Goal: Task Accomplishment & Management: Manage account settings

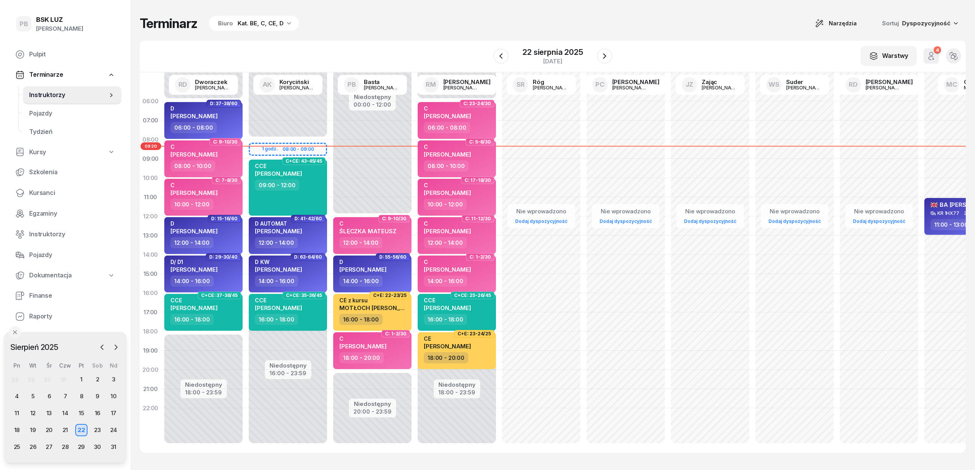
click at [456, 11] on div "Terminarz Biuro Kat. BE, C, CE, D Narzędzia Sortuj Dyspozycyjność W Wybierz AK …" at bounding box center [553, 234] width 826 height 469
click at [275, 26] on div "Kat. BE, C, CE, D" at bounding box center [261, 23] width 46 height 9
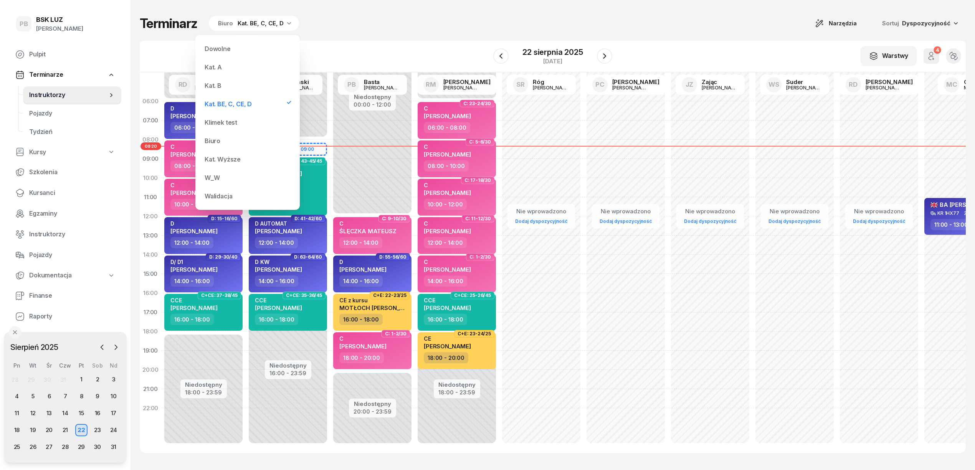
click at [235, 86] on div "Kat. B" at bounding box center [248, 85] width 92 height 15
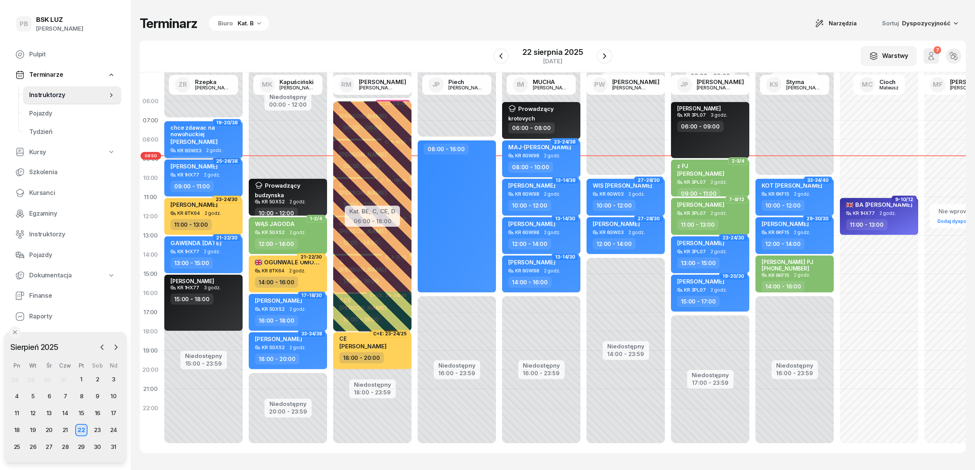
click at [218, 141] on span "[PERSON_NAME]" at bounding box center [193, 141] width 47 height 7
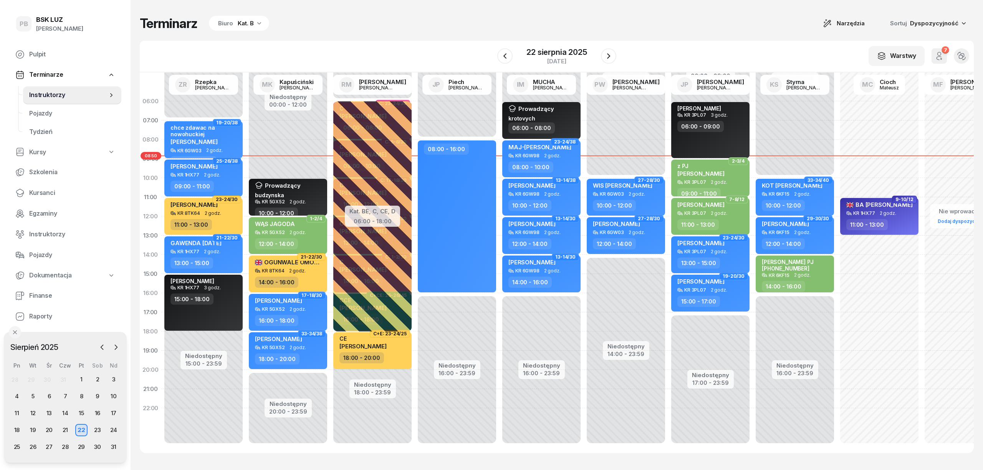
select select "07"
select select "09"
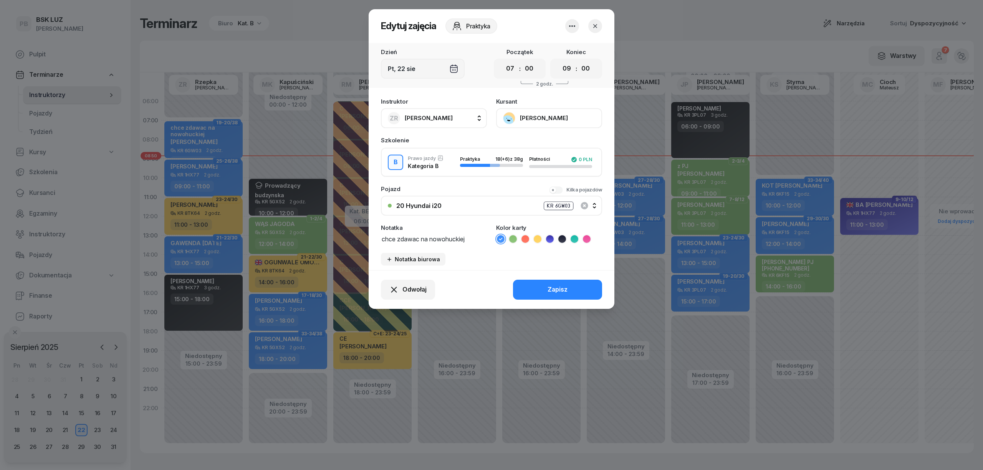
click at [596, 25] on icon "button" at bounding box center [595, 26] width 8 height 8
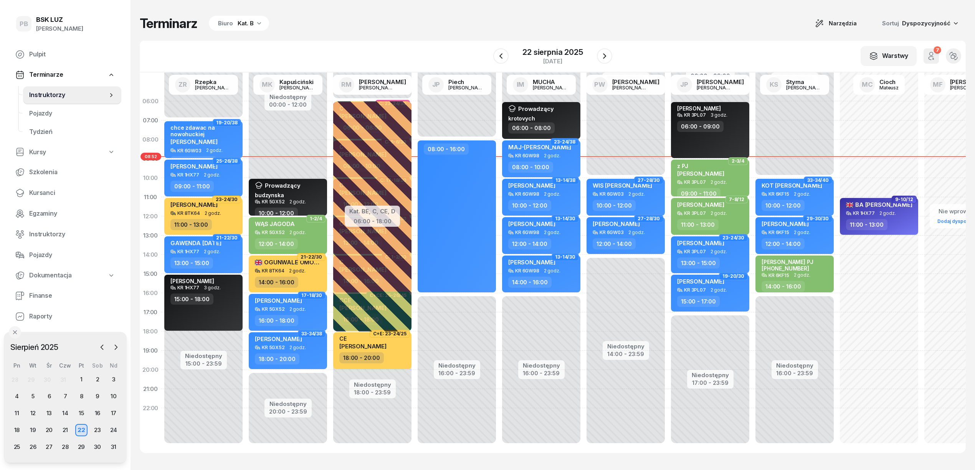
click at [526, 12] on div "Terminarz Biuro Kat. B Narzędzia Sortuj Dyspozycyjność W Wybierz AK [PERSON_NAM…" at bounding box center [553, 234] width 826 height 469
click at [663, 12] on div "Terminarz Biuro Kat. B Narzędzia Sortuj Dyspozycyjność W Wybierz AK [PERSON_NAM…" at bounding box center [553, 234] width 826 height 469
click at [759, 23] on div "Terminarz Biuro Kat. B Narzędzia Sortuj Dyspozycyjność" at bounding box center [553, 23] width 826 height 16
click at [462, 16] on div "Terminarz Biuro Kat. B Narzędzia Sortuj Dyspozycyjność" at bounding box center [553, 23] width 826 height 16
click at [574, 11] on div "Terminarz Biuro Kat. B Narzędzia Sortuj Dyspozycyjność W Wybierz AK [PERSON_NAM…" at bounding box center [553, 234] width 826 height 469
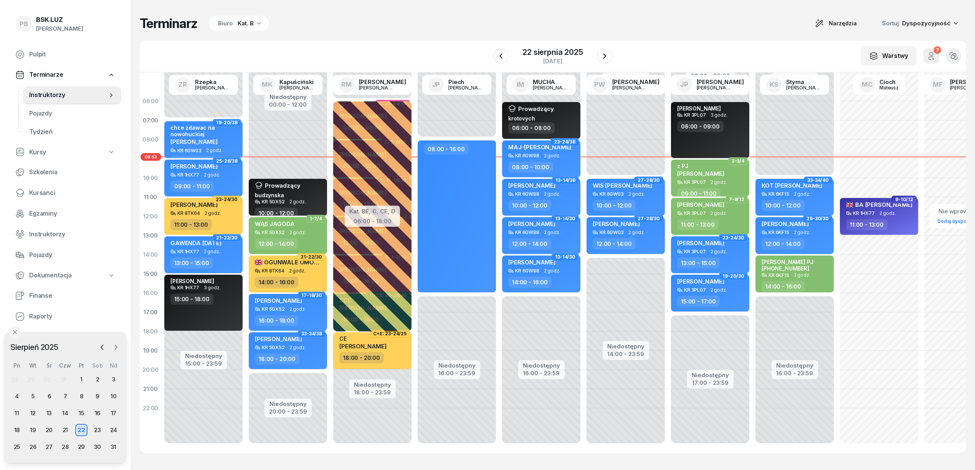
click at [112, 347] on icon "button" at bounding box center [116, 348] width 8 height 8
click at [93, 395] on div "13" at bounding box center [97, 396] width 12 height 12
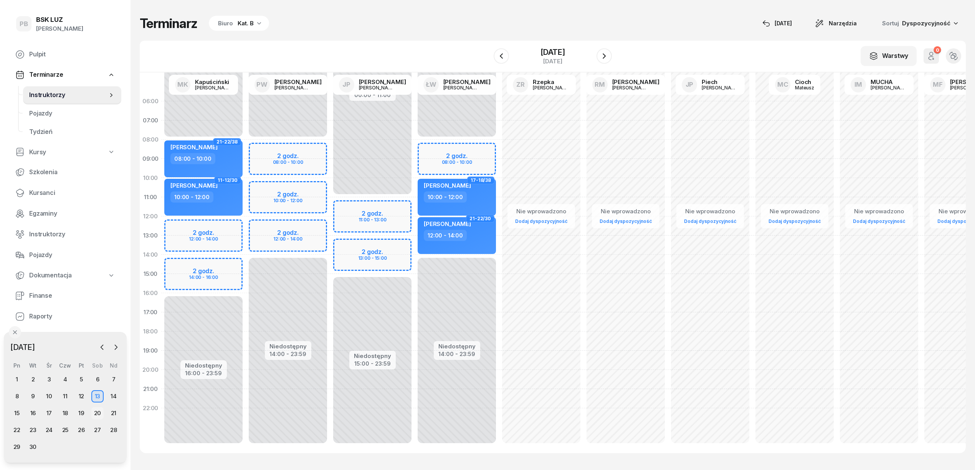
click at [95, 415] on div "20" at bounding box center [97, 413] width 12 height 12
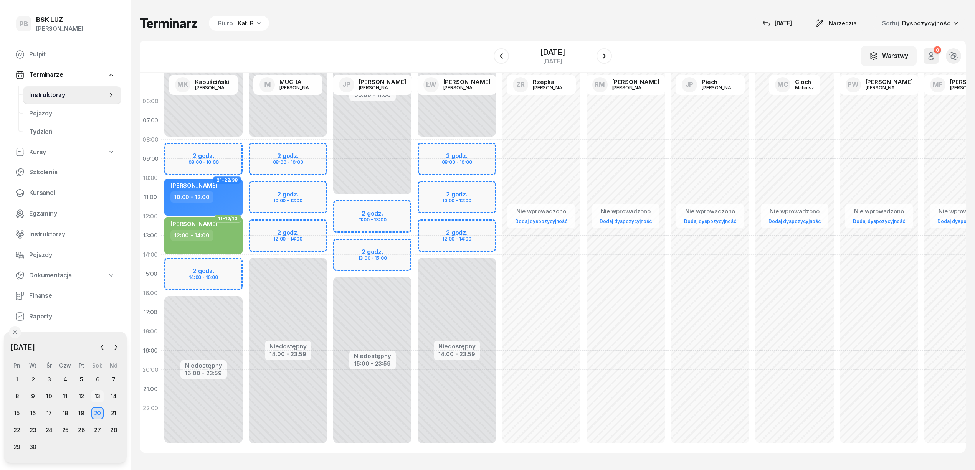
click at [97, 395] on div "13" at bounding box center [97, 396] width 12 height 12
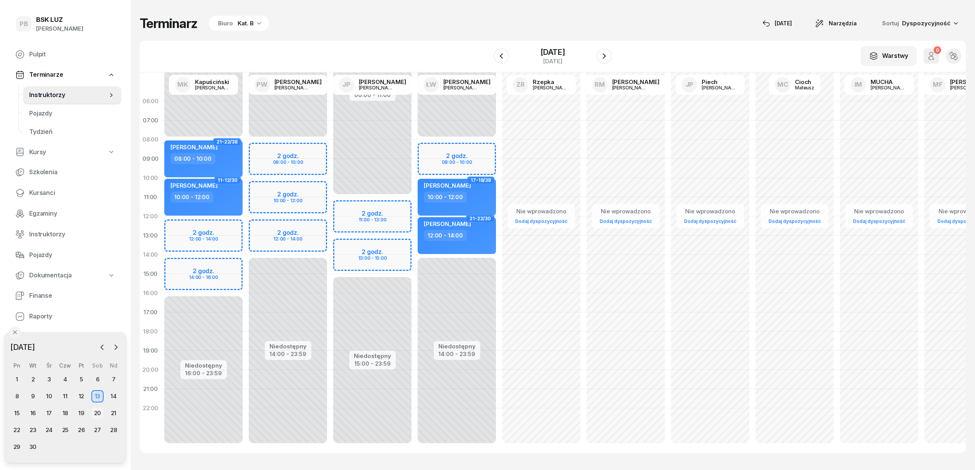
click at [95, 417] on div "20" at bounding box center [97, 413] width 12 height 12
click at [97, 426] on div "27" at bounding box center [97, 430] width 12 height 12
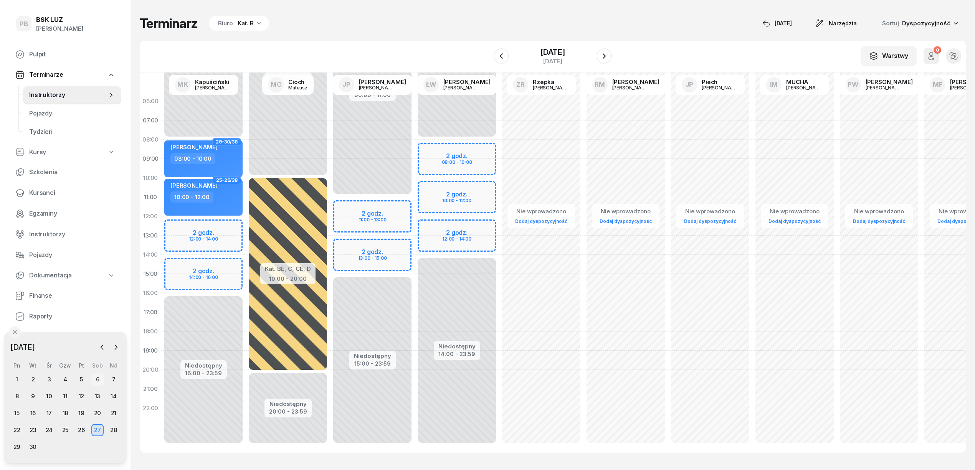
click at [97, 378] on div "6" at bounding box center [97, 380] width 12 height 12
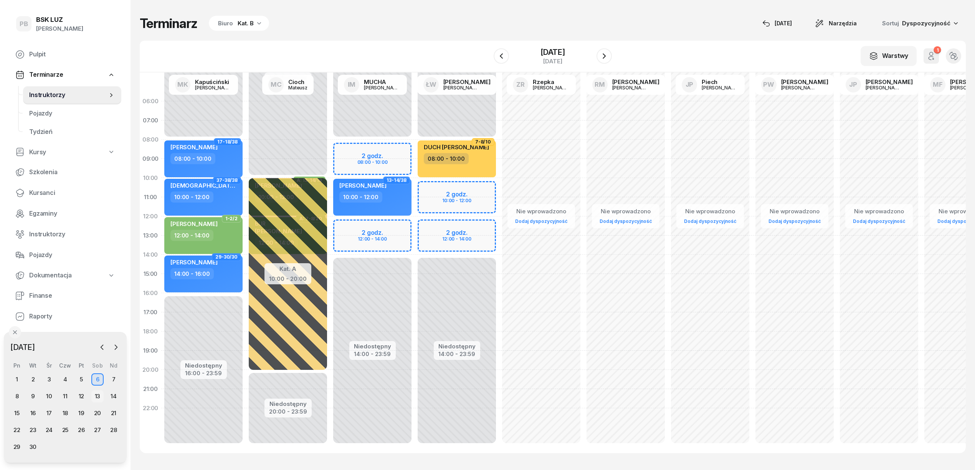
click at [94, 394] on div "13" at bounding box center [97, 396] width 12 height 12
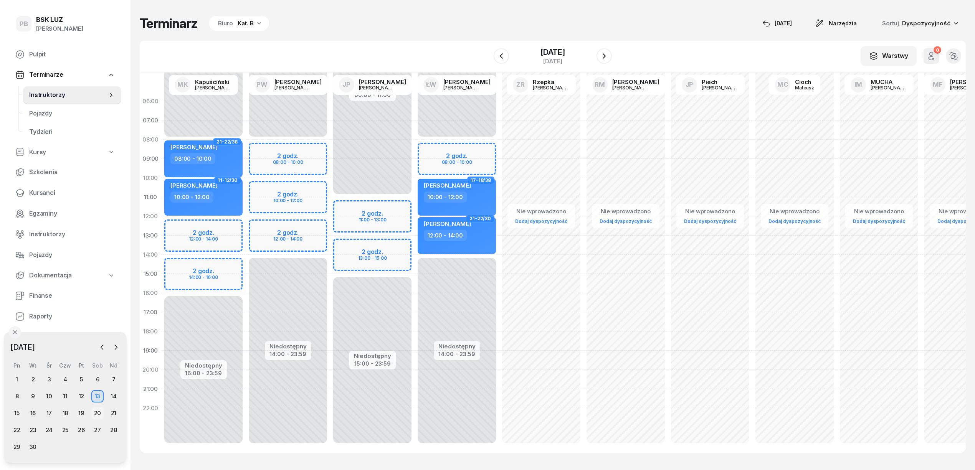
click at [94, 412] on div "20" at bounding box center [97, 413] width 12 height 12
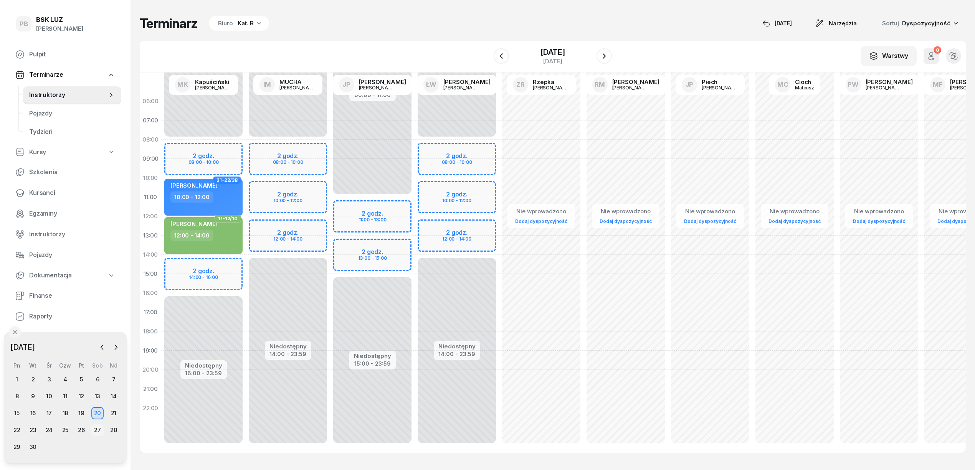
click at [94, 429] on div "27" at bounding box center [97, 430] width 12 height 12
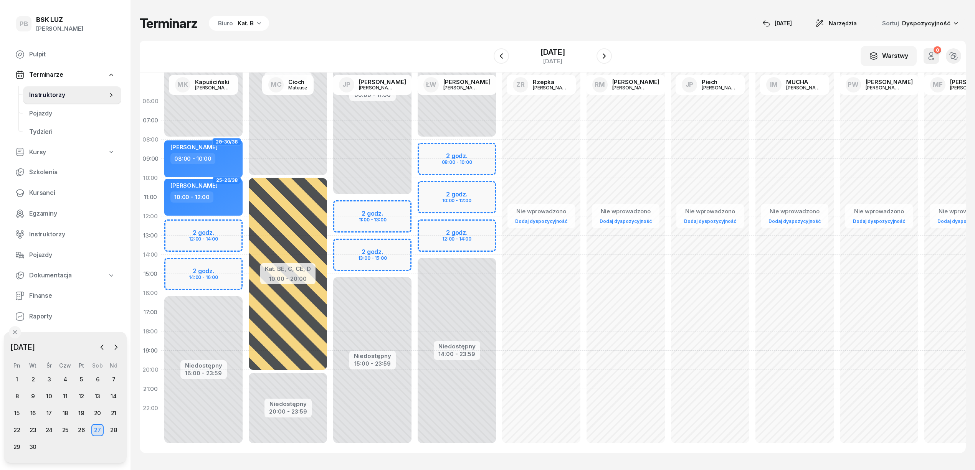
click at [418, 37] on div "Terminarz Biuro Kat. B [DATE] Narzędzia Sortuj Dyspozycyjność W Wybierz AK [PER…" at bounding box center [553, 234] width 826 height 469
click at [99, 345] on icon "button" at bounding box center [102, 348] width 8 height 8
click at [80, 427] on div "22" at bounding box center [81, 430] width 12 height 12
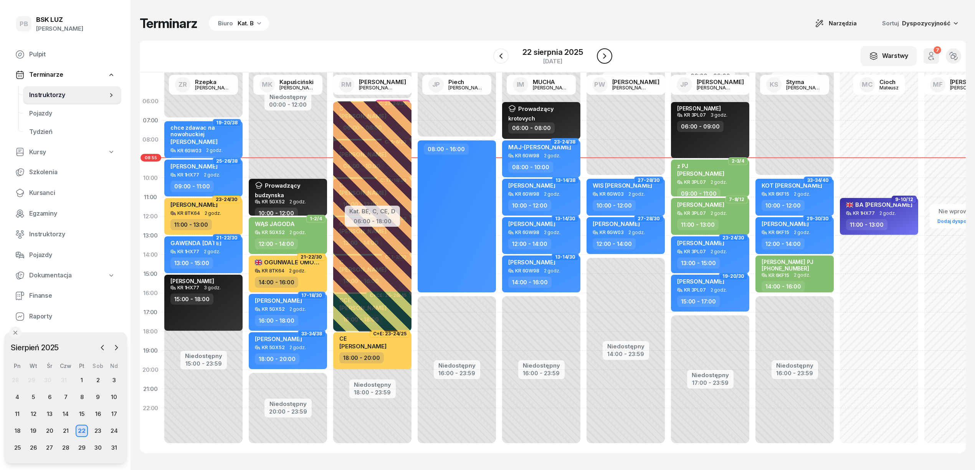
click at [607, 55] on icon "button" at bounding box center [604, 55] width 9 height 9
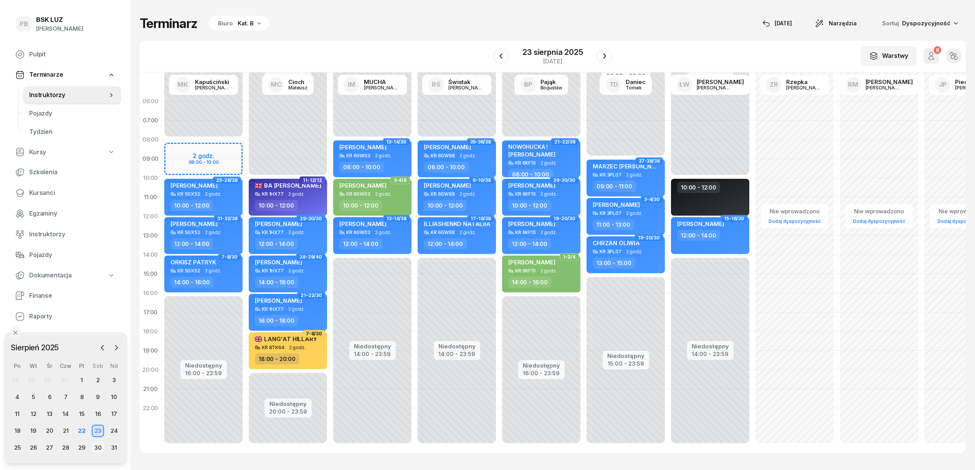
click at [96, 443] on div "30" at bounding box center [98, 448] width 12 height 12
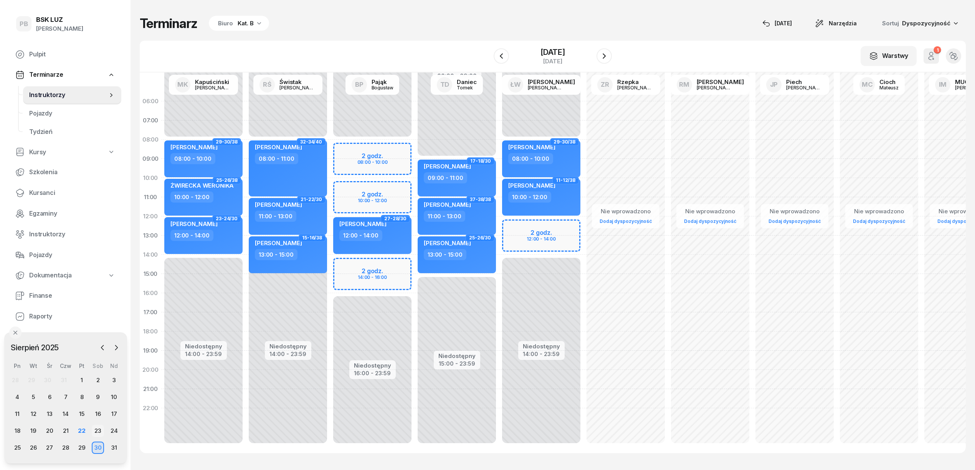
click at [97, 428] on div "23" at bounding box center [98, 431] width 12 height 12
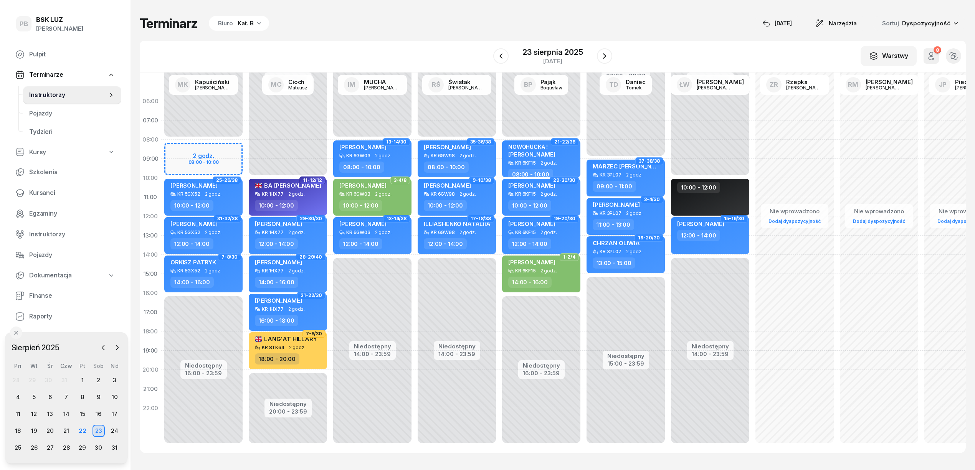
click at [433, 43] on div "W Wybierz AK [PERSON_NAME] BP [PERSON_NAME] DP [PERSON_NAME] GS [PERSON_NAME] I…" at bounding box center [553, 57] width 826 height 32
click at [379, 35] on div "Terminarz Biuro Kat. B [DATE] Narzędzia Sortuj Dyspozycyjność W Wybierz AK [PER…" at bounding box center [553, 234] width 826 height 469
click at [481, 12] on div "Terminarz Biuro Kat. B [DATE] Narzędzia Sortuj Dyspozycyjność W Wybierz AK [PER…" at bounding box center [553, 234] width 826 height 469
click at [601, 13] on div "Terminarz Biuro Kat. B [DATE] Narzędzia Sortuj Dyspozycyjność W Wybierz AK [PER…" at bounding box center [553, 234] width 826 height 469
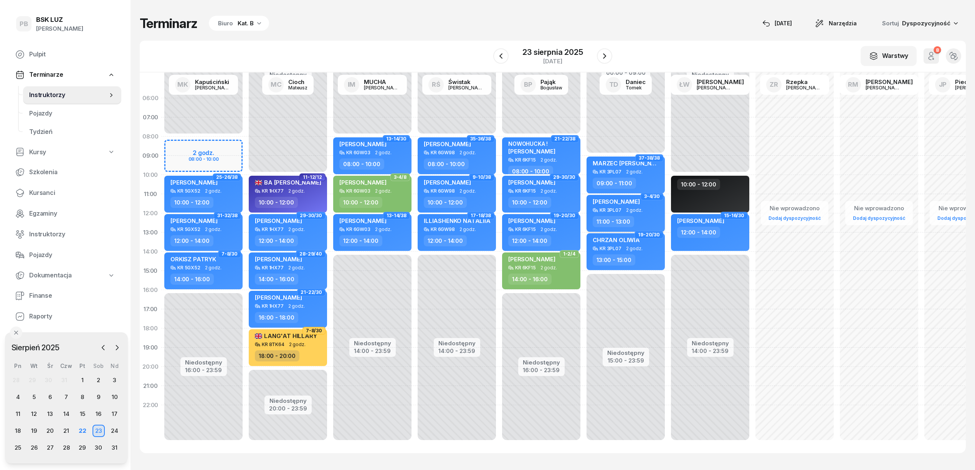
scroll to position [11, 0]
click at [564, 458] on div "Terminarz Biuro Kat. B [DATE] Narzędzia Sortuj Dyspozycyjność W Wybierz AK [PER…" at bounding box center [553, 234] width 826 height 469
click at [475, 19] on div "Terminarz Biuro Kat. B [DATE] Narzędzia Sortuj Dyspozycyjność" at bounding box center [553, 23] width 826 height 16
click at [753, 444] on div "Niedostępny 00:00 - 10:00 Niedostępny 14:00 - 23:59 10:00 - 12:00 29-30/30 kurs…" at bounding box center [795, 271] width 84 height 365
select select
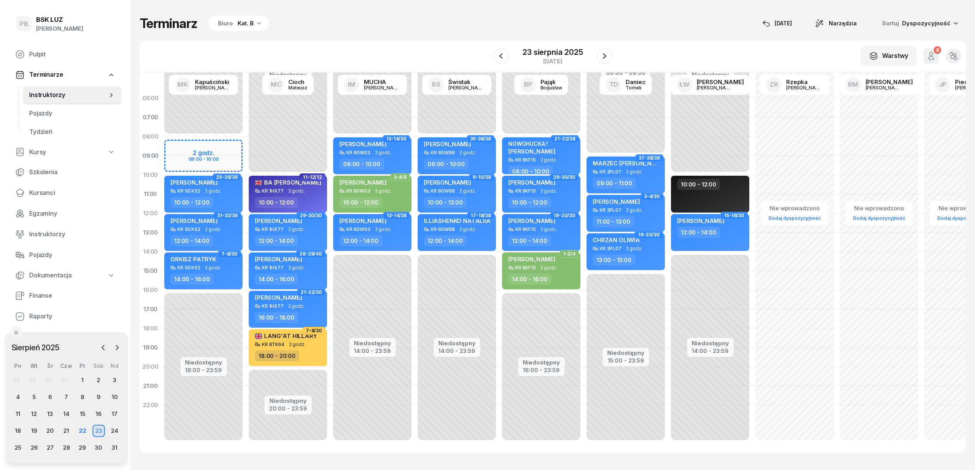
select select "02"
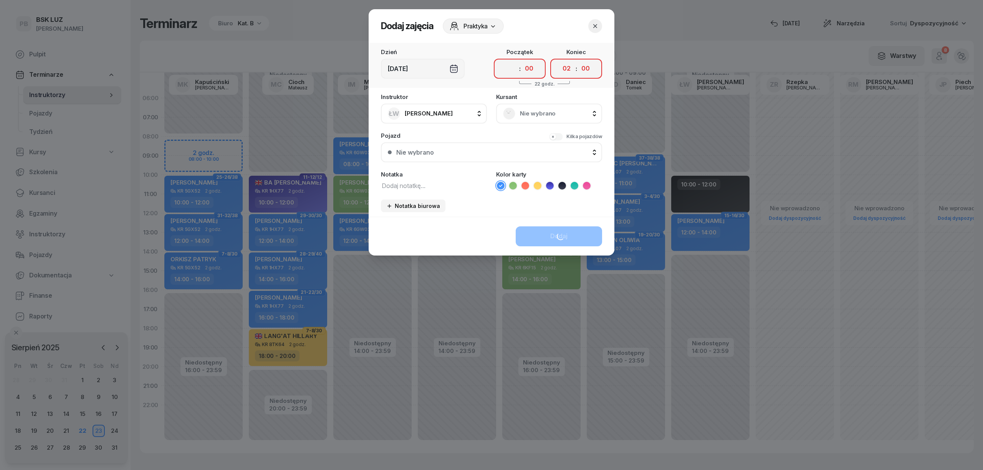
click at [594, 25] on icon "button" at bounding box center [595, 26] width 8 height 8
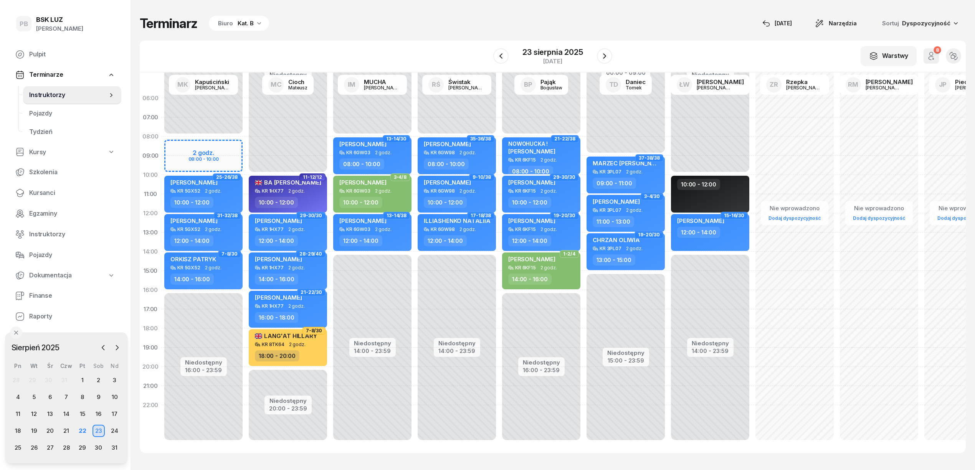
click at [653, 10] on div "Terminarz Biuro Kat. B [DATE] Narzędzia Sortuj Dyspozycyjność W Wybierz AK [PER…" at bounding box center [553, 234] width 826 height 469
click at [504, 7] on div "Terminarz Biuro Kat. B [DATE] Narzędzia Sortuj Dyspozycyjność W Wybierz AK [PER…" at bounding box center [553, 234] width 826 height 469
click at [414, 22] on div "Terminarz Biuro Kat. B [DATE] Narzędzia Sortuj Dyspozycyjność" at bounding box center [553, 23] width 826 height 16
click at [36, 193] on span "Kursanci" at bounding box center [72, 193] width 86 height 10
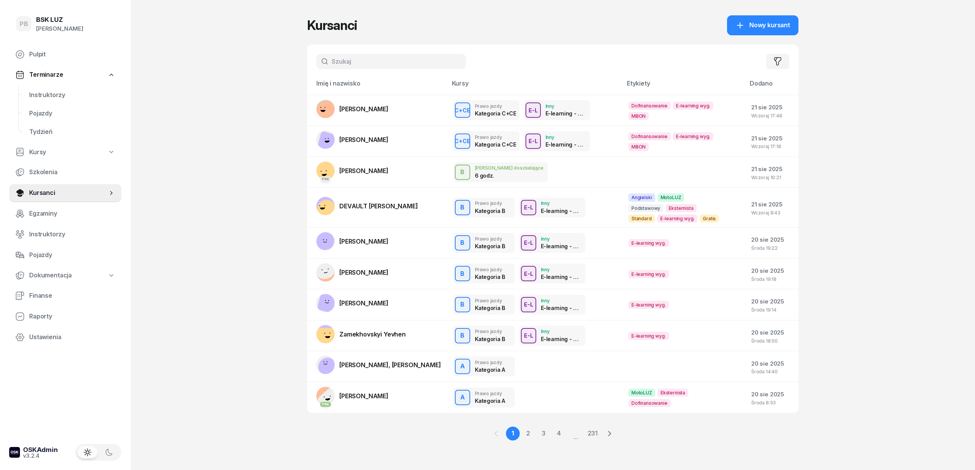
click at [414, 68] on input "text" at bounding box center [391, 61] width 150 height 15
type input "kowalski"
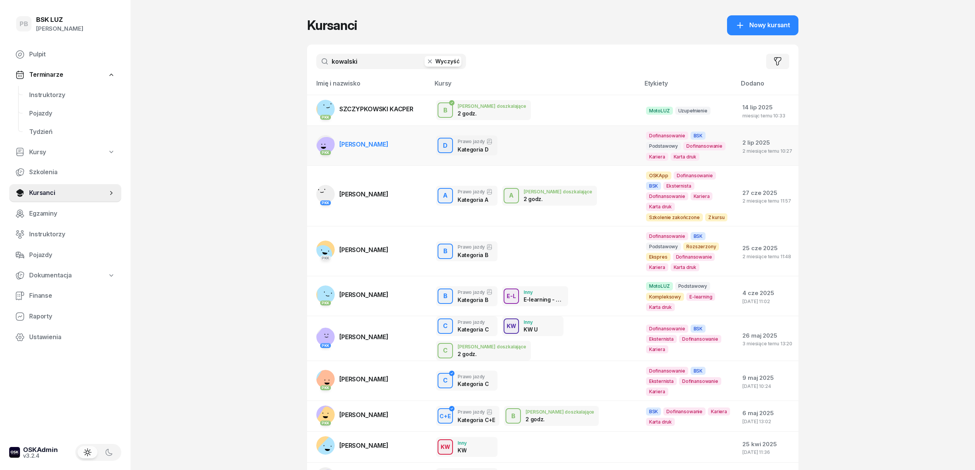
click at [378, 143] on span "[PERSON_NAME]" at bounding box center [363, 145] width 49 height 8
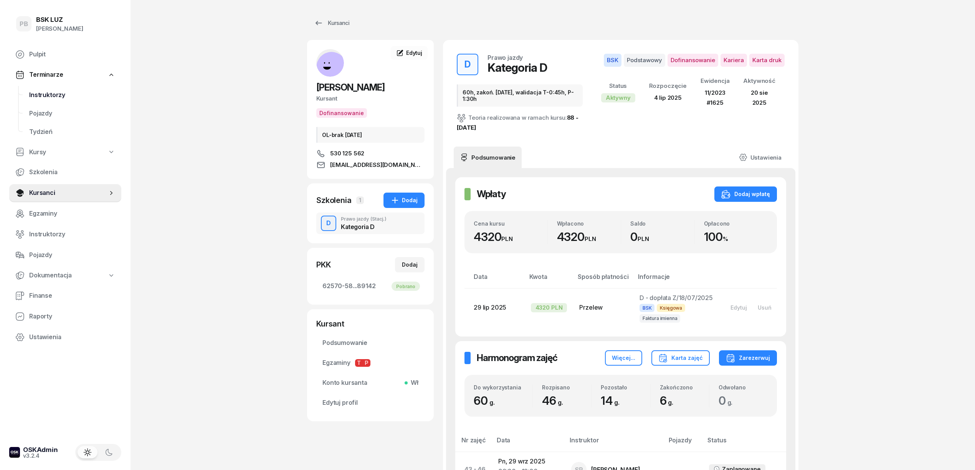
click at [39, 93] on span "Instruktorzy" at bounding box center [72, 95] width 86 height 10
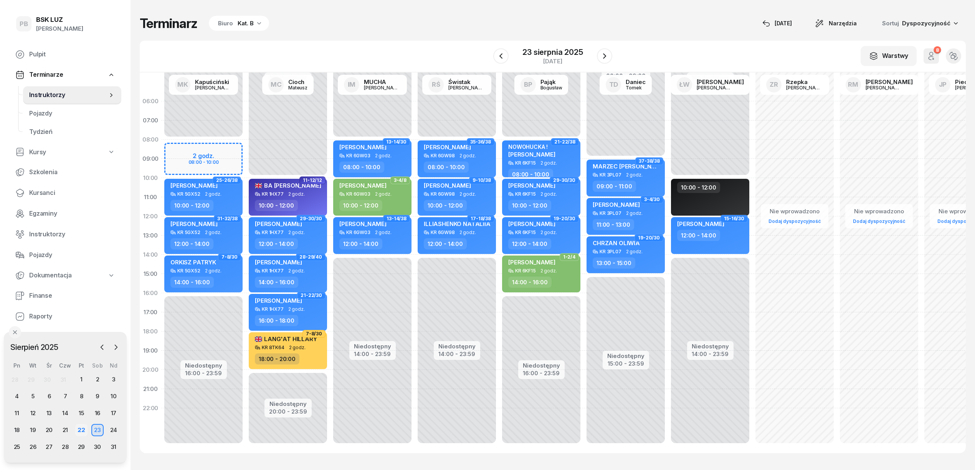
click at [81, 428] on div "22" at bounding box center [81, 430] width 12 height 12
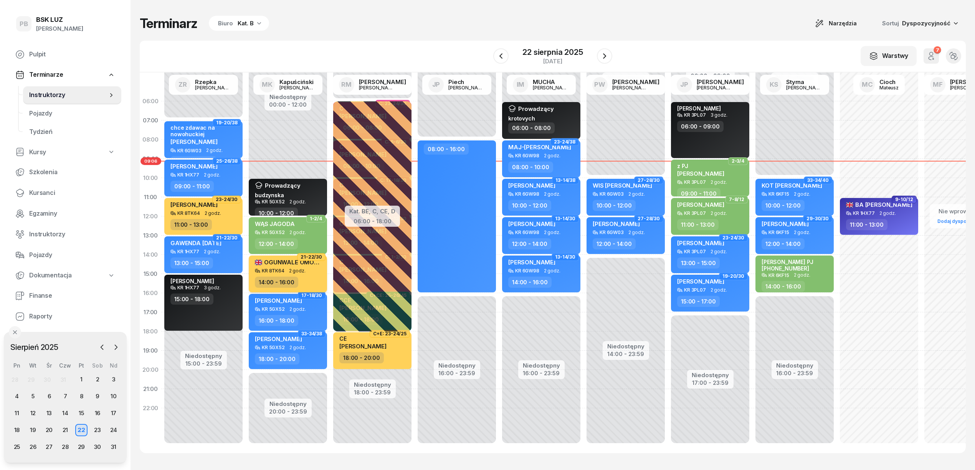
click at [309, 277] on div "14:00 - 16:00" at bounding box center [289, 282] width 68 height 11
select select "14"
select select "16"
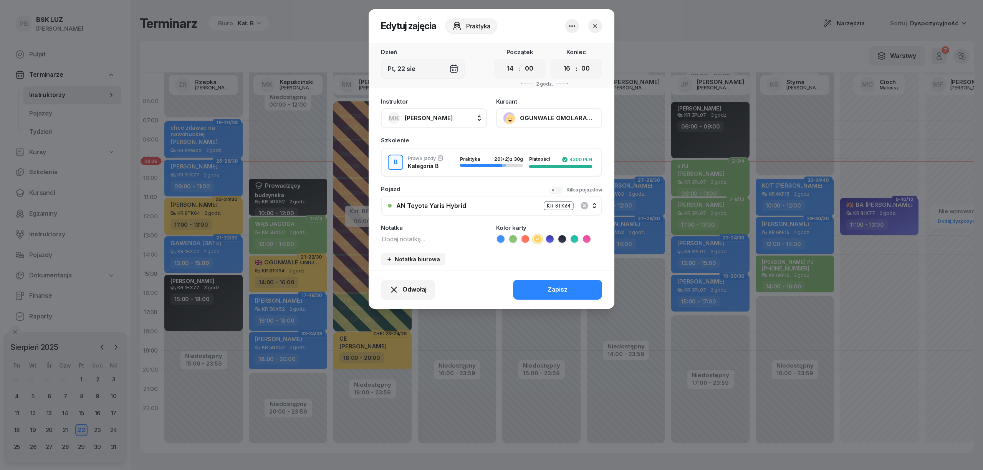
click at [335, 33] on div at bounding box center [491, 235] width 983 height 470
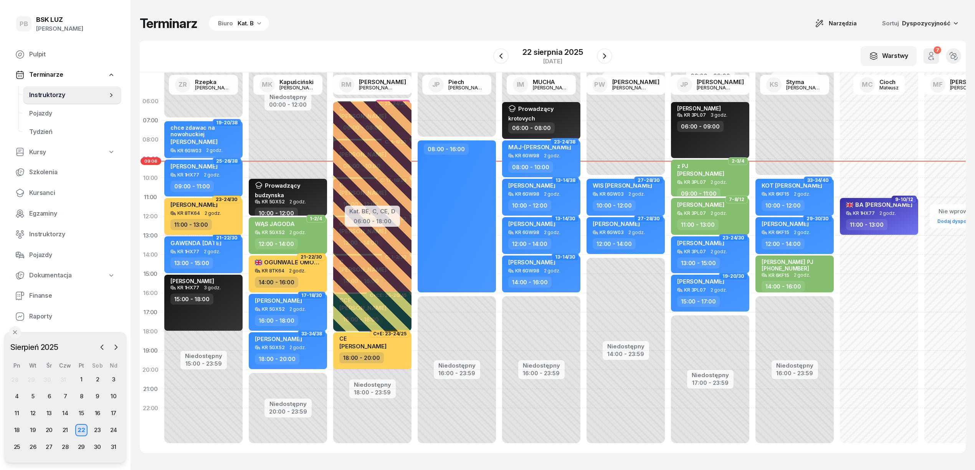
click at [235, 223] on div "11:00 - 13:00" at bounding box center [204, 224] width 68 height 11
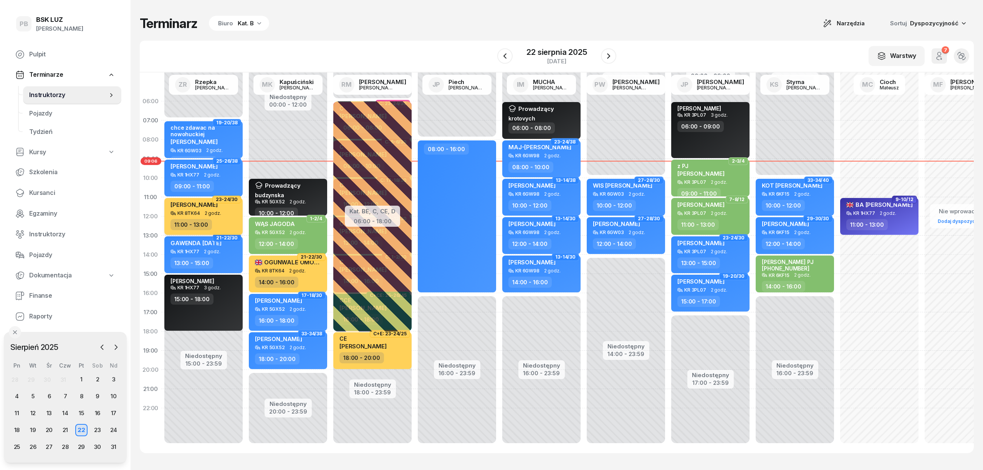
select select "11"
select select "13"
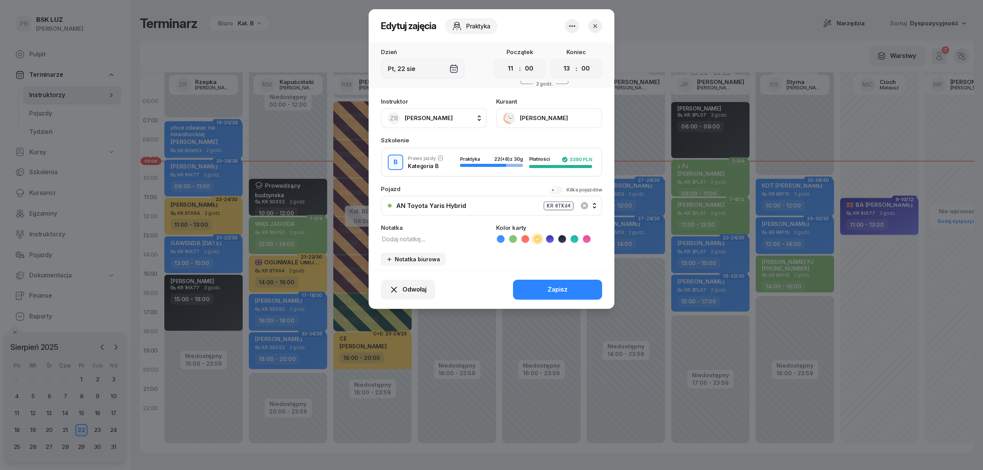
click at [346, 30] on div at bounding box center [491, 235] width 983 height 470
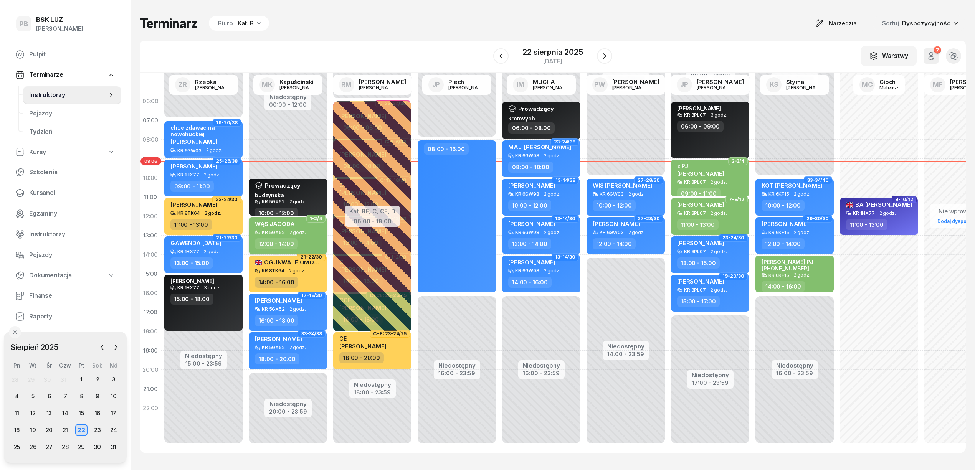
click at [318, 235] on div "KR 5GX52 2 godz." at bounding box center [289, 232] width 68 height 5
select select "12"
select select "14"
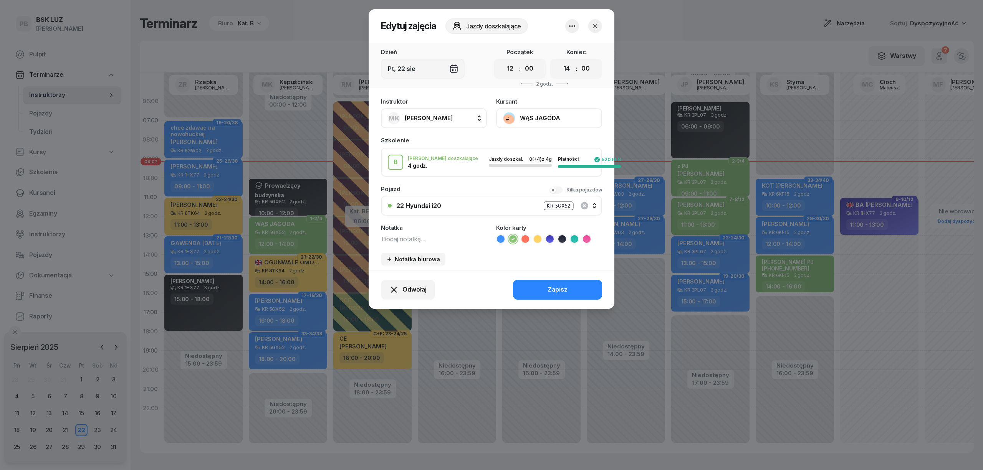
click at [309, 44] on div at bounding box center [491, 235] width 983 height 470
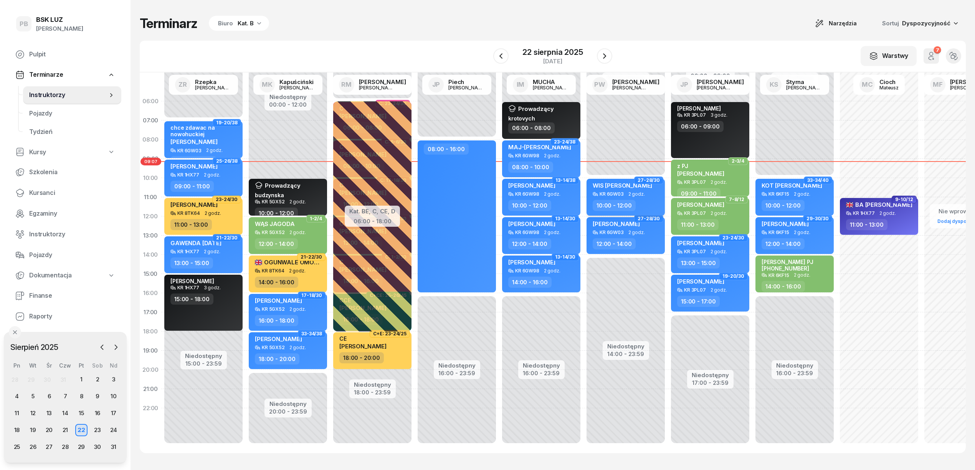
click at [612, 195] on div "KR 6GW03" at bounding box center [612, 194] width 24 height 5
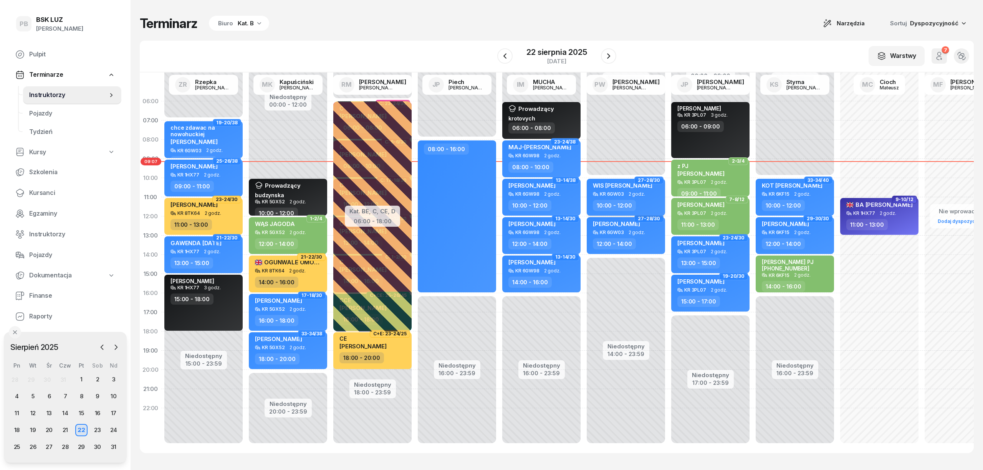
select select "10"
select select "12"
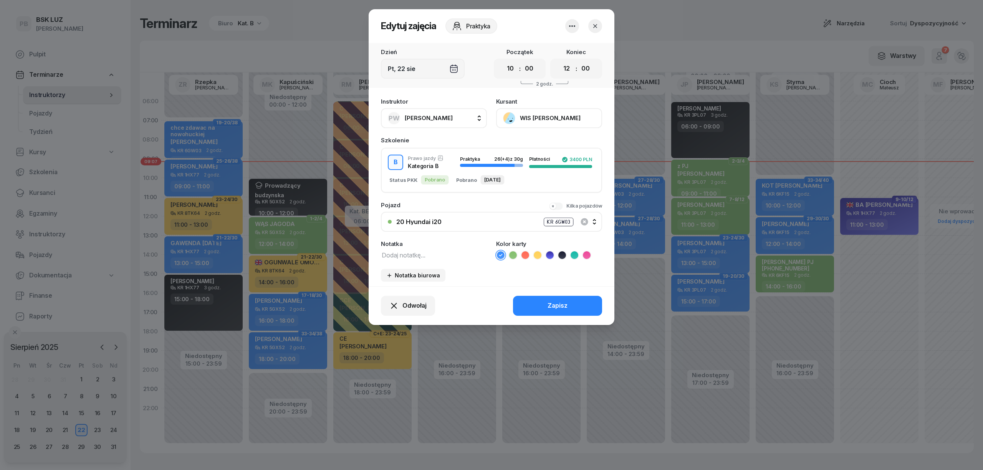
click at [596, 24] on icon "button" at bounding box center [595, 26] width 8 height 8
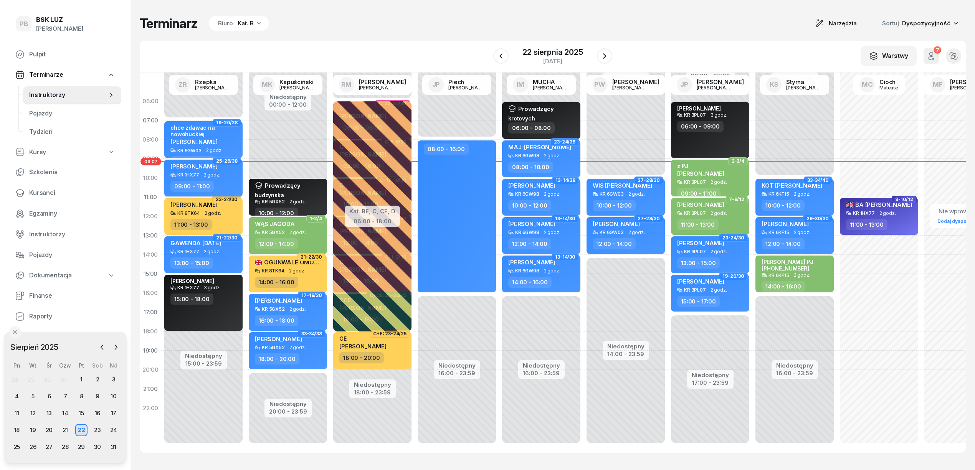
click at [230, 181] on div "09:00 - 11:00" at bounding box center [204, 186] width 68 height 11
select select "09"
select select "11"
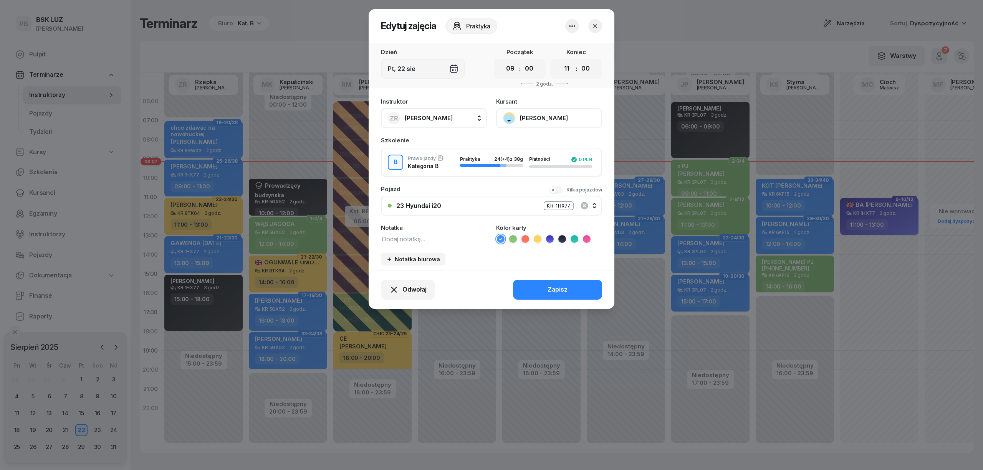
click at [595, 28] on icon "button" at bounding box center [595, 26] width 8 height 8
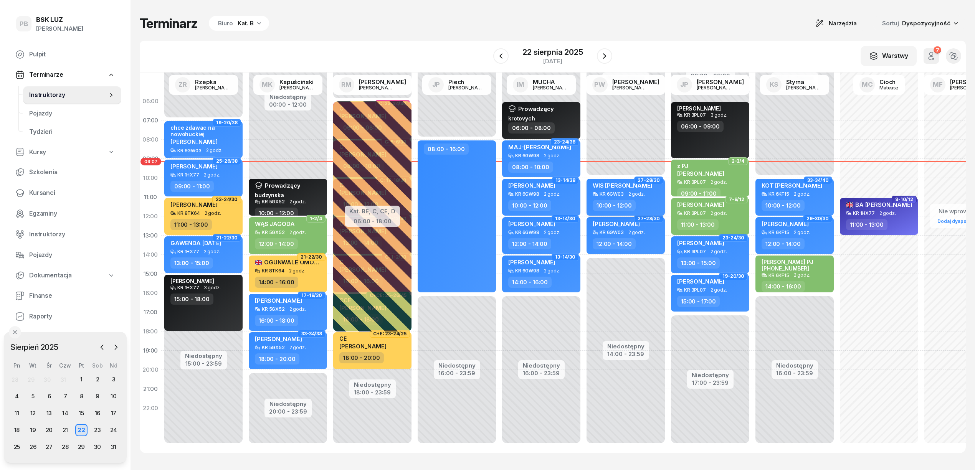
click at [651, 202] on div "10:00 - 12:00" at bounding box center [627, 205] width 68 height 11
select select "10"
select select "12"
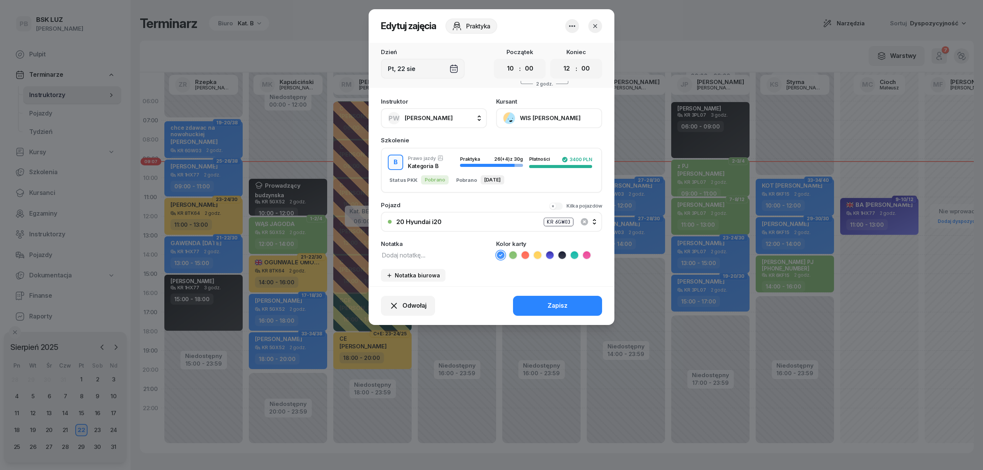
click at [594, 25] on icon "button" at bounding box center [595, 26] width 8 height 8
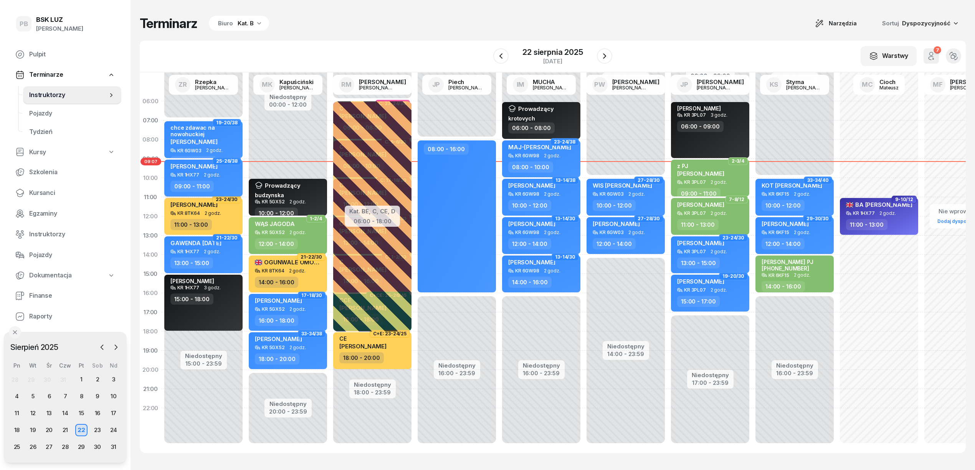
click at [217, 180] on div "[PERSON_NAME] 1HX77 2 godz. 09:00 - 11:00" at bounding box center [203, 178] width 78 height 37
select select "09"
select select "11"
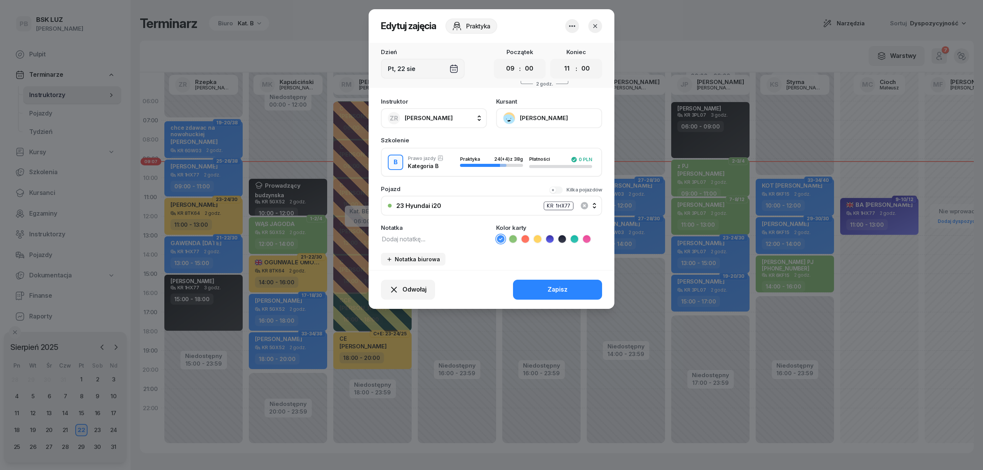
click at [458, 207] on div "23 Hyundai i20 KR 1HX77" at bounding box center [495, 206] width 199 height 10
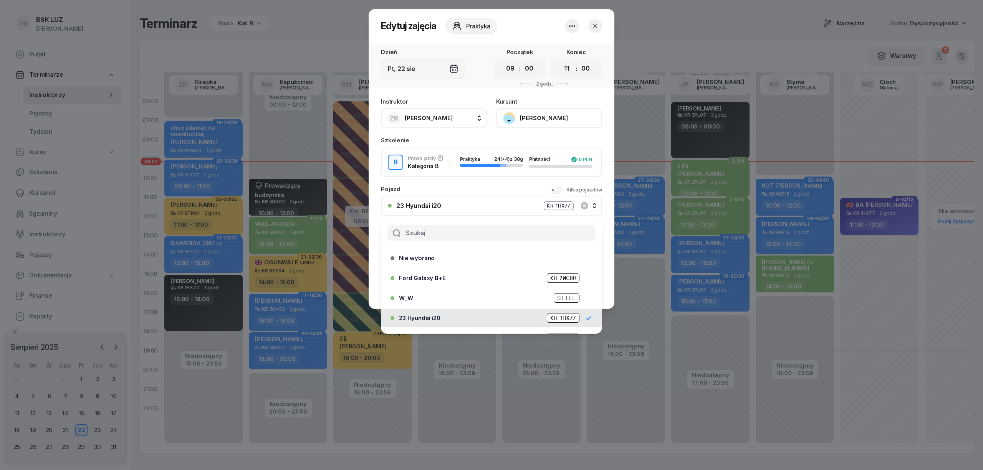
click at [450, 234] on input "text" at bounding box center [491, 233] width 208 height 16
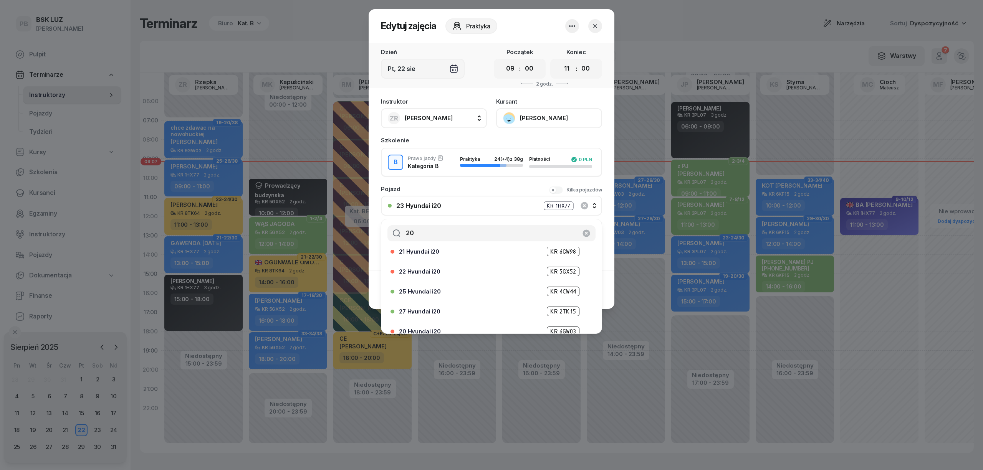
scroll to position [75, 0]
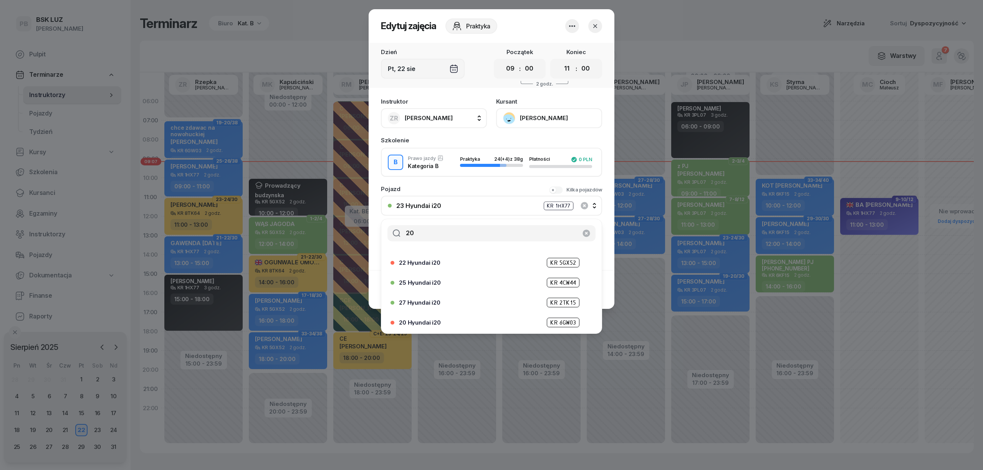
type input "20"
click at [449, 318] on div "20 Hyundai i20 KR 6GW03" at bounding box center [493, 323] width 189 height 10
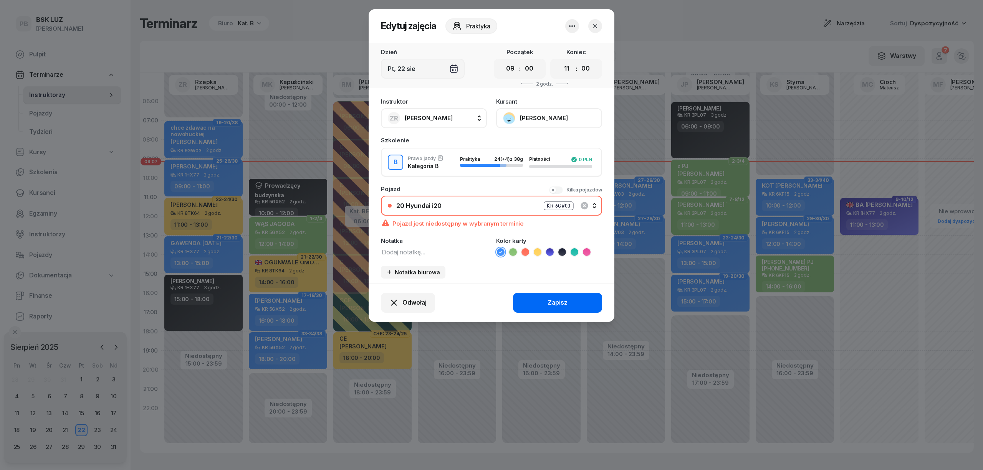
click at [533, 303] on button "Zapisz" at bounding box center [557, 303] width 89 height 20
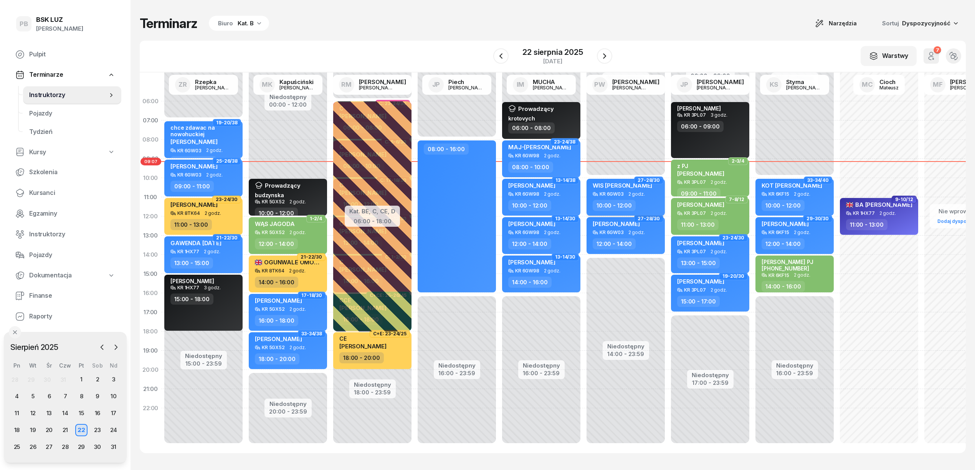
click at [647, 197] on div "WIS [PERSON_NAME] 6GW03 2 godz. 10:00 - 12:00" at bounding box center [626, 197] width 78 height 37
select select "10"
select select "12"
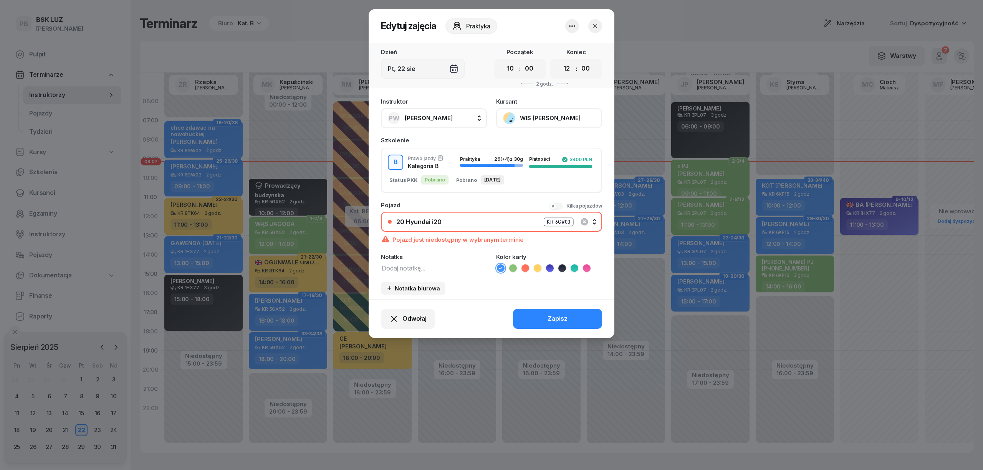
click at [433, 221] on div "20 Hyundai i20" at bounding box center [418, 222] width 45 height 6
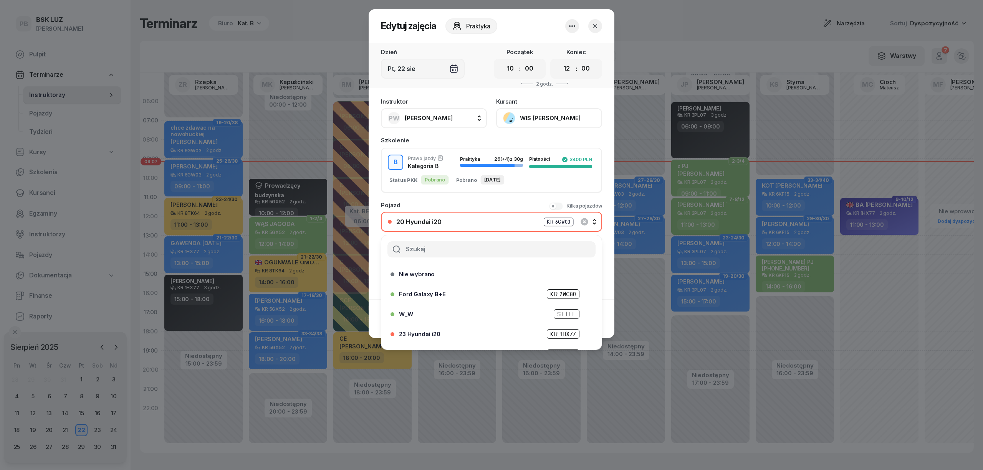
click at [420, 248] on input "text" at bounding box center [491, 250] width 208 height 16
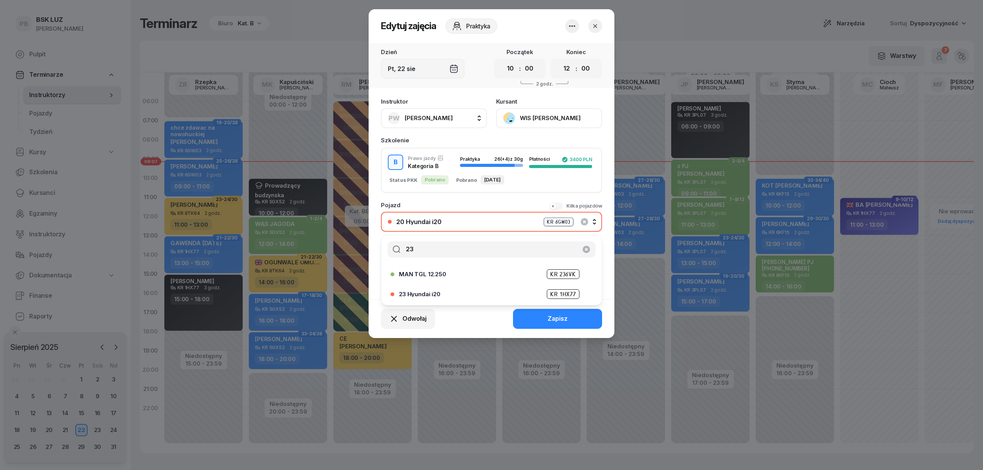
type input "23"
click at [420, 290] on div "23 Hyundai i20 KR 1HX77" at bounding box center [493, 295] width 189 height 10
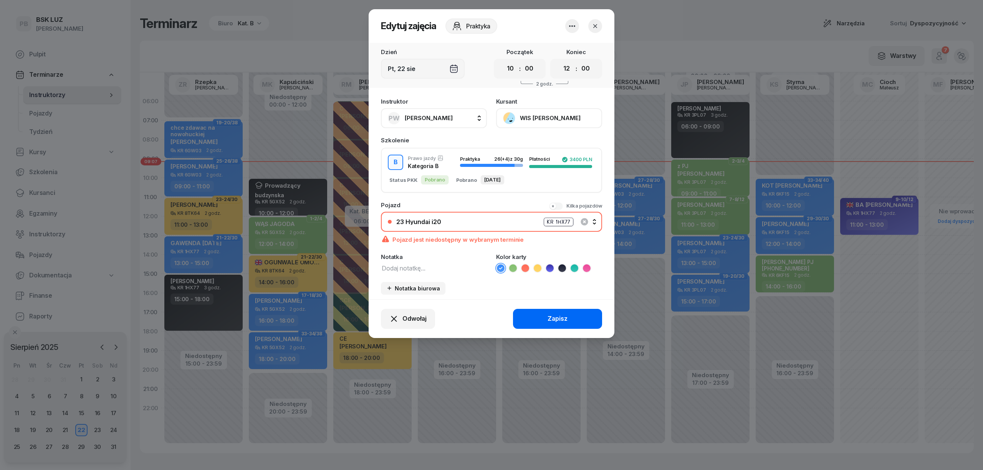
click at [530, 317] on button "Zapisz" at bounding box center [557, 319] width 89 height 20
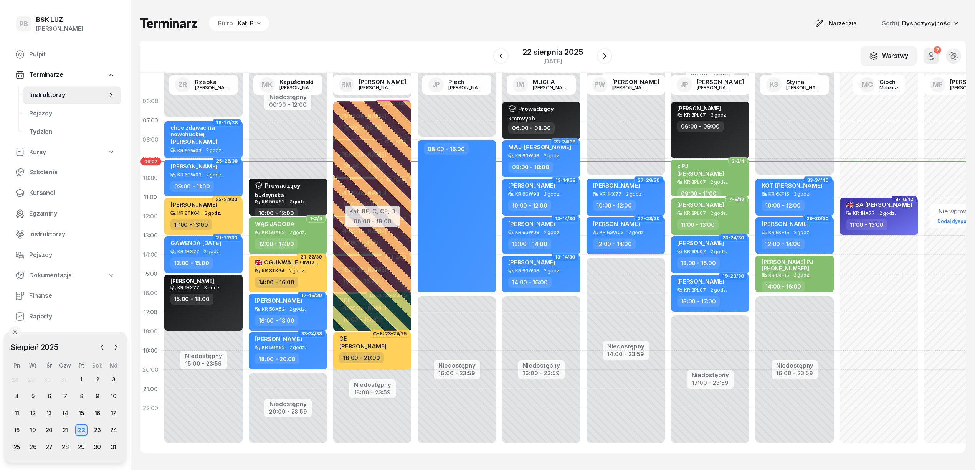
click at [649, 238] on div "12:00 - 14:00" at bounding box center [627, 243] width 68 height 11
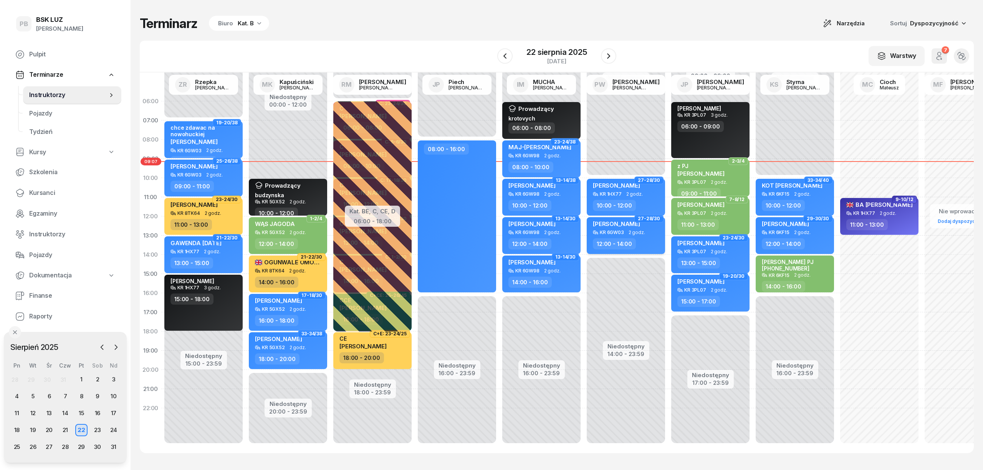
select select "12"
select select "14"
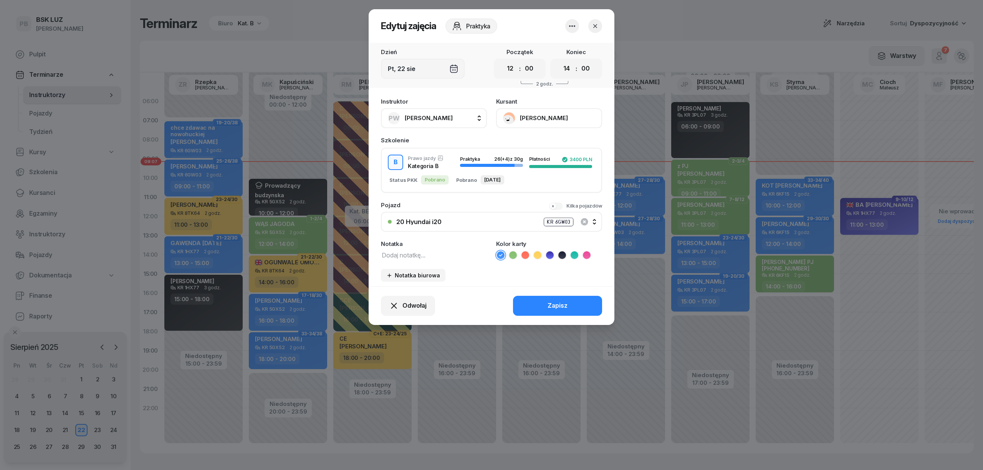
click at [491, 224] on div "20 Hyundai i20 KR 6GW03" at bounding box center [495, 222] width 199 height 10
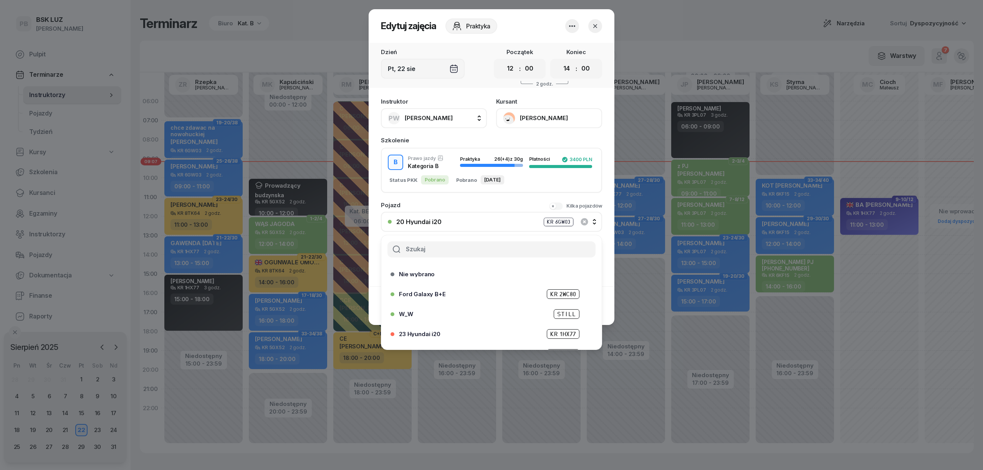
click at [452, 246] on input "text" at bounding box center [491, 250] width 208 height 16
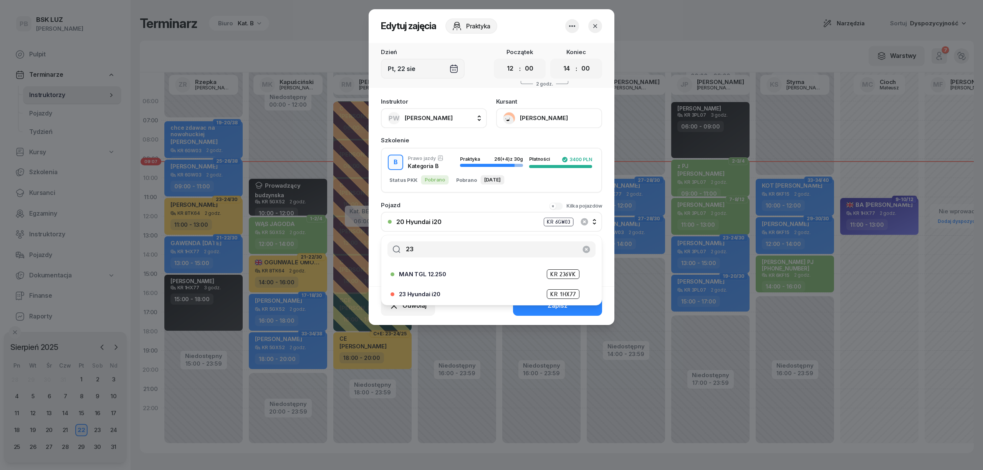
type input "23"
click at [448, 293] on div "23 Hyundai i20 KR 1HX77" at bounding box center [493, 295] width 189 height 10
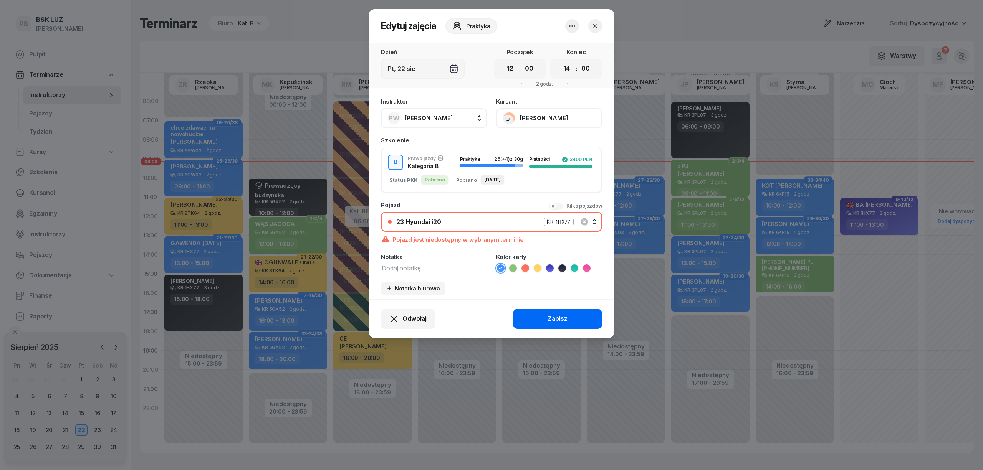
click at [540, 317] on button "Zapisz" at bounding box center [557, 319] width 89 height 20
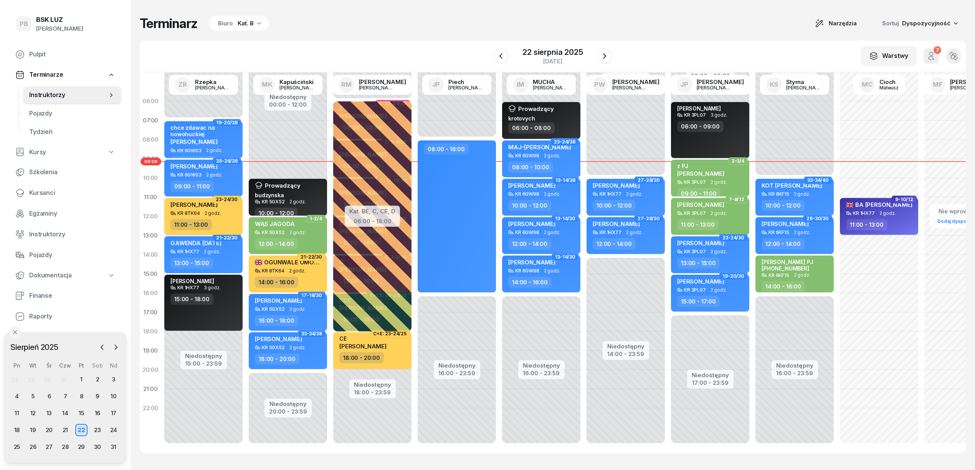
click at [227, 215] on div "KR 8TK64 2 godz." at bounding box center [204, 213] width 68 height 5
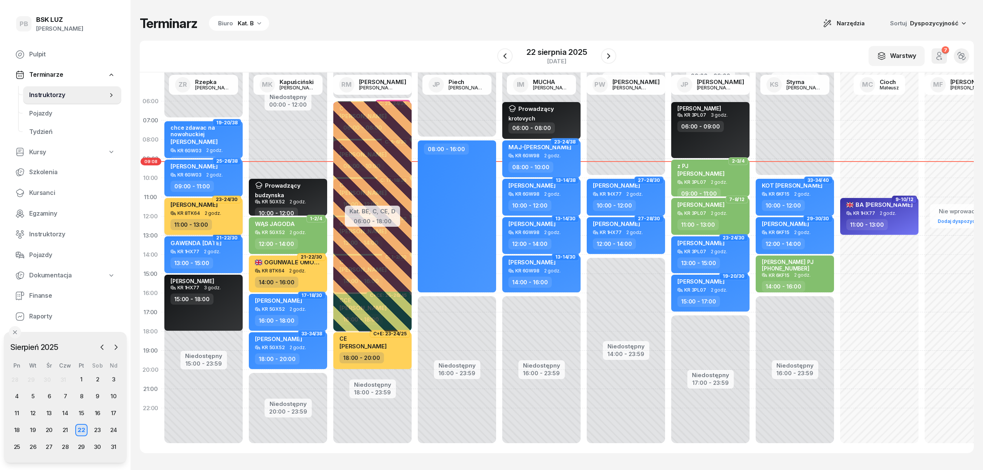
select select "11"
select select "13"
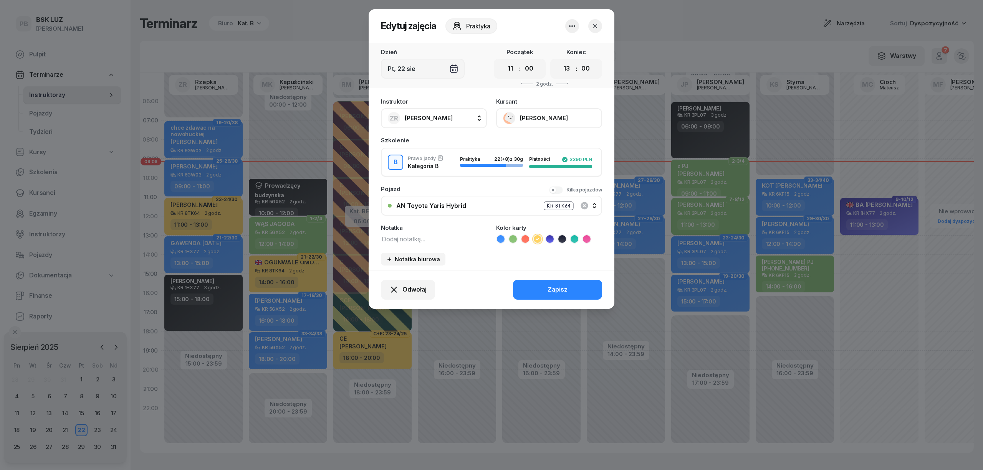
click at [595, 28] on icon "button" at bounding box center [595, 26] width 8 height 8
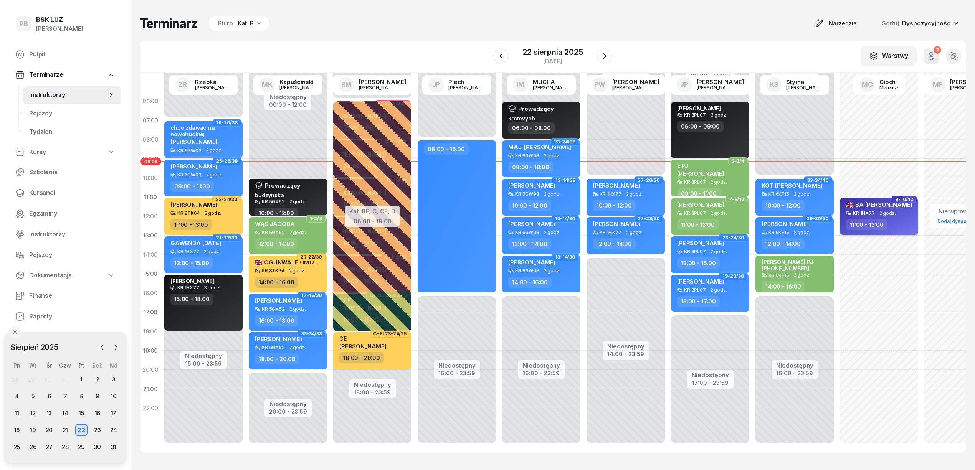
click at [899, 216] on div "BA [PERSON_NAME] KR 1HX77 2 godz. 11:00 - 13:00" at bounding box center [879, 216] width 78 height 37
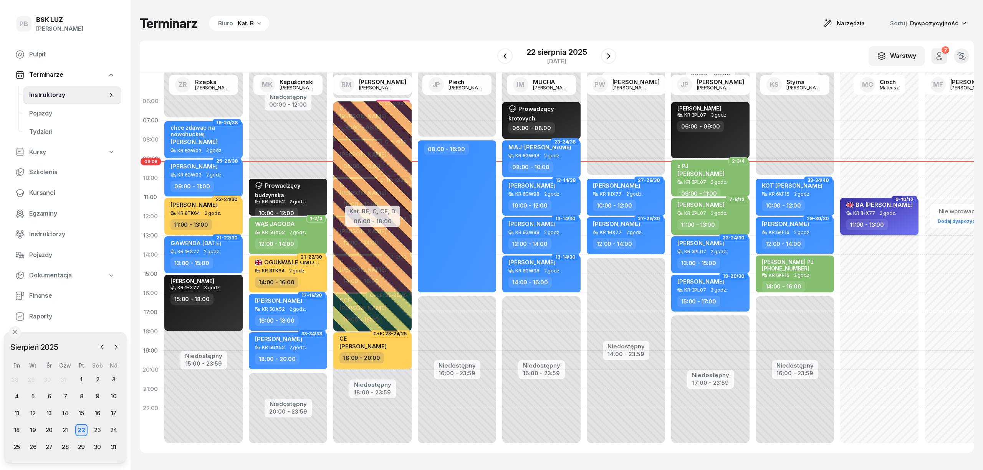
select select "11"
select select "13"
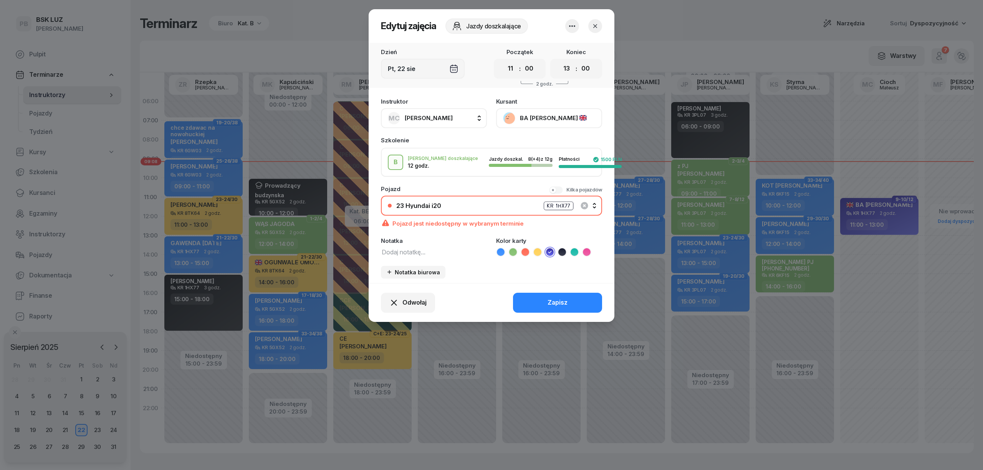
click at [459, 208] on div "23 Hyundai i20 KR 1HX77" at bounding box center [495, 206] width 199 height 10
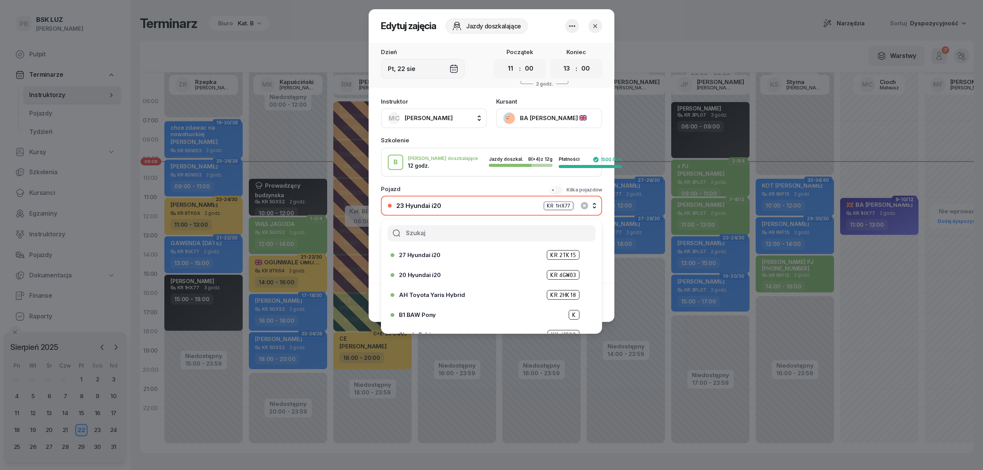
scroll to position [295, 0]
click at [465, 262] on div "20 Hyundai i20 KR 6GW03" at bounding box center [493, 263] width 189 height 10
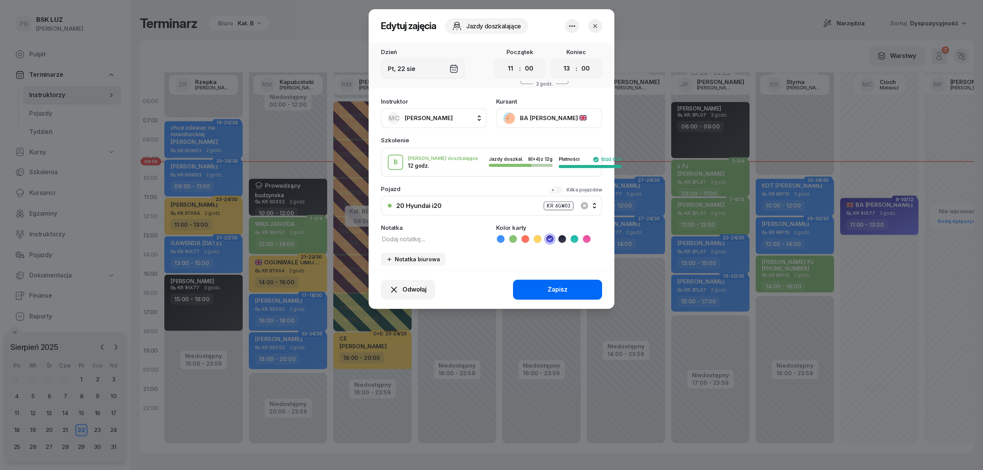
click at [552, 288] on div "Zapisz" at bounding box center [558, 290] width 20 height 10
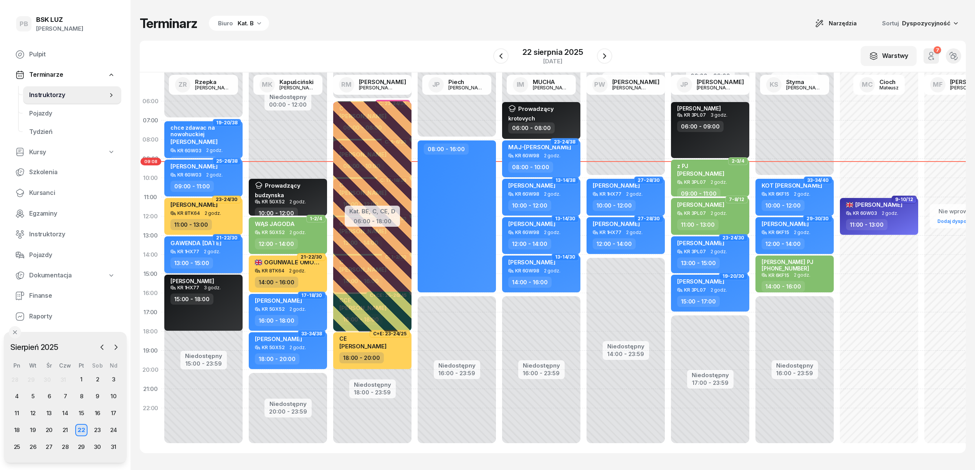
click at [230, 258] on div "13:00 - 15:00" at bounding box center [204, 263] width 68 height 11
select select "13"
select select "15"
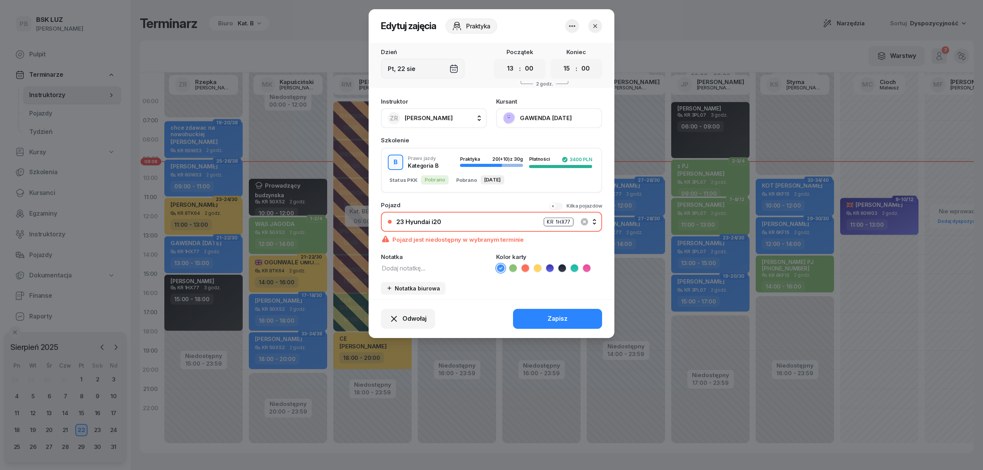
click at [457, 220] on div "23 Hyundai i20 KR 1HX77" at bounding box center [495, 222] width 199 height 10
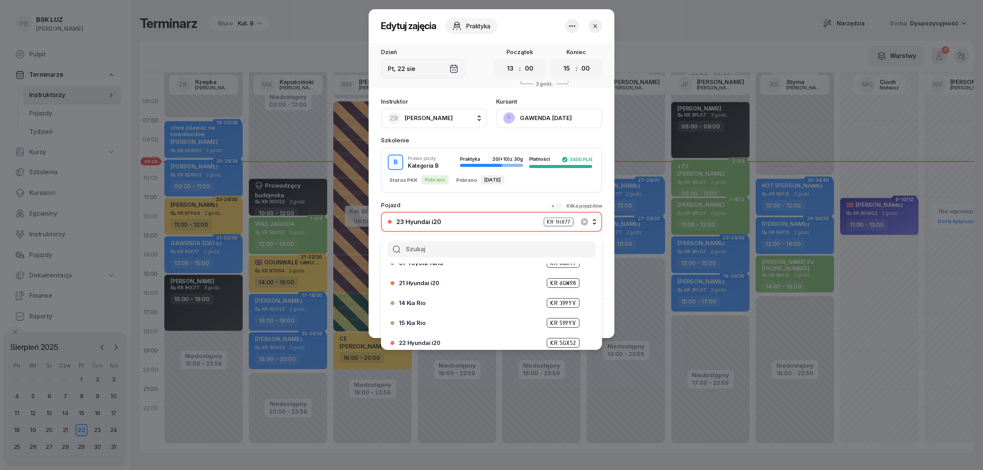
scroll to position [154, 0]
click at [446, 221] on div "23 Hyundai i20 KR 1HX77" at bounding box center [495, 222] width 199 height 10
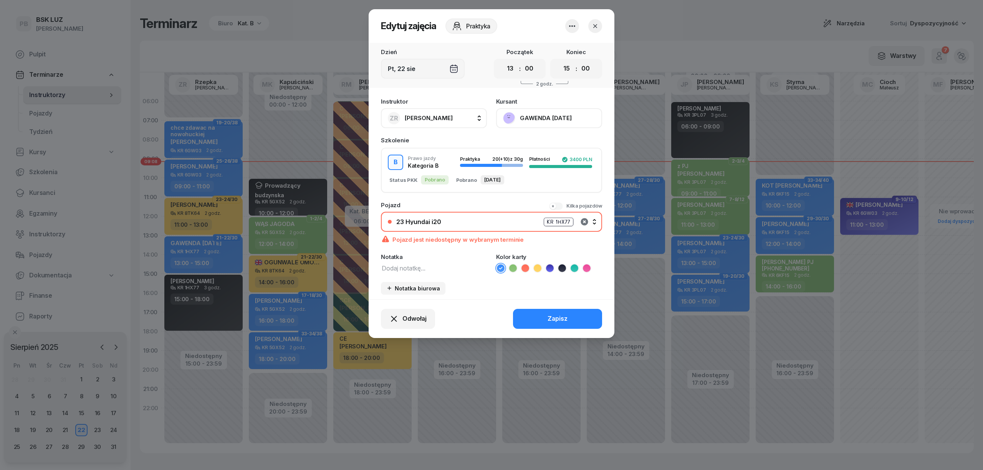
click at [584, 219] on icon "button" at bounding box center [584, 221] width 7 height 7
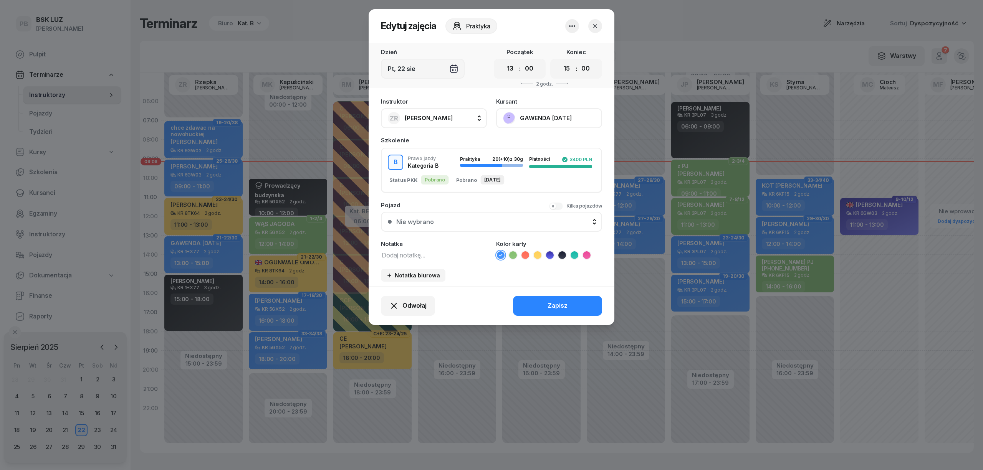
click at [466, 222] on div "Nie wybrano" at bounding box center [495, 222] width 199 height 6
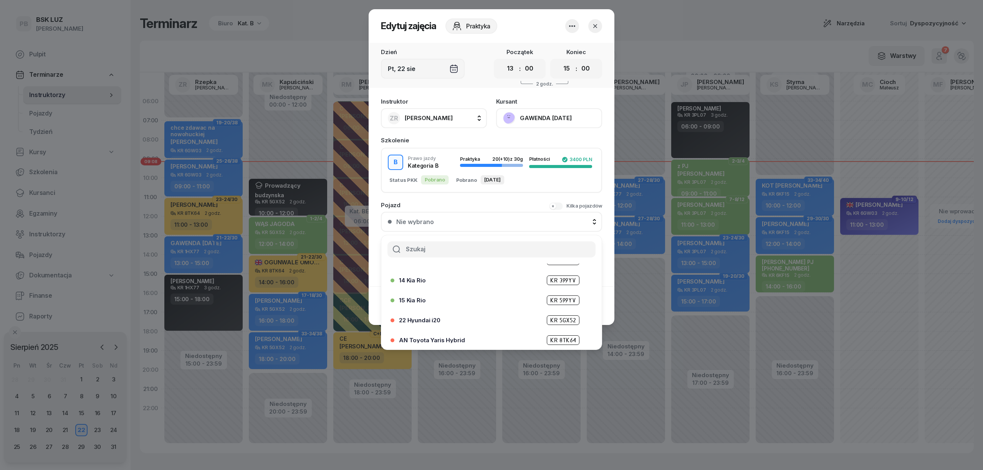
click at [429, 219] on div "Nie wybrano" at bounding box center [415, 222] width 38 height 6
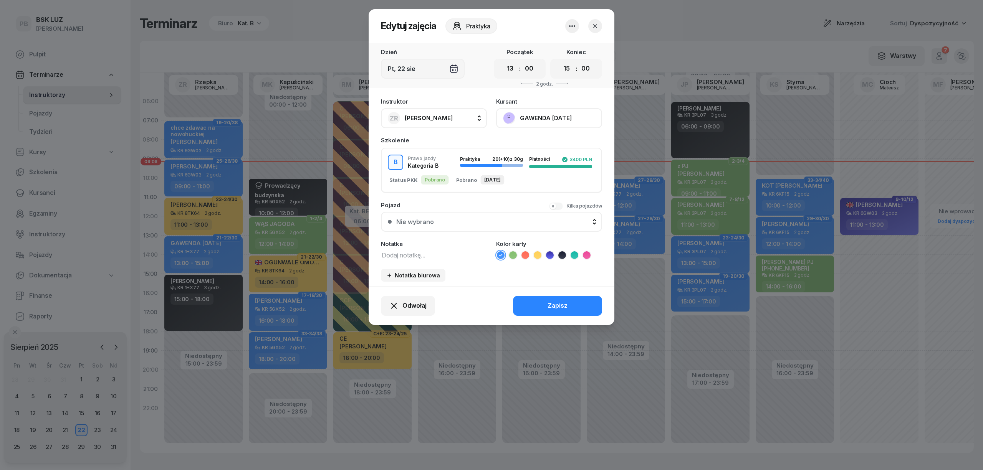
click at [428, 223] on div "Nie wybrano" at bounding box center [415, 222] width 38 height 6
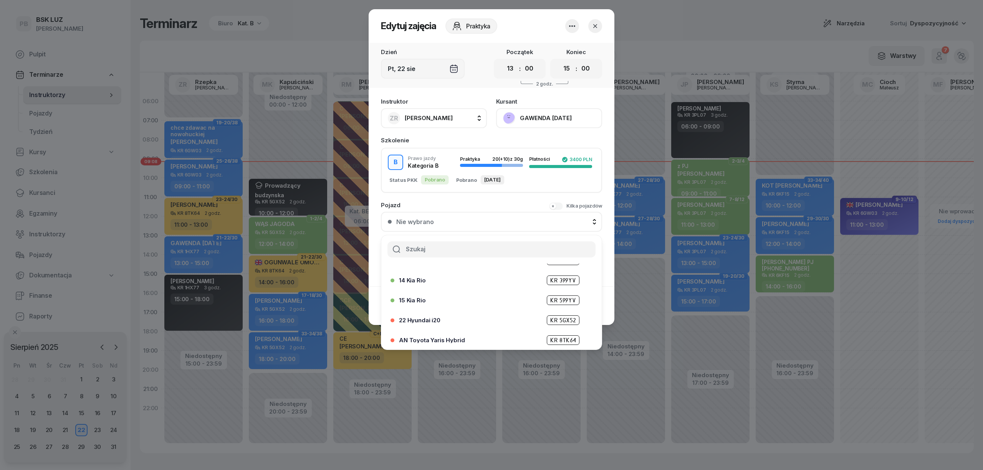
click at [428, 223] on div "Nie wybrano" at bounding box center [415, 222] width 38 height 6
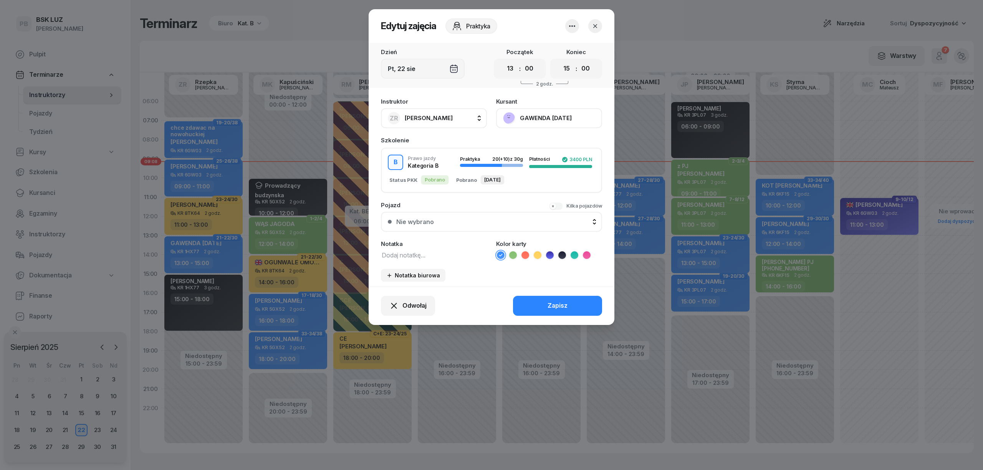
click at [447, 222] on div "Nie wybrano" at bounding box center [495, 222] width 199 height 6
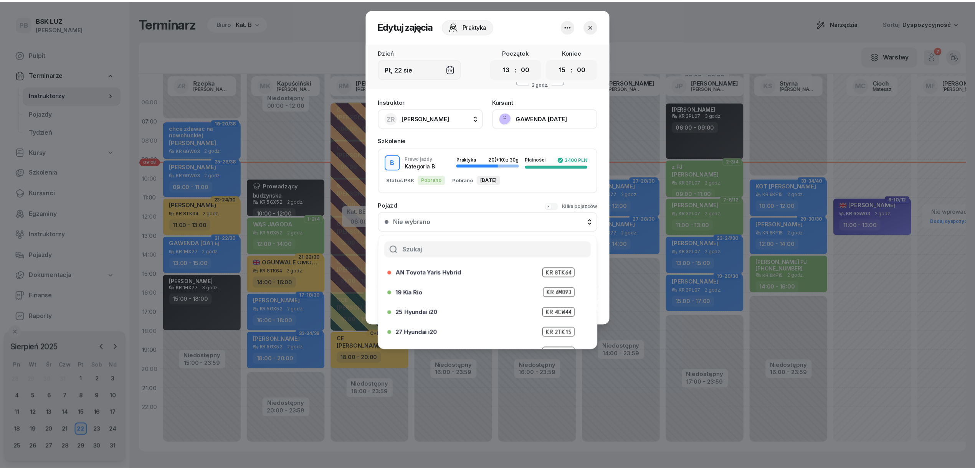
scroll to position [256, 0]
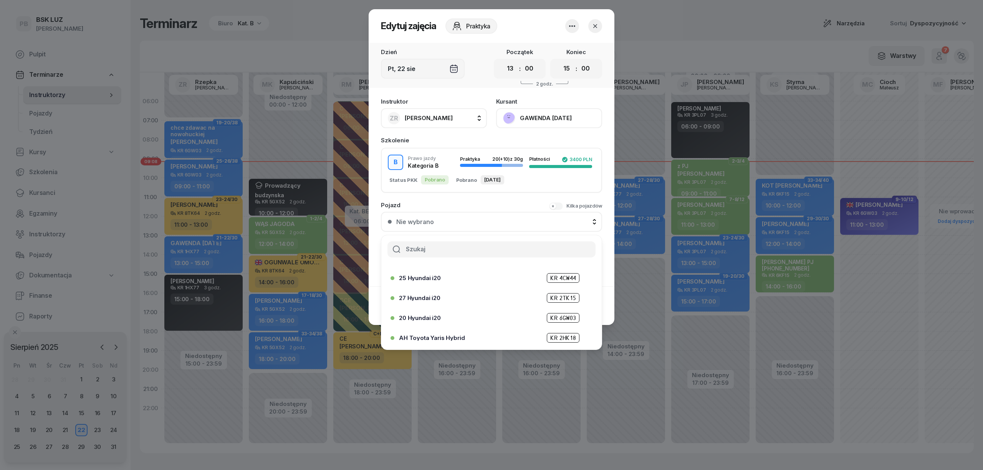
click at [433, 313] on div "20 Hyundai i20 KR 6GW03" at bounding box center [493, 318] width 189 height 10
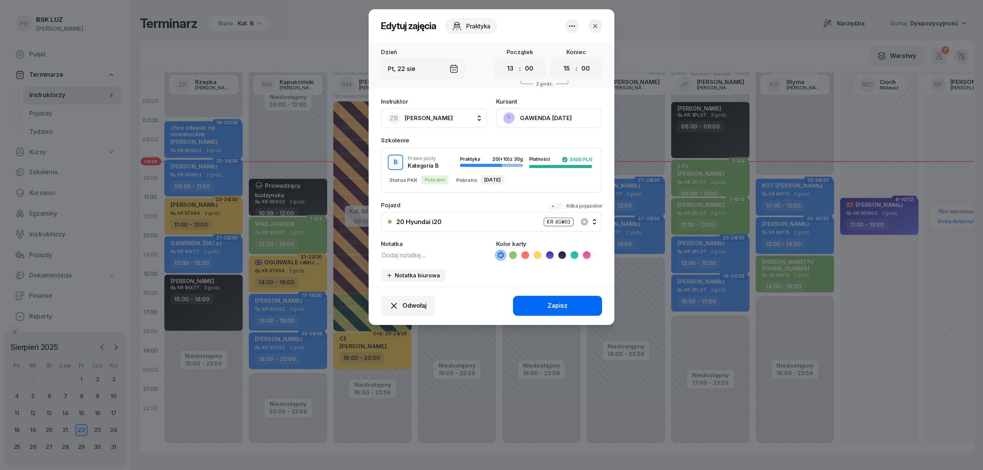
click at [534, 306] on button "Zapisz" at bounding box center [557, 306] width 89 height 20
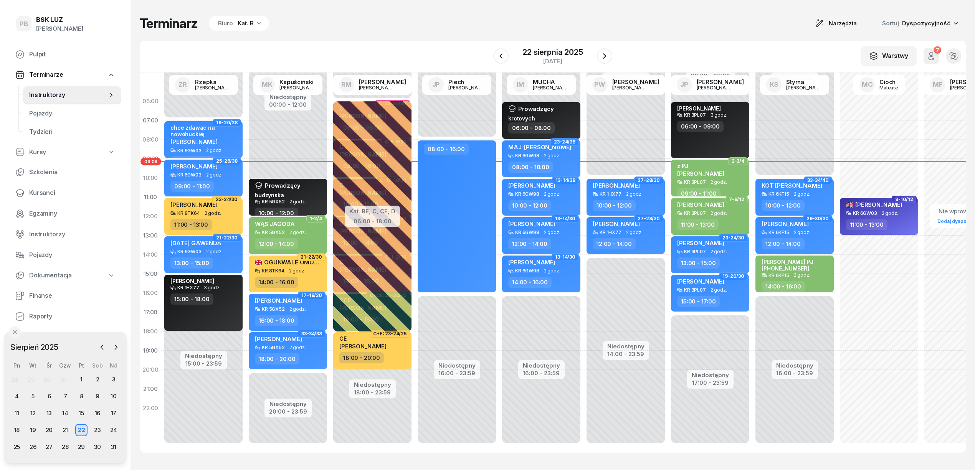
click at [382, 48] on div "W Wybierz AK [PERSON_NAME] BP [PERSON_NAME] DP [PERSON_NAME] GS [PERSON_NAME] I…" at bounding box center [553, 57] width 826 height 32
click at [384, 33] on div "Terminarz Biuro Kat. B Narzędzia Sortuj Dyspozycyjność W Wybierz AK [PERSON_NAM…" at bounding box center [553, 234] width 826 height 469
click at [808, 204] on div "10:00 - 12:00" at bounding box center [796, 205] width 68 height 11
select select "10"
select select "12"
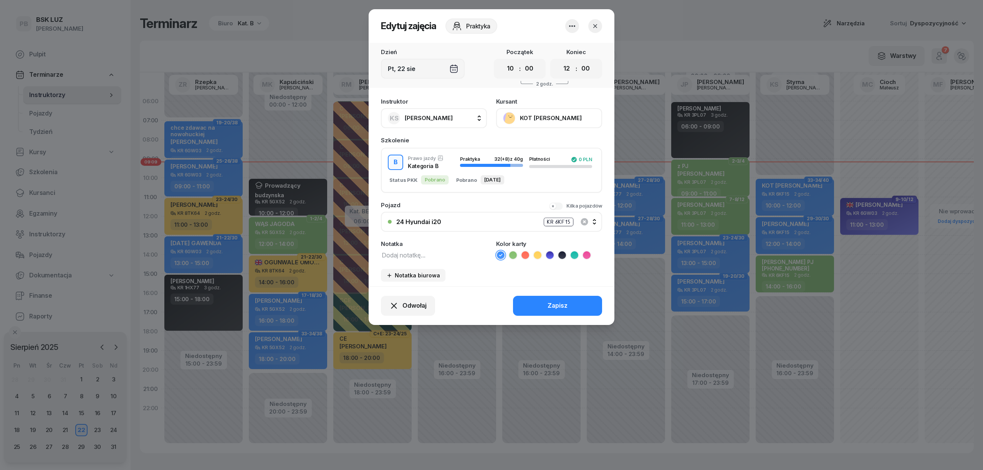
click at [597, 25] on icon "button" at bounding box center [595, 26] width 8 height 8
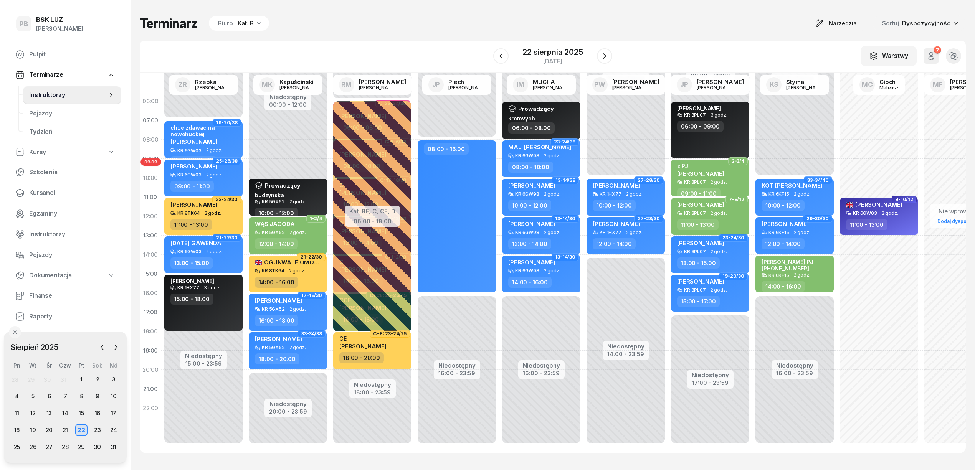
click at [597, 25] on div "Terminarz Biuro Kat. B Narzędzia Sortuj Dyspozycyjność" at bounding box center [553, 23] width 826 height 16
click at [39, 194] on span "Kursanci" at bounding box center [72, 193] width 86 height 10
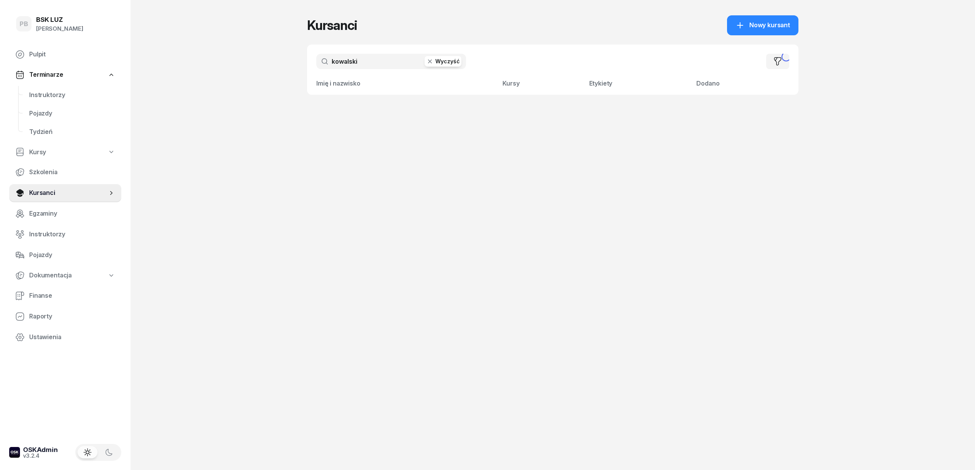
click at [363, 61] on input "kowalski" at bounding box center [391, 61] width 150 height 15
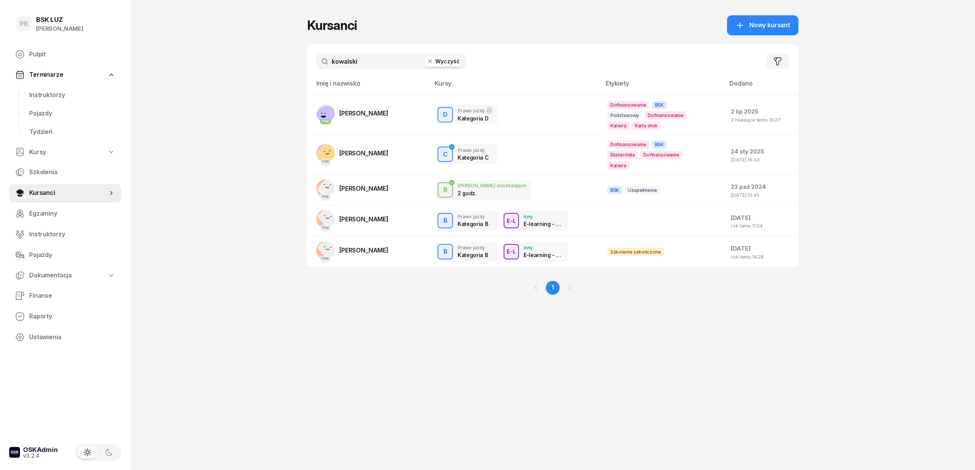
click at [363, 61] on input "kowalski" at bounding box center [391, 61] width 150 height 15
type input "[PERSON_NAME]"
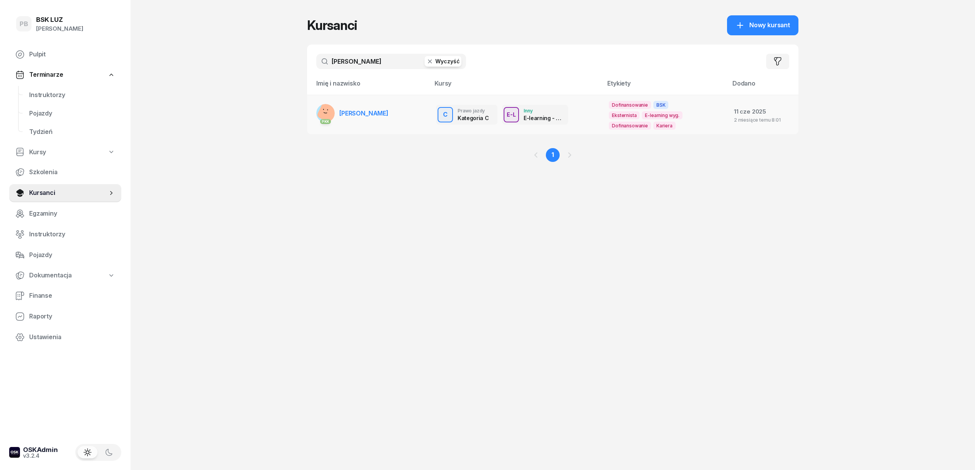
click at [376, 108] on link "PKK [PERSON_NAME]" at bounding box center [352, 113] width 72 height 18
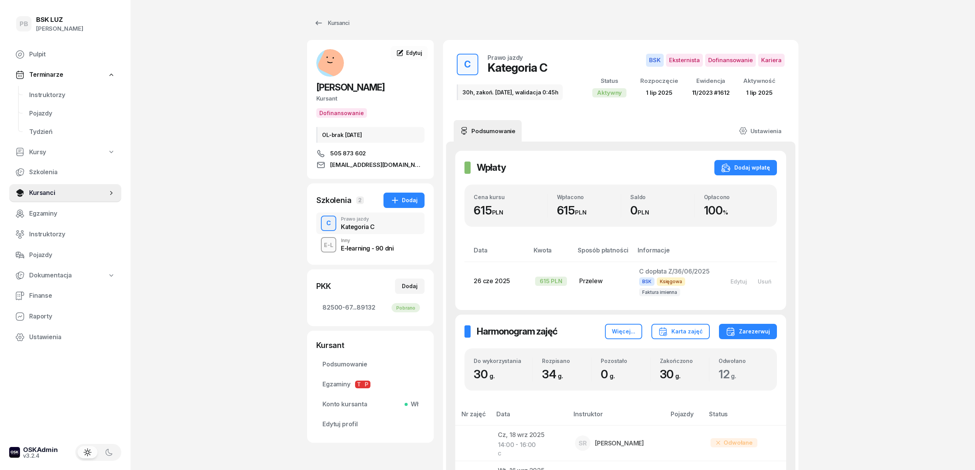
click at [54, 91] on span "Instruktorzy" at bounding box center [72, 95] width 86 height 10
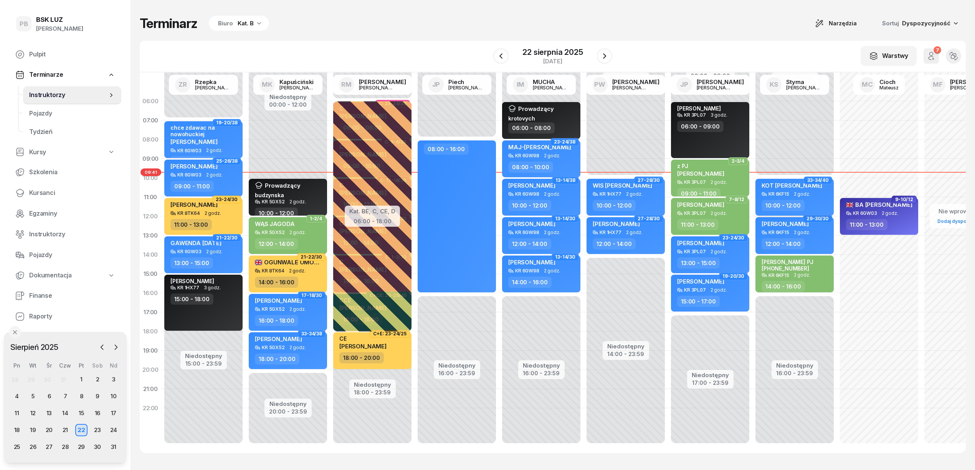
click at [784, 194] on div "KR 6KF15" at bounding box center [779, 194] width 21 height 5
select select "10"
select select "12"
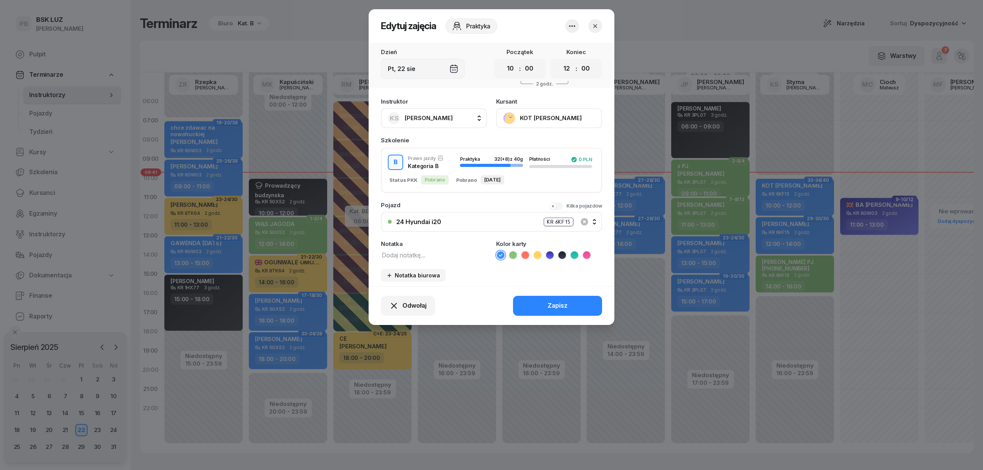
drag, startPoint x: 598, startPoint y: 26, endPoint x: 597, endPoint y: 34, distance: 7.8
click at [598, 26] on icon "button" at bounding box center [595, 26] width 8 height 8
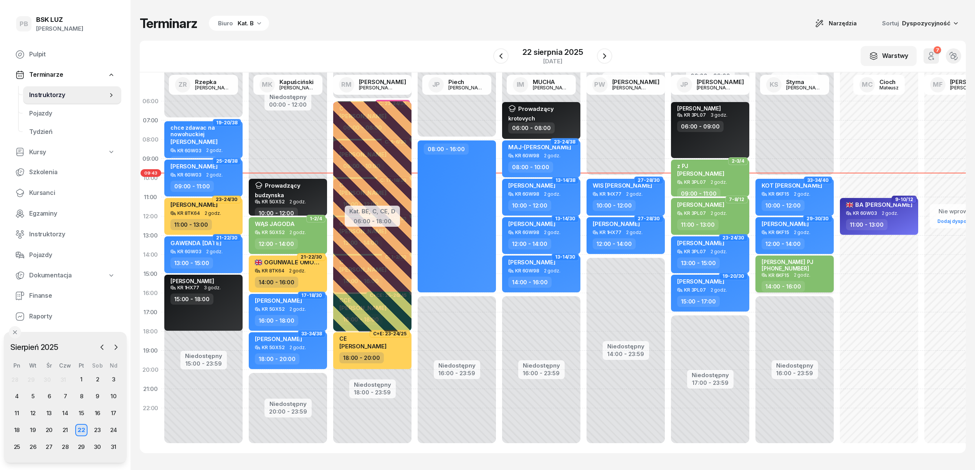
click at [822, 281] on div "14:00 - 16:00" at bounding box center [796, 286] width 68 height 11
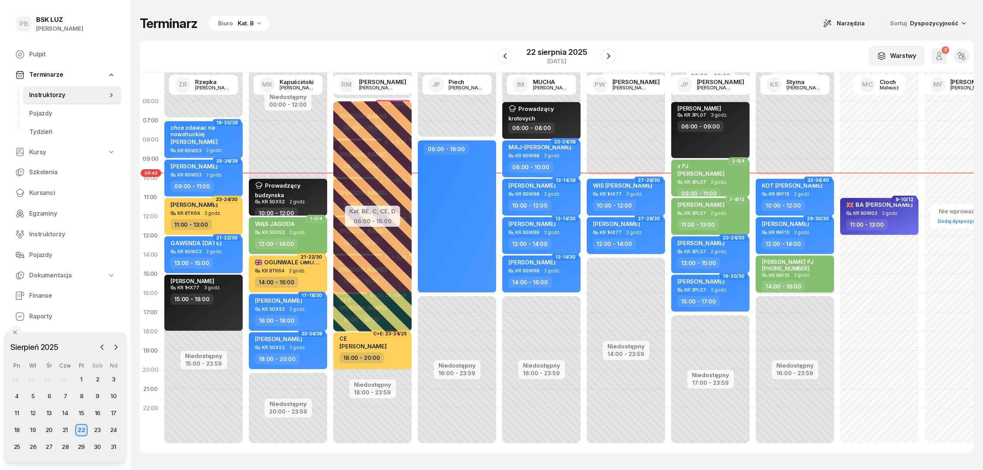
select select "14"
select select "16"
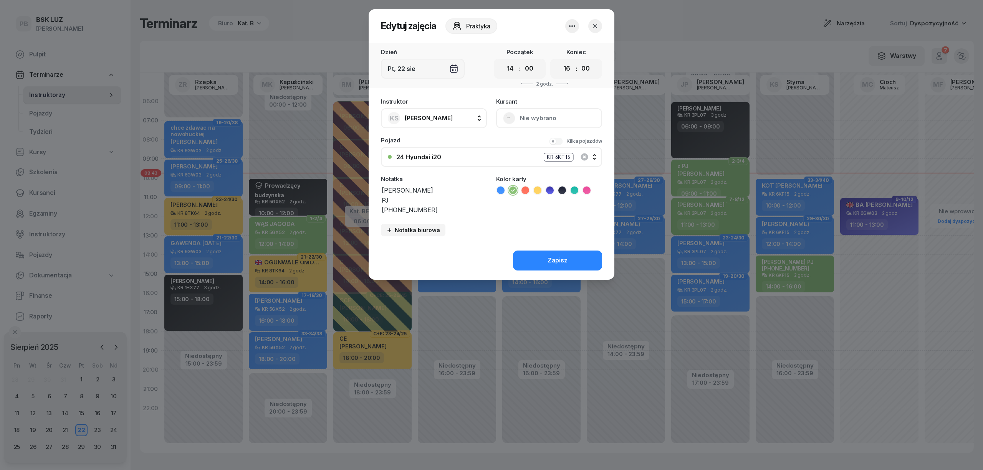
click at [543, 34] on header "Edytuj zajęcia Praktyka" at bounding box center [492, 26] width 246 height 34
click at [597, 25] on icon "button" at bounding box center [595, 26] width 8 height 8
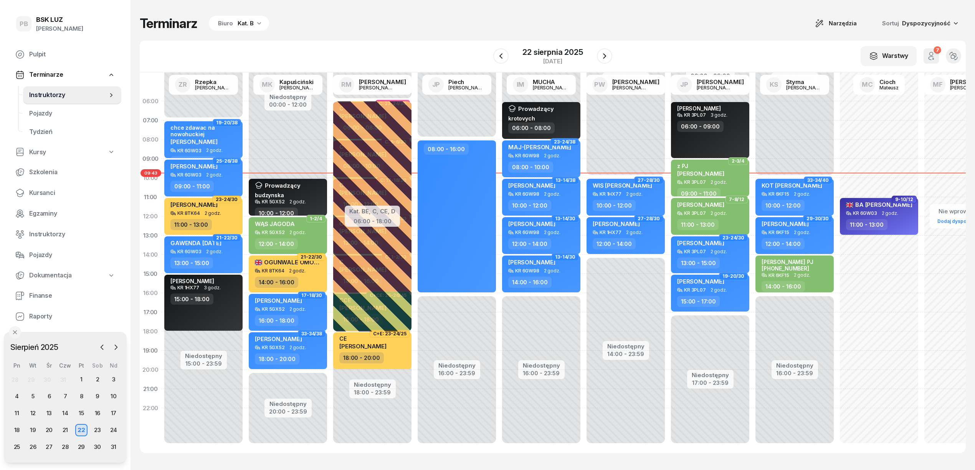
click at [704, 20] on div "Terminarz Biuro Kat. B Narzędzia Sortuj Dyspozycyjność" at bounding box center [553, 23] width 826 height 16
click at [48, 195] on span "Kursanci" at bounding box center [72, 193] width 86 height 10
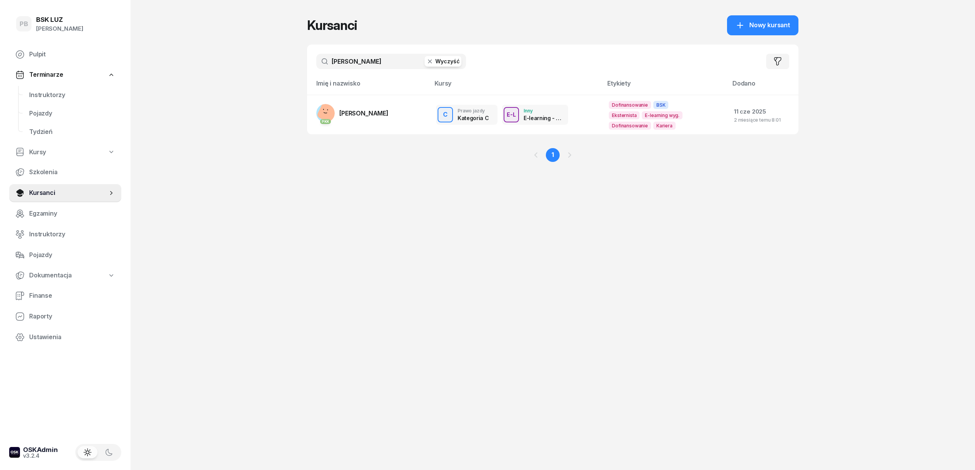
click at [378, 68] on input "[PERSON_NAME]" at bounding box center [391, 61] width 150 height 15
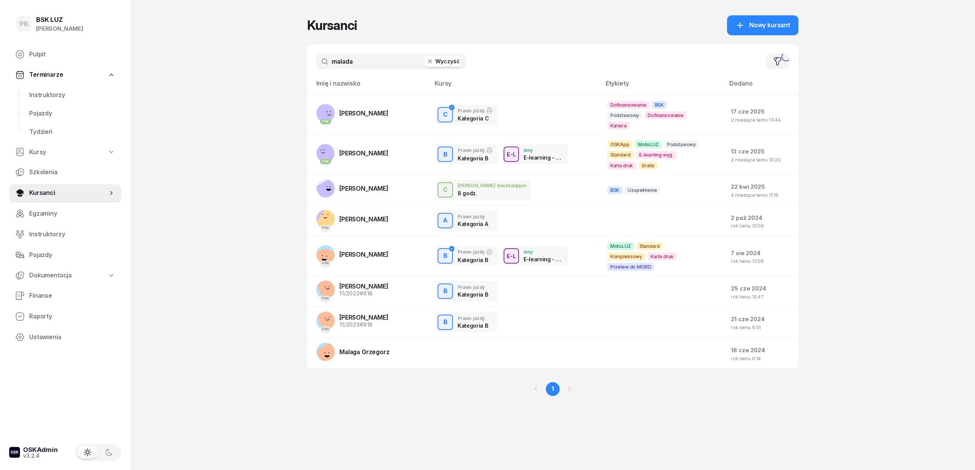
type input "malada"
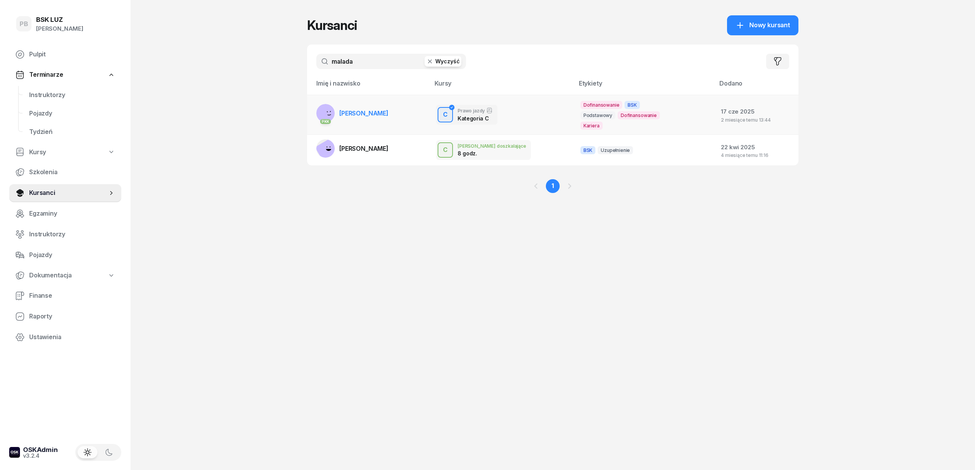
click at [374, 117] on span "[PERSON_NAME]" at bounding box center [363, 113] width 49 height 8
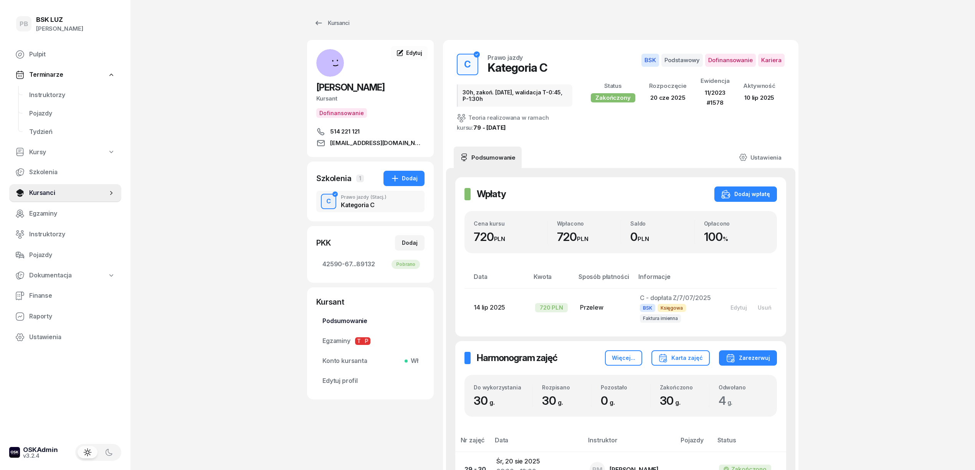
click at [350, 325] on span "Podsumowanie" at bounding box center [371, 321] width 96 height 10
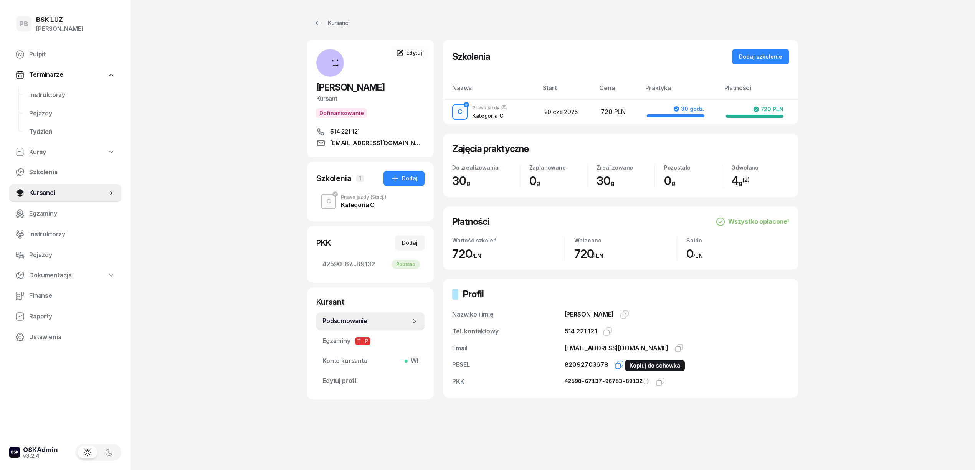
click at [616, 364] on icon "button" at bounding box center [619, 365] width 9 height 9
click at [61, 94] on span "Instruktorzy" at bounding box center [72, 95] width 86 height 10
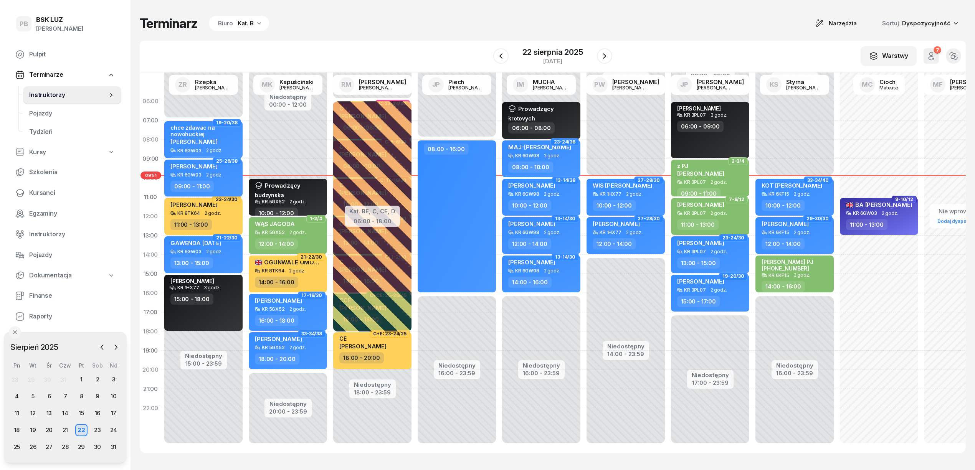
click at [220, 183] on div "09:00 - 11:00" at bounding box center [204, 186] width 68 height 11
select select "09"
select select "11"
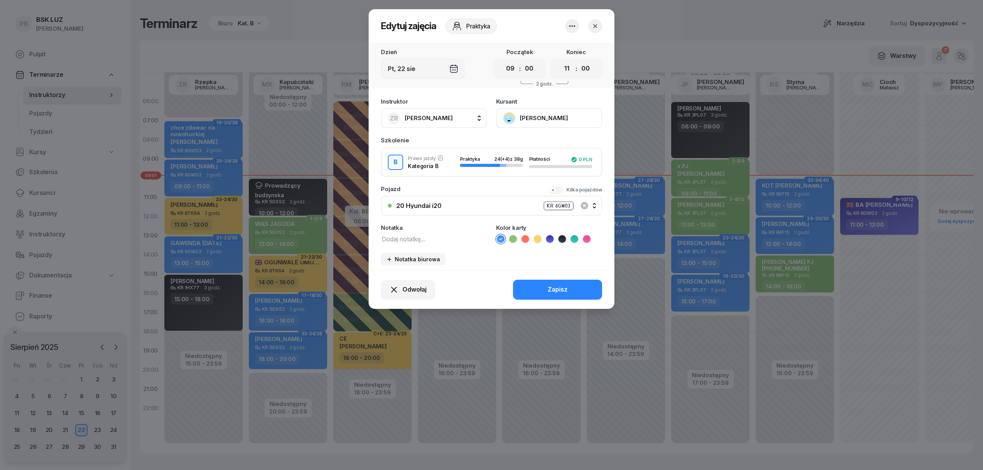
click at [592, 25] on icon "button" at bounding box center [595, 26] width 8 height 8
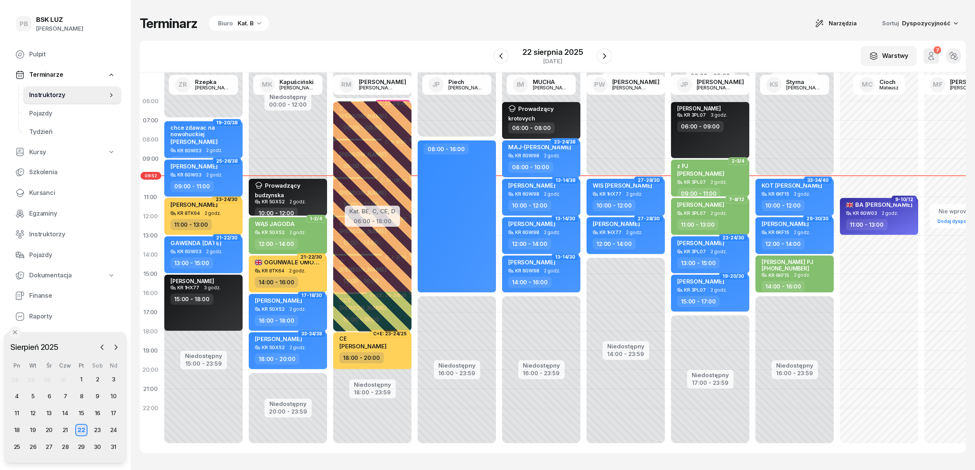
click at [233, 181] on div "09:00 - 11:00" at bounding box center [204, 186] width 68 height 11
select select "09"
select select "11"
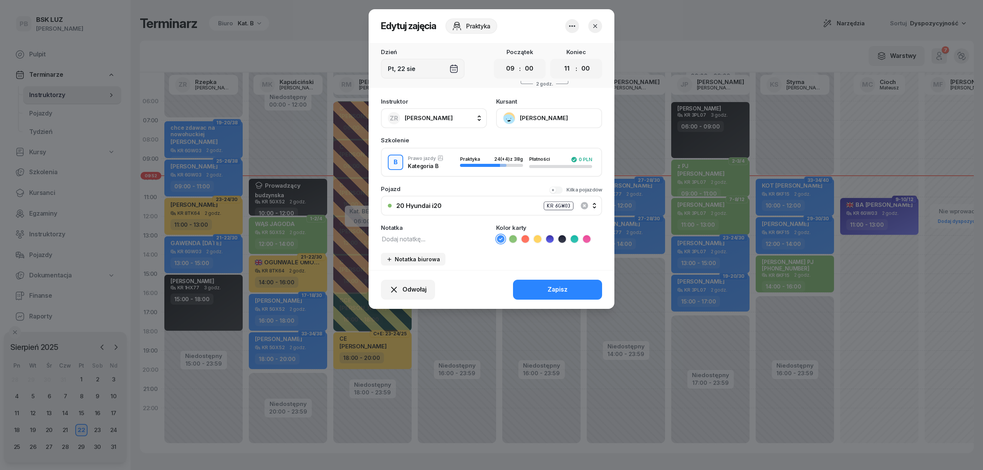
click at [417, 209] on div "20 Hyundai i20 KR 6GW03" at bounding box center [495, 206] width 199 height 10
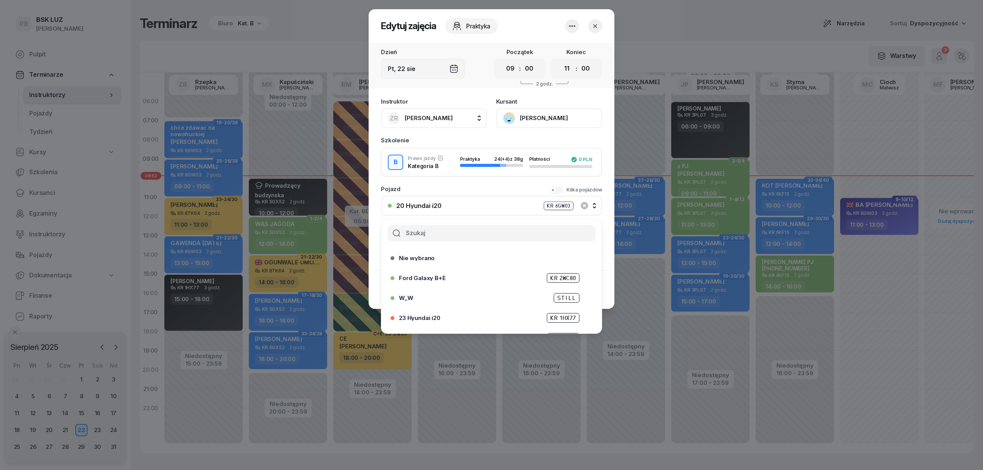
click at [425, 234] on input "text" at bounding box center [491, 233] width 208 height 16
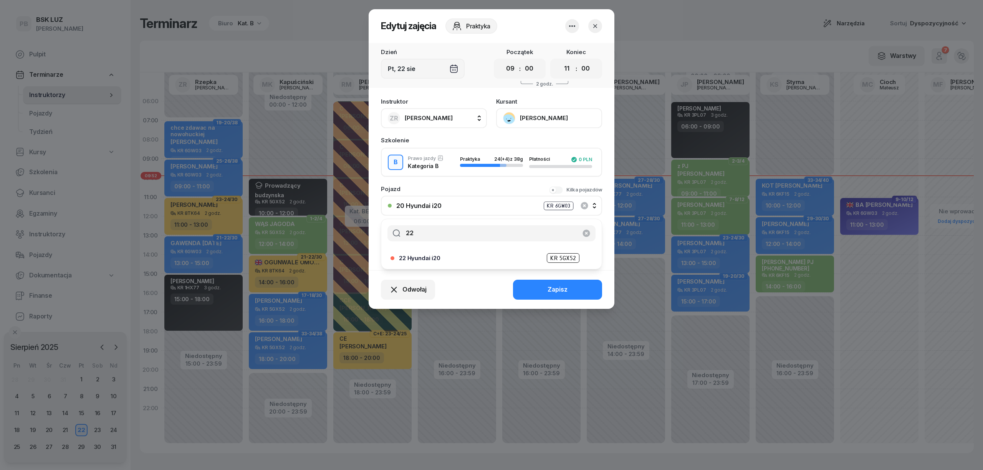
type input "22"
click at [425, 253] on div "22 Hyundai i20 KR 5GX52" at bounding box center [493, 258] width 189 height 10
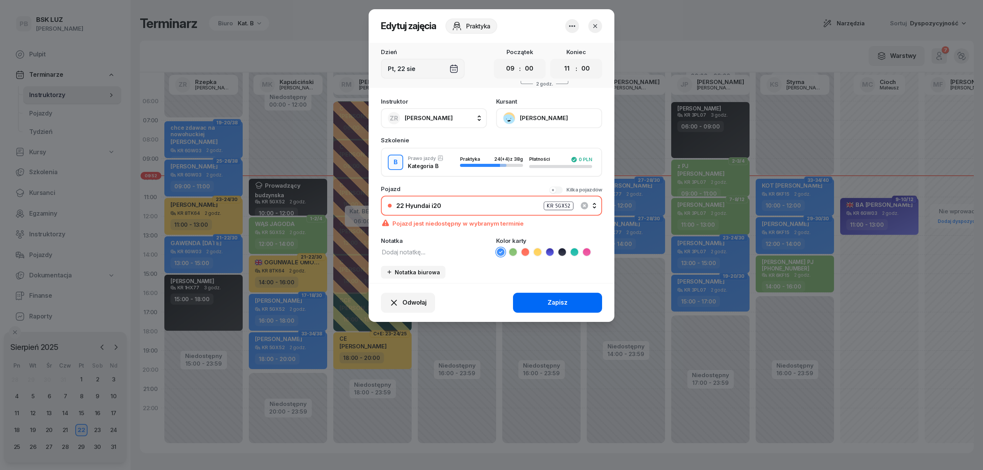
click at [556, 300] on div "Zapisz" at bounding box center [558, 303] width 20 height 10
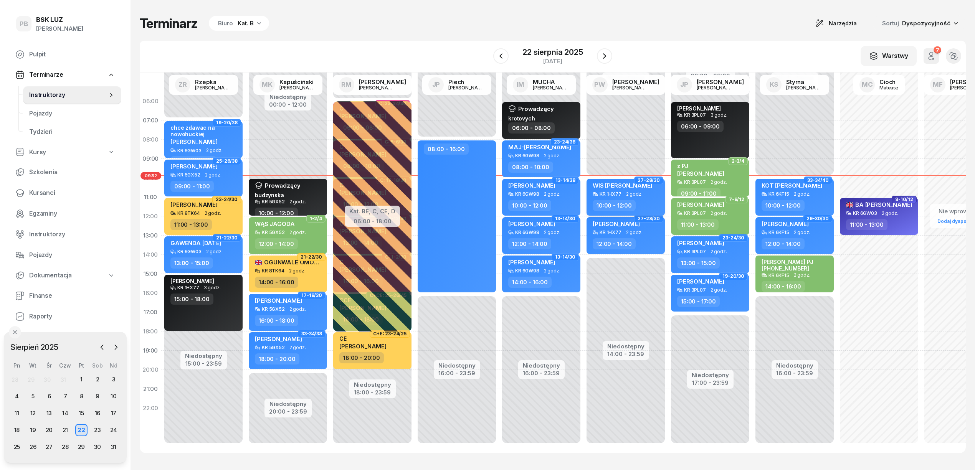
click at [654, 200] on div "10:00 - 12:00" at bounding box center [627, 205] width 68 height 11
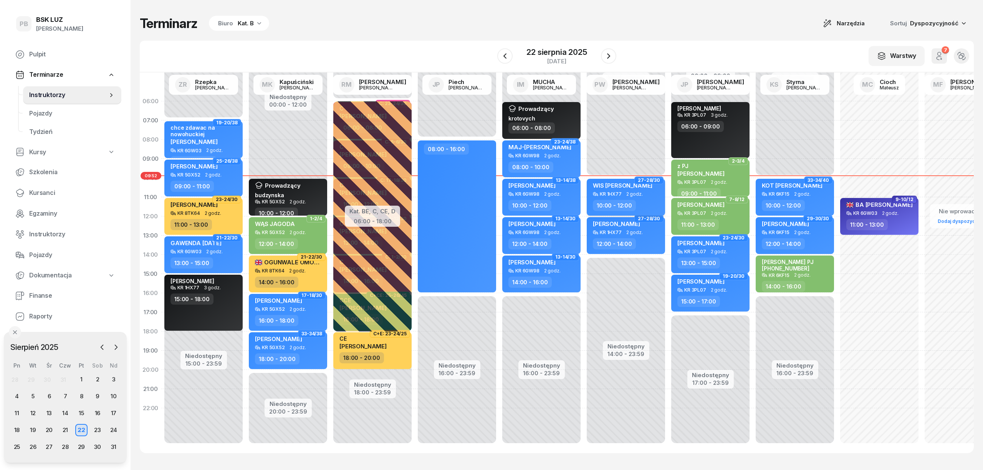
select select "10"
select select "12"
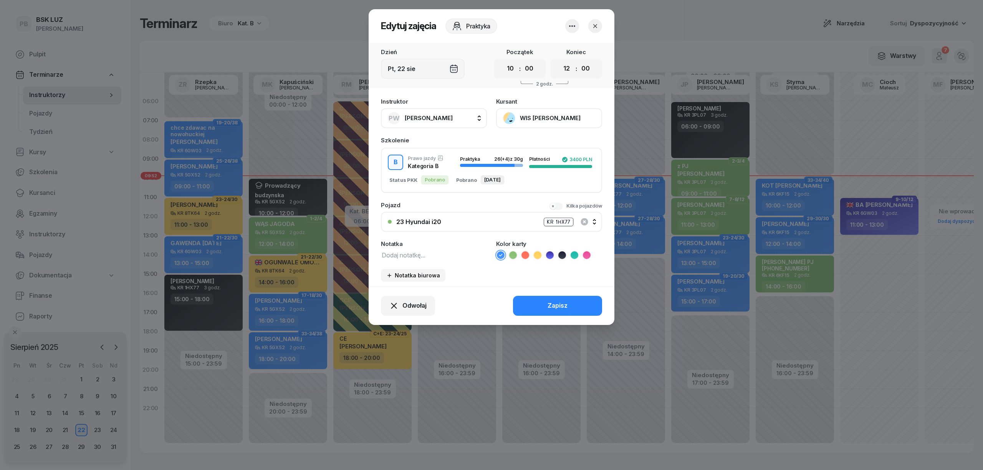
click at [435, 219] on div "23 Hyundai i20" at bounding box center [418, 222] width 45 height 6
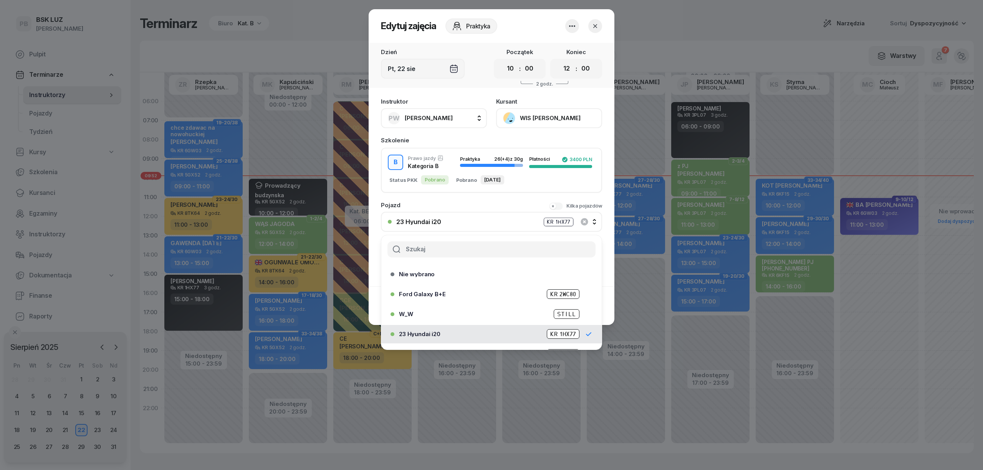
click at [448, 257] on div at bounding box center [491, 249] width 220 height 28
click at [449, 254] on input "text" at bounding box center [491, 250] width 208 height 16
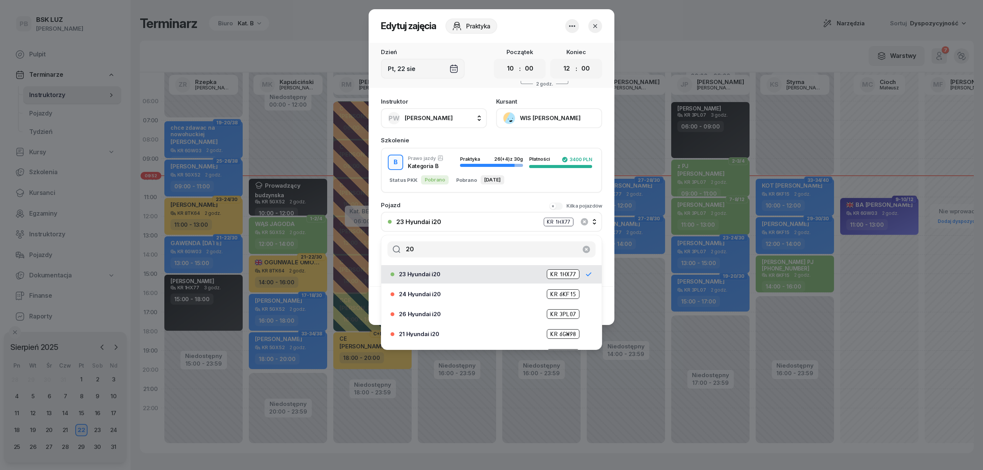
scroll to position [75, 0]
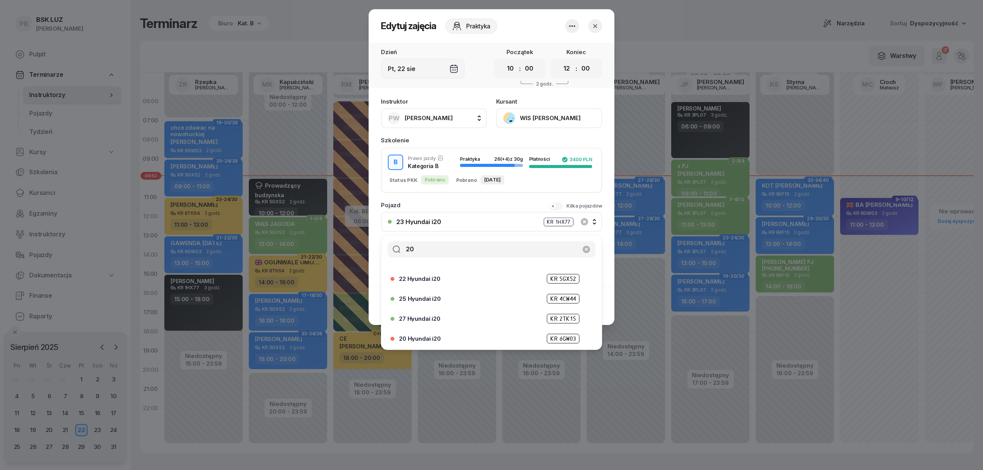
type input "20"
click at [442, 336] on div "20 Hyundai i20 KR 6GW03" at bounding box center [493, 339] width 189 height 10
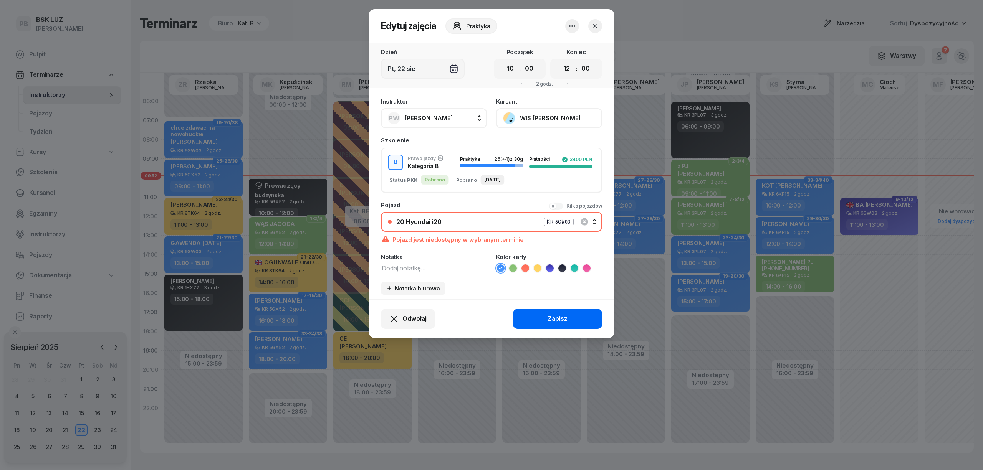
click at [567, 316] on button "Zapisz" at bounding box center [557, 319] width 89 height 20
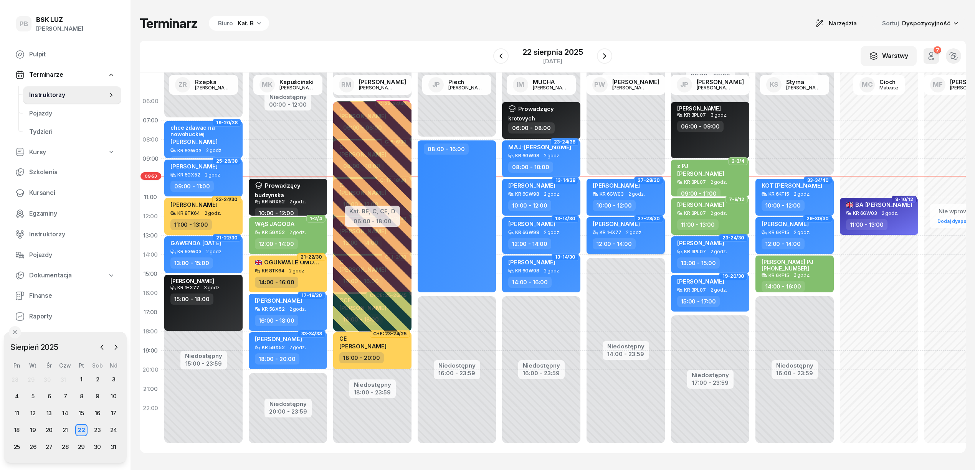
click at [642, 243] on div "12:00 - 14:00" at bounding box center [627, 243] width 68 height 11
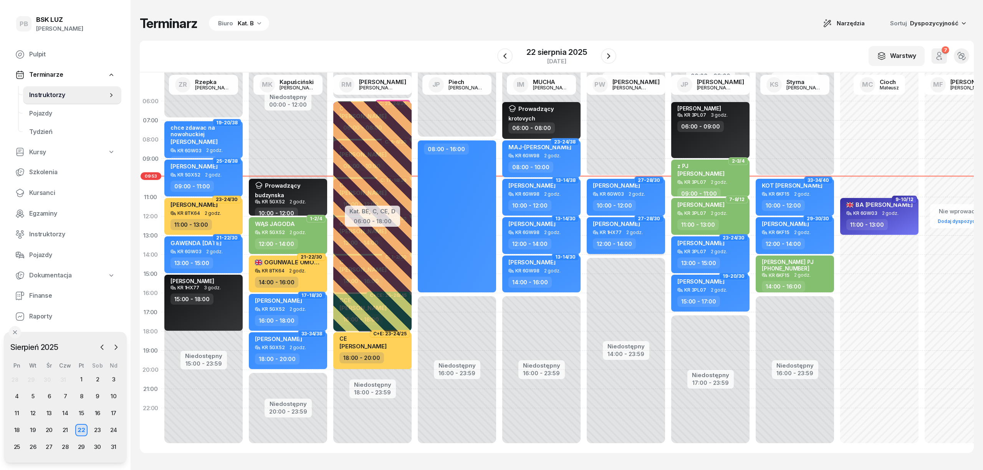
select select "12"
select select "14"
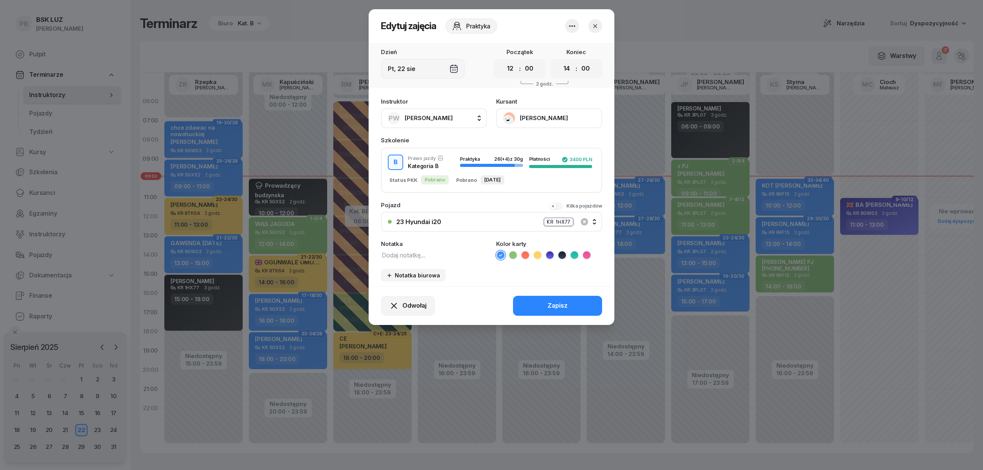
click at [430, 121] on span "[PERSON_NAME]" at bounding box center [429, 118] width 48 height 10
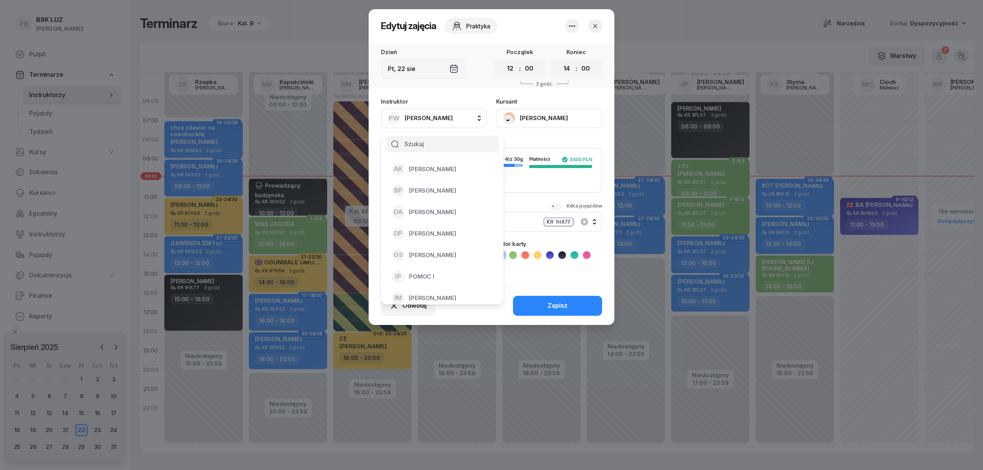
click at [515, 205] on div "Pojazd Kilka pojazdów" at bounding box center [491, 205] width 221 height 6
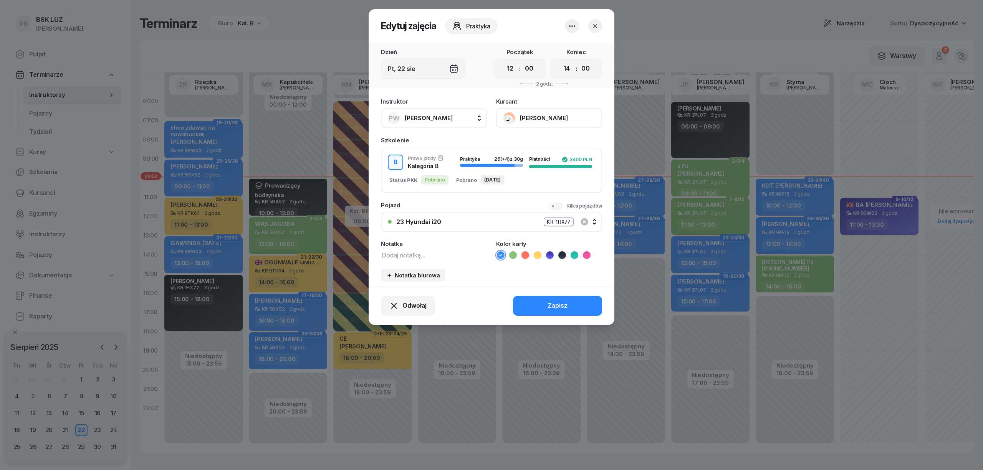
click at [465, 222] on div "23 Hyundai i20 KR 1HX77" at bounding box center [495, 222] width 199 height 10
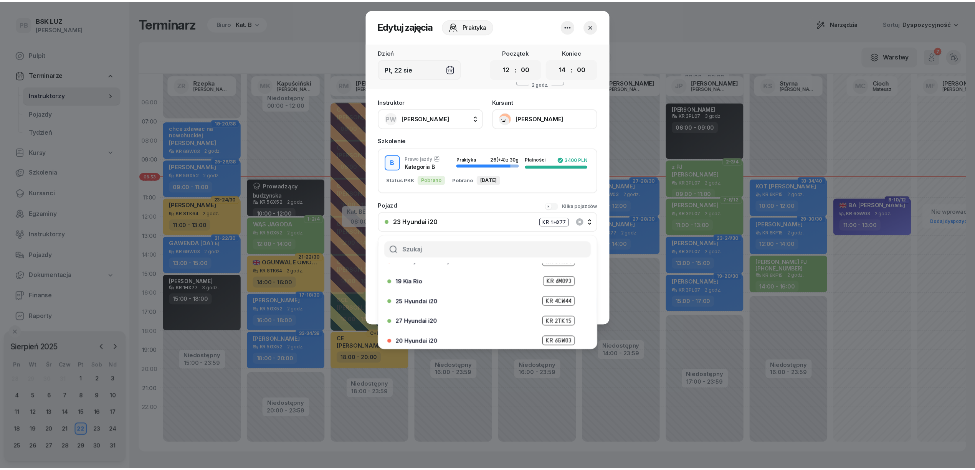
scroll to position [256, 0]
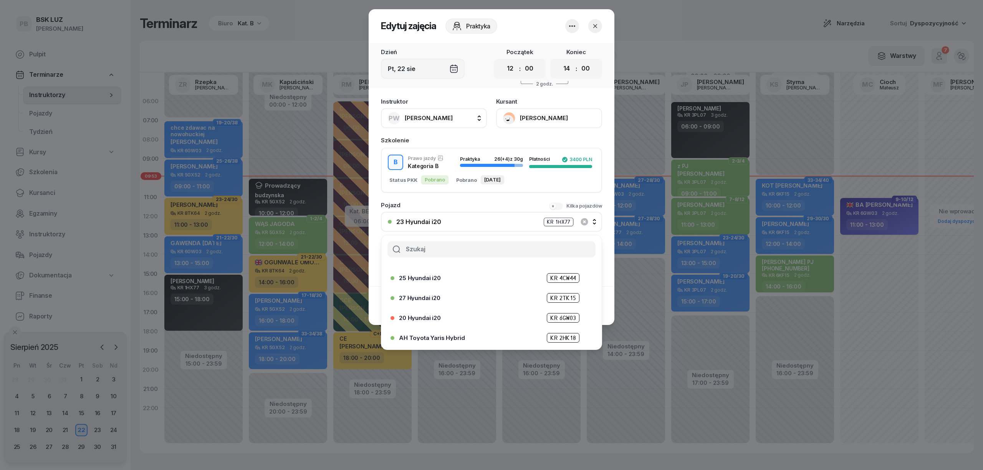
click at [422, 315] on span "20 Hyundai i20" at bounding box center [420, 318] width 42 height 6
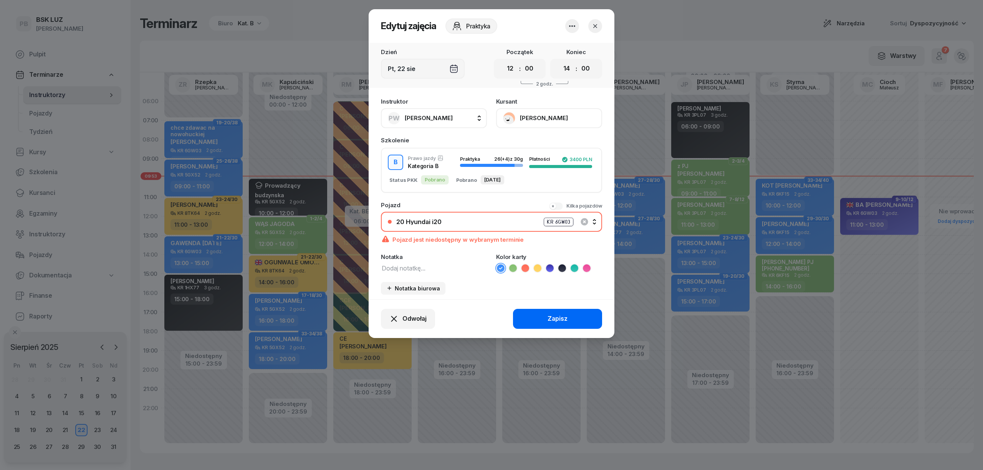
click at [555, 314] on div "Zapisz" at bounding box center [558, 319] width 20 height 10
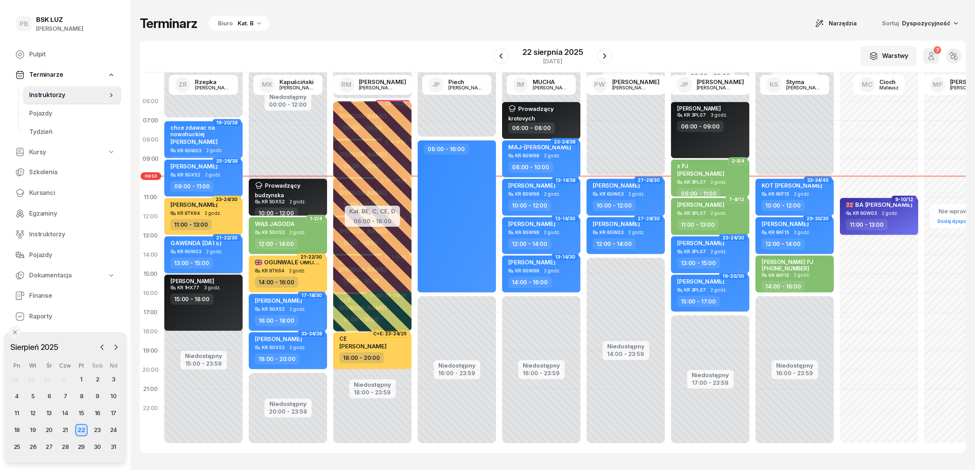
click at [226, 255] on div "GAWENDA [DATE] KR 6GW03 2 godz. 13:00 - 15:00" at bounding box center [203, 255] width 78 height 37
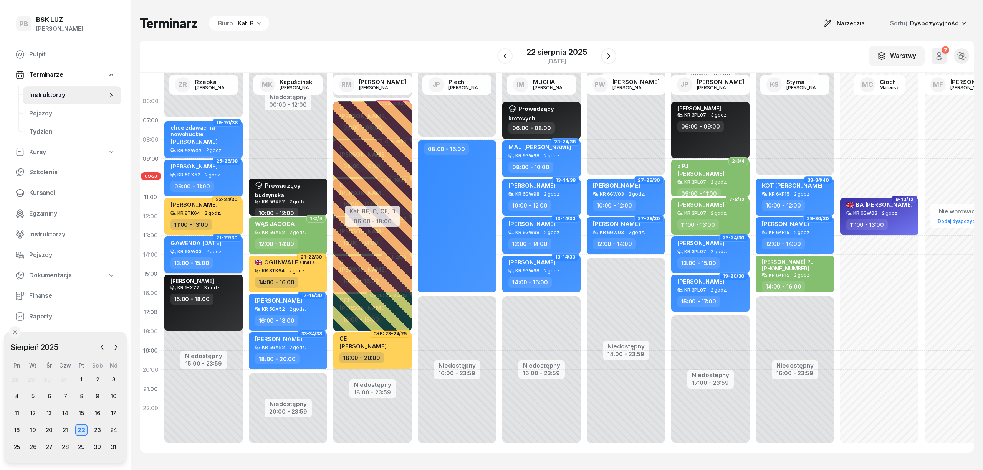
select select "13"
select select "15"
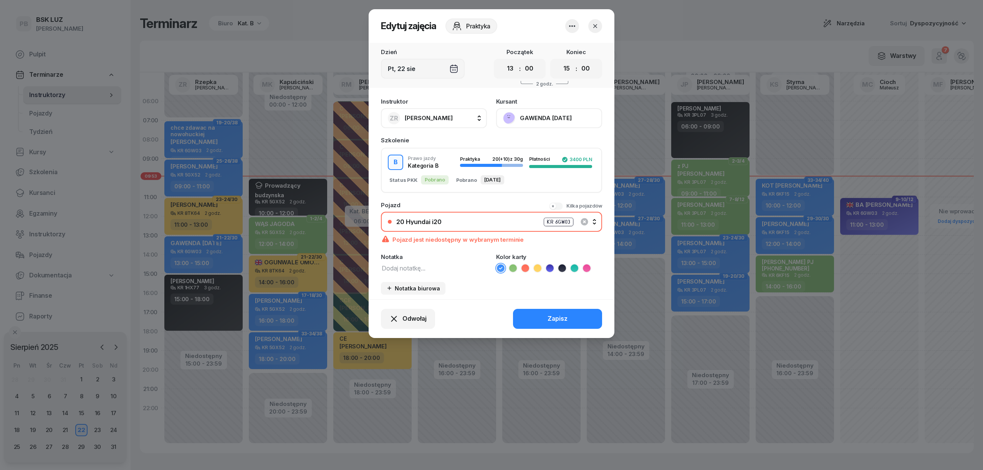
click at [328, 37] on div at bounding box center [491, 235] width 983 height 470
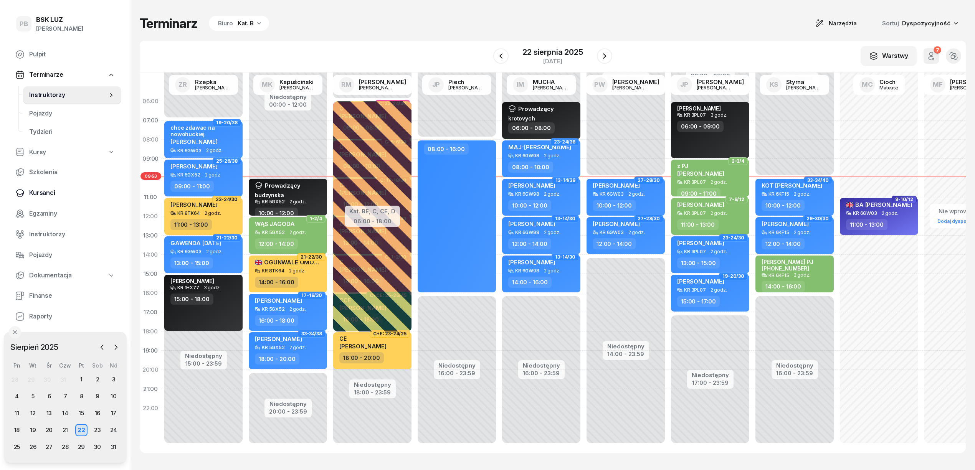
click at [39, 194] on span "Kursanci" at bounding box center [72, 193] width 86 height 10
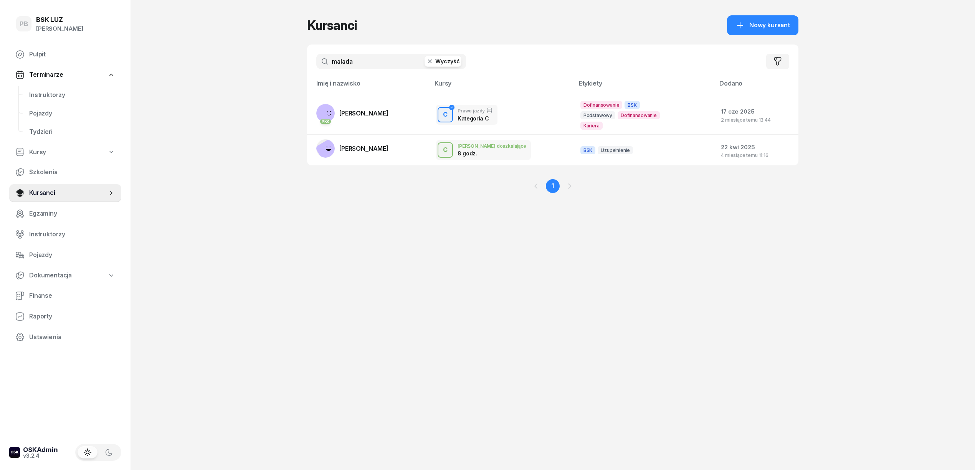
click at [385, 65] on input "malada" at bounding box center [391, 61] width 150 height 15
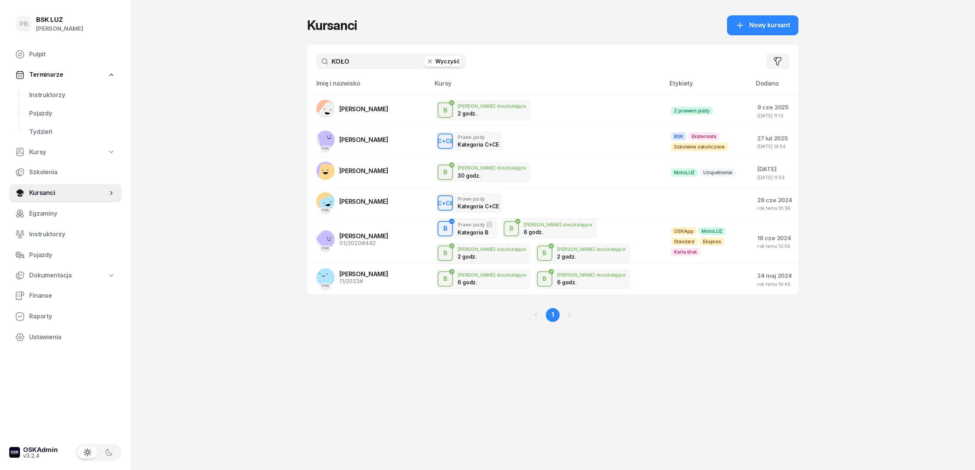
type input "KOŁO"
click at [214, 157] on div "PB BSK [PERSON_NAME] Pulpit Terminarze Instruktorzy Pojazdy Tydzień Kursy Szkol…" at bounding box center [487, 235] width 975 height 470
click at [389, 137] on span "[PERSON_NAME]" at bounding box center [363, 140] width 49 height 8
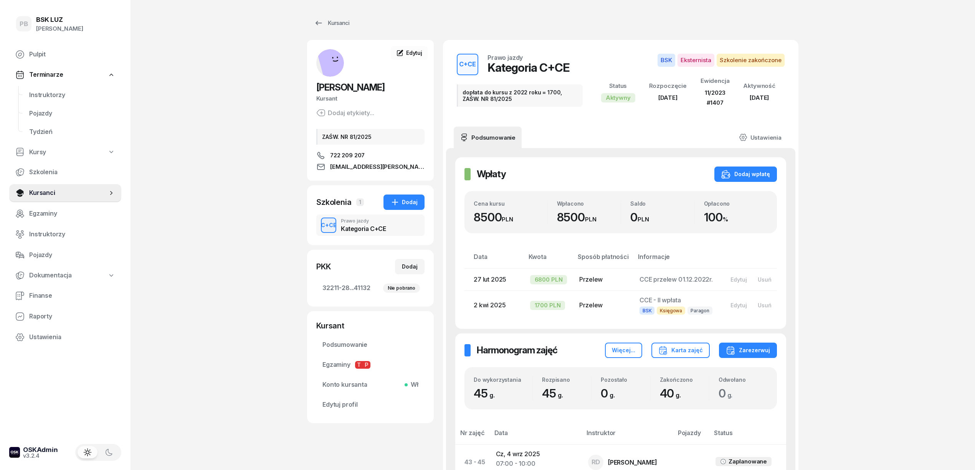
click at [50, 95] on span "Instruktorzy" at bounding box center [72, 95] width 86 height 10
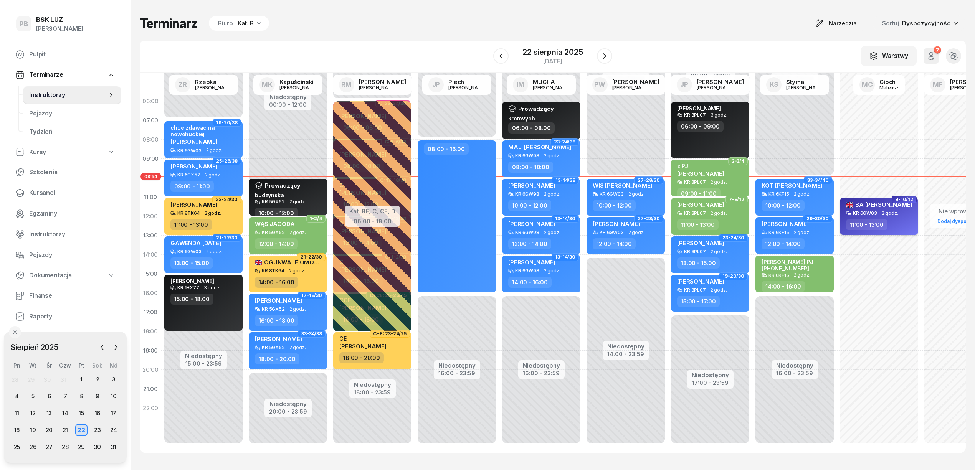
click at [898, 220] on div "11:00 - 13:00" at bounding box center [880, 224] width 68 height 11
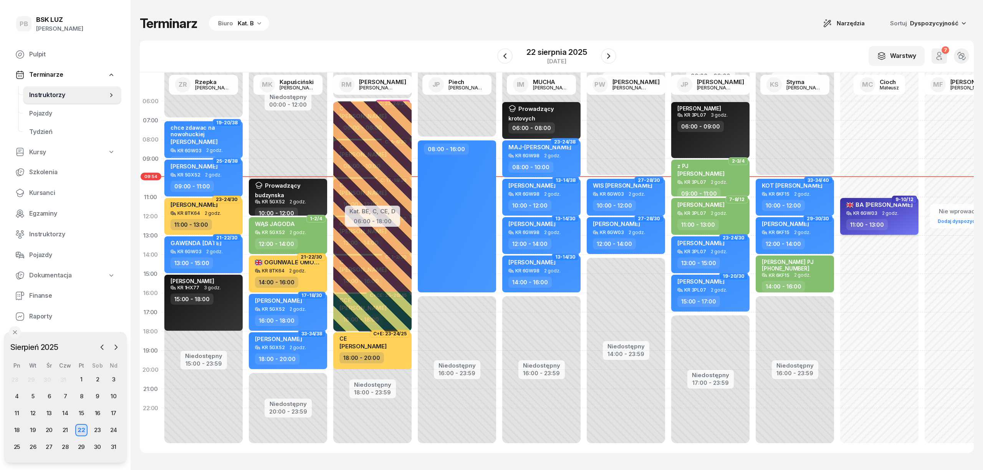
select select "11"
select select "13"
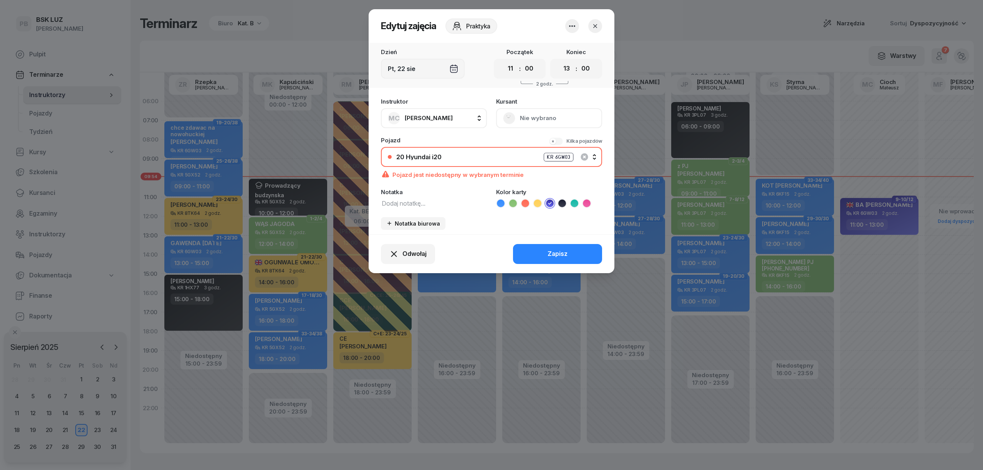
click at [445, 156] on div "20 Hyundai i20 KR 6GW03" at bounding box center [495, 157] width 199 height 10
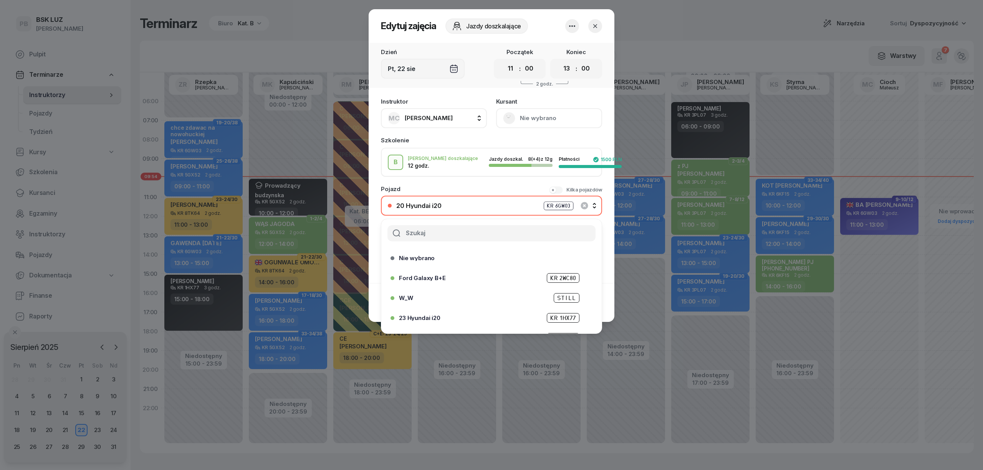
click at [435, 186] on div "Pojazd Kilka pojazdów" at bounding box center [491, 189] width 221 height 6
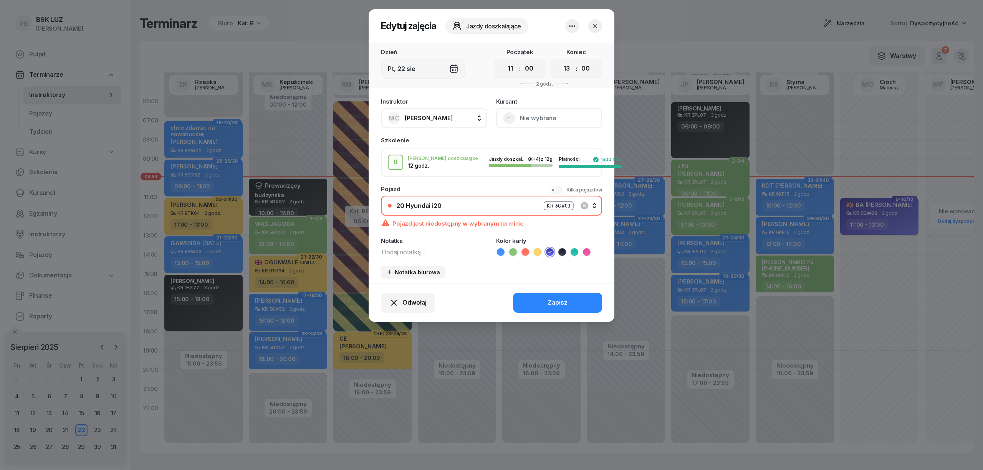
click at [445, 202] on div "20 Hyundai i20 KR 6GW03" at bounding box center [495, 206] width 199 height 10
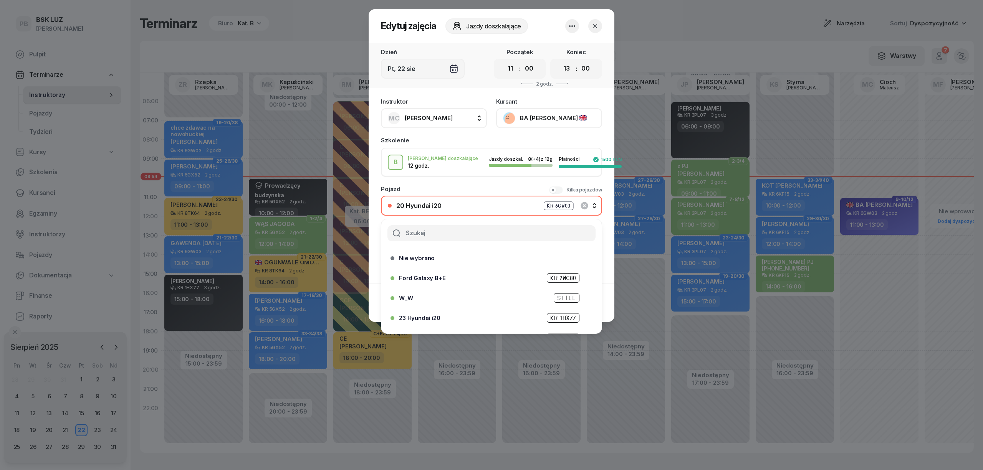
click at [446, 203] on div "20 Hyundai i20 KR 6GW03" at bounding box center [495, 206] width 199 height 10
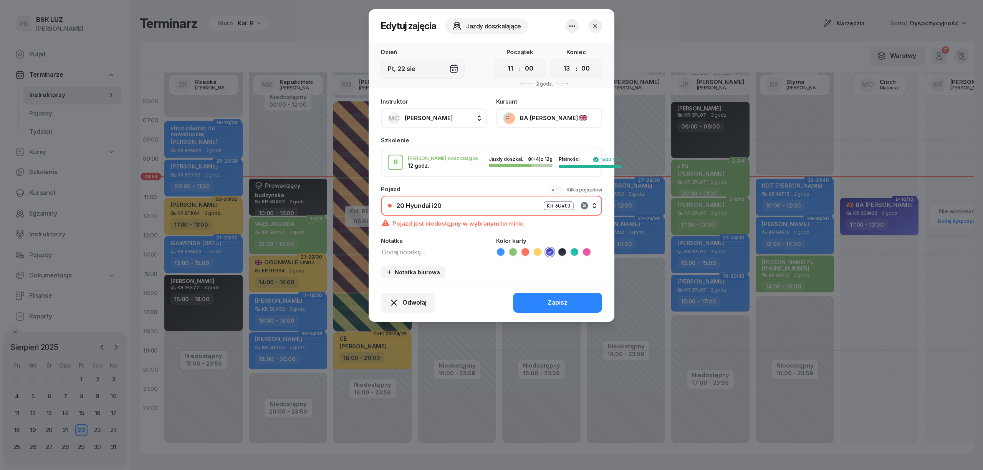
click at [587, 203] on icon "button" at bounding box center [584, 205] width 7 height 7
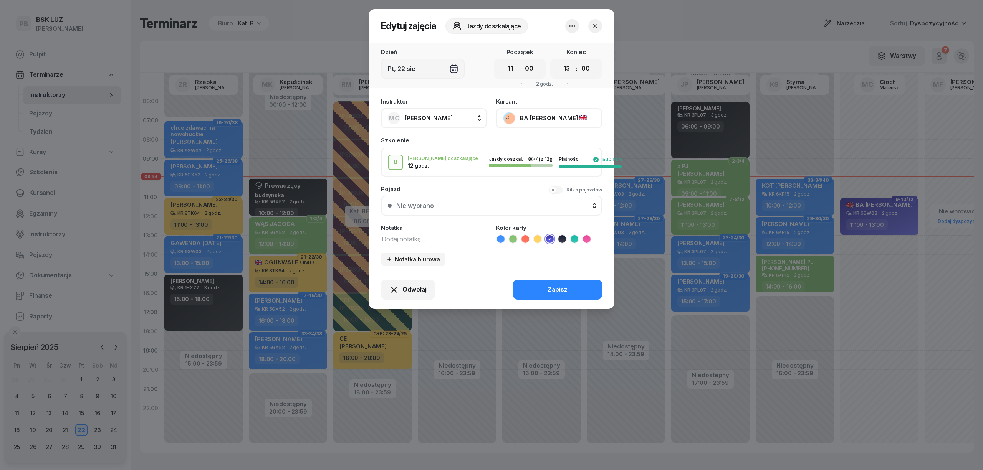
click at [511, 199] on button "Nie wybrano" at bounding box center [491, 206] width 221 height 20
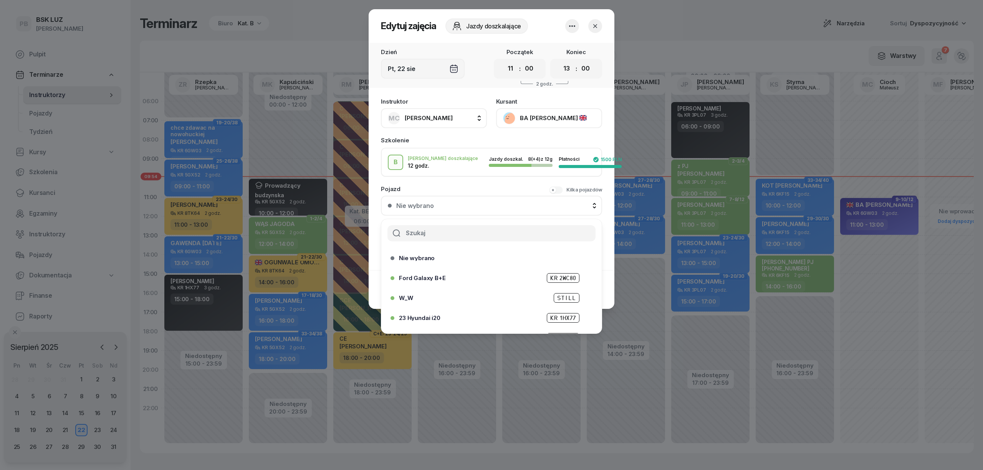
click at [475, 226] on input "text" at bounding box center [491, 233] width 208 height 16
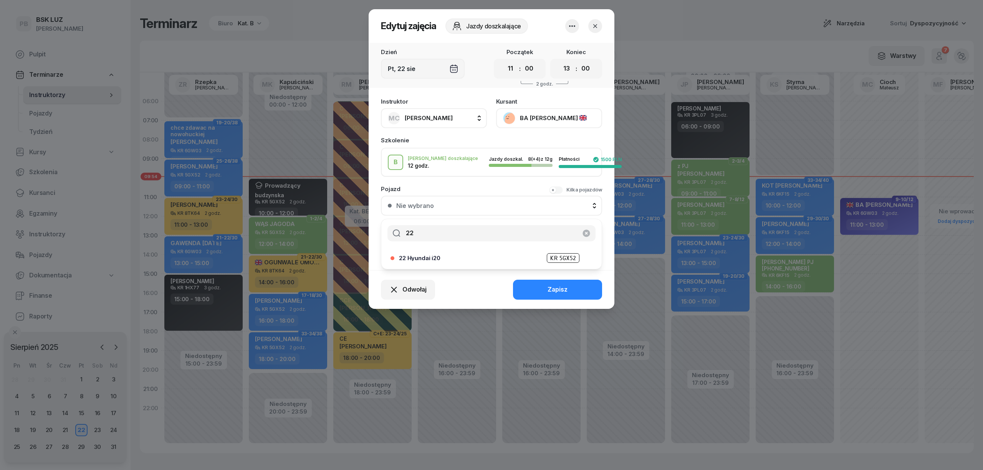
type input "22"
click at [467, 256] on div "22 Hyundai i20 KR 5GX52" at bounding box center [493, 258] width 189 height 10
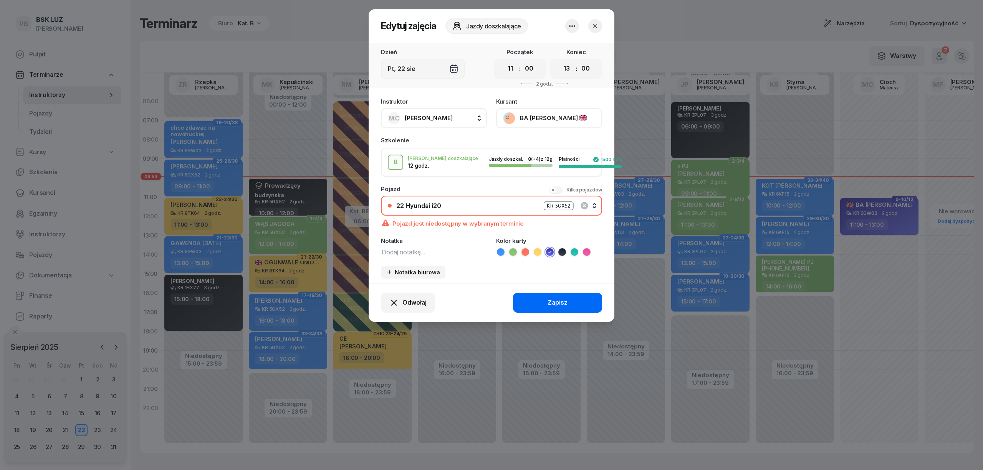
click at [539, 304] on button "Zapisz" at bounding box center [557, 303] width 89 height 20
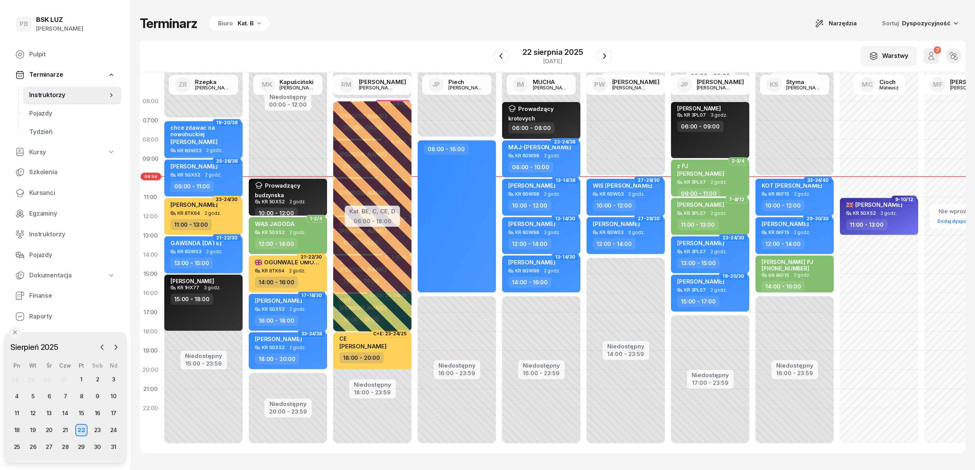
click at [230, 258] on div "13:00 - 15:00" at bounding box center [204, 263] width 68 height 11
select select "13"
select select "15"
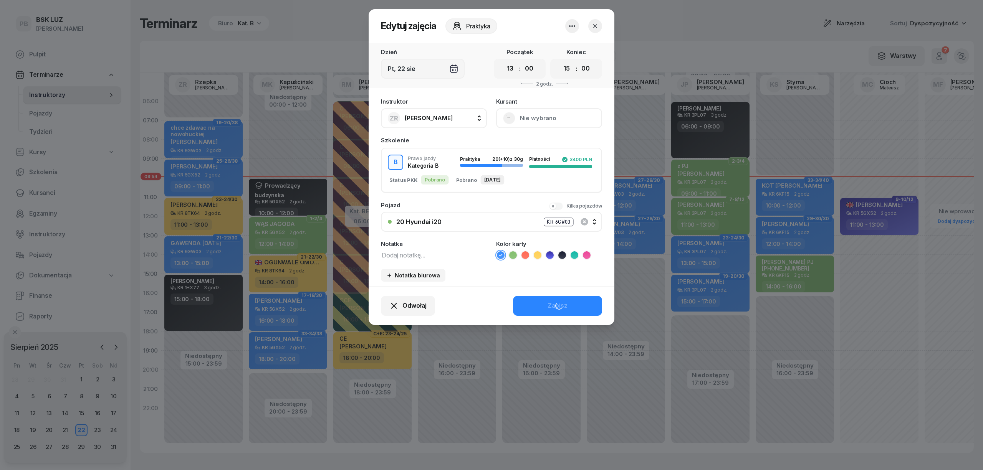
click at [410, 222] on div "20 Hyundai i20" at bounding box center [418, 222] width 45 height 6
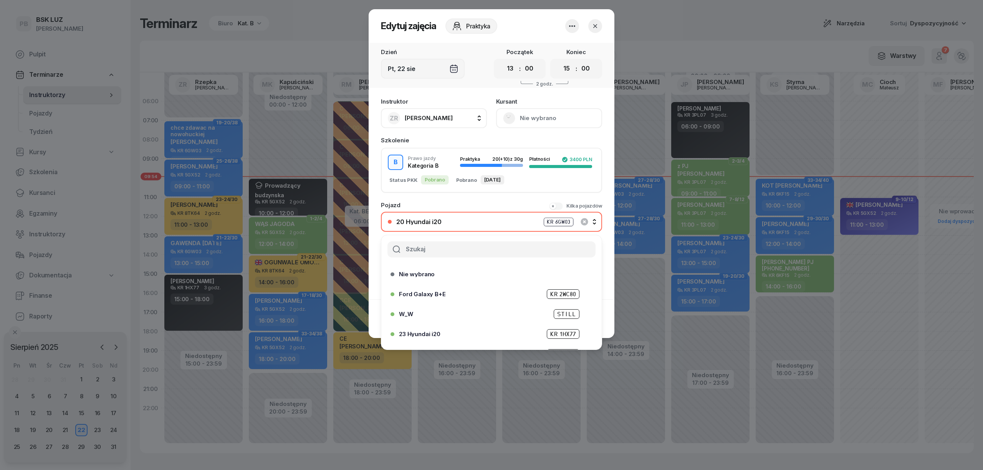
click at [416, 248] on input "text" at bounding box center [491, 250] width 208 height 16
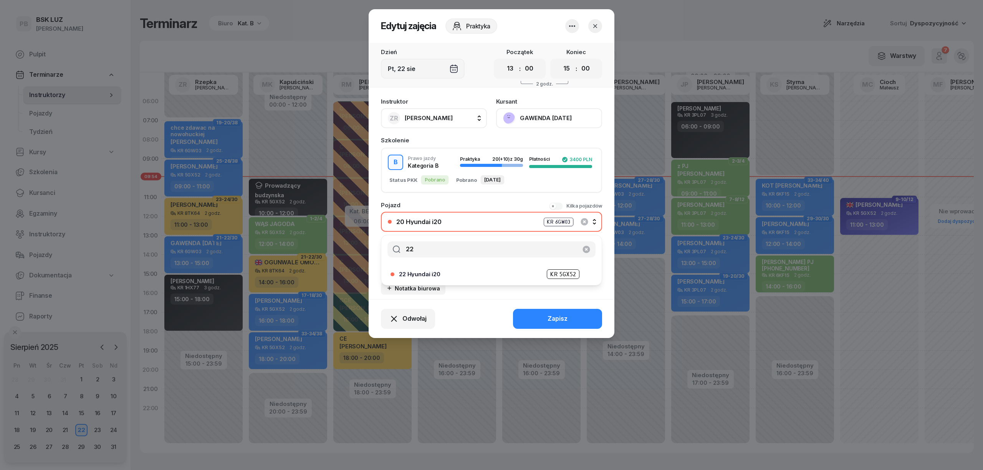
type input "22"
click at [455, 270] on div "22 Hyundai i20 KR 5GX52" at bounding box center [493, 275] width 189 height 10
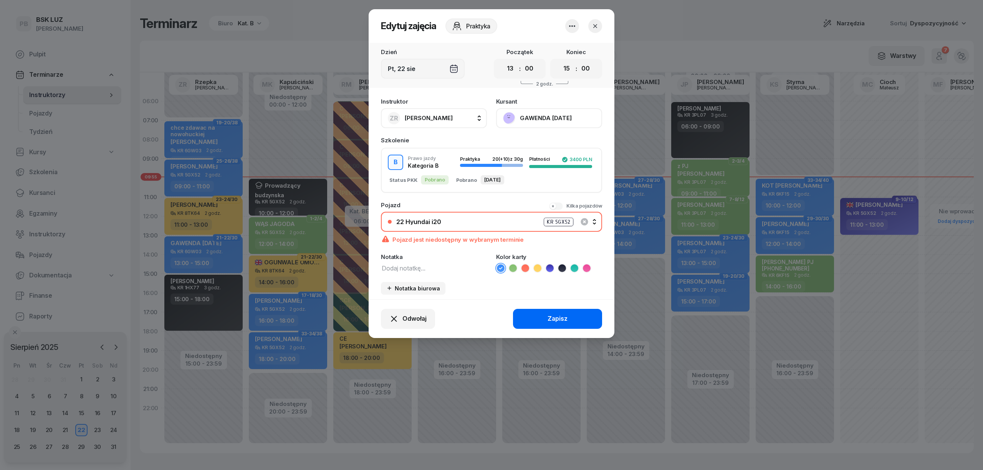
click at [523, 309] on button "Zapisz" at bounding box center [557, 319] width 89 height 20
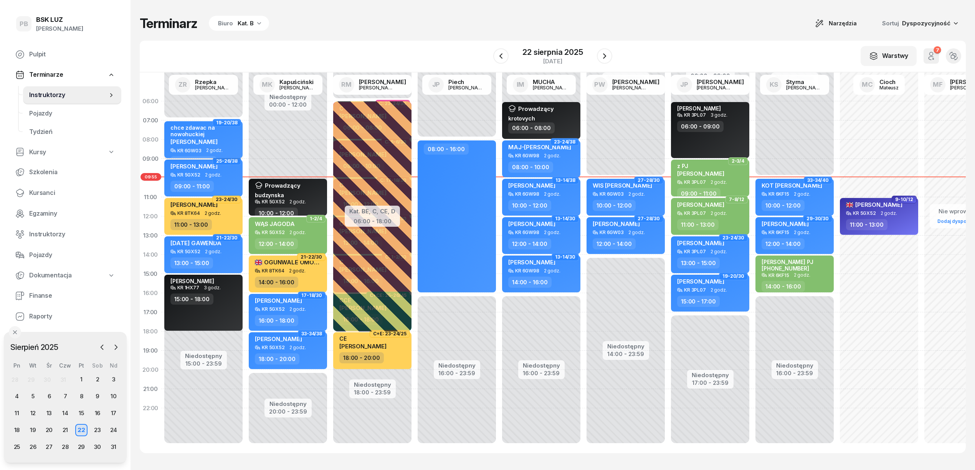
click at [218, 142] on span "[PERSON_NAME]" at bounding box center [193, 141] width 47 height 7
select select "07"
select select "09"
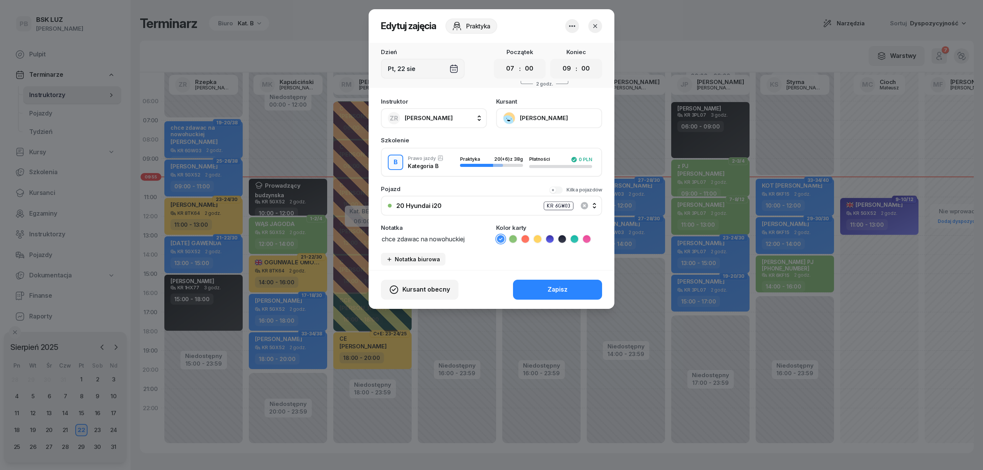
click at [232, 142] on div at bounding box center [491, 235] width 983 height 470
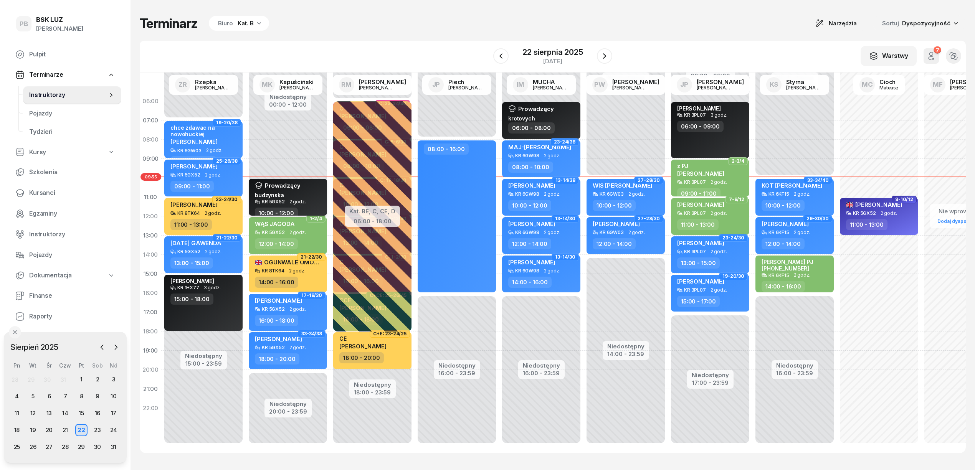
click at [316, 197] on div "Prowadzący budzynska" at bounding box center [289, 190] width 68 height 17
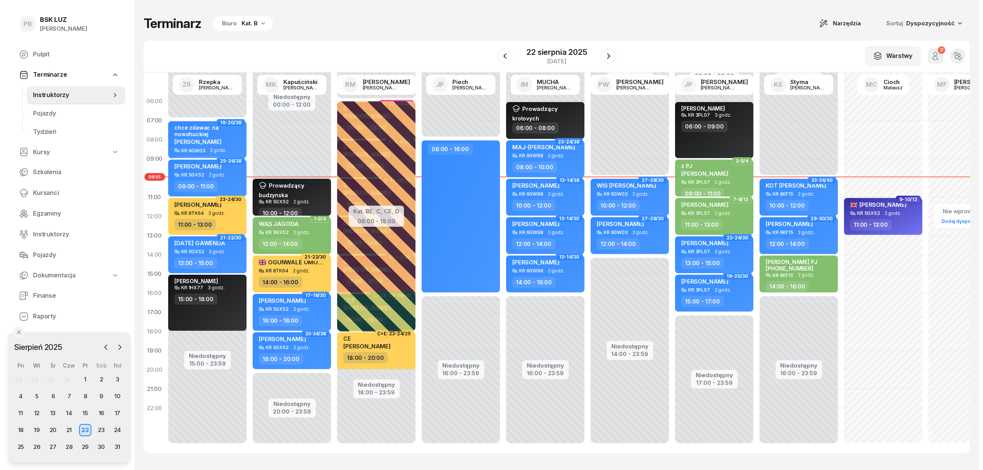
select select "10"
select select "12"
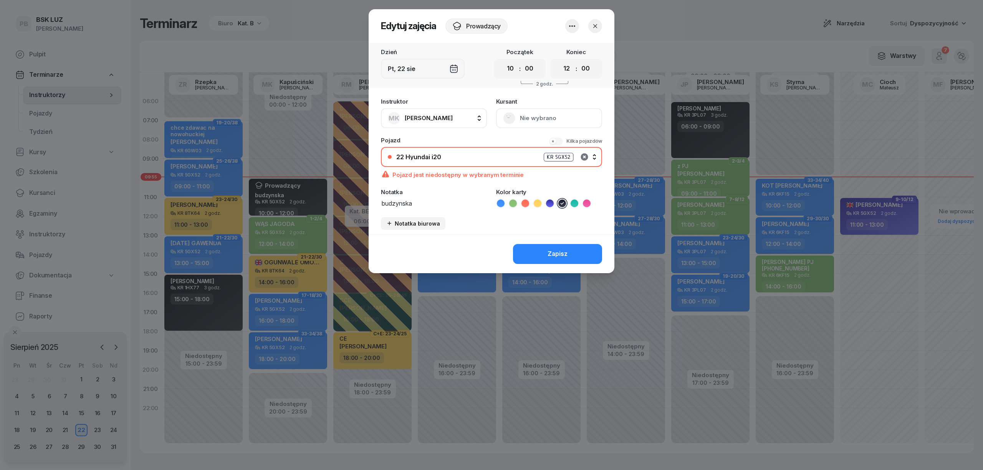
click at [587, 154] on icon "button" at bounding box center [584, 156] width 7 height 7
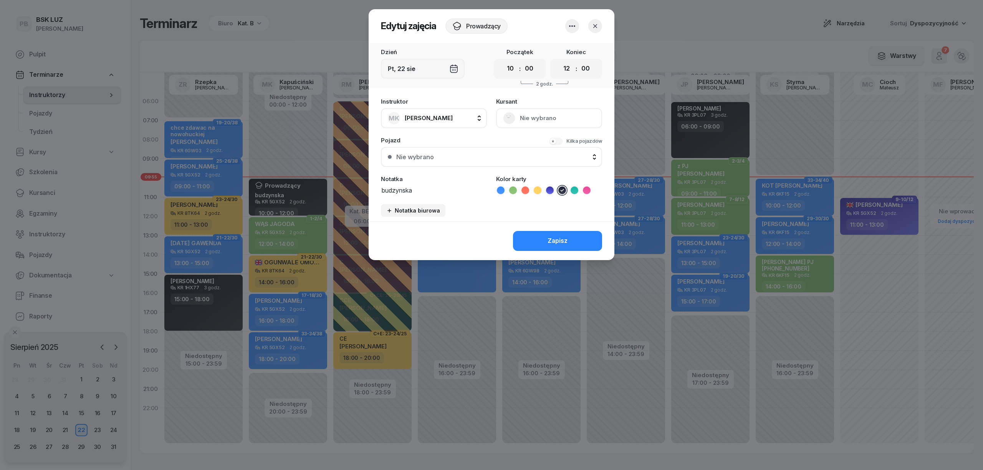
click at [499, 152] on button "Nie wybrano" at bounding box center [491, 157] width 221 height 20
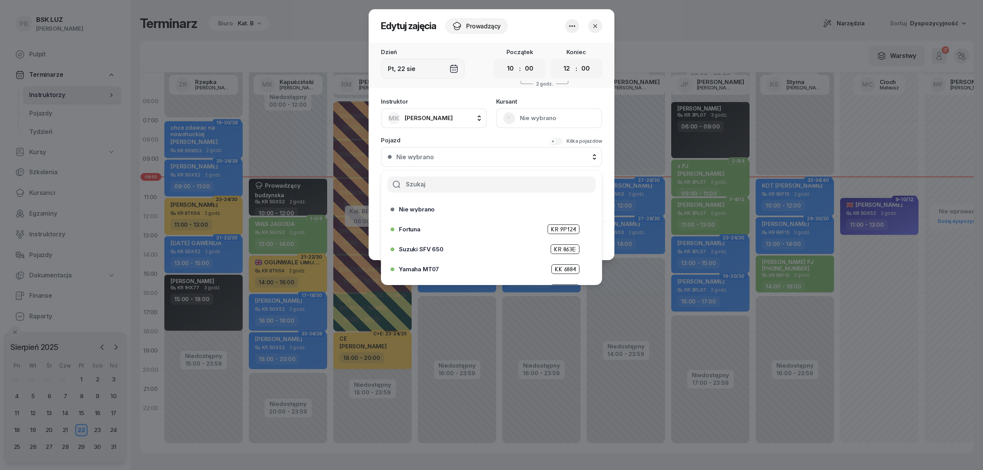
click at [484, 177] on input "text" at bounding box center [491, 185] width 208 height 16
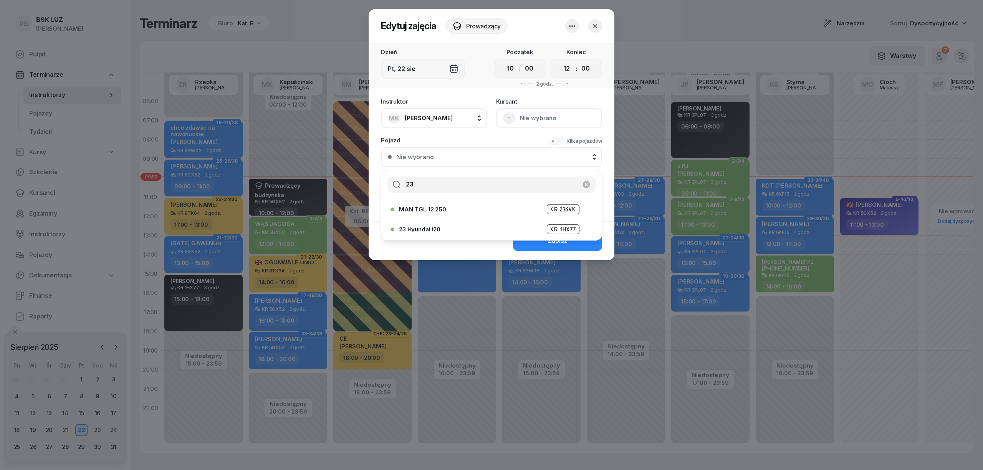
type input "23"
click at [456, 226] on div "23 Hyundai i20 KR 1HX77" at bounding box center [493, 230] width 189 height 10
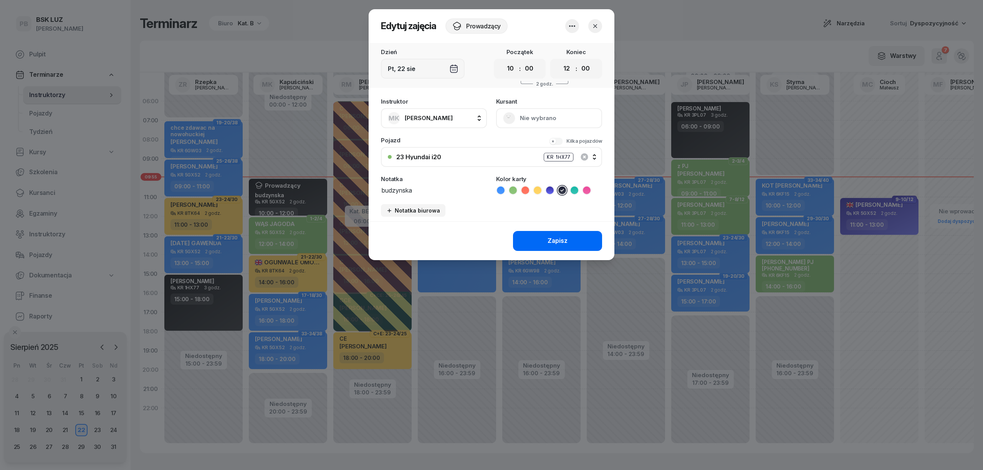
click at [531, 239] on button "Zapisz" at bounding box center [557, 241] width 89 height 20
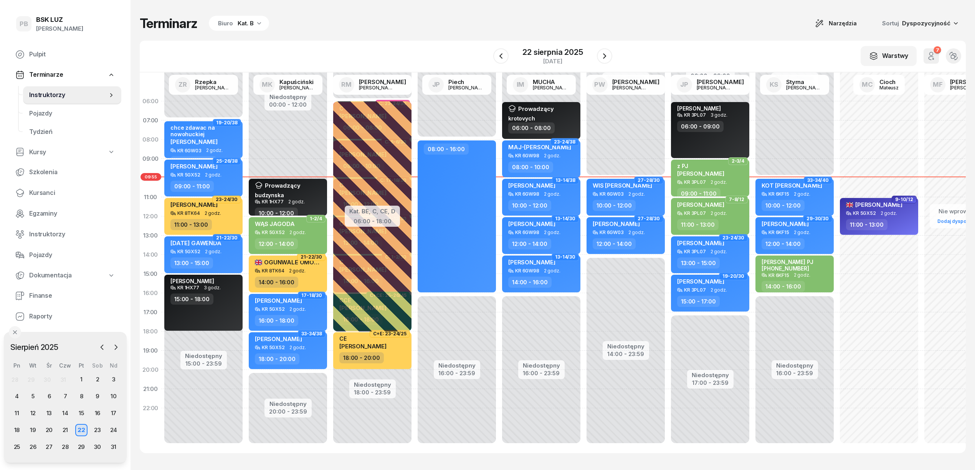
click at [316, 243] on div "12:00 - 14:00" at bounding box center [289, 243] width 68 height 11
select select "12"
select select "14"
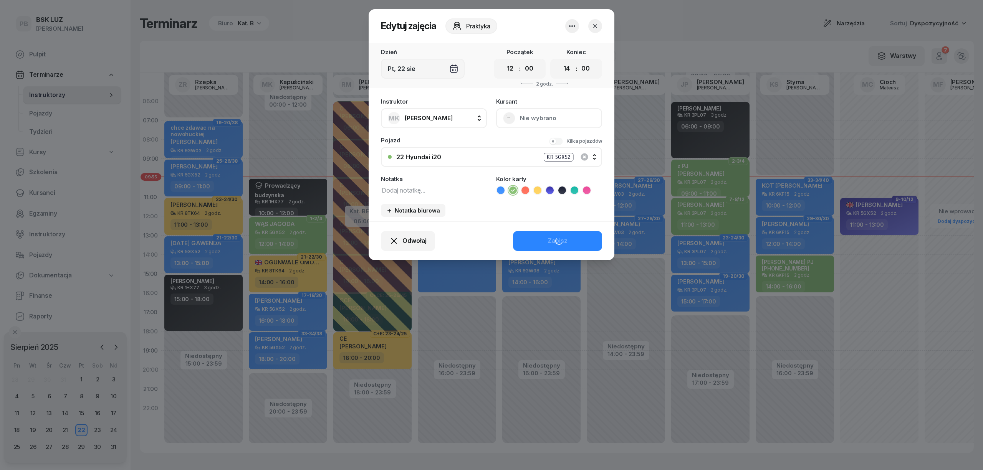
click at [439, 158] on div "22 Hyundai i20" at bounding box center [418, 157] width 45 height 6
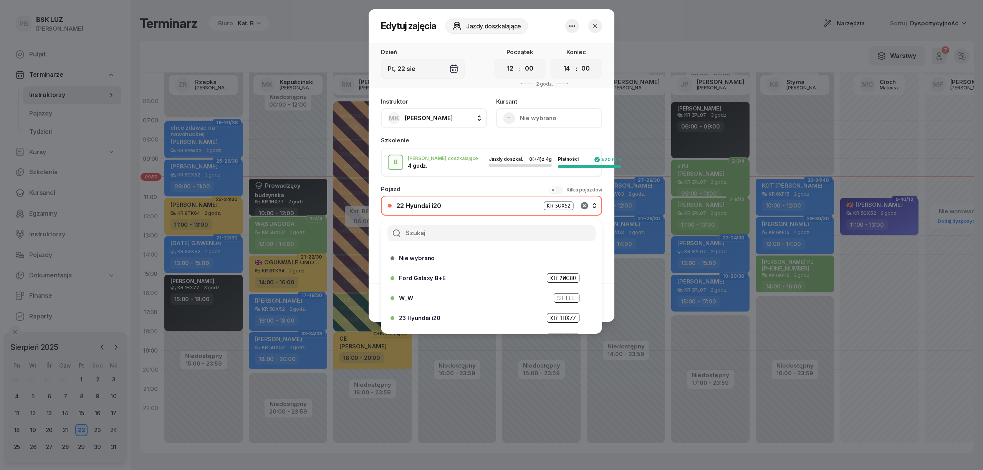
click at [583, 204] on icon "button" at bounding box center [584, 205] width 7 height 7
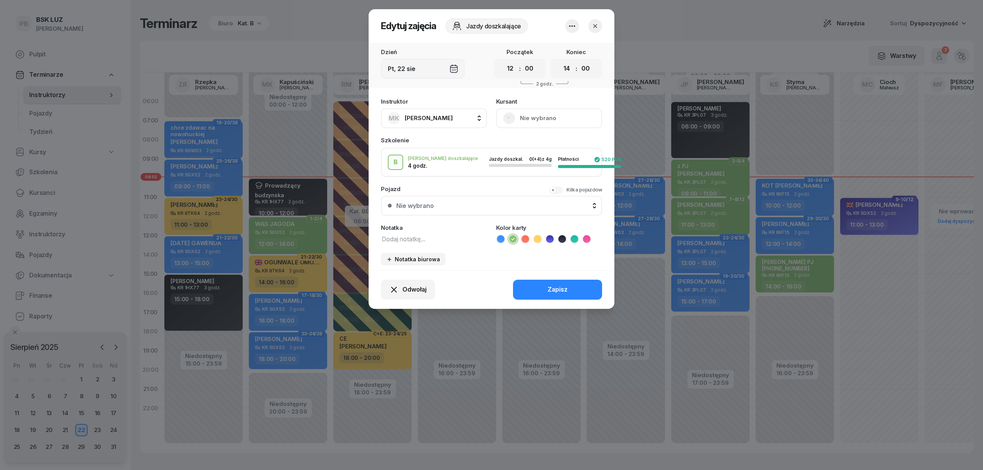
click at [492, 196] on button "Nie wybrano" at bounding box center [491, 206] width 221 height 20
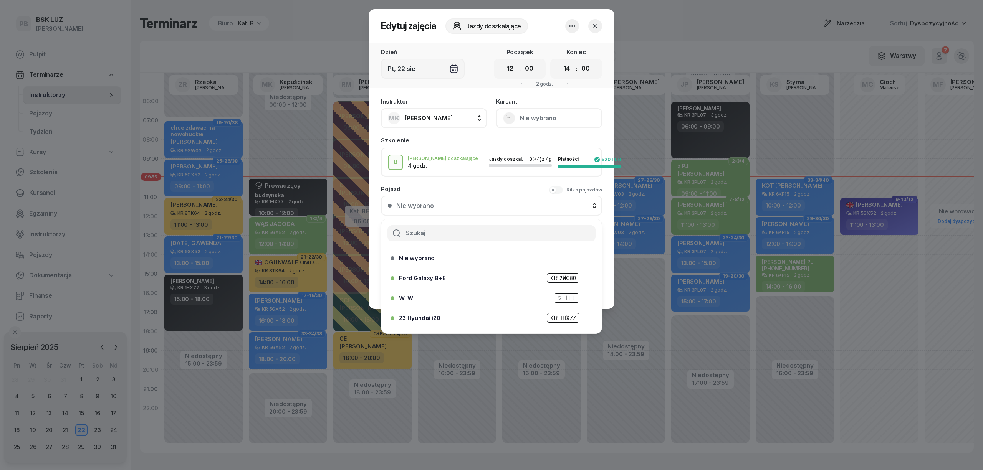
click at [465, 231] on input "text" at bounding box center [491, 233] width 208 height 16
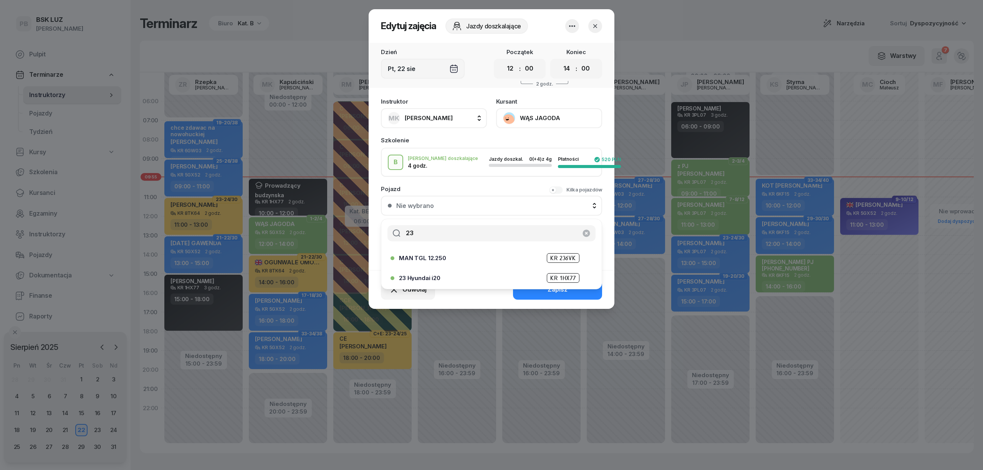
type input "23"
click at [450, 274] on div "23 Hyundai i20 KR 1HX77" at bounding box center [493, 278] width 189 height 10
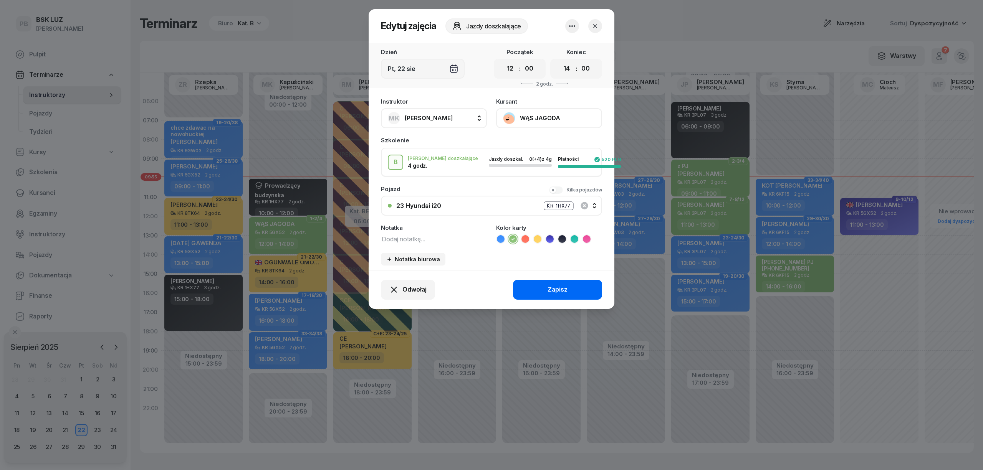
click at [532, 292] on button "Zapisz" at bounding box center [557, 290] width 89 height 20
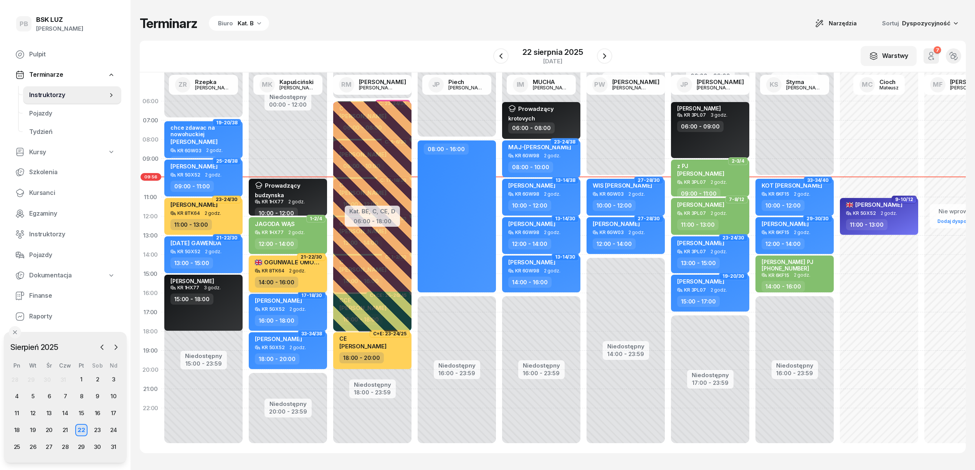
click at [313, 279] on div "14:00 - 16:00" at bounding box center [289, 282] width 68 height 11
select select "14"
select select "16"
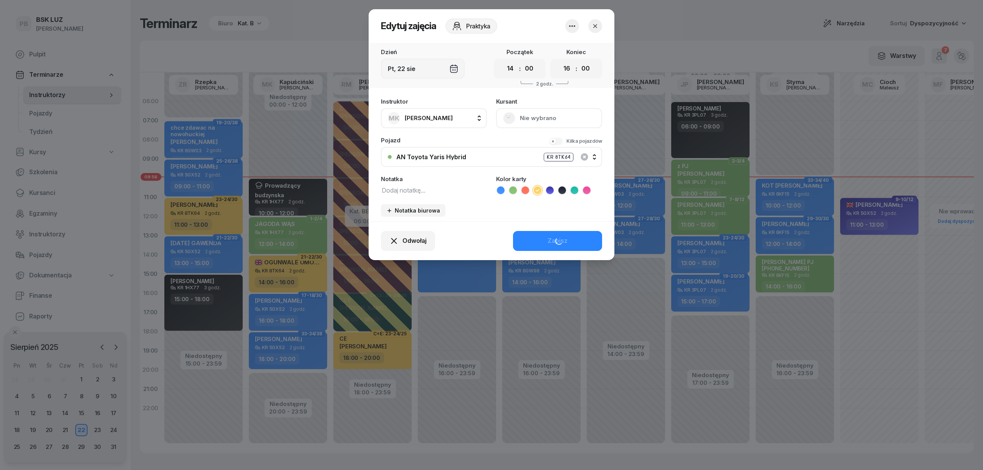
click at [496, 162] on button "AN Toyota Yaris Hybrid KR 8TK64" at bounding box center [491, 157] width 221 height 20
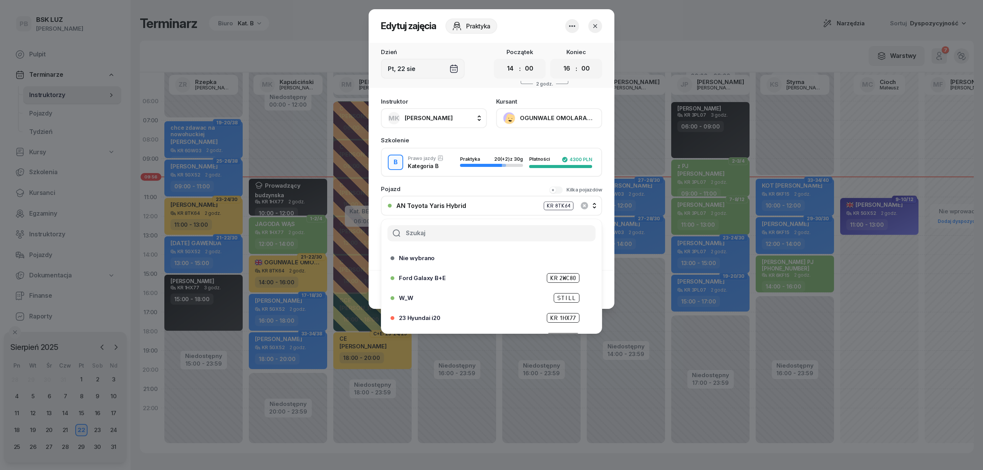
click at [303, 117] on div at bounding box center [491, 235] width 983 height 470
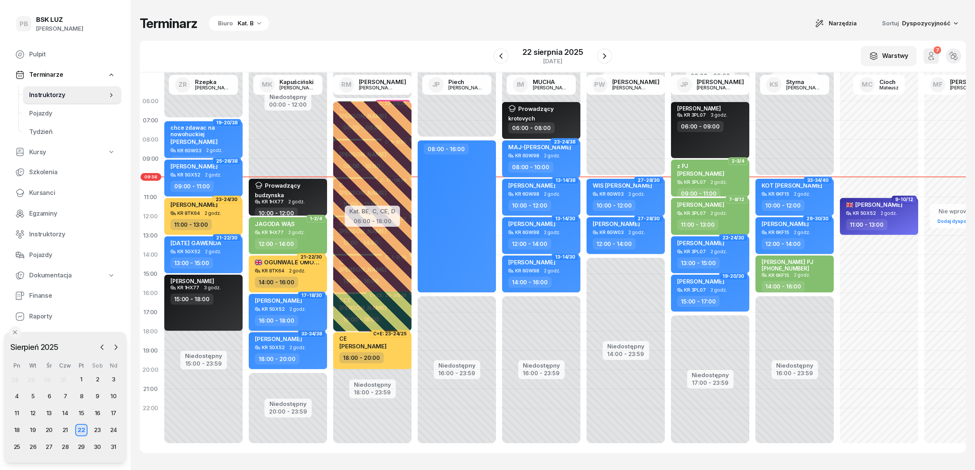
click at [308, 309] on div "KR 5GX52 2 godz." at bounding box center [289, 309] width 68 height 5
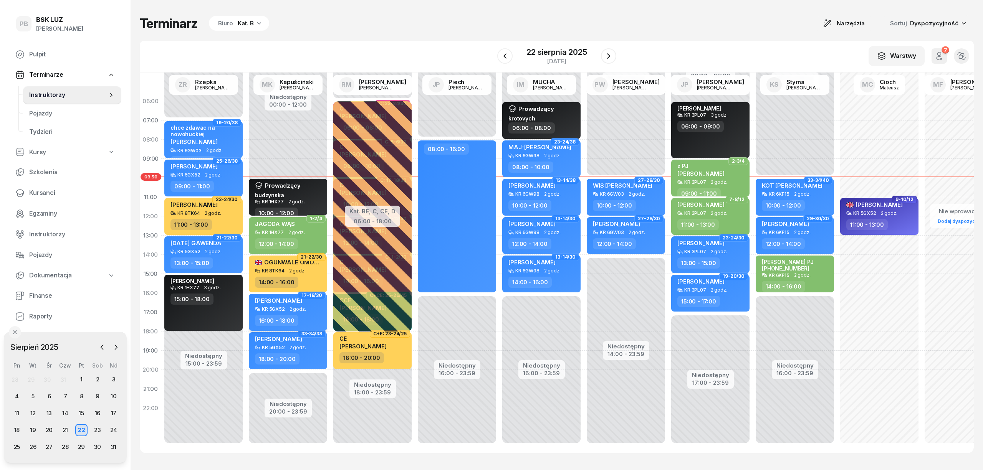
select select "16"
select select "18"
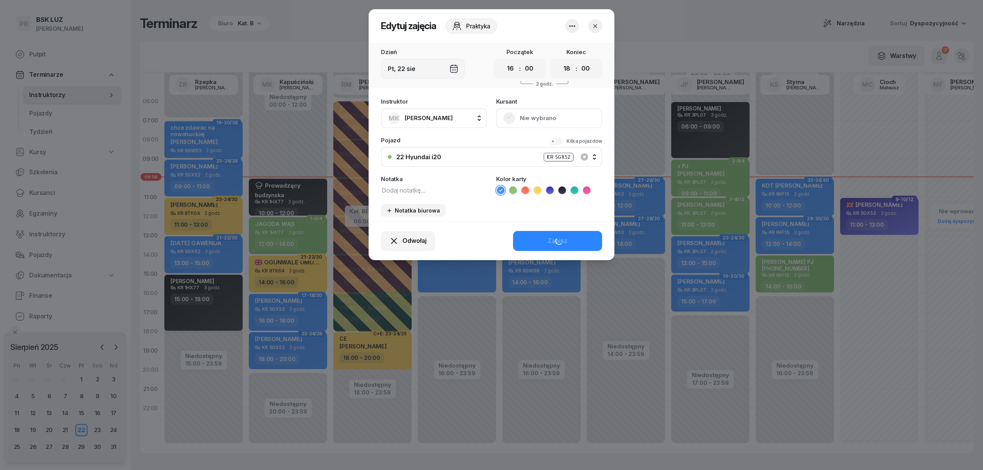
click at [545, 119] on button "Nie wybrano" at bounding box center [549, 118] width 106 height 20
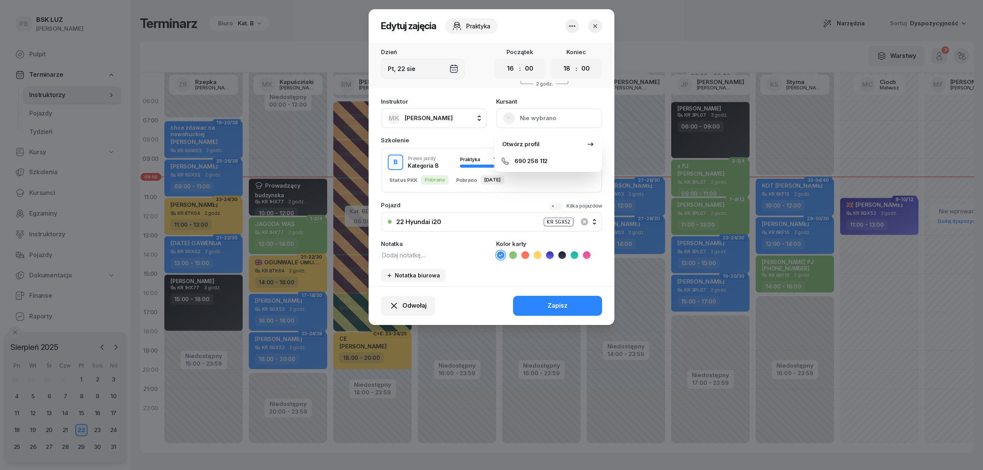
click at [422, 220] on div "22 Hyundai i20" at bounding box center [418, 222] width 45 height 6
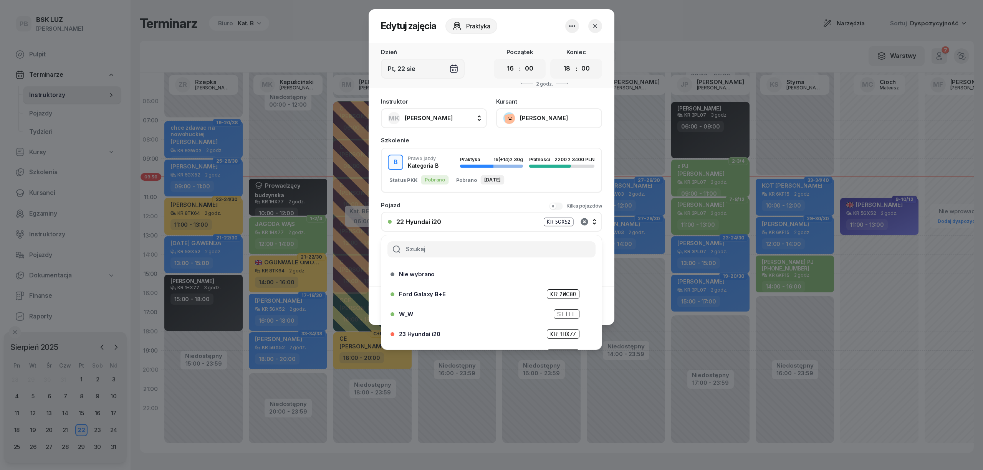
click at [585, 222] on icon "button" at bounding box center [584, 221] width 9 height 9
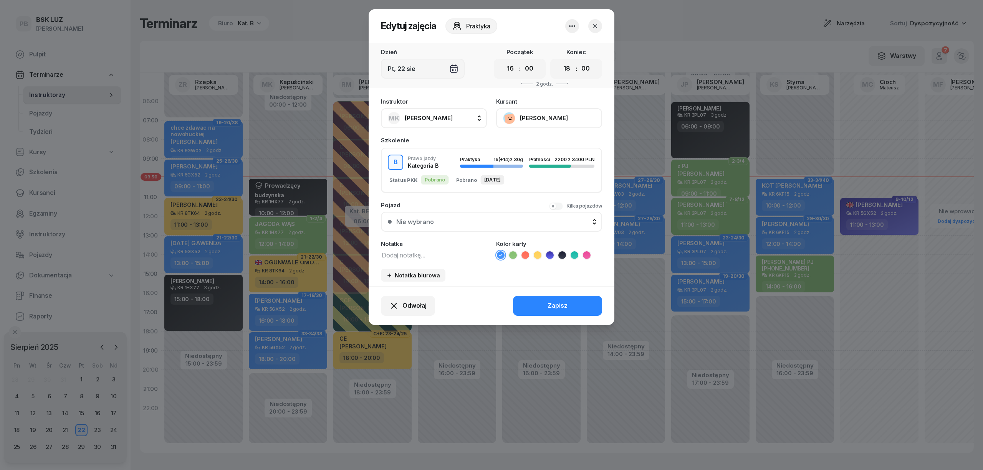
click at [470, 216] on button "Nie wybrano" at bounding box center [491, 222] width 221 height 20
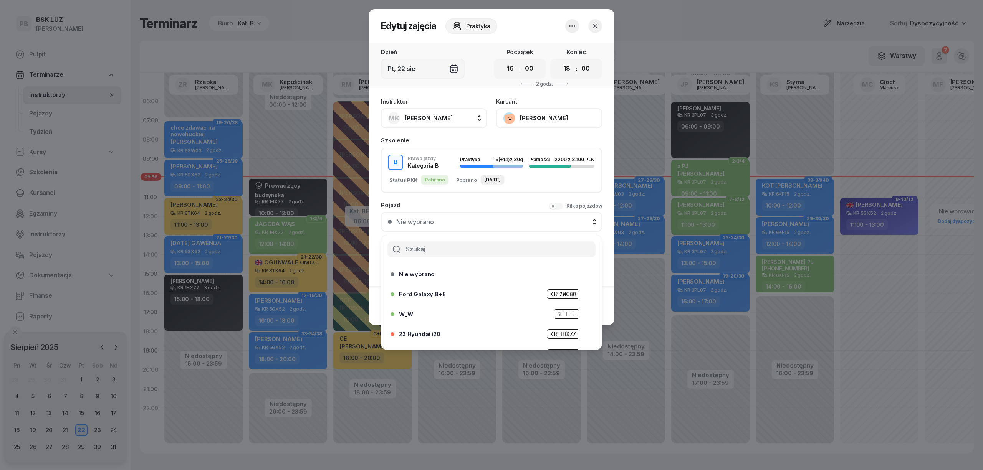
click at [455, 247] on input "text" at bounding box center [491, 250] width 208 height 16
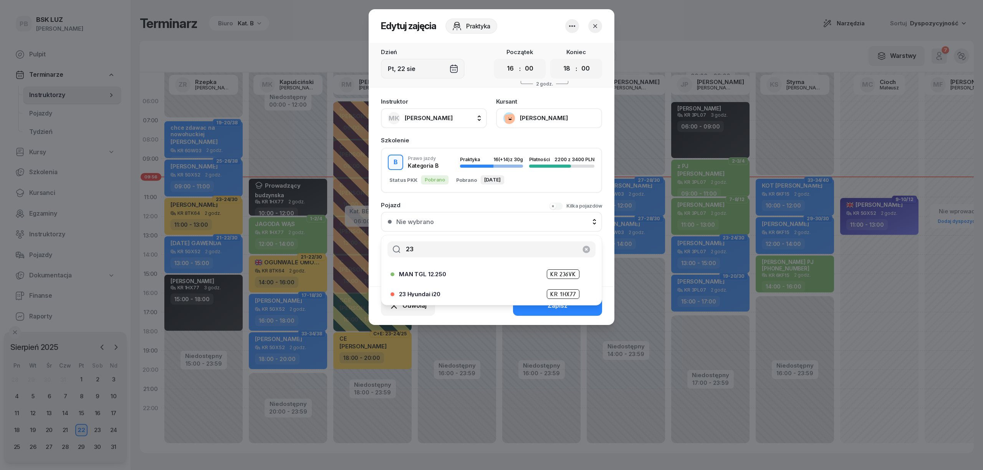
type input "23"
click at [432, 290] on div "23 Hyundai i20 KR 1HX77" at bounding box center [493, 295] width 189 height 10
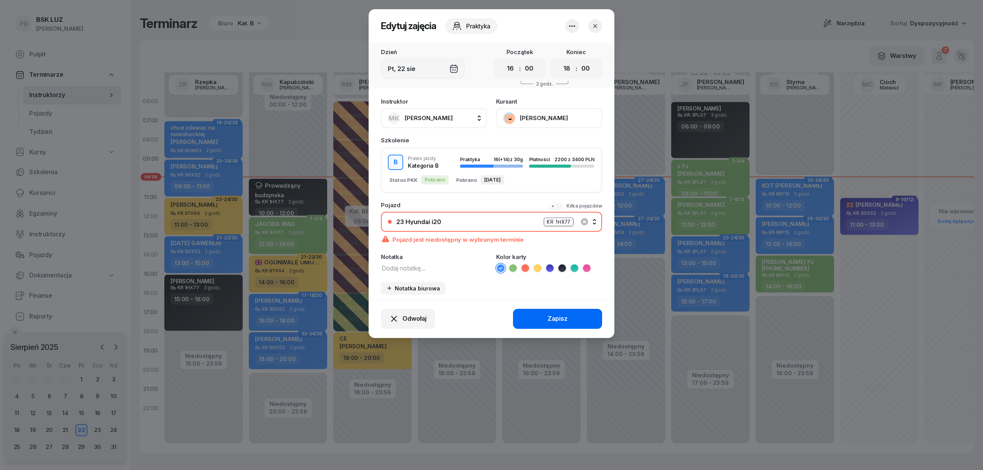
click at [561, 314] on div "Zapisz" at bounding box center [558, 319] width 20 height 10
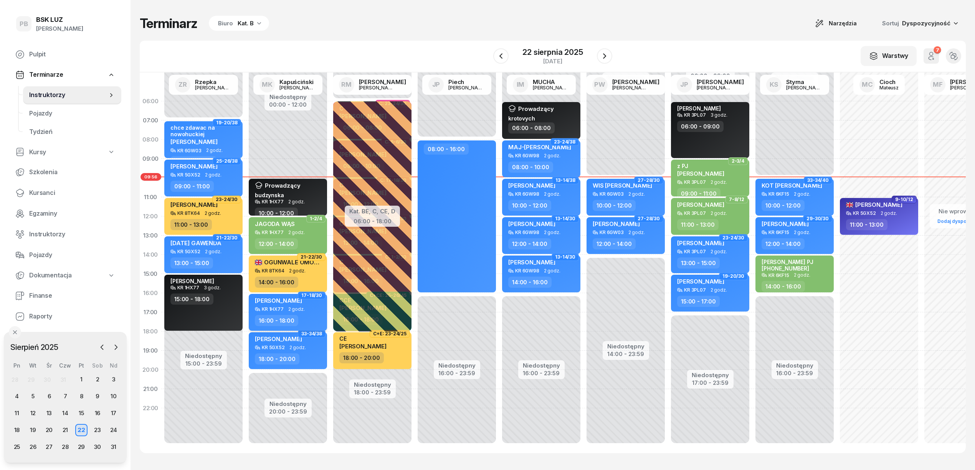
click at [309, 315] on div "16:00 - 18:00" at bounding box center [289, 320] width 68 height 11
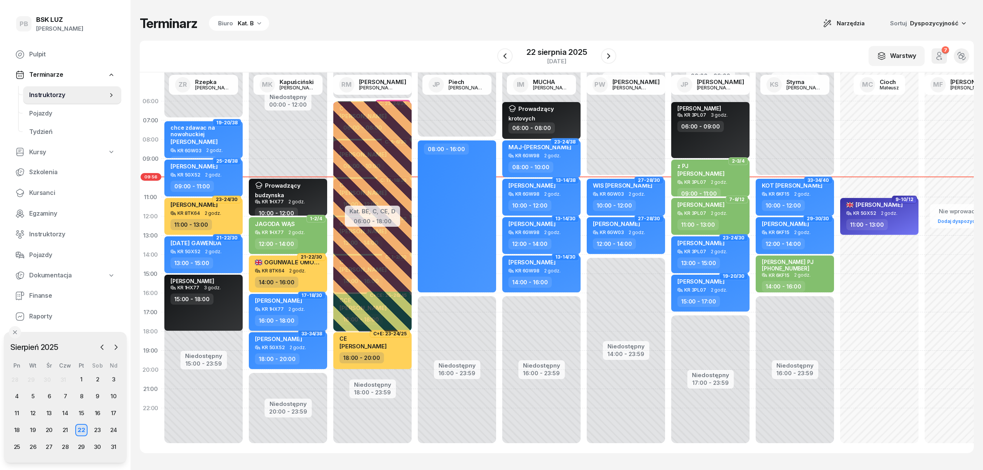
select select "16"
select select "18"
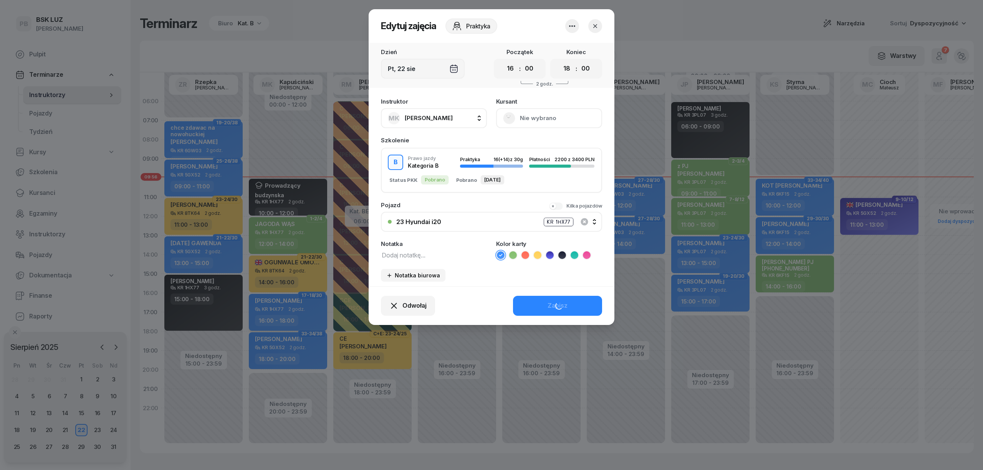
click at [309, 315] on div at bounding box center [491, 235] width 983 height 470
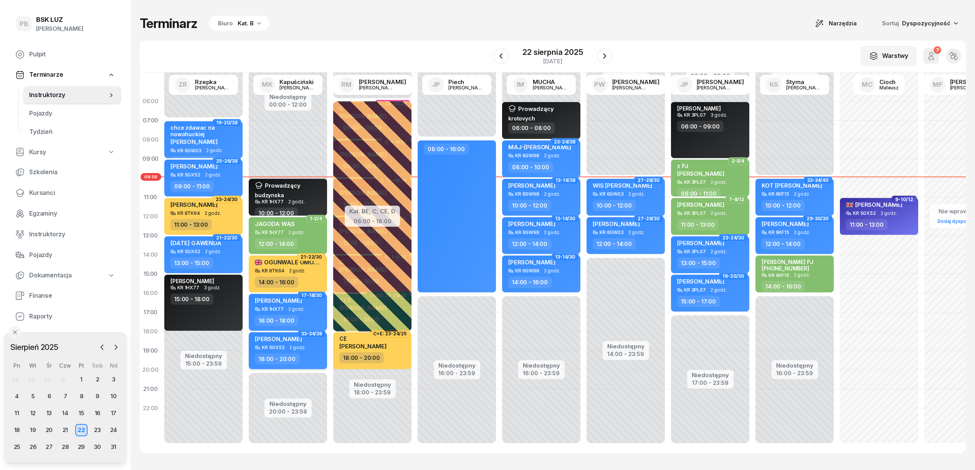
click at [316, 351] on div "[PERSON_NAME] KR 5GX52 2 godz. 18:00 - 20:00" at bounding box center [288, 351] width 78 height 37
select select "18"
select select "20"
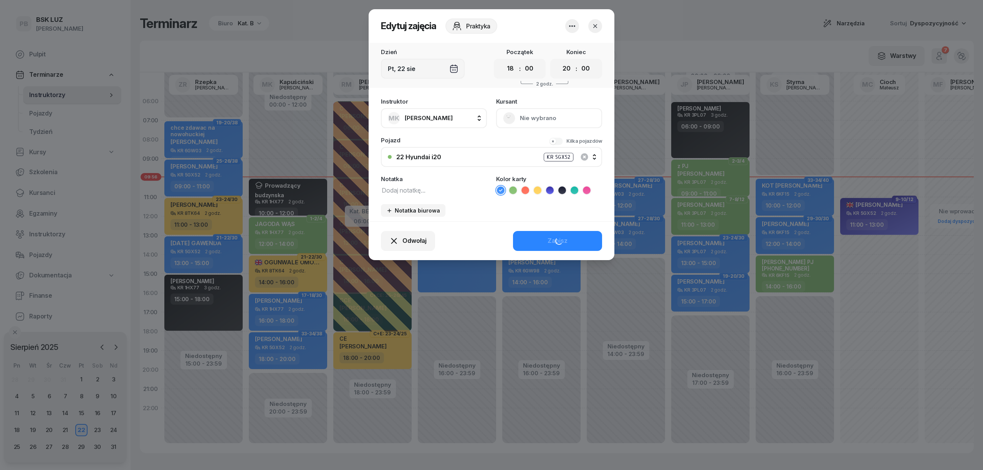
click at [462, 162] on button "22 Hyundai i20 KR 5GX52" at bounding box center [491, 157] width 221 height 20
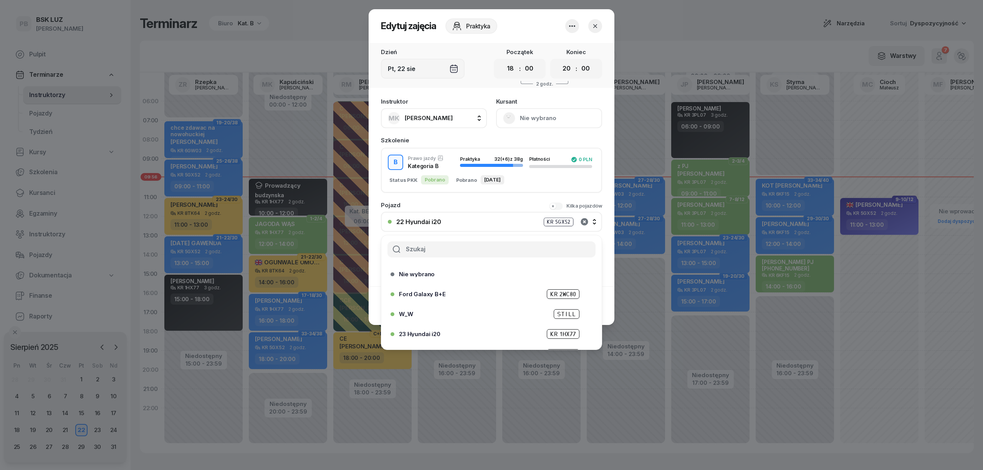
click at [581, 220] on icon "button" at bounding box center [584, 221] width 9 height 9
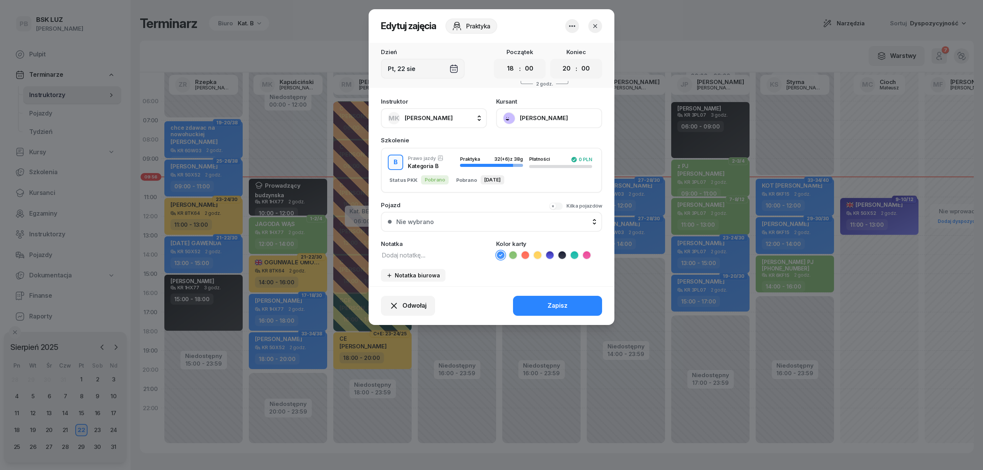
click at [496, 217] on button "Nie wybrano" at bounding box center [491, 222] width 221 height 20
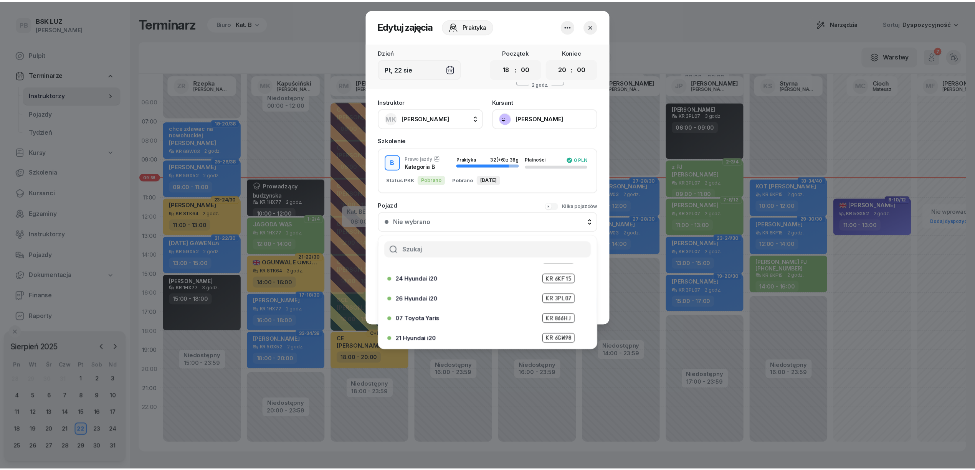
scroll to position [51, 0]
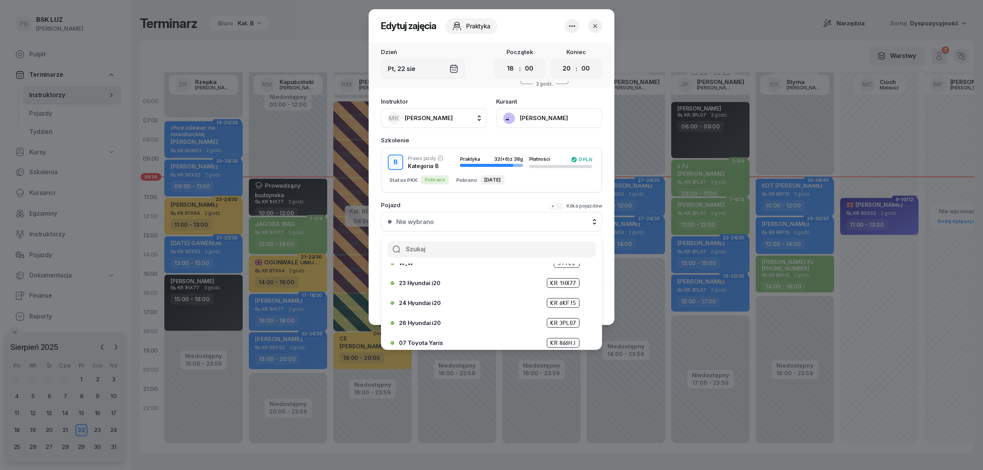
click at [440, 283] on span "23 Hyundai i20" at bounding box center [419, 283] width 41 height 6
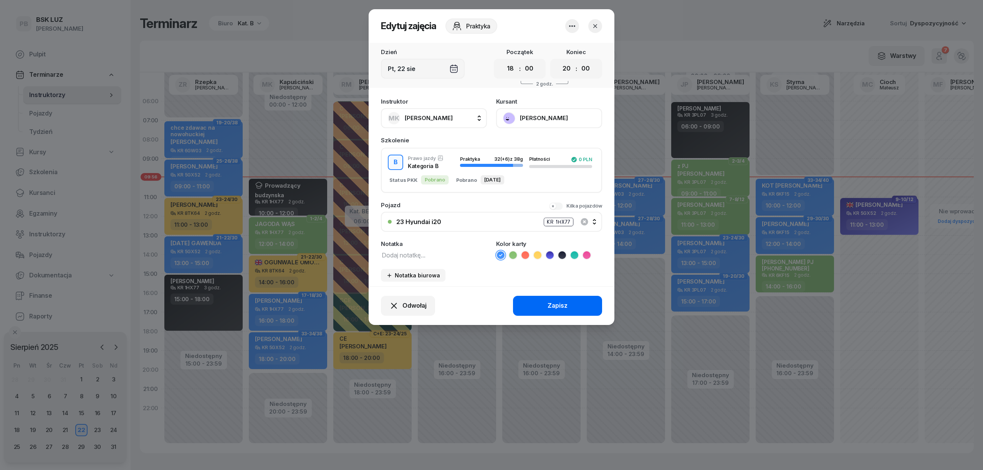
click at [542, 306] on button "Zapisz" at bounding box center [557, 306] width 89 height 20
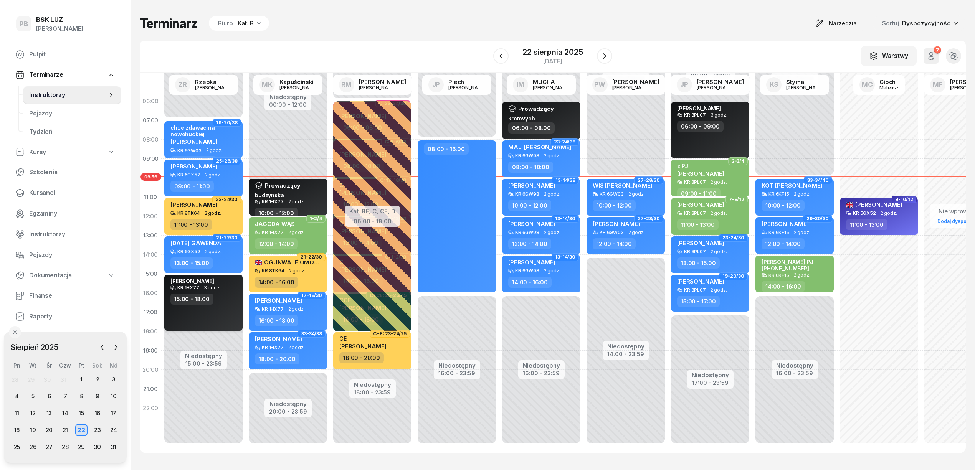
click at [226, 306] on div "[PERSON_NAME] KR 1HX77 3 godz. 15:00 - 18:00" at bounding box center [203, 303] width 78 height 56
select select "15"
select select "18"
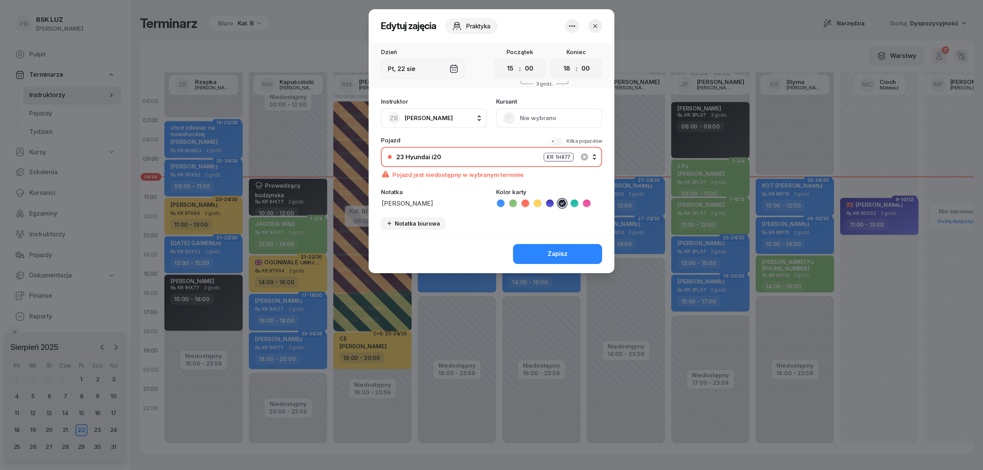
click at [500, 152] on div "23 Hyundai i20 KR 1HX77" at bounding box center [495, 157] width 199 height 10
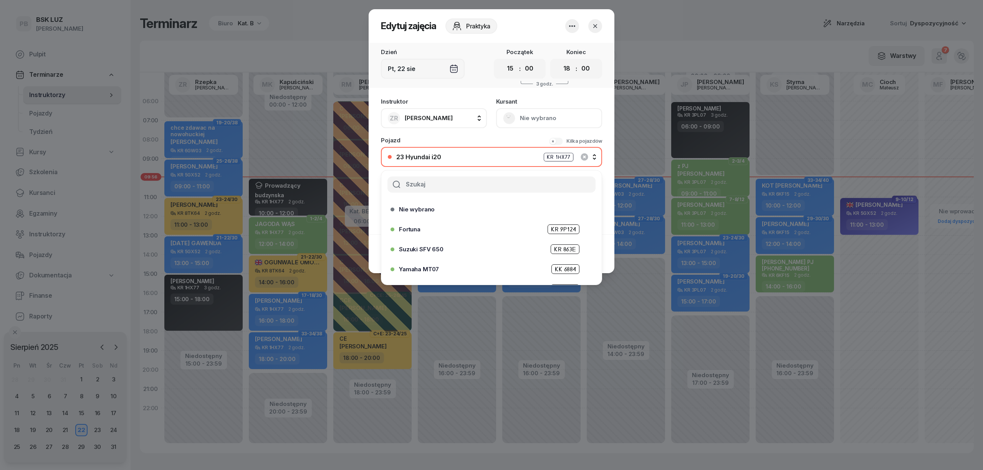
click at [484, 177] on input "text" at bounding box center [491, 185] width 208 height 16
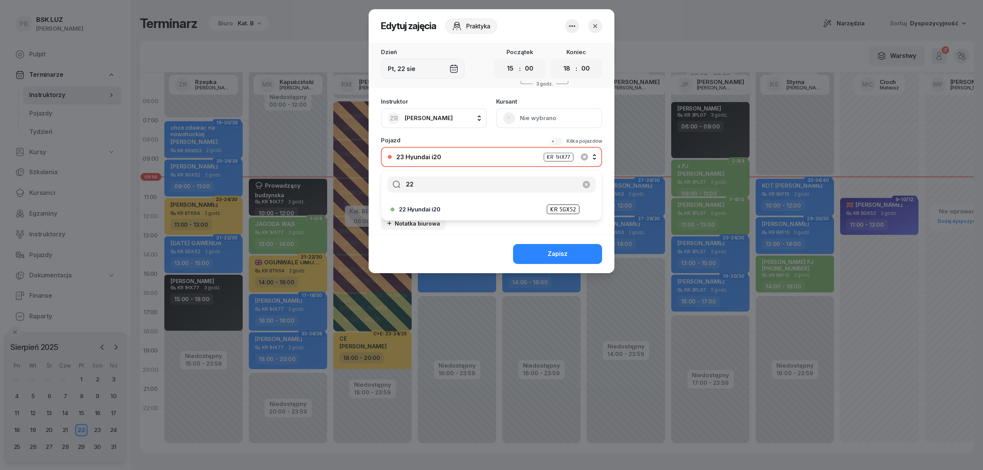
type input "22"
click at [475, 207] on div "22 Hyundai i20 KR 5GX52" at bounding box center [493, 210] width 189 height 10
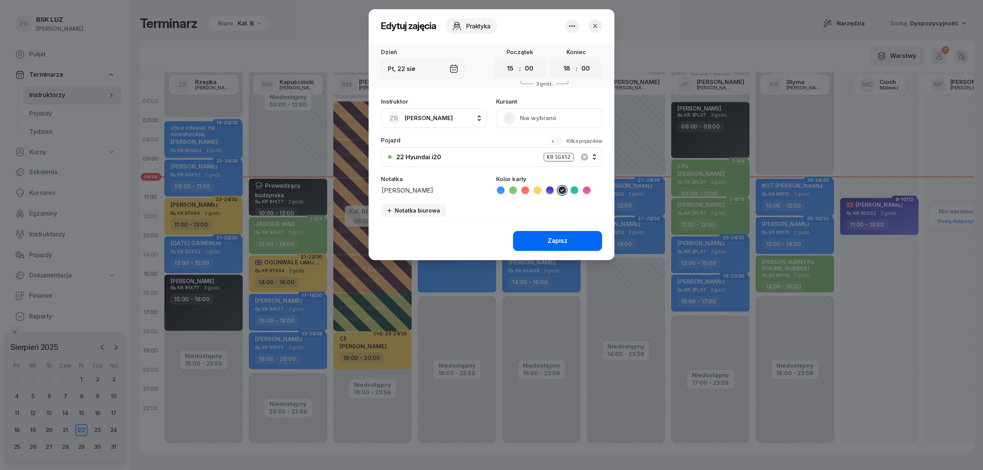
click at [556, 243] on div "Zapisz" at bounding box center [558, 241] width 20 height 10
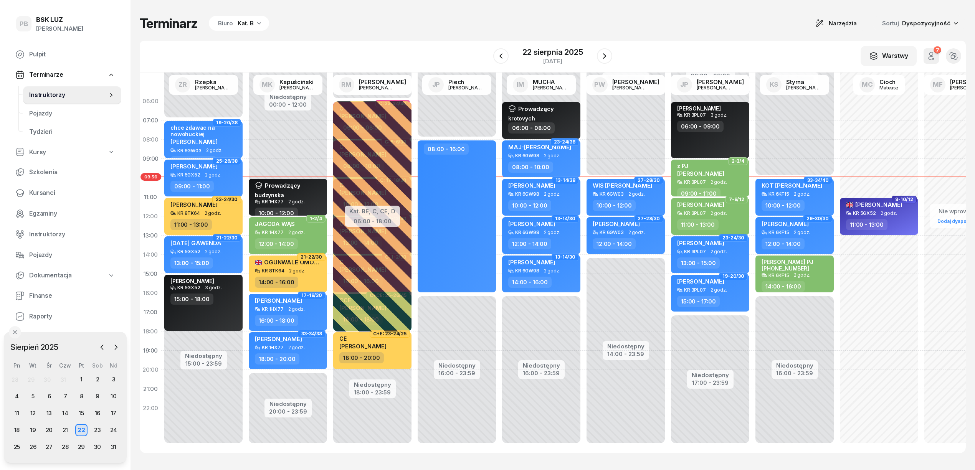
click at [633, 10] on div "Terminarz Biuro Kat. B Narzędzia Sortuj Dyspozycyjność W Wybierz AK [PERSON_NAM…" at bounding box center [553, 234] width 826 height 469
click at [697, 60] on div "W Wybierz AK [PERSON_NAME] BP [PERSON_NAME] DP [PERSON_NAME] GS [PERSON_NAME] I…" at bounding box center [553, 57] width 826 height 32
click at [713, 36] on div "Terminarz Biuro Kat. B Narzędzia Sortuj Dyspozycyjność W Wybierz AK [PERSON_NAM…" at bounding box center [553, 234] width 826 height 469
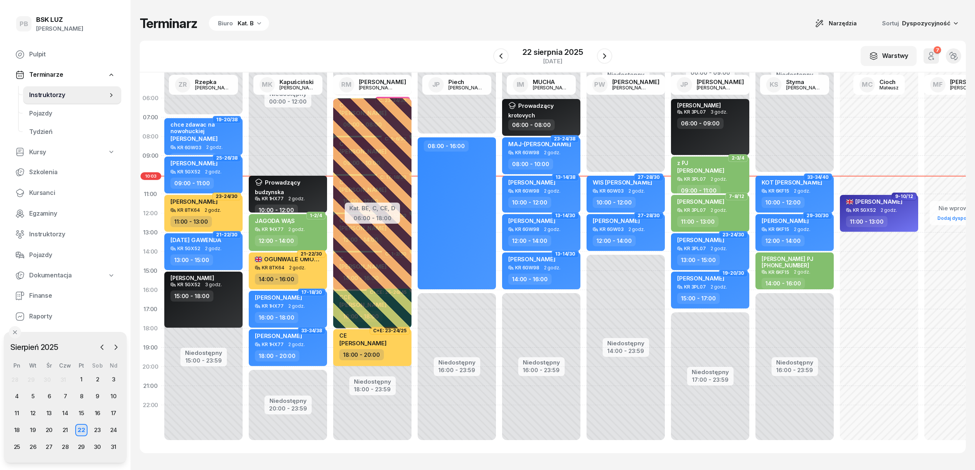
scroll to position [11, 0]
click at [691, 12] on div "Terminarz Biuro Kat. B Narzędzia Sortuj Dyspozycyjność W Wybierz AK [PERSON_NAM…" at bounding box center [553, 234] width 826 height 469
click at [47, 197] on span "Kursanci" at bounding box center [72, 193] width 86 height 10
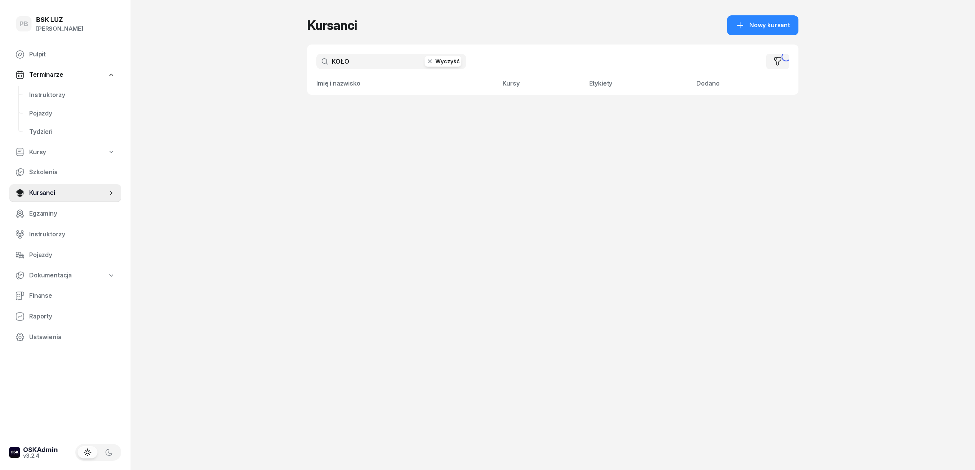
click at [377, 59] on input "KOŁO" at bounding box center [391, 61] width 150 height 15
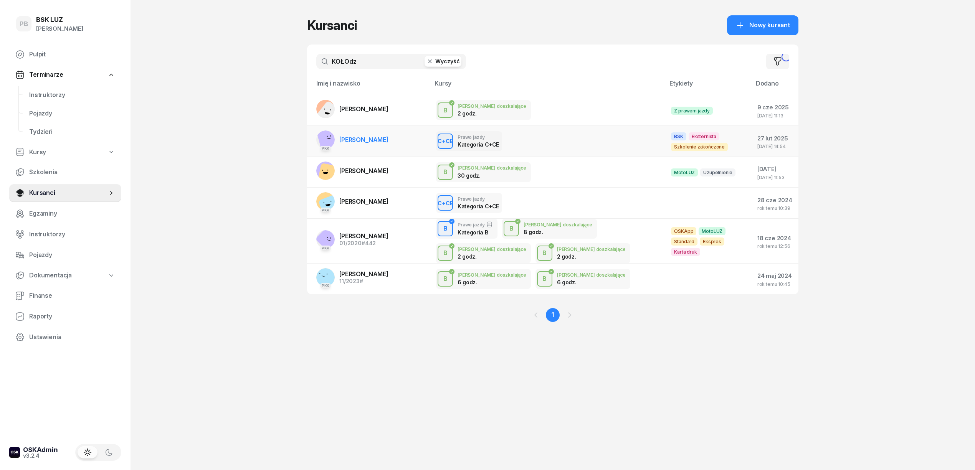
type input "KOŁOdz"
click at [389, 143] on span "[PERSON_NAME]" at bounding box center [363, 140] width 49 height 8
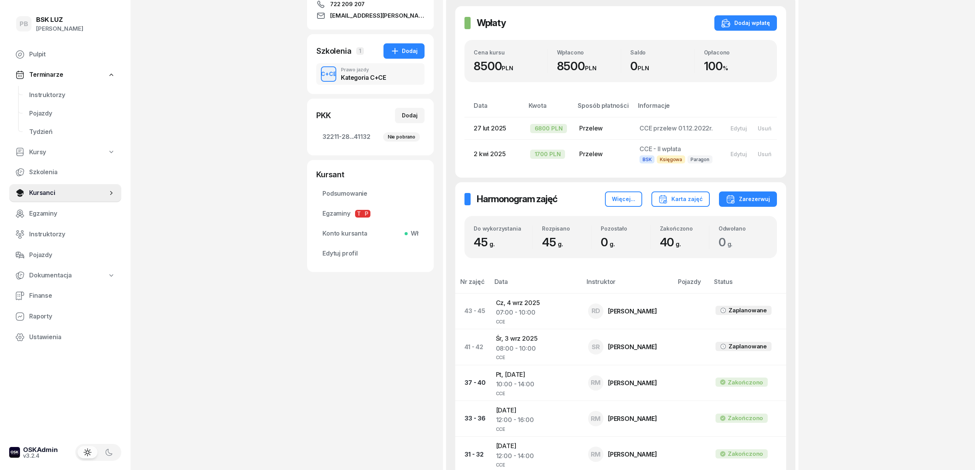
scroll to position [102, 0]
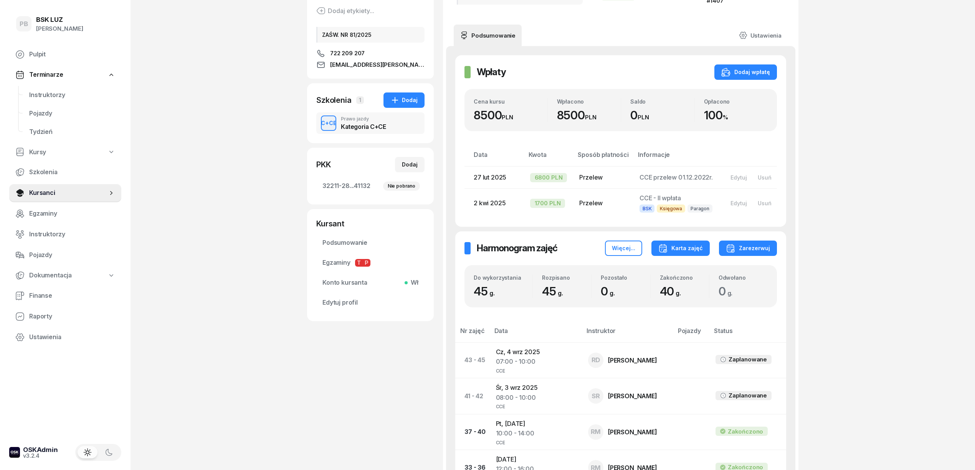
click at [681, 254] on button "Karta zajęć" at bounding box center [681, 248] width 58 height 15
click at [713, 278] on button "Kategoria C" at bounding box center [680, 272] width 101 height 19
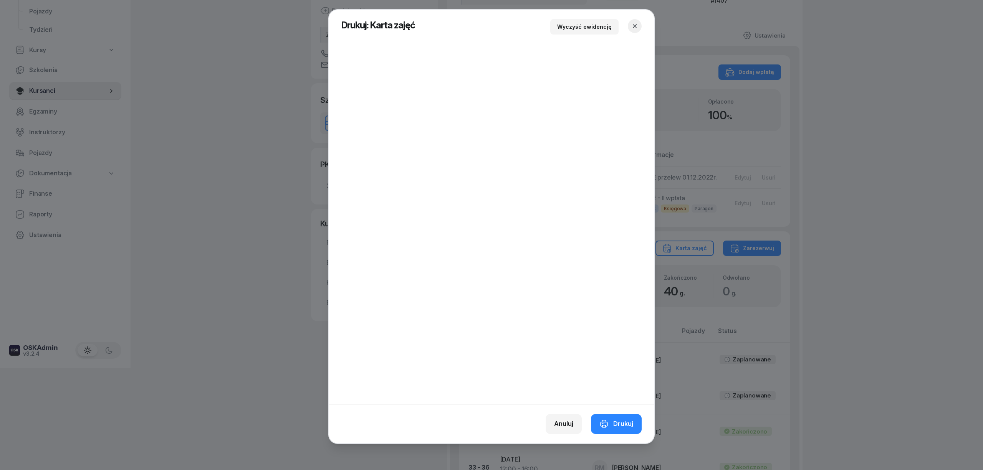
click at [633, 26] on icon "button" at bounding box center [635, 26] width 8 height 8
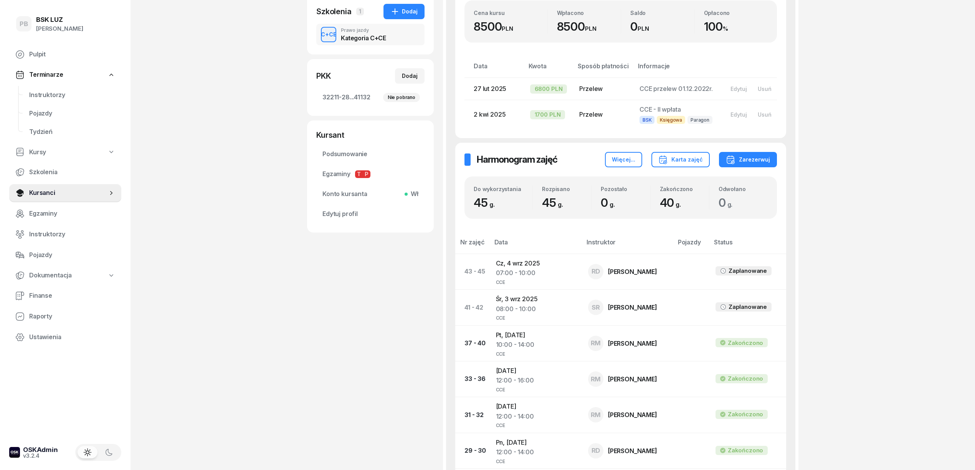
scroll to position [205, 0]
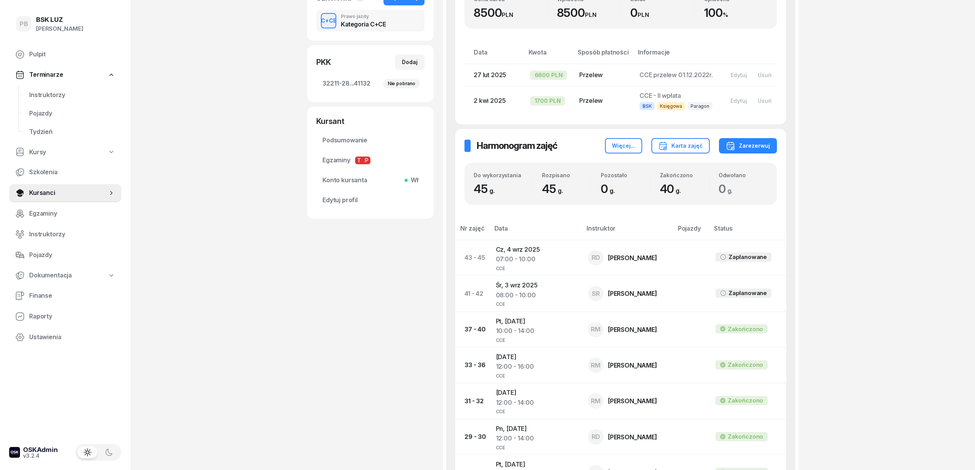
click at [880, 309] on div "PB BSK [PERSON_NAME] Pulpit Terminarze Instruktorzy Pojazdy Tydzień Kursy Szkol…" at bounding box center [487, 424] width 975 height 1258
click at [91, 293] on span "Finanse" at bounding box center [72, 296] width 86 height 10
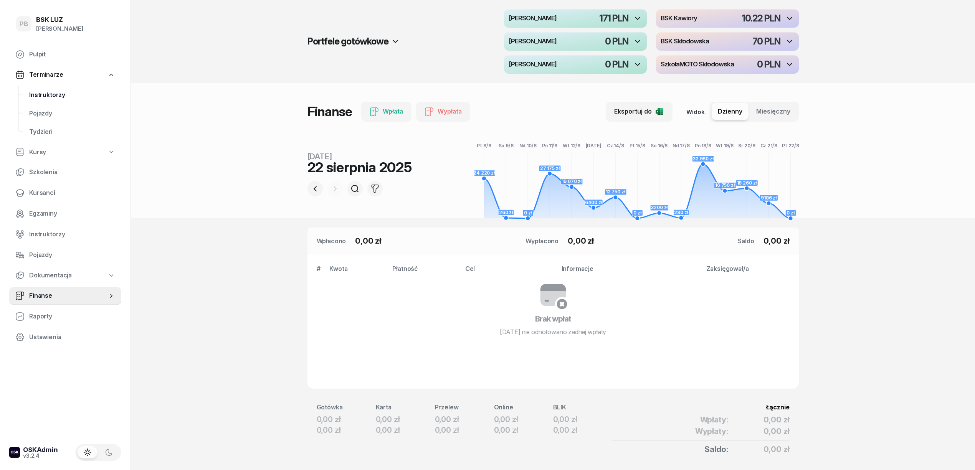
click at [46, 90] on span "Instruktorzy" at bounding box center [72, 95] width 86 height 10
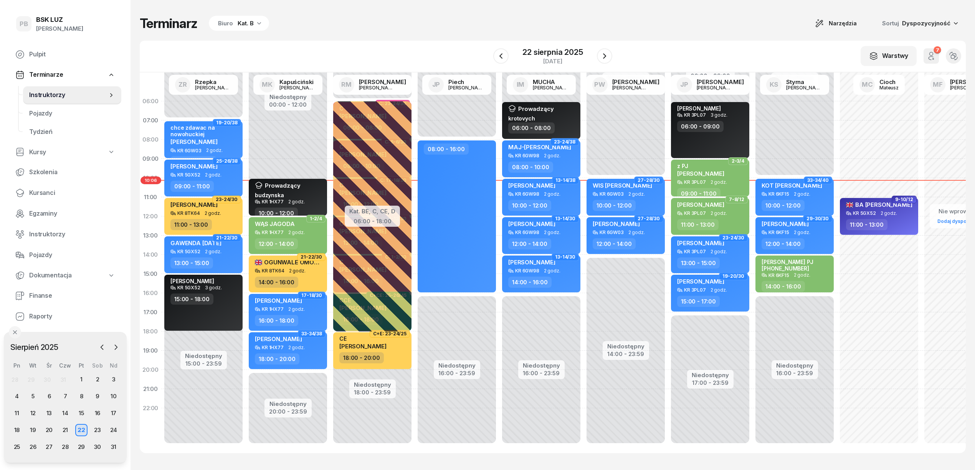
click at [428, 32] on div "Terminarz Biuro Kat. B Narzędzia Sortuj Dyspozycyjność W Wybierz AK [PERSON_NAM…" at bounding box center [553, 234] width 826 height 469
click at [334, 41] on div "W Wybierz AK [PERSON_NAME] BP [PERSON_NAME] DP [PERSON_NAME] GS [PERSON_NAME] I…" at bounding box center [553, 57] width 826 height 32
click at [349, 40] on div "Terminarz Biuro Kat. B Narzędzia Sortuj Dyspozycyjność W Wybierz AK [PERSON_NAM…" at bounding box center [553, 234] width 826 height 469
click at [332, 45] on div "W Wybierz AK [PERSON_NAME] BP [PERSON_NAME] DP [PERSON_NAME] GS [PERSON_NAME] I…" at bounding box center [553, 57] width 826 height 32
click at [305, 42] on div "W Wybierz AK [PERSON_NAME] BP [PERSON_NAME] DP [PERSON_NAME] GS [PERSON_NAME] I…" at bounding box center [553, 57] width 826 height 32
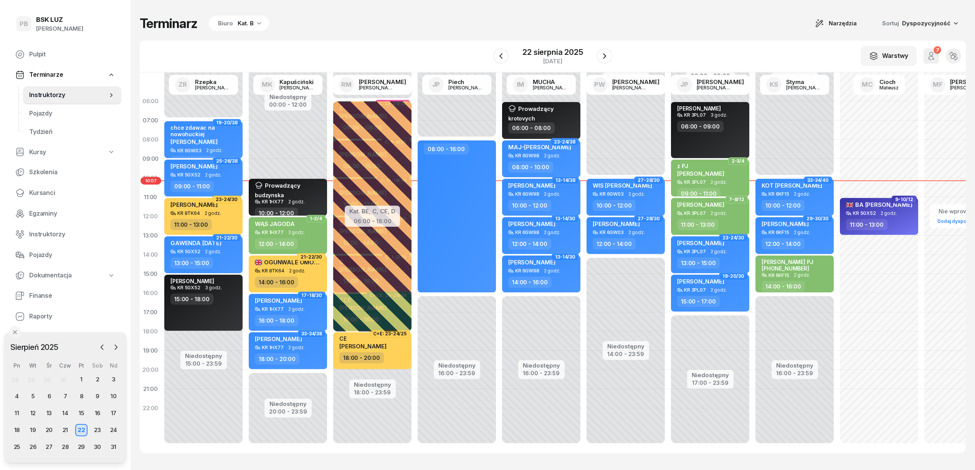
click at [374, 28] on div "Terminarz Biuro Kat. B Narzędzia Sortuj Dyspozycyjność" at bounding box center [553, 23] width 826 height 16
click at [500, 460] on div "Terminarz Biuro Kat. B Narzędzia Sortuj Dyspozycyjność W Wybierz AK [PERSON_NAM…" at bounding box center [553, 234] width 826 height 469
click at [759, 18] on div "Terminarz Biuro Kat. B Narzędzia Sortuj Dyspozycyjność" at bounding box center [553, 23] width 826 height 16
click at [674, 26] on div "Terminarz Biuro Kat. B Narzędzia Sortuj Dyspozycyjność" at bounding box center [553, 23] width 826 height 16
click at [681, 41] on div "W Wybierz AK [PERSON_NAME] BP [PERSON_NAME] DP [PERSON_NAME] GS [PERSON_NAME] I…" at bounding box center [553, 57] width 826 height 32
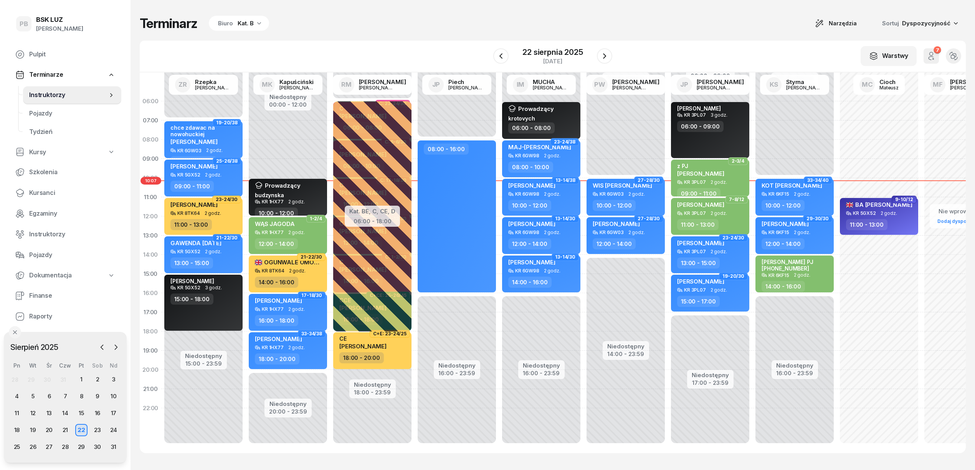
click at [673, 50] on div "W Wybierz AK [PERSON_NAME] BP [PERSON_NAME] DP [PERSON_NAME] GS [PERSON_NAME] I…" at bounding box center [553, 57] width 826 height 32
click at [688, 34] on div "Terminarz Biuro Kat. B Narzędzia Sortuj Dyspozycyjność W Wybierz AK [PERSON_NAM…" at bounding box center [553, 234] width 826 height 469
click at [41, 187] on link "Kursanci" at bounding box center [65, 193] width 112 height 18
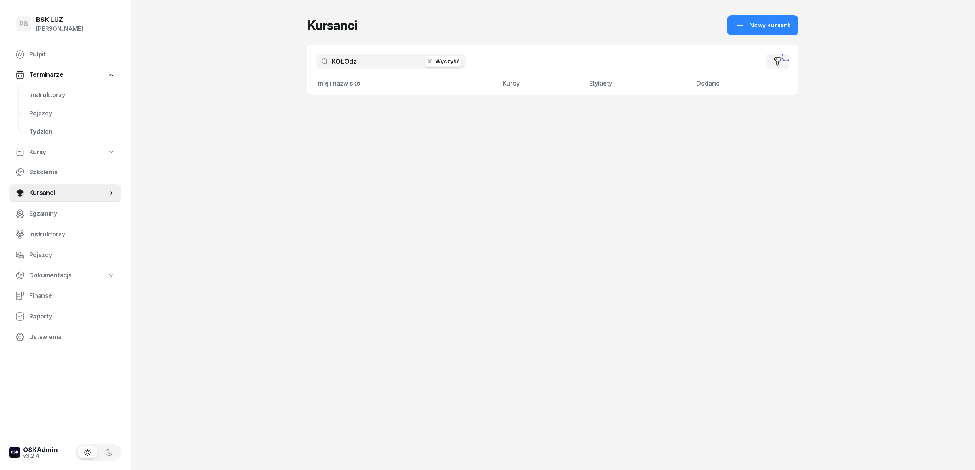
click at [382, 63] on input "KOŁOdz" at bounding box center [391, 61] width 150 height 15
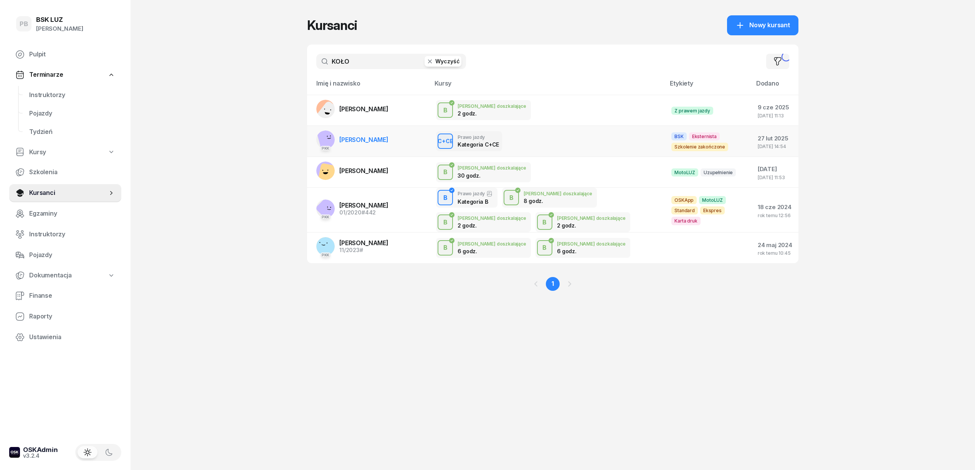
type input "KOŁO"
click at [389, 138] on span "[PERSON_NAME]" at bounding box center [363, 140] width 49 height 8
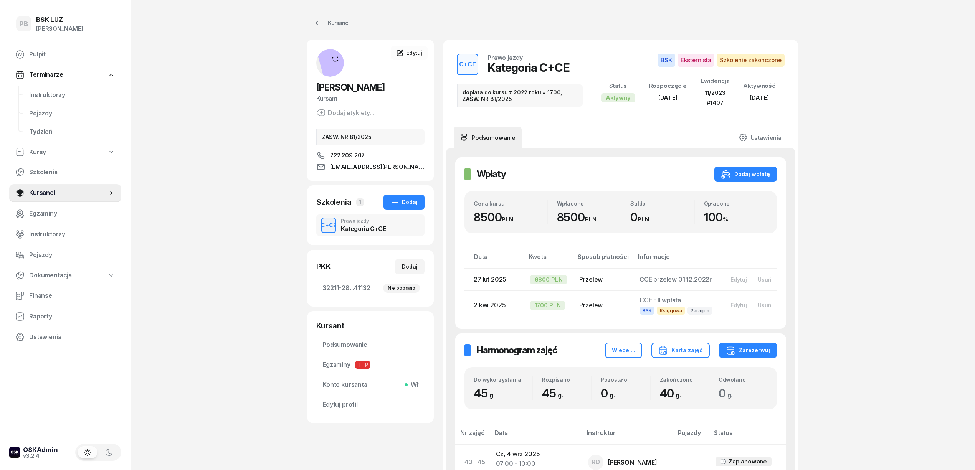
click at [341, 22] on div "Kursanci" at bounding box center [331, 22] width 35 height 9
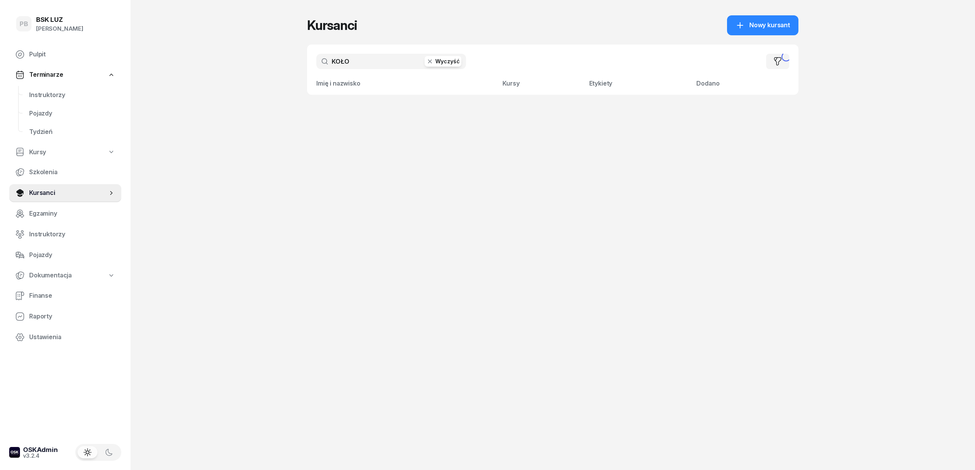
click at [372, 56] on input "KOŁO" at bounding box center [391, 61] width 150 height 15
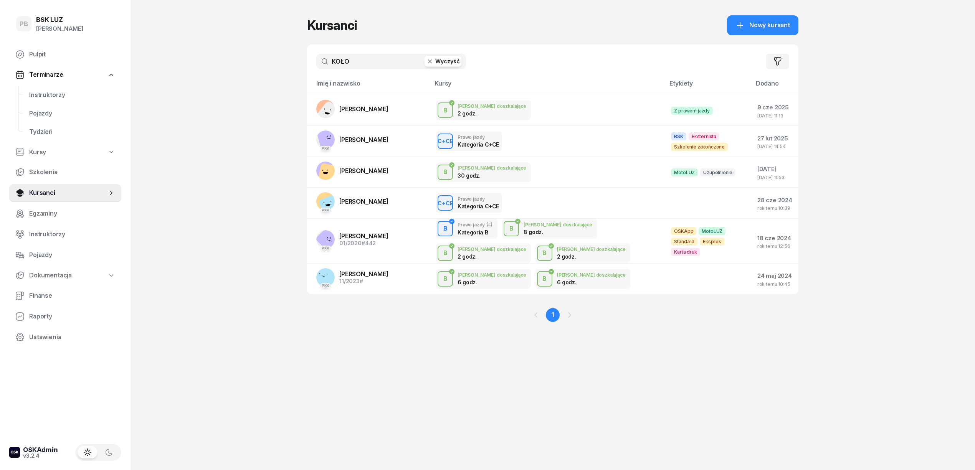
click at [372, 56] on input "KOŁO" at bounding box center [391, 61] width 150 height 15
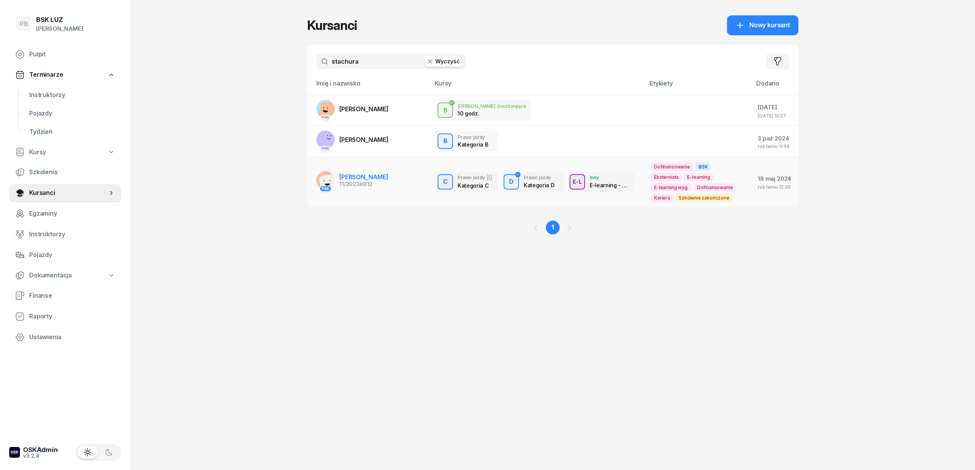
type input "stachura"
click at [378, 175] on span "[PERSON_NAME]" at bounding box center [363, 177] width 49 height 8
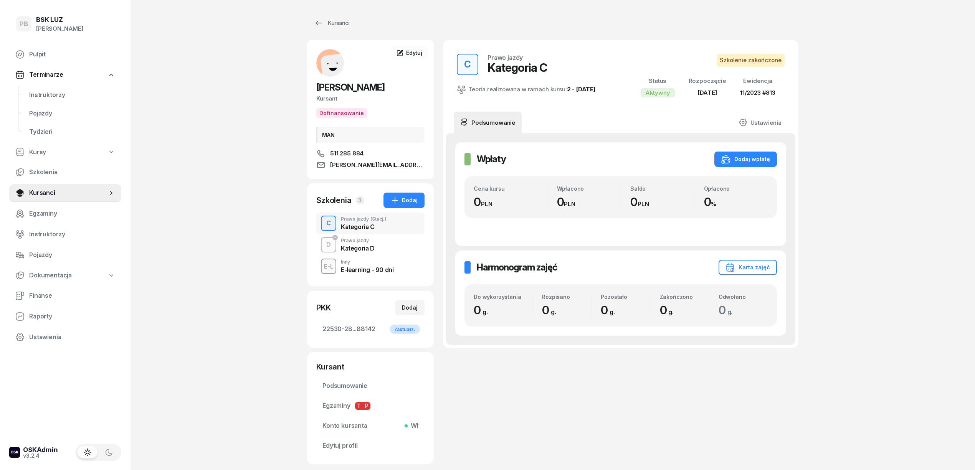
click at [391, 248] on div "D Prawo jazdy Kategoria D" at bounding box center [370, 245] width 108 height 22
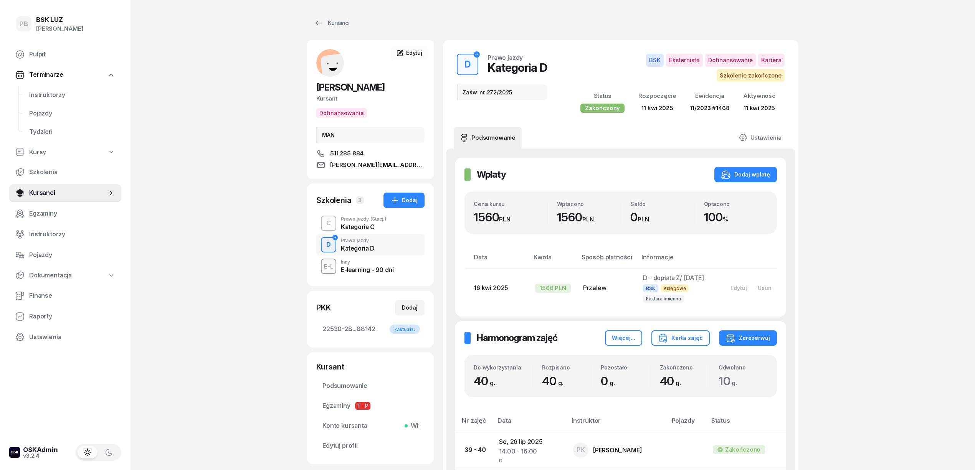
click at [62, 94] on span "Instruktorzy" at bounding box center [72, 95] width 86 height 10
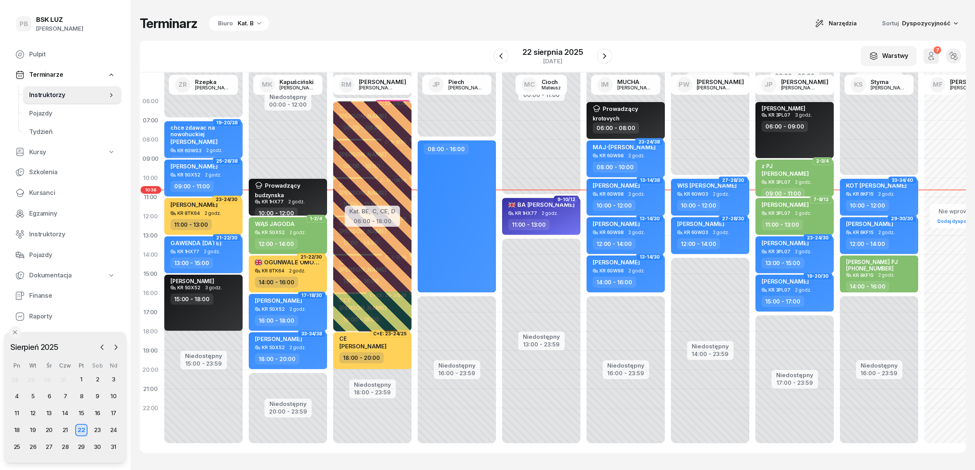
click at [84, 430] on div "22" at bounding box center [81, 430] width 12 height 12
click at [246, 27] on div "Kat. B" at bounding box center [246, 23] width 16 height 9
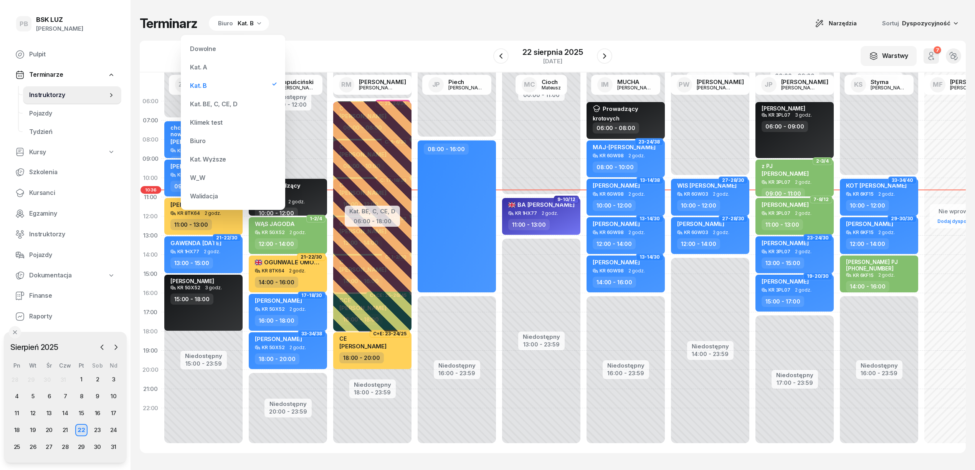
click at [217, 107] on div "Kat. BE, C, CE, D" at bounding box center [213, 104] width 47 height 6
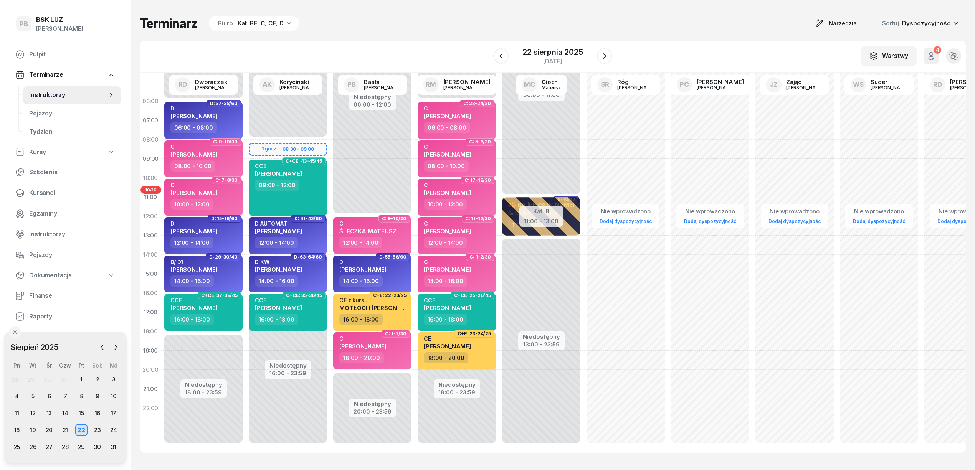
click at [367, 22] on div "Terminarz Biuro Kat. BE, C, CE, D Narzędzia Sortuj Dyspozycyjność" at bounding box center [553, 23] width 826 height 16
click at [40, 192] on span "Kursanci" at bounding box center [72, 193] width 86 height 10
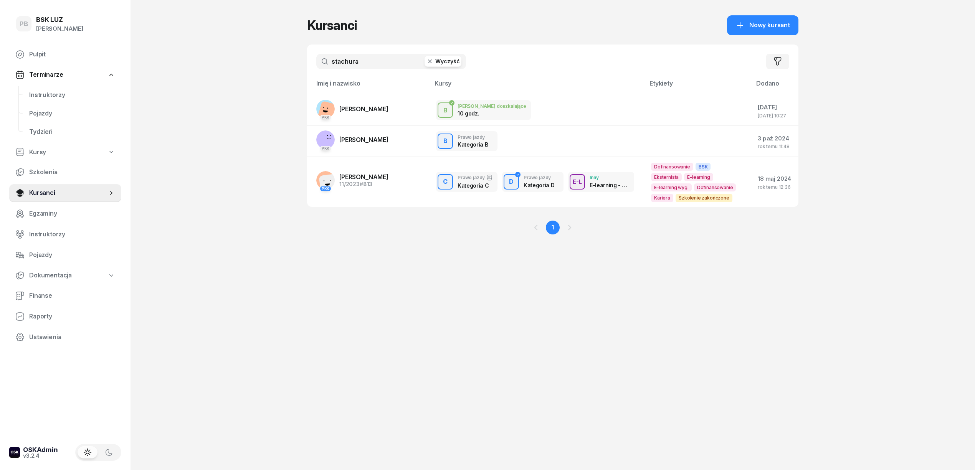
click at [344, 61] on input "stachura" at bounding box center [391, 61] width 150 height 15
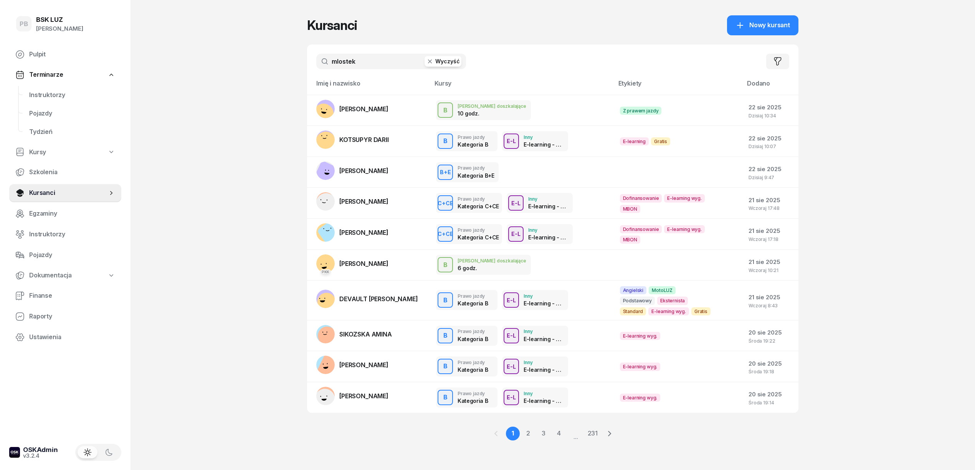
drag, startPoint x: 372, startPoint y: 60, endPoint x: 309, endPoint y: 63, distance: 63.0
click at [309, 63] on div "mlostek Wyczyść Filtruj" at bounding box center [552, 62] width 491 height 34
click at [256, 89] on div "PB BSK [PERSON_NAME] Pulpit Terminarze Instruktorzy Pojazdy Tydzień Kursy Szkol…" at bounding box center [487, 235] width 975 height 470
click at [933, 149] on div "PB BSK [PERSON_NAME] Pulpit Terminarze Instruktorzy Pojazdy Tydzień Kursy Szkol…" at bounding box center [487, 235] width 975 height 470
drag, startPoint x: 372, startPoint y: 68, endPoint x: 317, endPoint y: 60, distance: 56.2
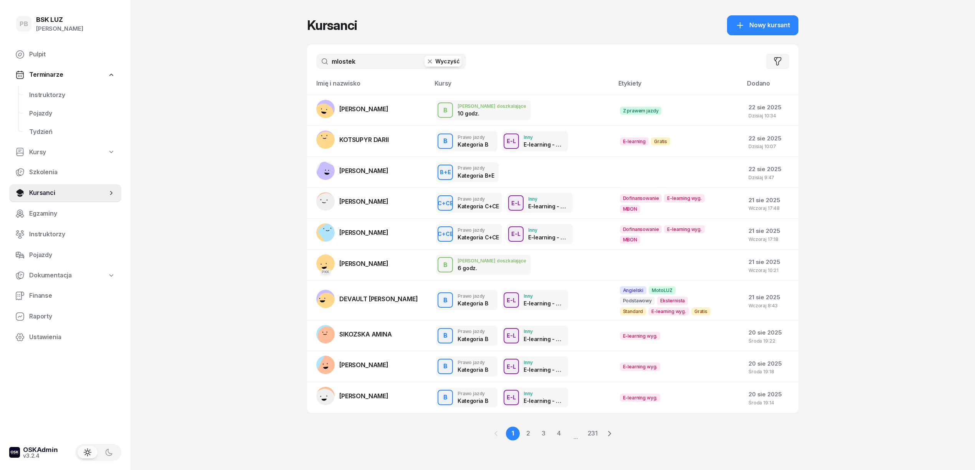
click at [317, 60] on input "mlostek" at bounding box center [391, 61] width 150 height 15
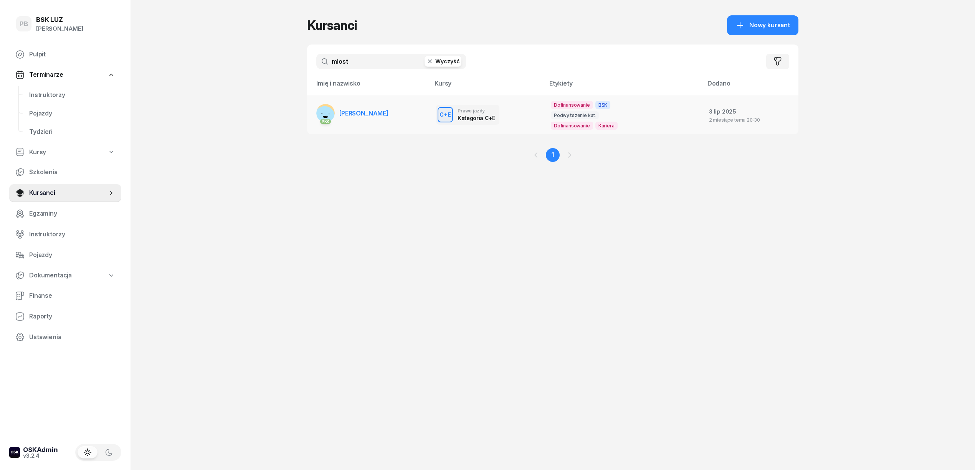
type input "mlost"
click at [377, 111] on span "[PERSON_NAME]" at bounding box center [363, 113] width 49 height 8
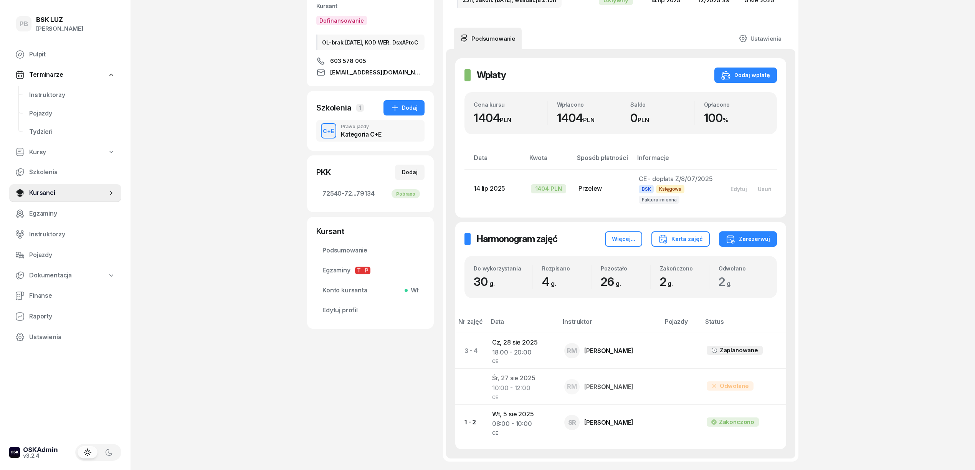
scroll to position [160, 0]
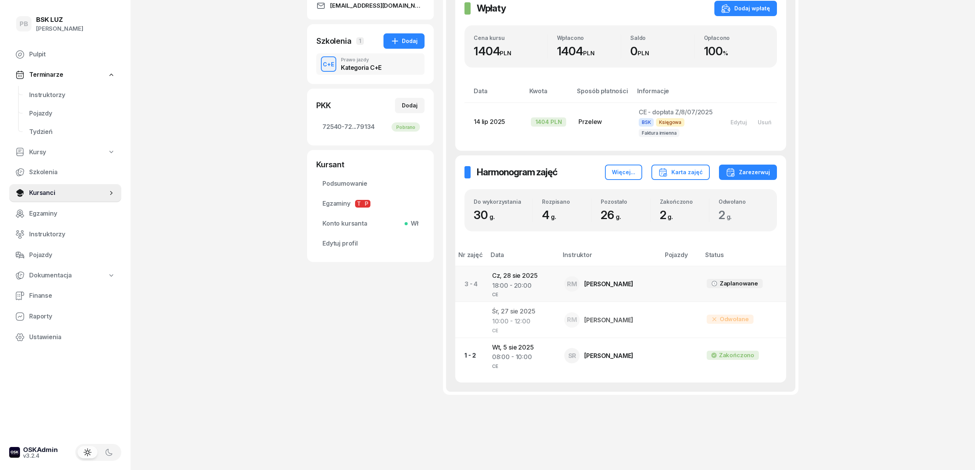
click at [495, 276] on td "[DATE] 18:00 - 20:00 CE" at bounding box center [522, 284] width 73 height 36
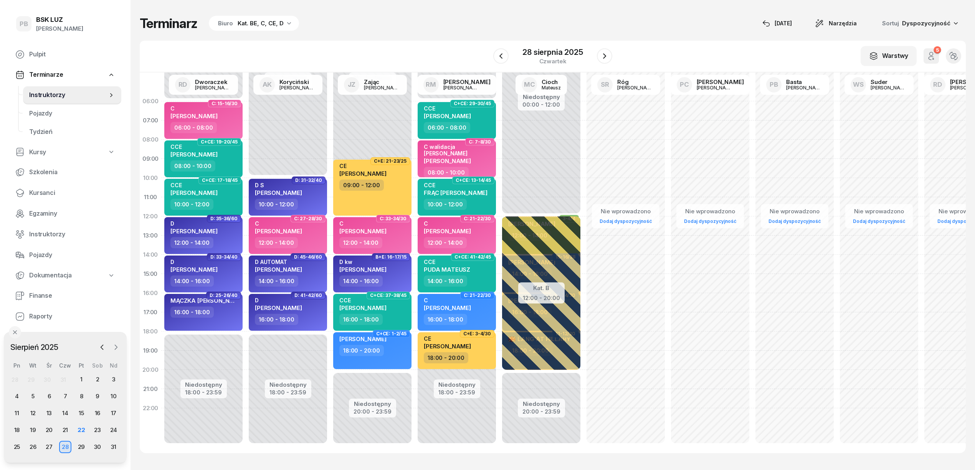
click at [114, 347] on icon "button" at bounding box center [116, 348] width 8 height 8
click at [20, 378] on div "1" at bounding box center [17, 380] width 12 height 12
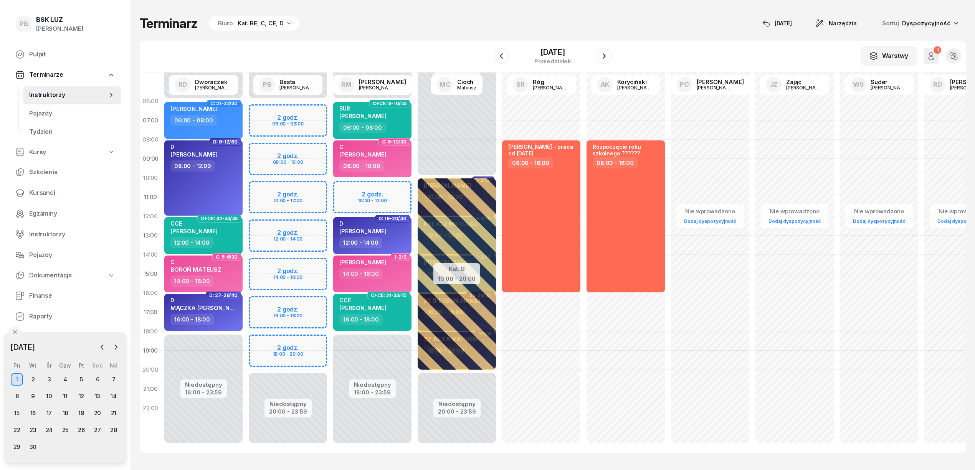
click at [330, 151] on div "Niedostępny 00:00 - 06:00 Niedostępny 20:00 - 23:59 2 godz. 06:00 - 08:00 2 god…" at bounding box center [372, 274] width 84 height 365
select select "08"
select select "10"
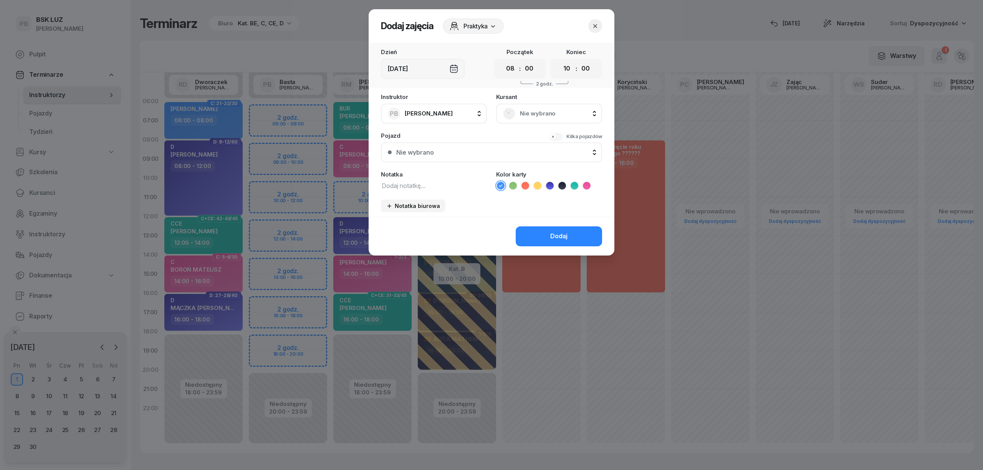
click at [555, 24] on header "Dodaj zajęcia Praktyka" at bounding box center [492, 26] width 246 height 34
click at [534, 112] on span "Nie wybrano" at bounding box center [557, 114] width 75 height 10
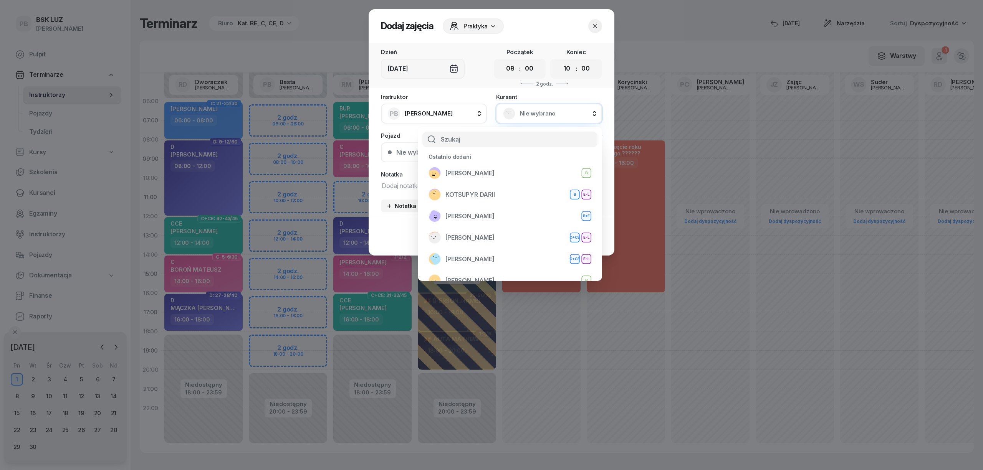
click at [475, 138] on input "text" at bounding box center [509, 140] width 175 height 16
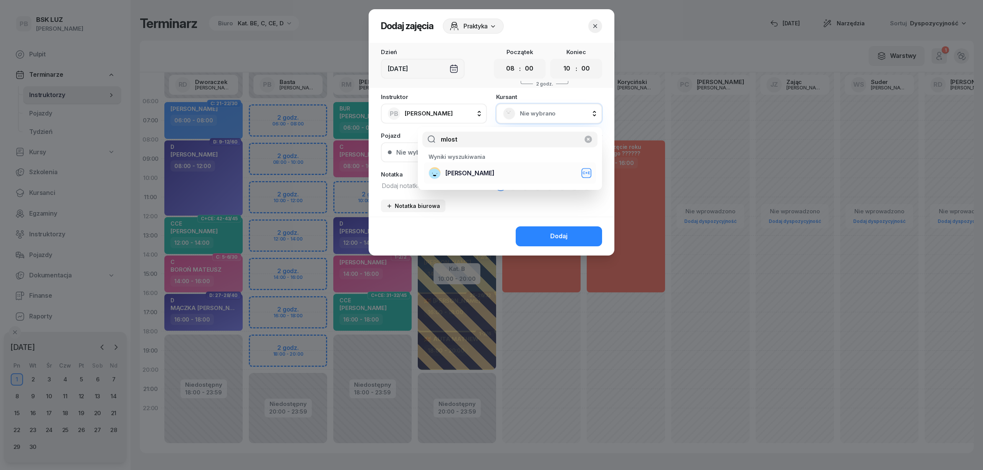
type input "mlost"
click at [488, 180] on li "[PERSON_NAME]+E" at bounding box center [510, 173] width 172 height 22
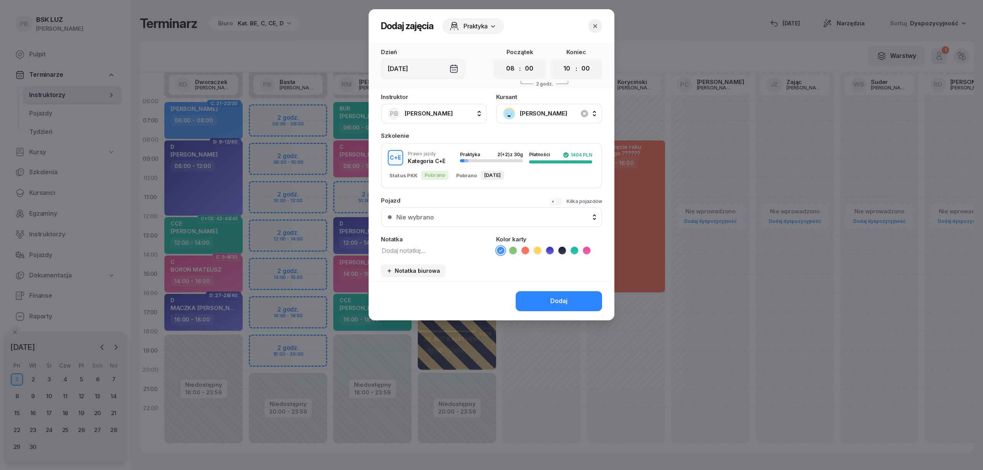
click at [536, 249] on icon at bounding box center [538, 251] width 8 height 8
click at [429, 248] on textarea at bounding box center [434, 250] width 106 height 10
type textarea "CE"
click at [547, 299] on button "Dodaj" at bounding box center [559, 301] width 86 height 20
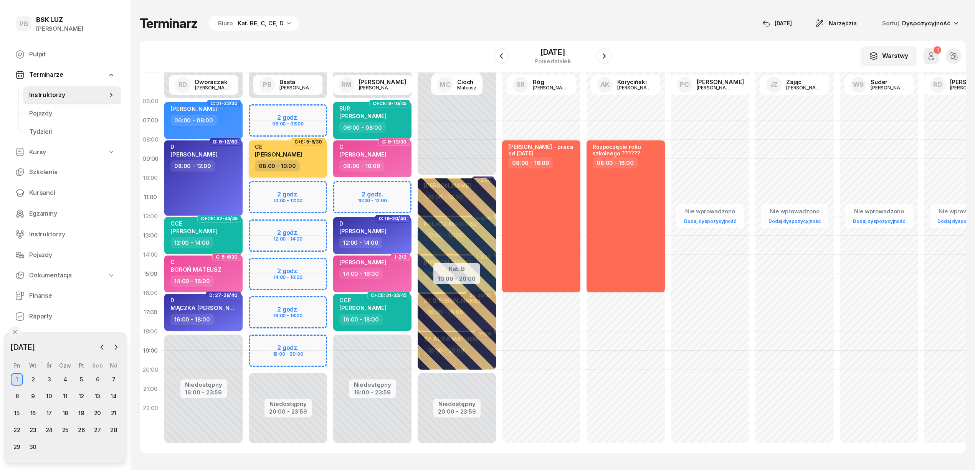
click at [318, 156] on div "CE [PERSON_NAME]" at bounding box center [289, 152] width 68 height 17
select select "08"
select select "10"
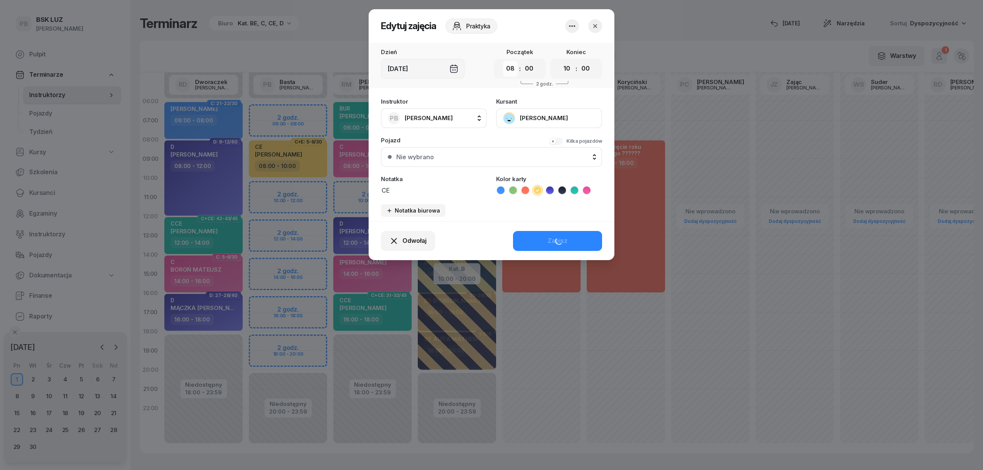
click at [511, 69] on select "00 01 02 03 04 05 06 07 08 09 10 11 12 13 14 15 16 17 18 19 20 21 22 23" at bounding box center [510, 69] width 15 height 16
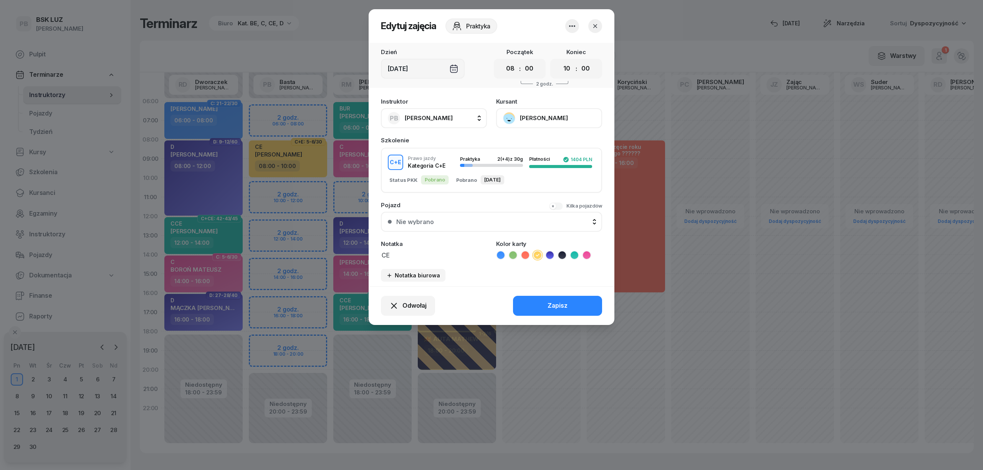
select select "10"
click at [503, 61] on select "00 01 02 03 04 05 06 07 08 09 10 11 12 13 14 15 16 17 18 19 20 21 22 23" at bounding box center [510, 69] width 15 height 16
click at [567, 65] on select "00 01 02 03 04 05 06 07 08 09 10 11 12 13 14 15 16 17 18 19 20 21 22 23" at bounding box center [566, 69] width 15 height 16
select select "12"
click at [559, 61] on select "00 01 02 03 04 05 06 07 08 09 10 11 12 13 14 15 16 17 18 19 20 21 22 23" at bounding box center [566, 69] width 15 height 16
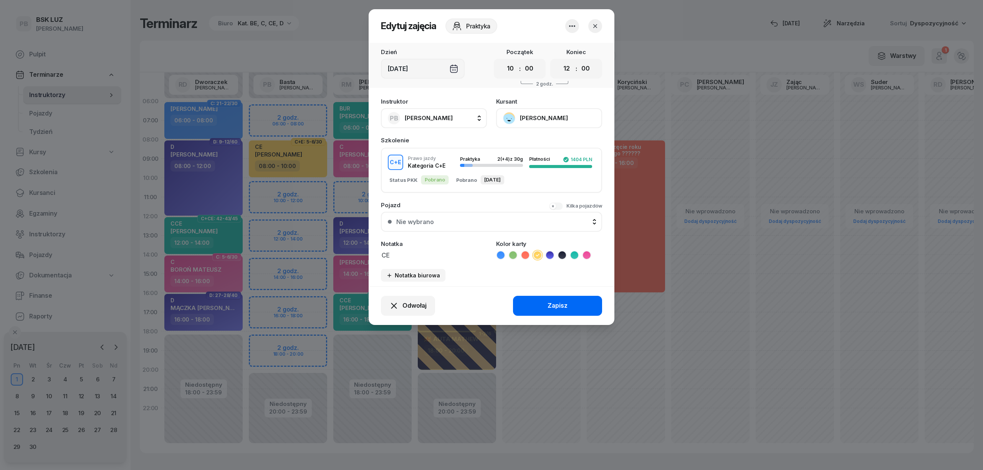
click at [561, 306] on div "Zapisz" at bounding box center [558, 306] width 20 height 10
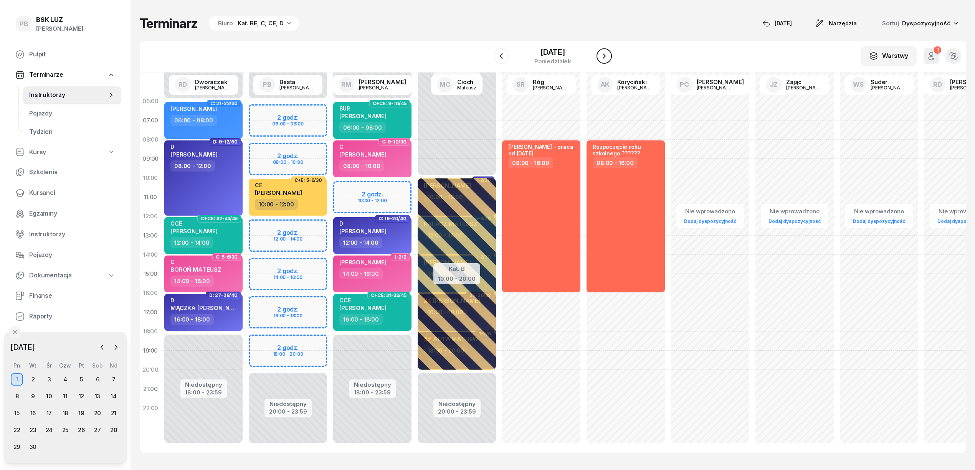
click at [607, 55] on icon "button" at bounding box center [604, 55] width 9 height 9
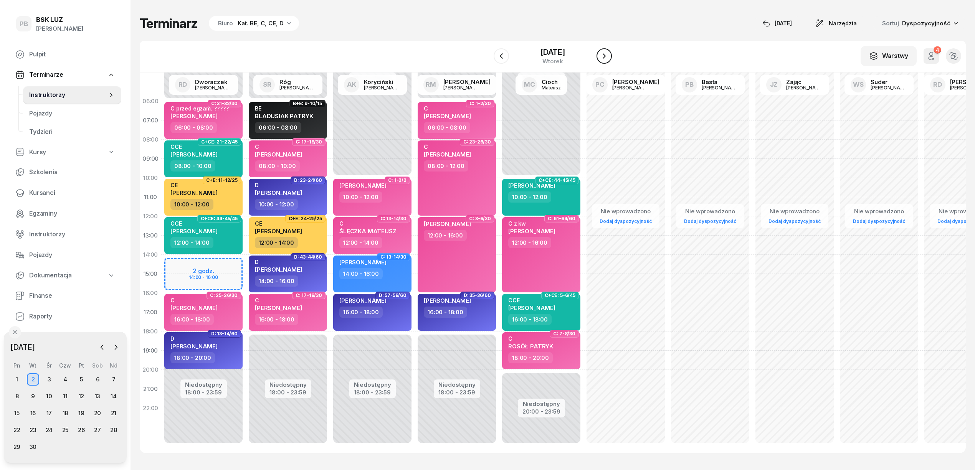
click at [607, 55] on icon "button" at bounding box center [604, 55] width 9 height 9
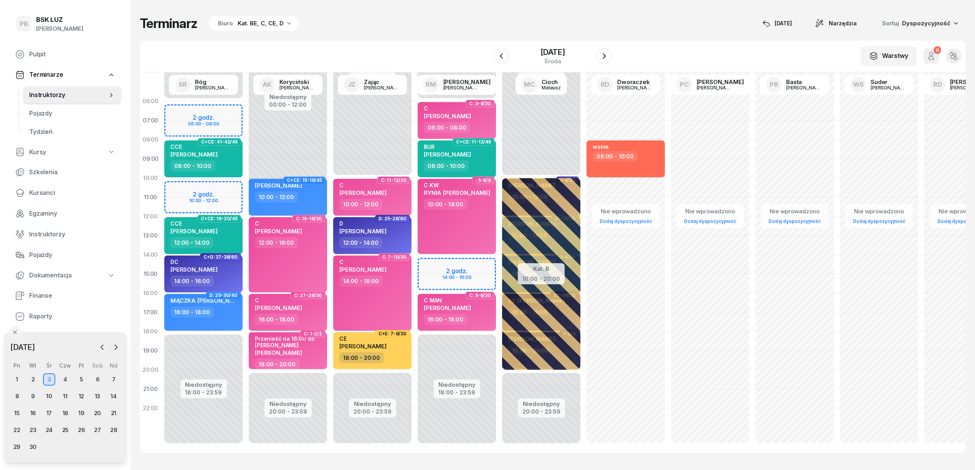
click at [246, 187] on div "Niedostępny 00:00 - 06:00 Niedostępny 18:00 - 23:59 2 godz. 06:00 - 08:00 2 god…" at bounding box center [288, 274] width 84 height 365
select select "10"
select select "12"
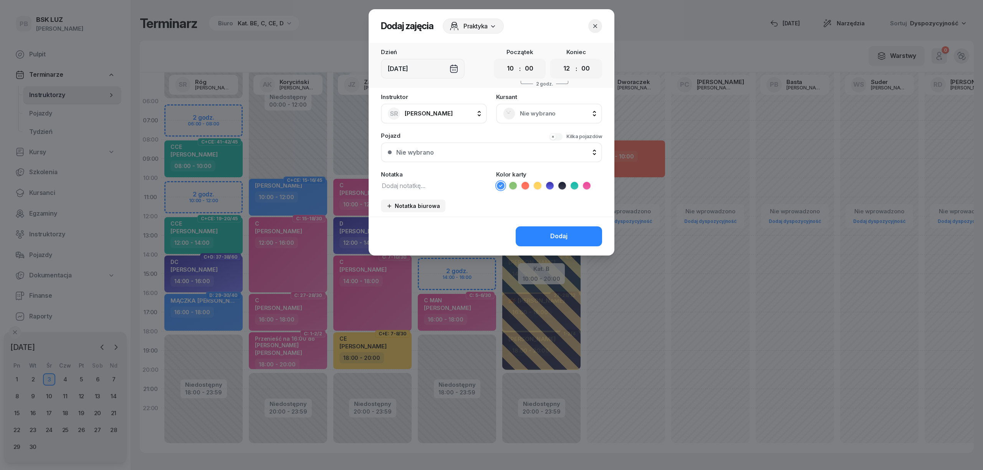
click at [524, 117] on span "Nie wybrano" at bounding box center [557, 114] width 75 height 10
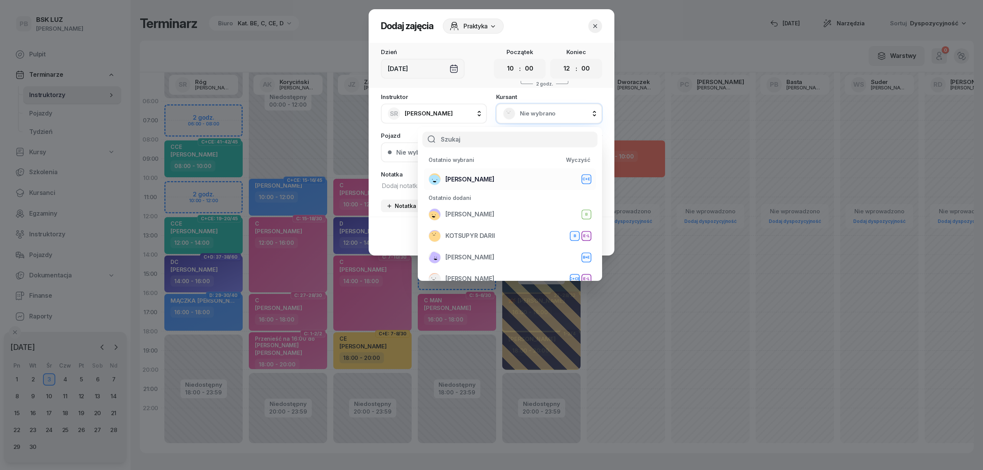
click at [521, 179] on div "[PERSON_NAME]+E" at bounding box center [509, 179] width 163 height 12
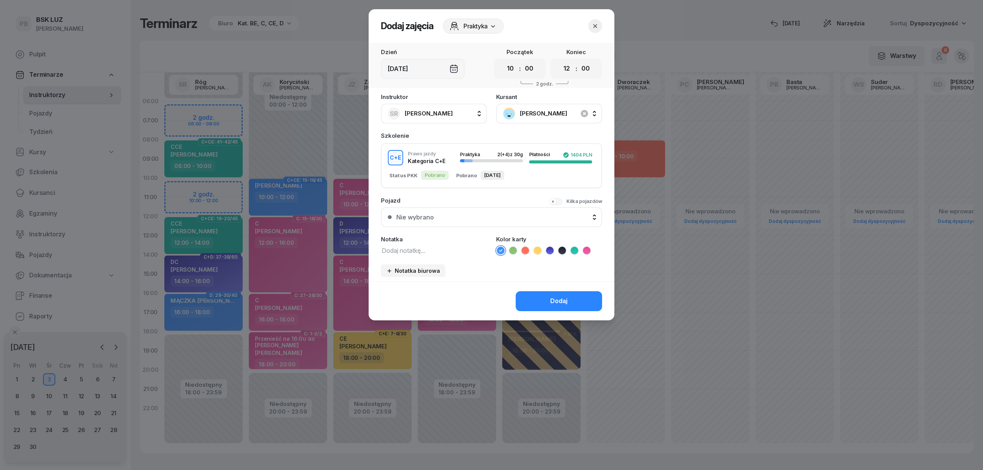
click at [431, 249] on textarea at bounding box center [434, 250] width 106 height 10
type textarea "CE"
click at [538, 250] on icon at bounding box center [537, 250] width 3 height 3
click at [541, 299] on button "Dodaj" at bounding box center [559, 301] width 86 height 20
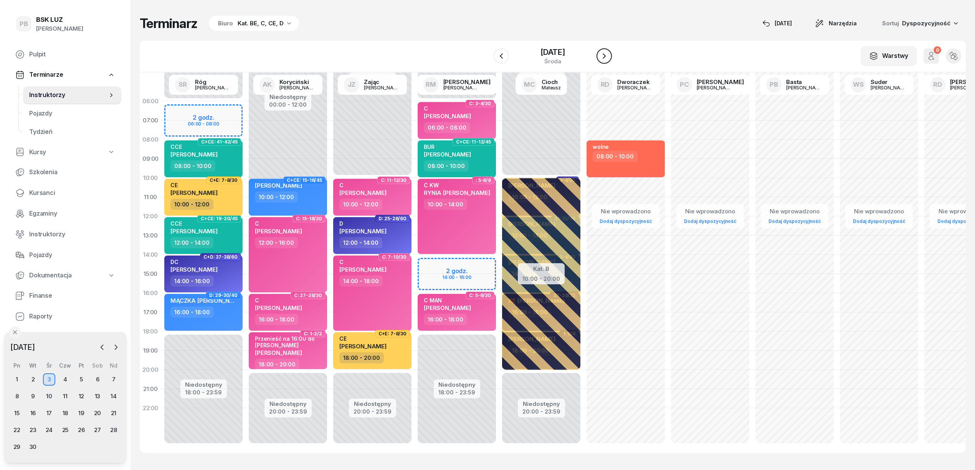
click at [607, 54] on icon "button" at bounding box center [604, 55] width 9 height 9
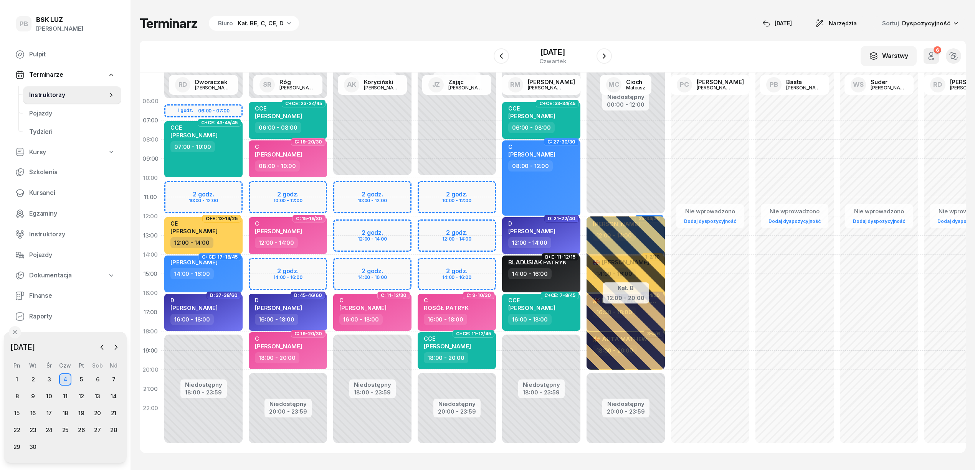
click at [499, 188] on div "Niedostępny 00:00 - 10:00 Niedostępny 20:00 - 23:59 2 godz. 10:00 - 12:00 2 god…" at bounding box center [541, 274] width 84 height 365
select select "10"
select select "12"
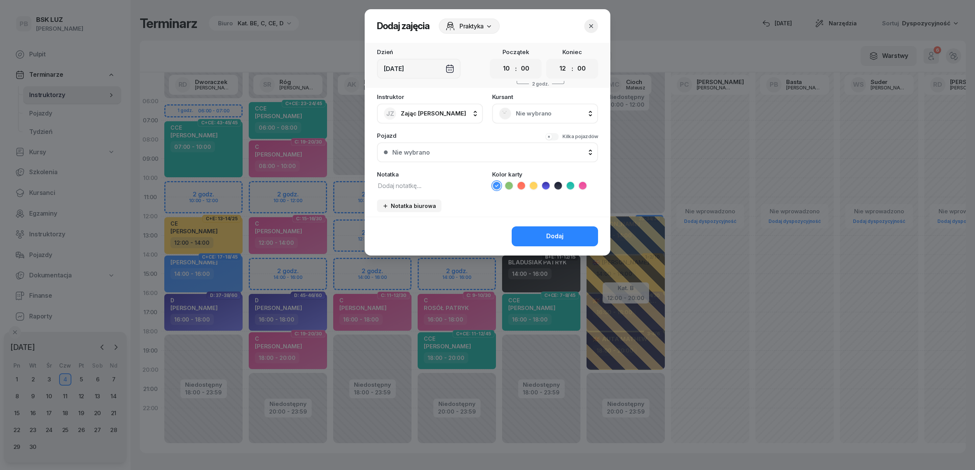
scroll to position [0, 0]
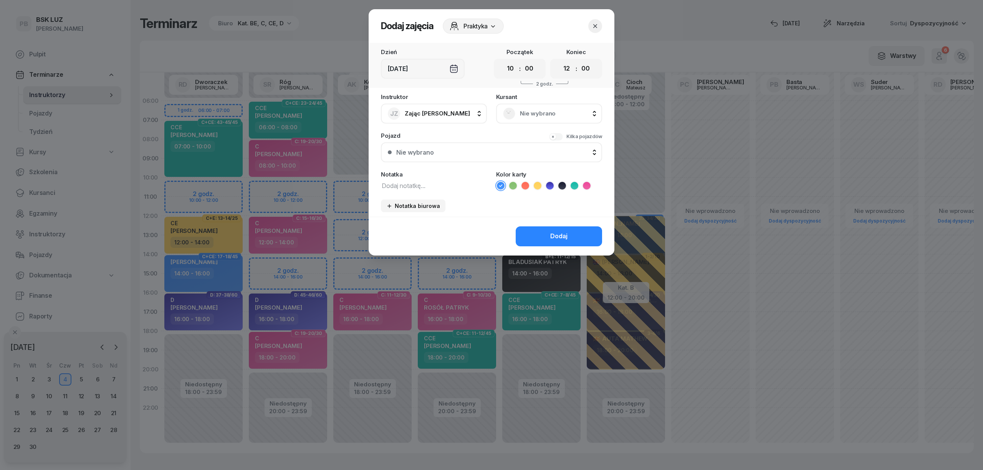
click at [546, 114] on span "Nie wybrano" at bounding box center [557, 114] width 75 height 10
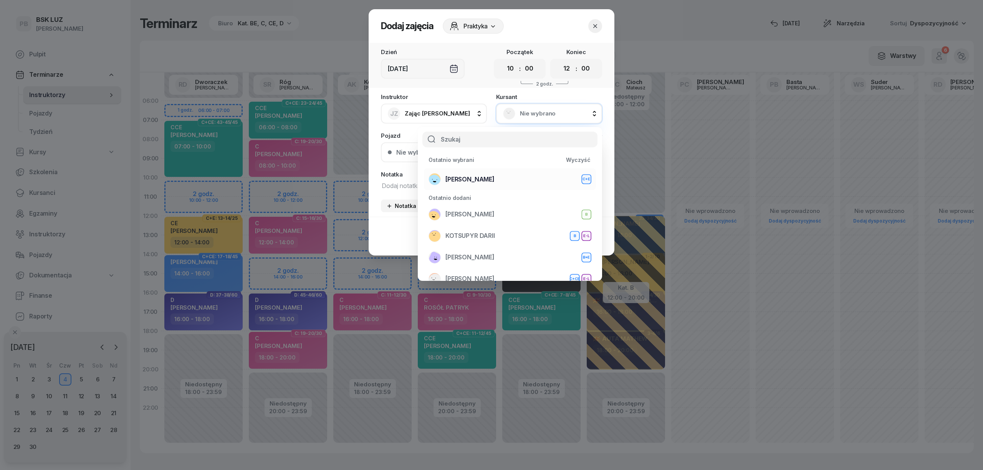
click at [506, 180] on div "[PERSON_NAME]+E" at bounding box center [509, 179] width 163 height 12
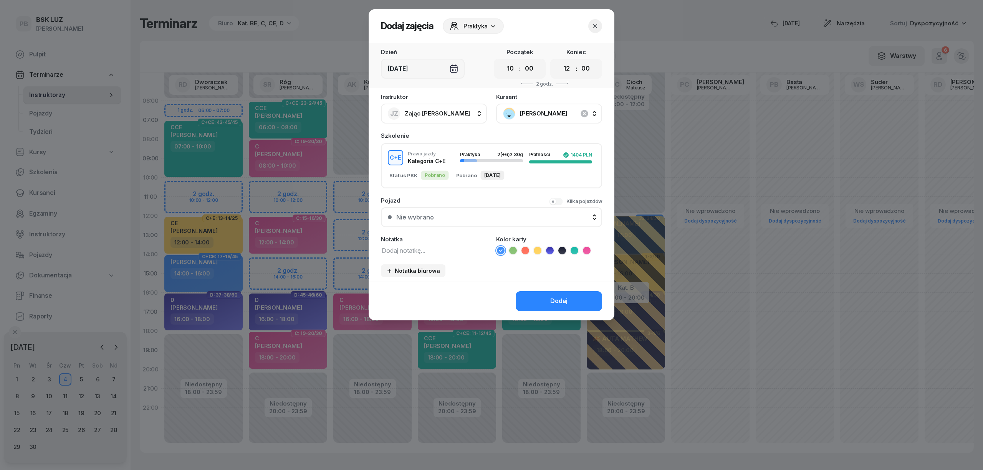
click at [420, 250] on textarea at bounding box center [434, 250] width 106 height 10
type textarea "CE"
click at [536, 251] on icon at bounding box center [538, 251] width 8 height 8
click at [538, 293] on button "Dodaj" at bounding box center [559, 301] width 86 height 20
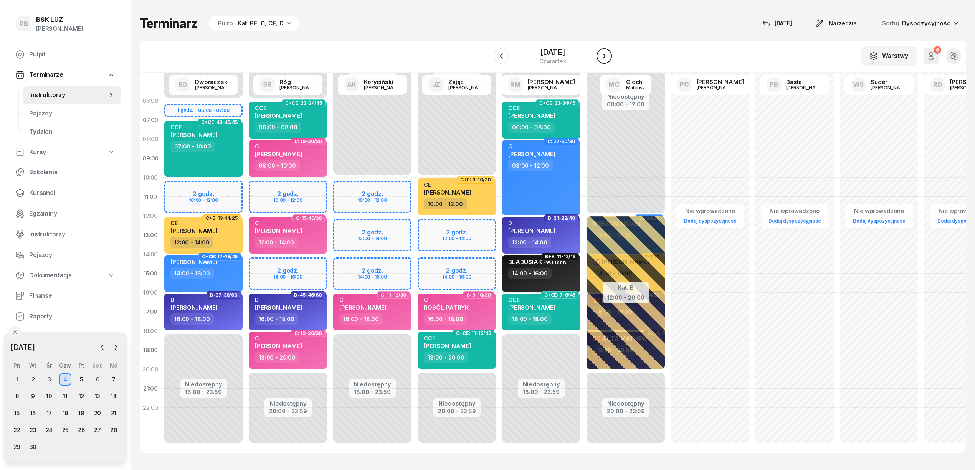
click at [604, 57] on icon "button" at bounding box center [604, 55] width 3 height 5
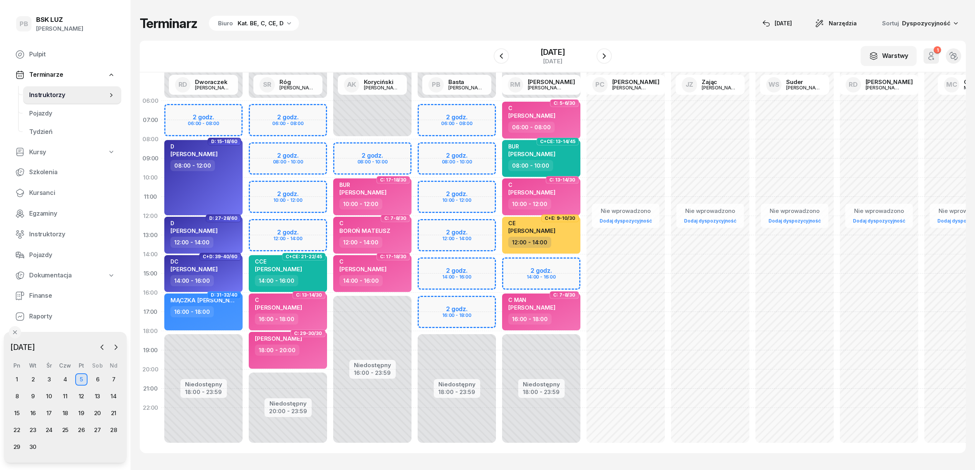
click at [499, 187] on div "Niedostępny 00:00 - 06:00 Niedostępny 18:00 - 23:59 2 godz. 06:00 - 08:00 2 god…" at bounding box center [541, 273] width 84 height 365
select select "10"
select select "12"
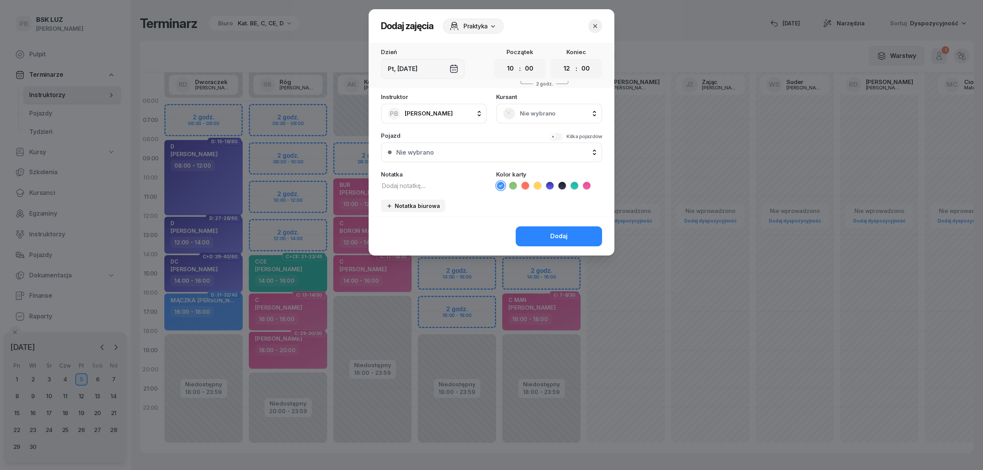
click at [553, 114] on span "Nie wybrano" at bounding box center [557, 114] width 75 height 10
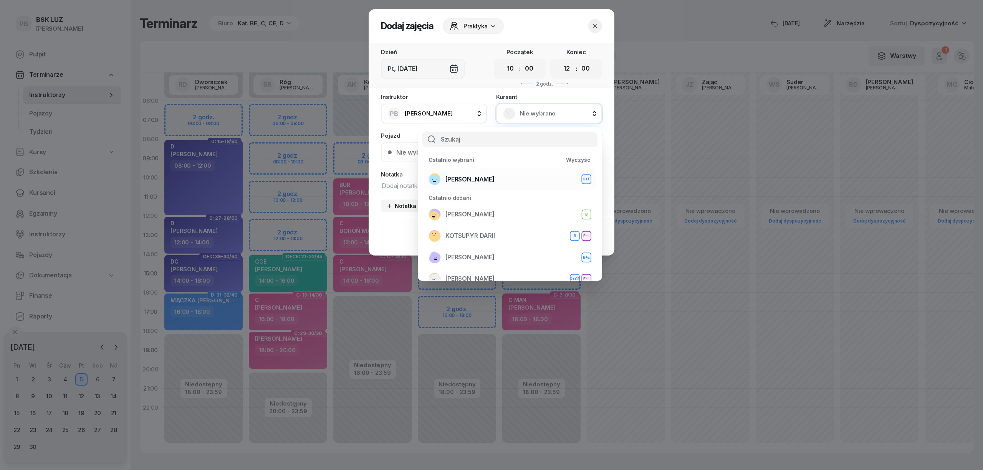
click at [504, 172] on li "[PERSON_NAME]+E" at bounding box center [510, 180] width 172 height 22
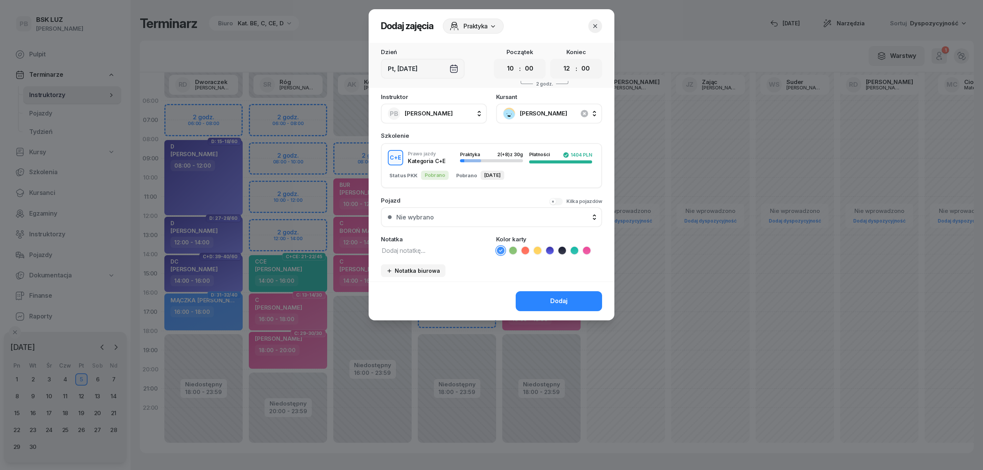
click at [422, 249] on textarea at bounding box center [434, 250] width 106 height 10
type textarea "CE"
click at [540, 251] on icon at bounding box center [538, 251] width 8 height 8
click at [544, 296] on button "Dodaj" at bounding box center [559, 301] width 86 height 20
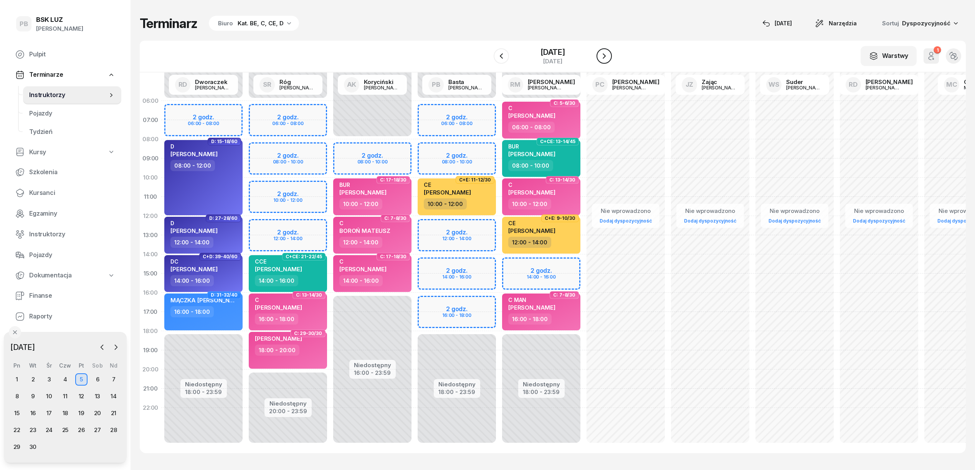
click at [607, 55] on icon "button" at bounding box center [604, 55] width 9 height 9
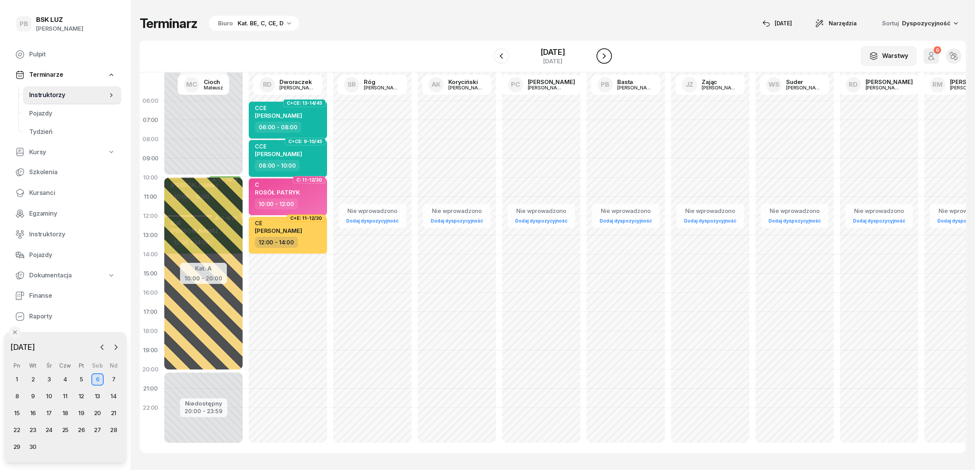
click at [607, 55] on icon "button" at bounding box center [604, 55] width 9 height 9
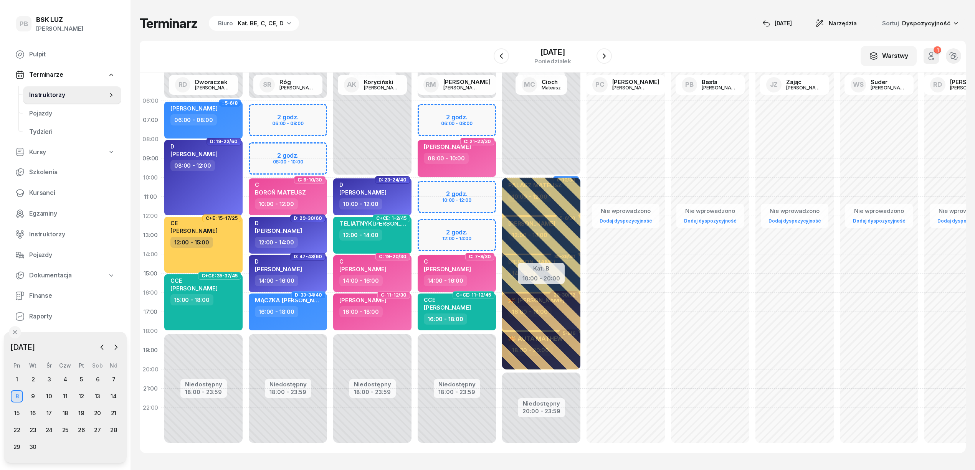
click at [330, 147] on div "Niedostępny 00:00 - 06:00 Niedostępny 18:00 - 23:59 2 godz. 06:00 - 08:00 2 god…" at bounding box center [372, 273] width 84 height 365
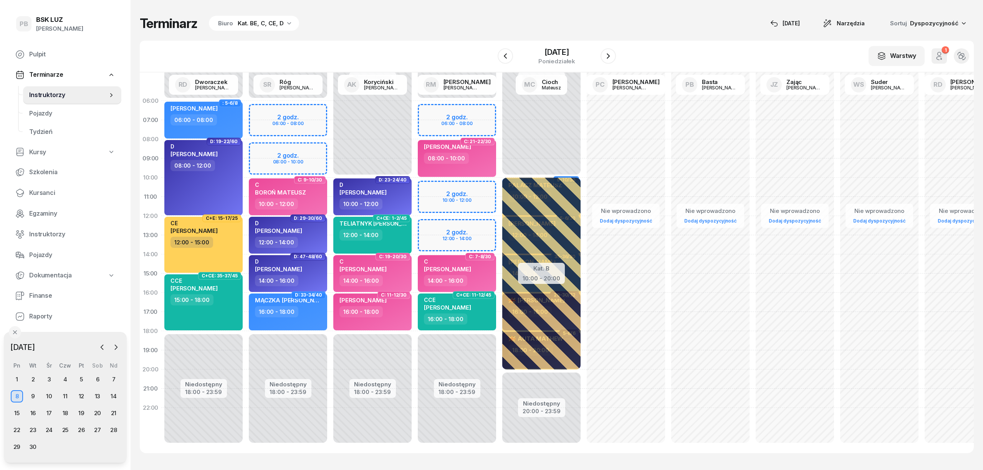
select select "08"
select select "10"
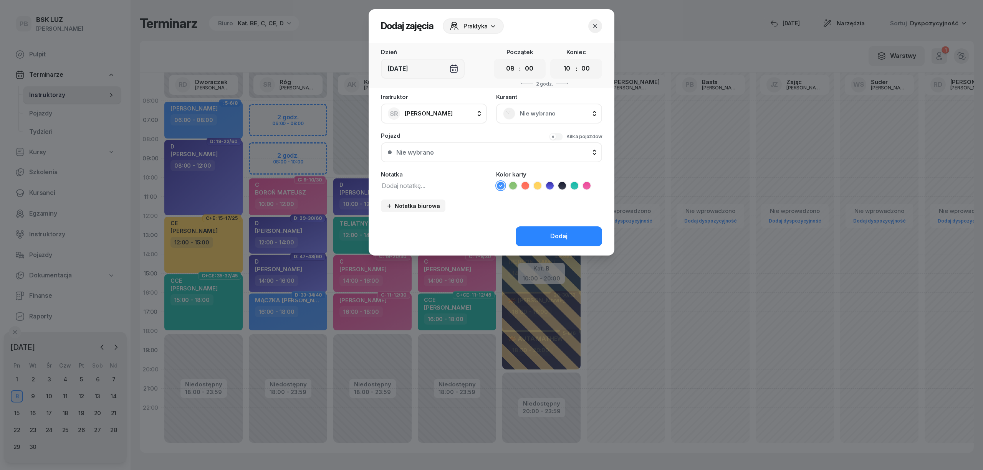
click at [524, 114] on span "Nie wybrano" at bounding box center [557, 114] width 75 height 10
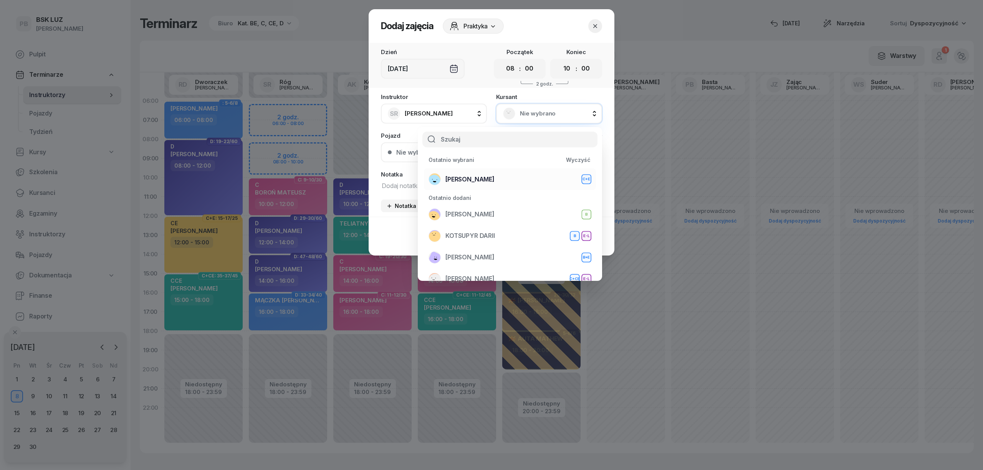
click at [468, 182] on span "[PERSON_NAME]" at bounding box center [469, 180] width 49 height 10
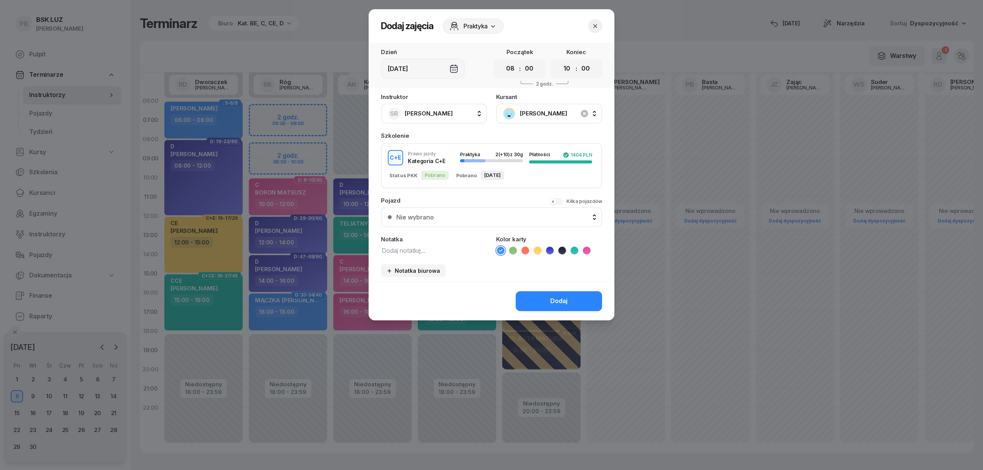
click at [423, 248] on textarea at bounding box center [434, 250] width 106 height 10
type textarea "CE"
click at [540, 249] on icon at bounding box center [538, 251] width 8 height 8
click at [541, 294] on button "Dodaj" at bounding box center [559, 301] width 86 height 20
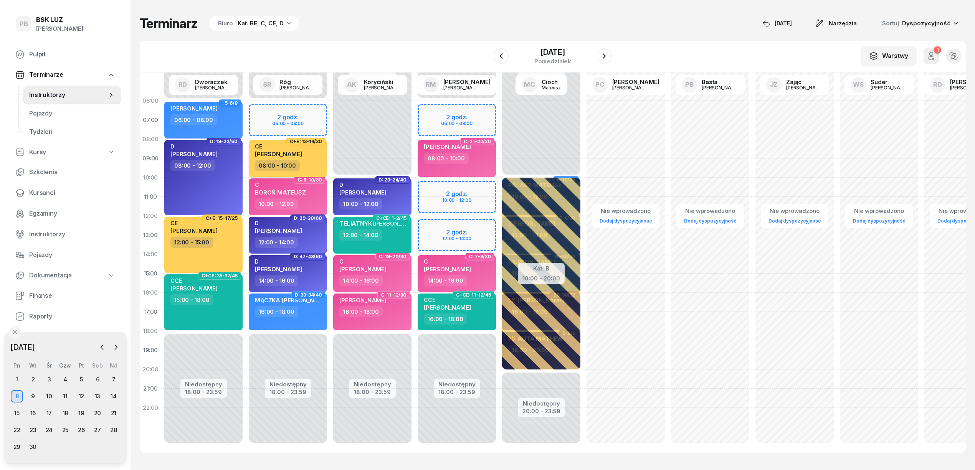
click at [310, 148] on div "CE [PERSON_NAME]" at bounding box center [289, 151] width 68 height 17
select select "08"
select select "10"
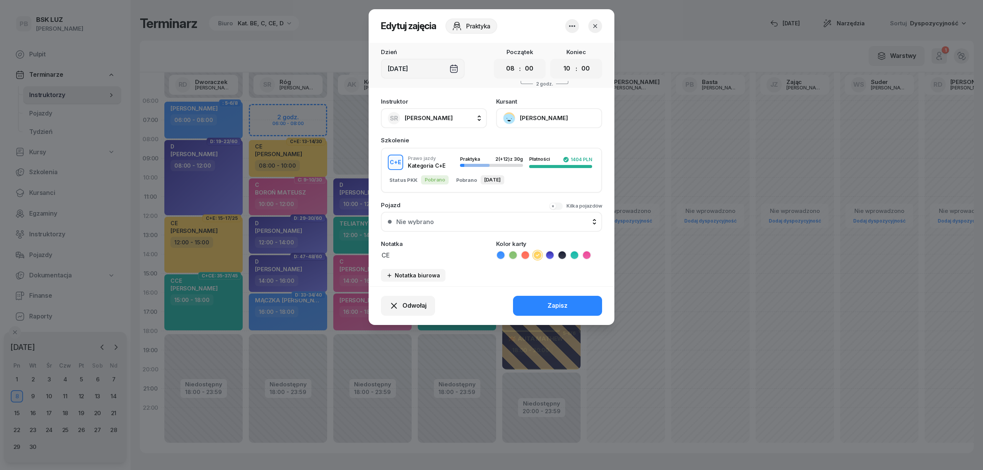
click at [452, 120] on button "SR Róg [PERSON_NAME]" at bounding box center [434, 118] width 106 height 20
type input "mark"
click at [455, 169] on span "[PERSON_NAME]" at bounding box center [432, 169] width 47 height 10
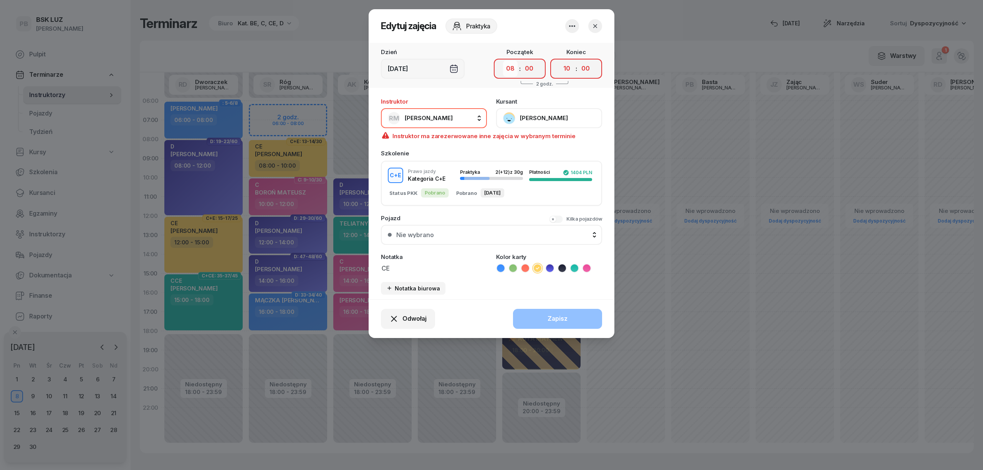
click at [504, 68] on select "00 01 02 03 04 05 06 07 08 09 10 11 12 13 14 15 16 17 18 19 20 21 22 23" at bounding box center [510, 69] width 15 height 16
select select "10"
click at [503, 61] on select "00 01 02 03 04 05 06 07 08 09 10 11 12 13 14 15 16 17 18 19 20 21 22 23" at bounding box center [510, 69] width 15 height 16
click at [569, 66] on select "00 01 02 03 04 05 06 07 08 09 10 11 12 13 14 15 16 17 18 19 20 21 22 23" at bounding box center [566, 69] width 15 height 16
select select "12"
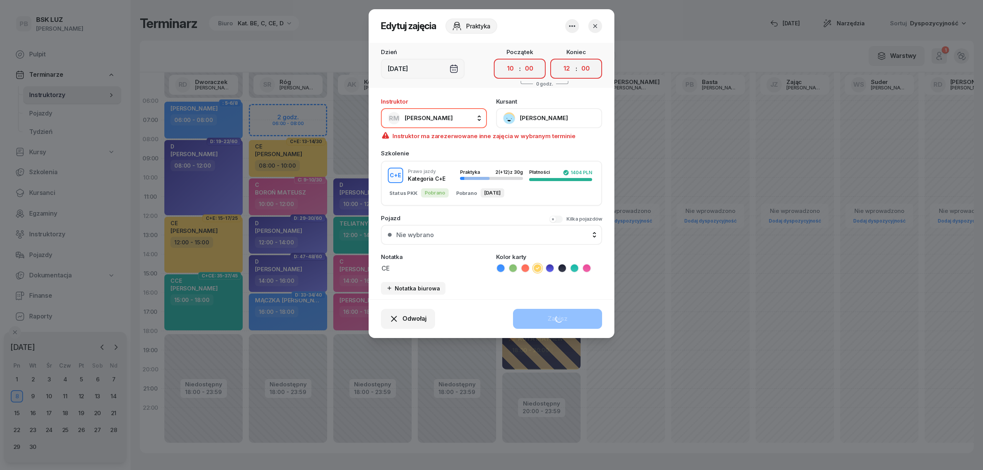
click at [559, 61] on select "00 01 02 03 04 05 06 07 08 09 10 11 12 13 14 15 16 17 18 19 20 21 22 23" at bounding box center [566, 69] width 15 height 16
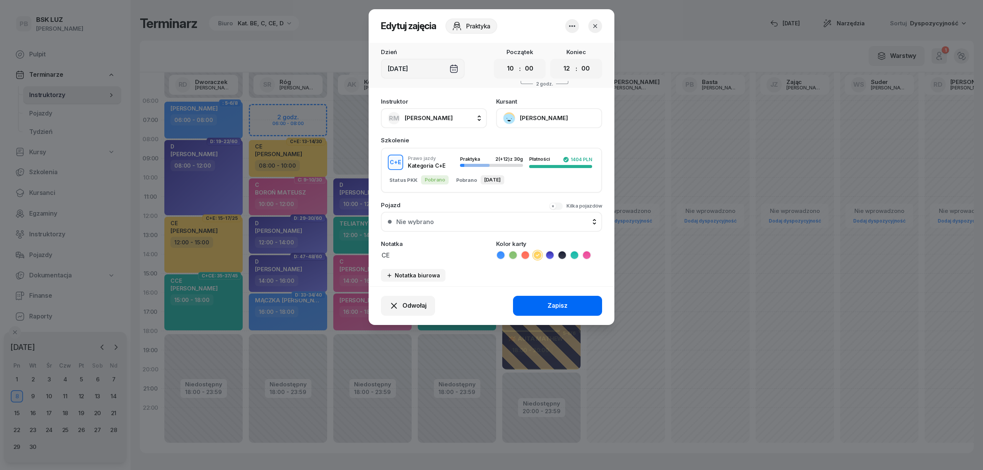
click at [553, 303] on div "Zapisz" at bounding box center [558, 306] width 20 height 10
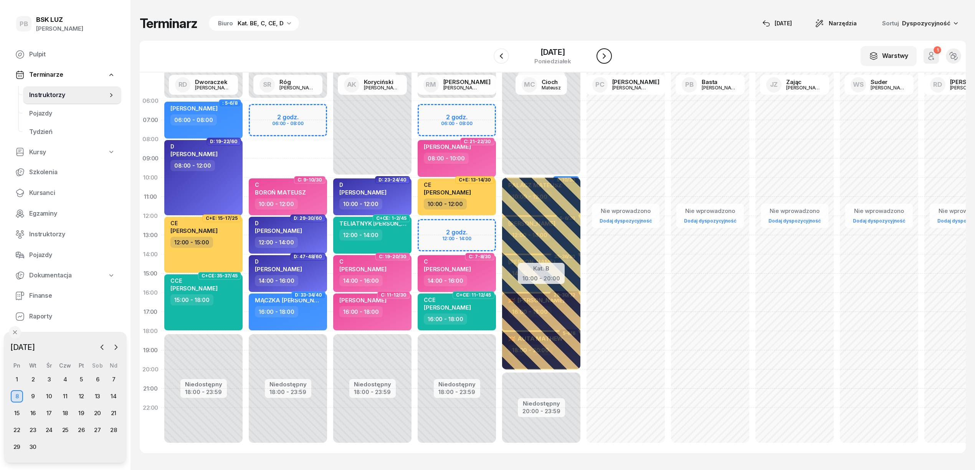
click at [606, 54] on icon "button" at bounding box center [604, 55] width 9 height 9
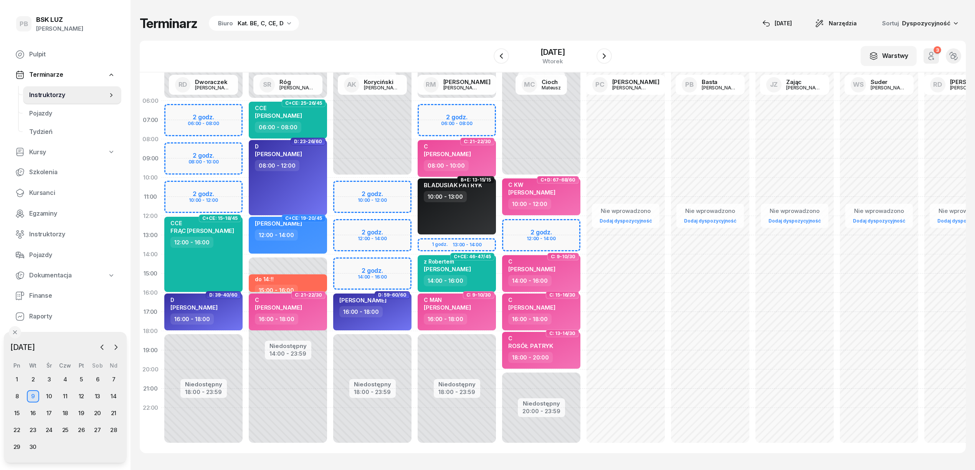
click at [415, 184] on div "Niedostępny 00:00 - 10:00 Niedostępny 18:00 - 23:59 2 godz. 10:00 - 12:00 2 god…" at bounding box center [457, 273] width 84 height 365
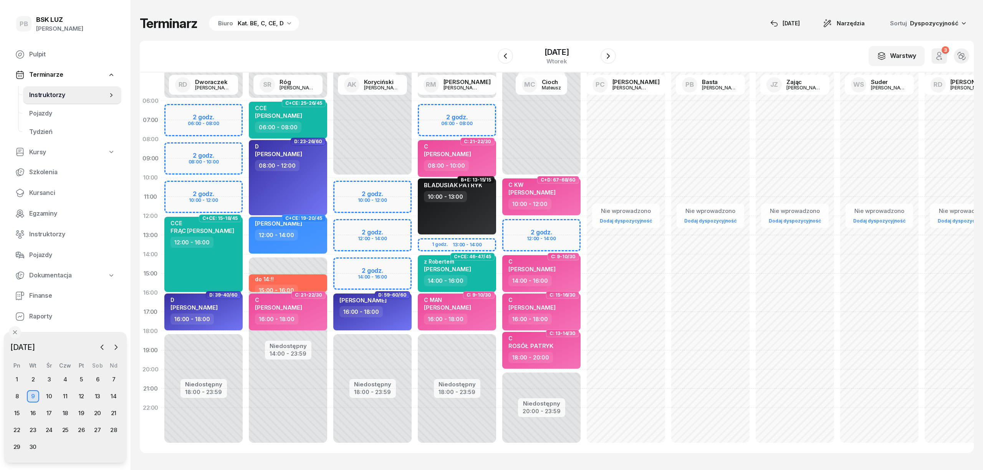
select select "10"
select select "12"
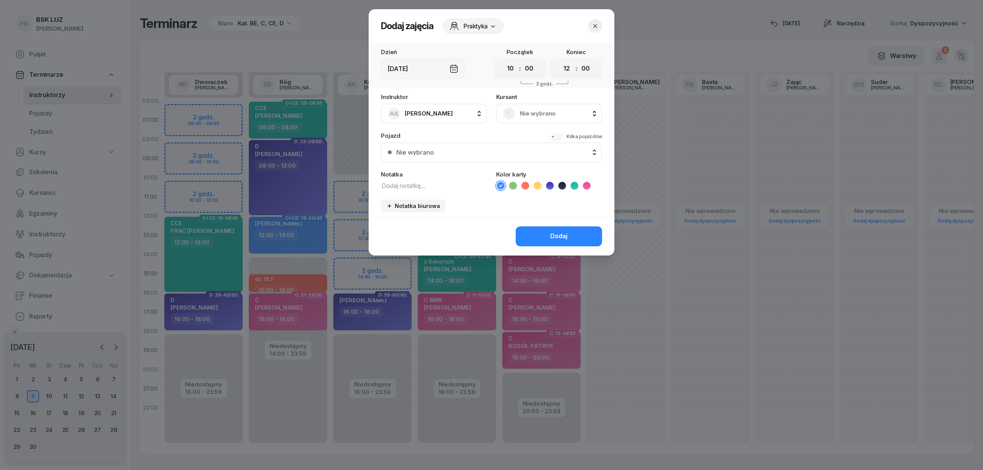
click at [518, 112] on div "Nie wybrano" at bounding box center [549, 114] width 92 height 12
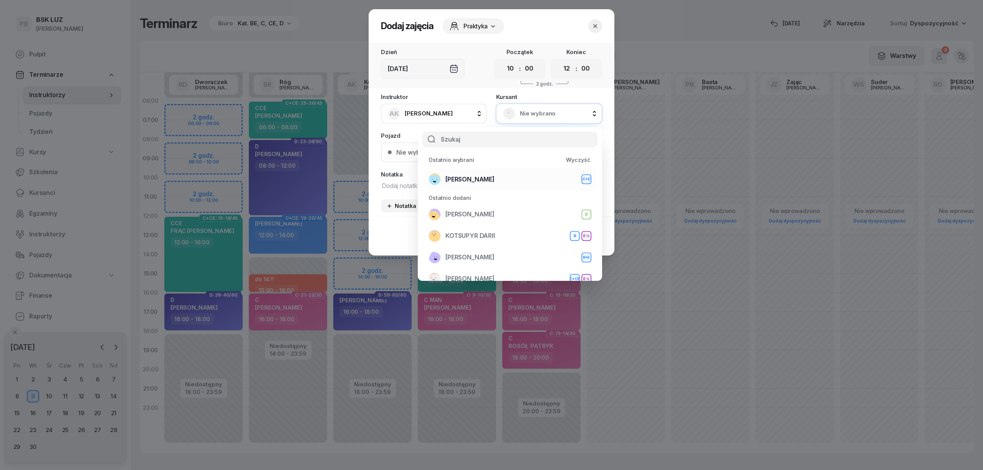
click at [491, 175] on span "[PERSON_NAME]" at bounding box center [469, 180] width 49 height 10
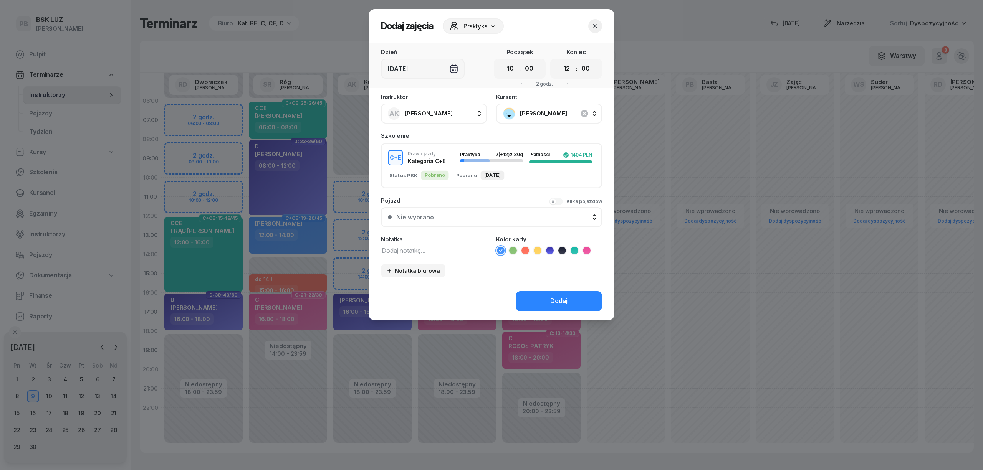
click at [419, 250] on textarea at bounding box center [434, 250] width 106 height 10
click at [535, 250] on icon at bounding box center [538, 251] width 8 height 8
click at [598, 24] on icon "button" at bounding box center [595, 26] width 8 height 8
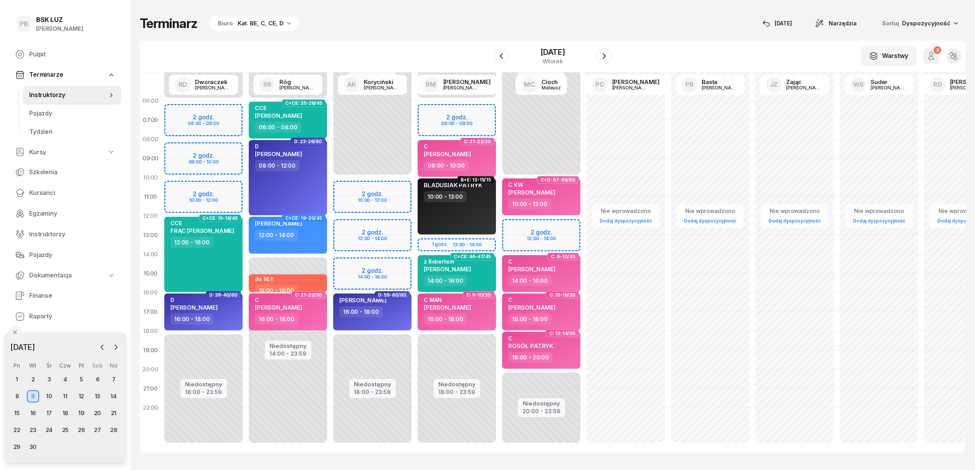
click at [597, 57] on div at bounding box center [604, 55] width 15 height 15
click at [602, 53] on icon "button" at bounding box center [604, 55] width 9 height 9
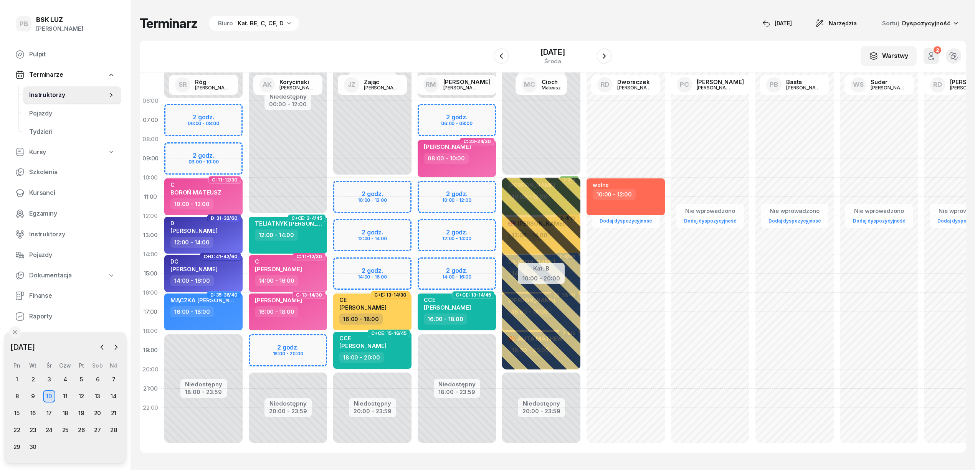
click at [499, 192] on div "Niedostępny 00:00 - 06:00 Niedostępny 18:00 - 23:59 2 godz. 06:00 - 08:00 2 god…" at bounding box center [541, 273] width 84 height 365
select select "10"
select select "12"
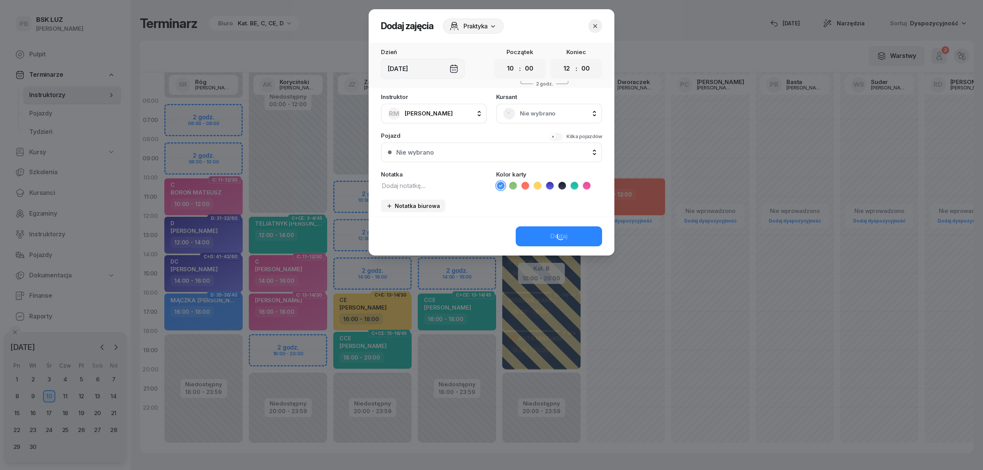
click at [544, 114] on span "Nie wybrano" at bounding box center [557, 114] width 75 height 10
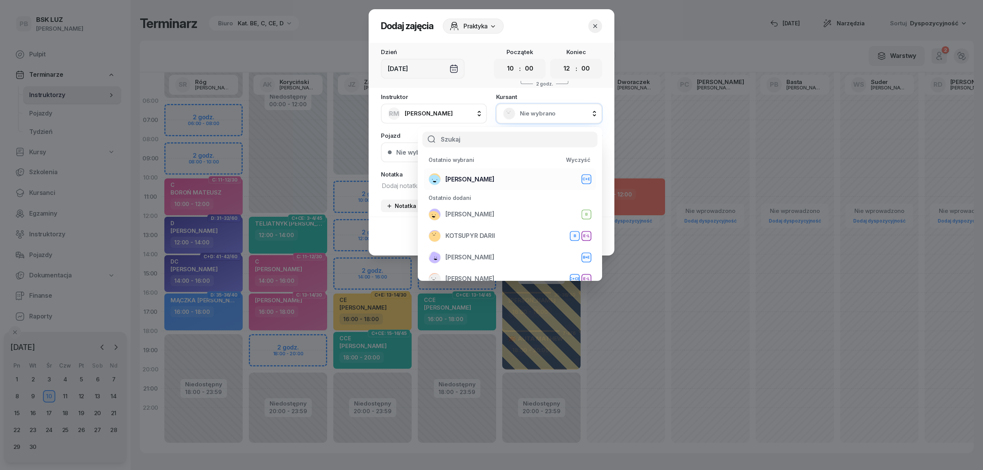
click at [519, 180] on div "[PERSON_NAME]+E" at bounding box center [509, 179] width 163 height 12
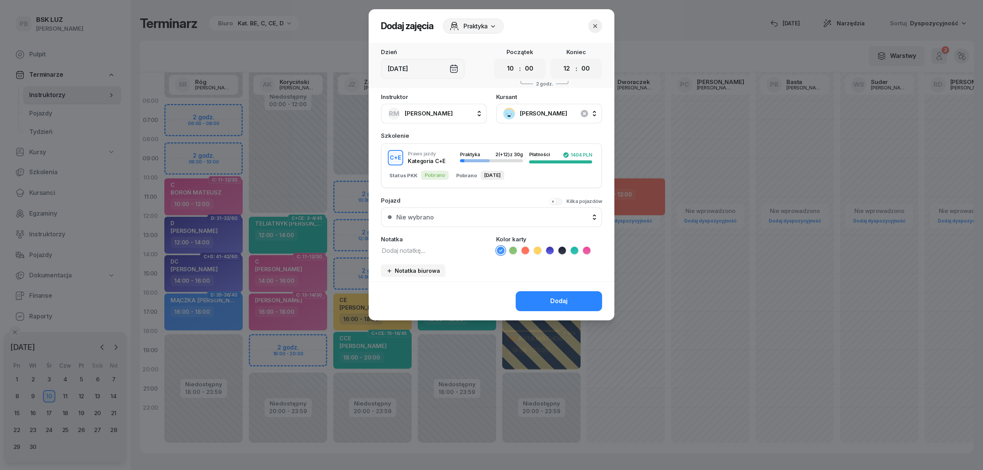
click at [433, 247] on textarea at bounding box center [434, 250] width 106 height 10
type textarea "CE"
click at [536, 251] on icon at bounding box center [538, 251] width 8 height 8
click at [538, 299] on button "Dodaj" at bounding box center [559, 301] width 86 height 20
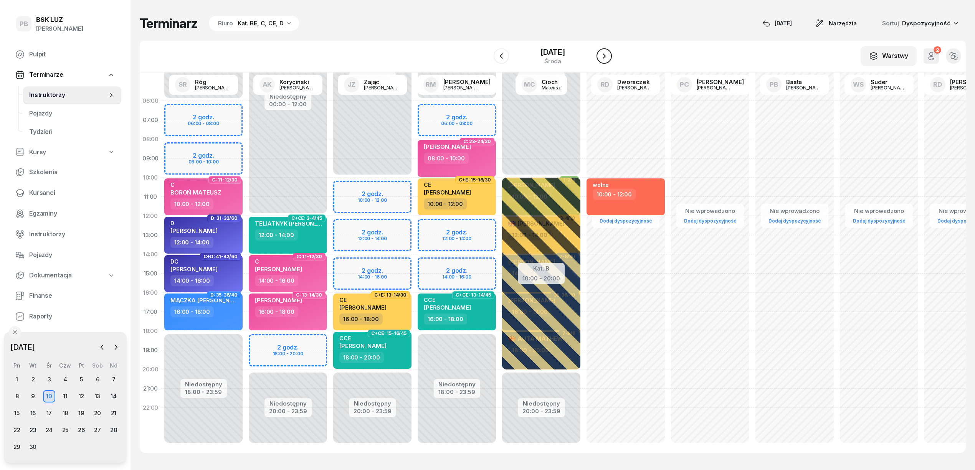
click at [612, 53] on button "button" at bounding box center [604, 55] width 15 height 15
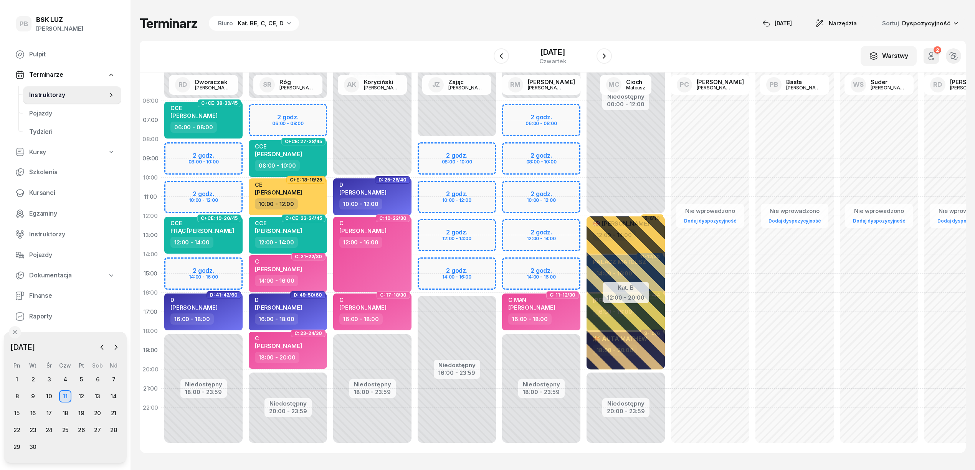
click at [584, 148] on div "Niedostępny 00:00 - 06:00 Niedostępny 18:00 - 23:59 2 godz. 06:00 - 08:00 2 god…" at bounding box center [626, 273] width 84 height 365
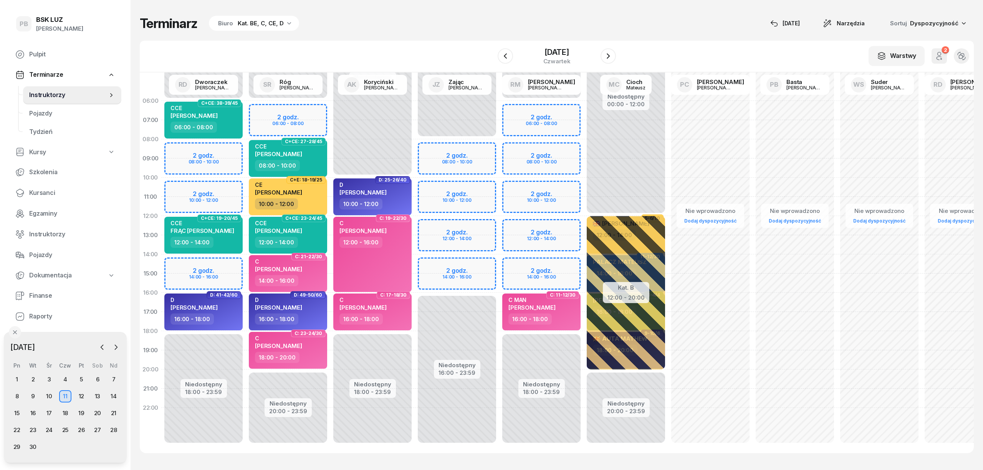
select select "08"
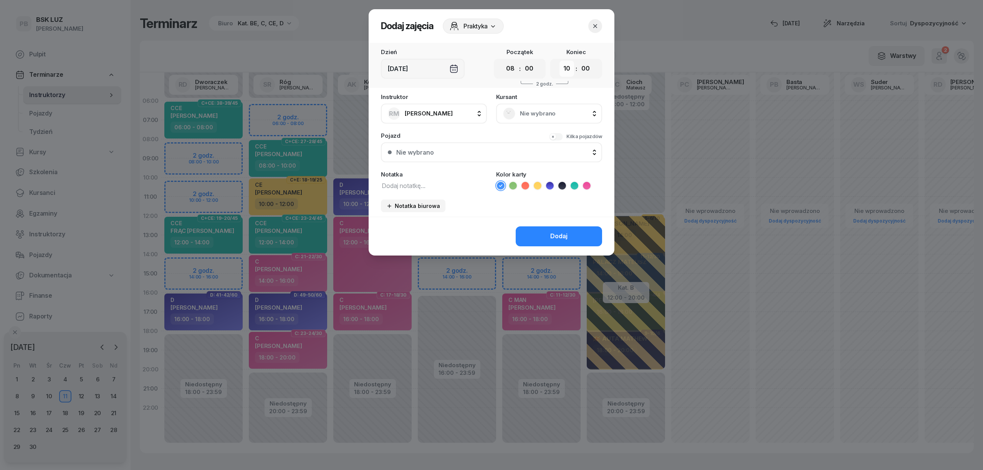
click at [567, 68] on select "00 01 02 03 04 05 06 07 08 09 10 11 12 13 14 15 16 17 18 19 20 21 22 23" at bounding box center [566, 69] width 15 height 16
select select "12"
click at [559, 61] on select "00 01 02 03 04 05 06 07 08 09 10 11 12 13 14 15 16 17 18 19 20 21 22 23" at bounding box center [566, 69] width 15 height 16
click at [534, 119] on div "Nie wybrano" at bounding box center [549, 114] width 92 height 12
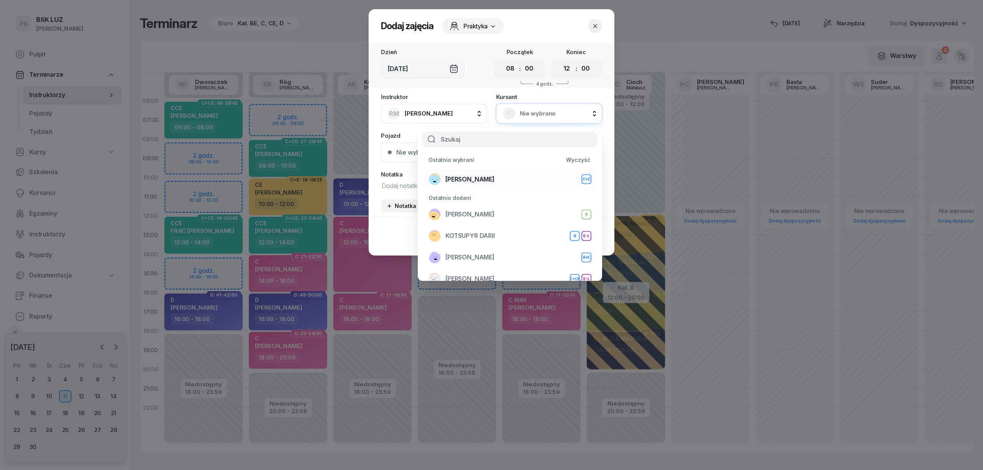
click at [517, 179] on div "[PERSON_NAME]+E" at bounding box center [509, 179] width 163 height 12
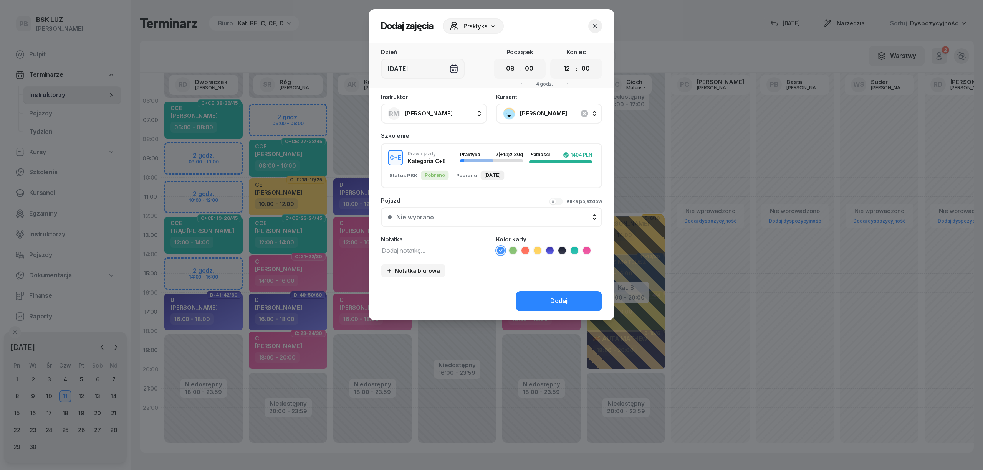
click at [423, 250] on textarea at bounding box center [434, 250] width 106 height 10
type textarea "CE"
click at [534, 249] on icon at bounding box center [538, 251] width 8 height 8
click at [537, 303] on button "Dodaj" at bounding box center [559, 301] width 86 height 20
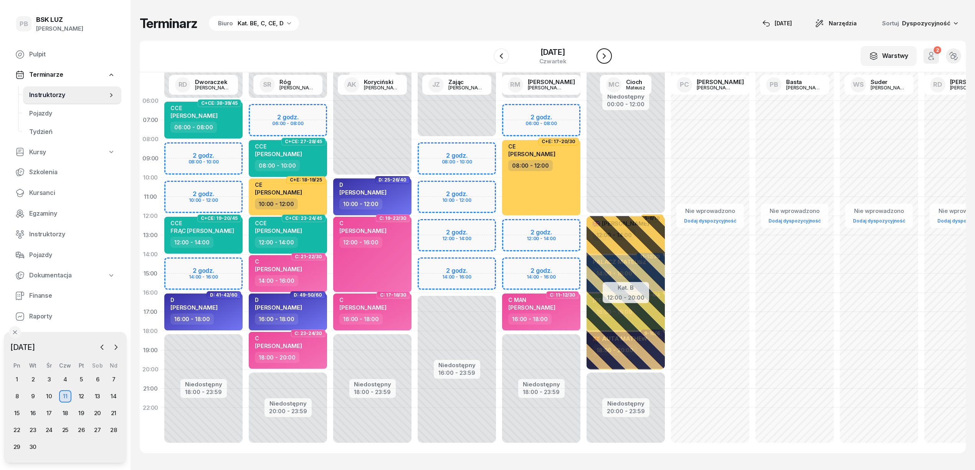
click at [605, 57] on icon "button" at bounding box center [604, 55] width 3 height 5
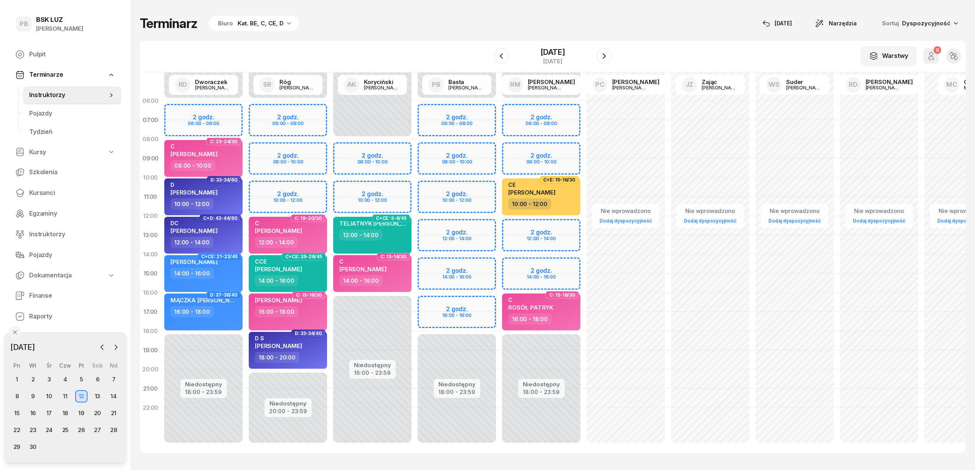
click at [499, 145] on div "Niedostępny 00:00 - 06:00 Niedostępny 18:00 - 23:59 2 godz. 06:00 - 08:00 2 god…" at bounding box center [541, 273] width 84 height 365
select select "08"
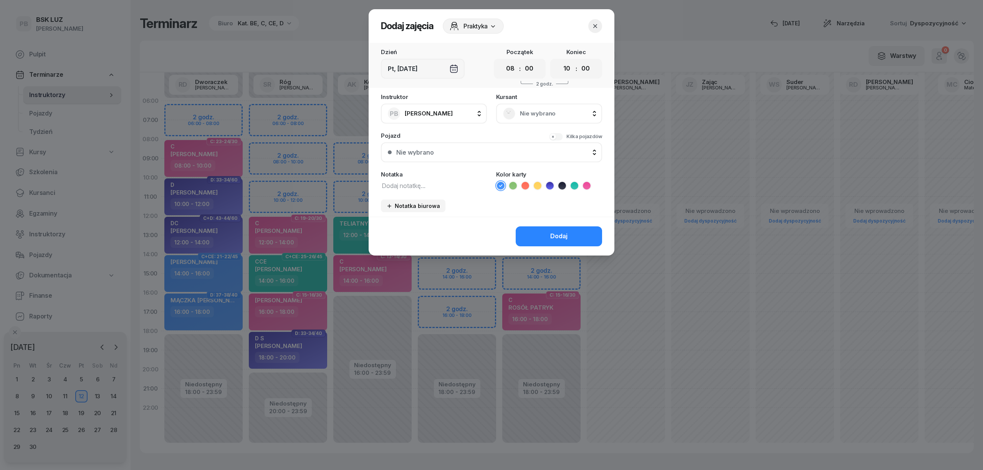
click at [556, 116] on span "Nie wybrano" at bounding box center [557, 114] width 75 height 10
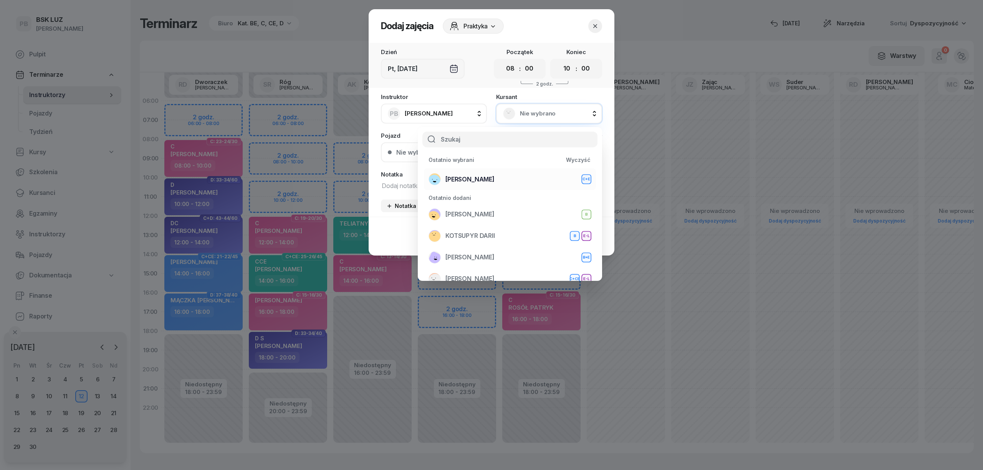
click at [518, 178] on div "[PERSON_NAME]+E" at bounding box center [509, 179] width 163 height 12
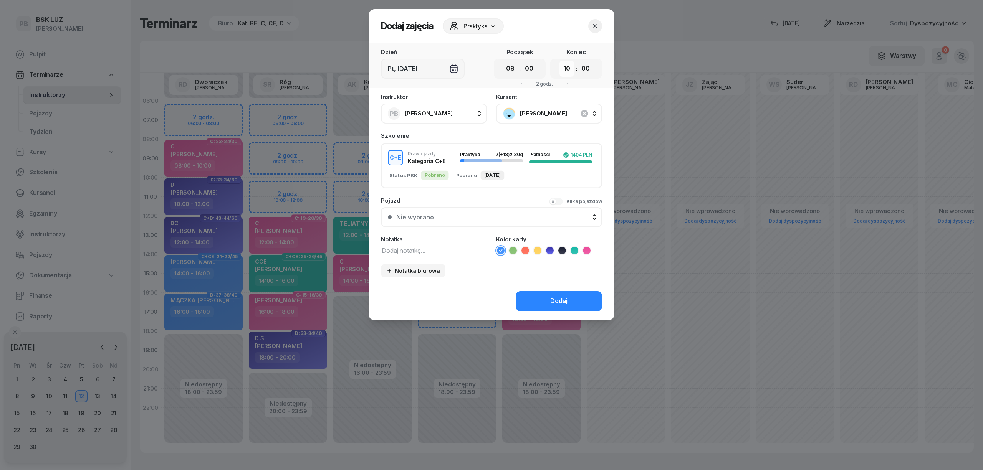
click at [572, 72] on select "00 01 02 03 04 05 06 07 08 09 10 11 12 13 14 15 16 17 18 19 20 21 22 23" at bounding box center [566, 69] width 15 height 16
select select "12"
click at [559, 61] on select "00 01 02 03 04 05 06 07 08 09 10 11 12 13 14 15 16 17 18 19 20 21 22 23" at bounding box center [566, 69] width 15 height 16
click at [452, 250] on textarea at bounding box center [434, 250] width 106 height 10
type textarea "CE"
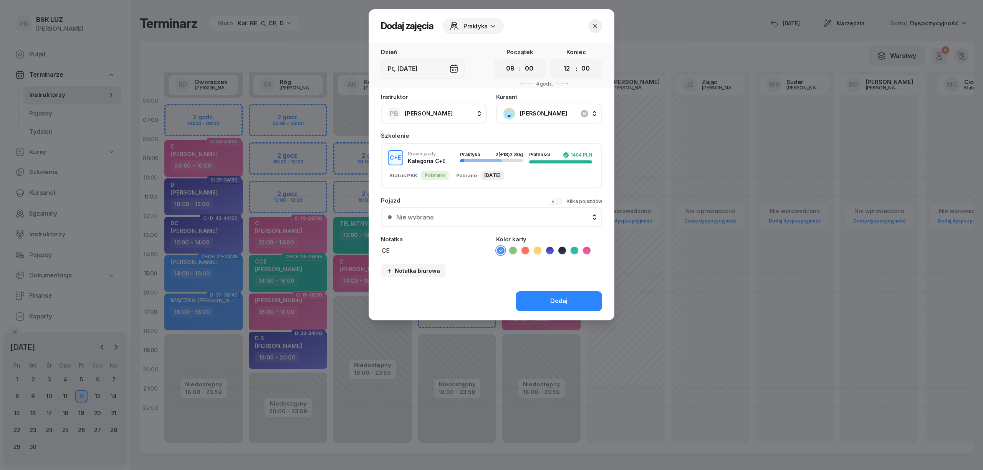
click at [538, 250] on icon at bounding box center [538, 251] width 8 height 8
click at [546, 297] on button "Dodaj" at bounding box center [559, 301] width 86 height 20
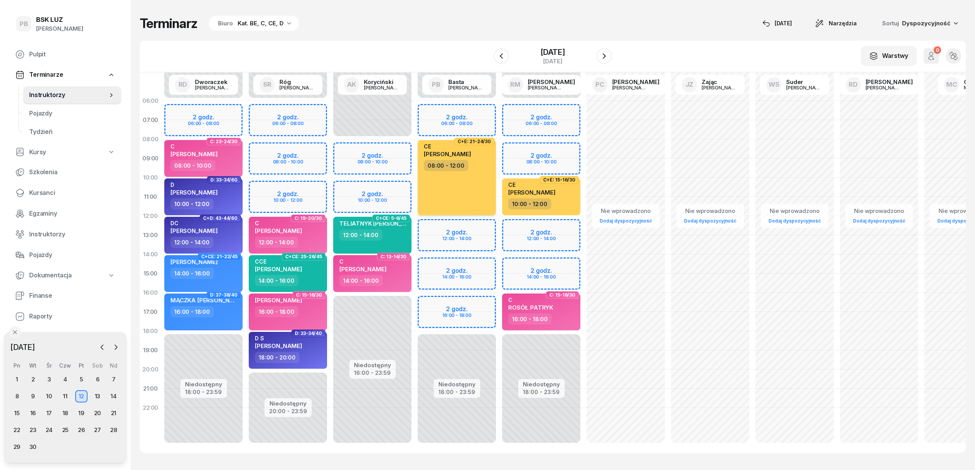
click at [471, 152] on span "[PERSON_NAME]" at bounding box center [447, 154] width 47 height 7
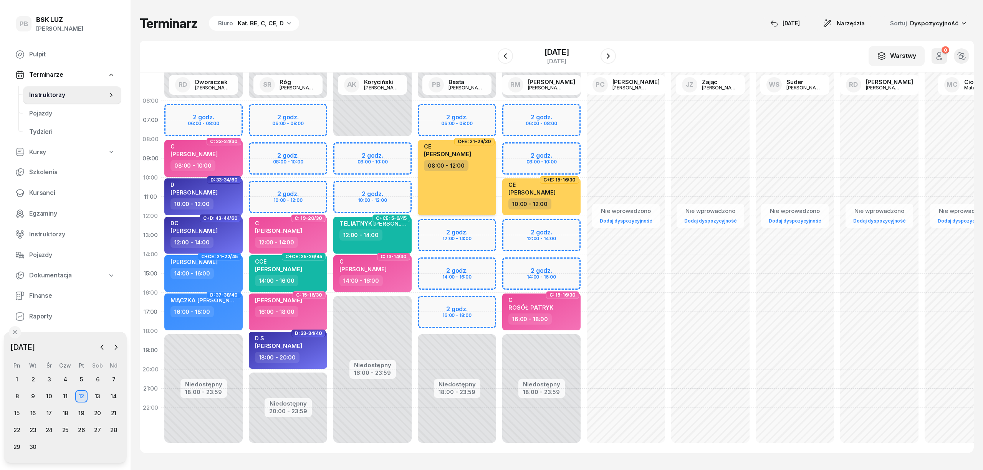
select select "08"
select select "12"
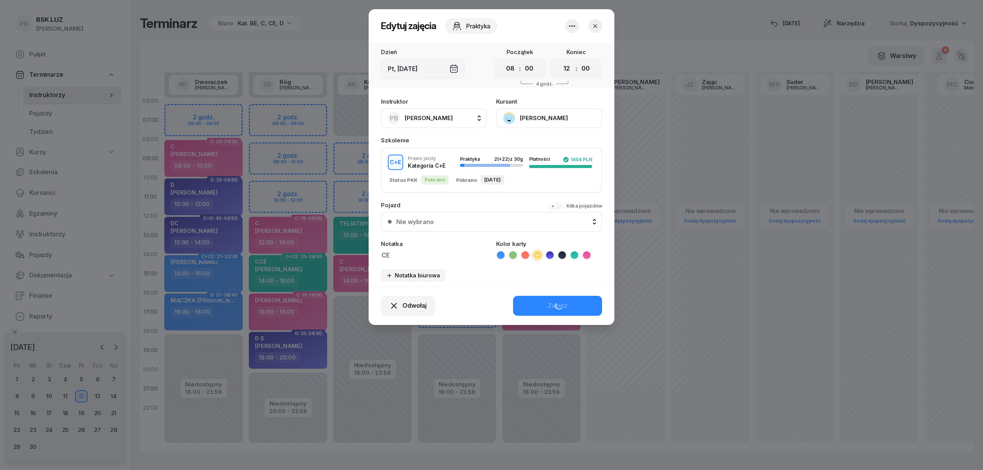
click at [530, 114] on button "[PERSON_NAME]" at bounding box center [549, 118] width 106 height 20
click at [525, 143] on div "Otwórz profil" at bounding box center [520, 144] width 37 height 10
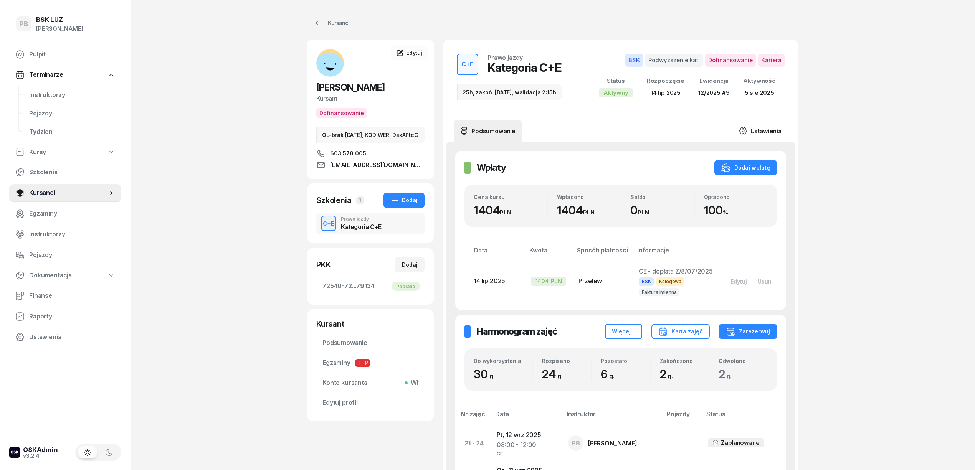
click at [753, 129] on link "Ustawienia" at bounding box center [760, 131] width 55 height 22
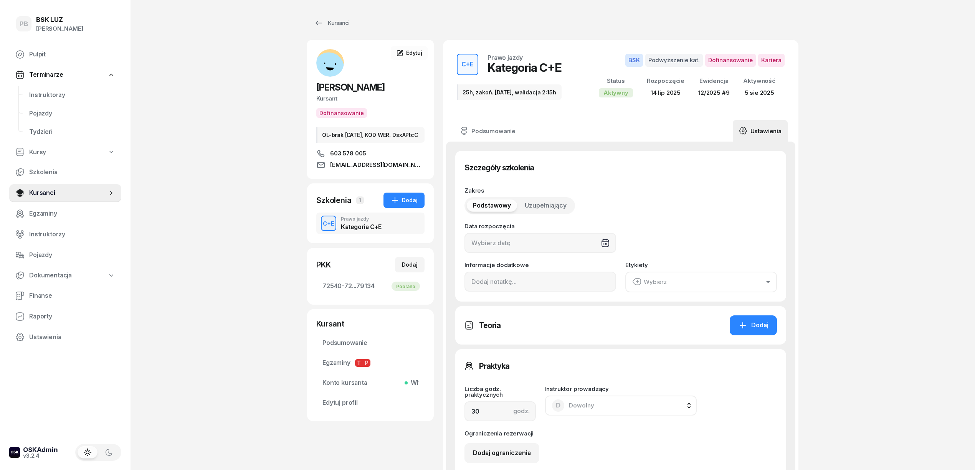
type input "[DATE]"
type input "25h, zakoń. [DATE], walidacja 2:15h"
type input "72540"
type input "72087"
type input "48693"
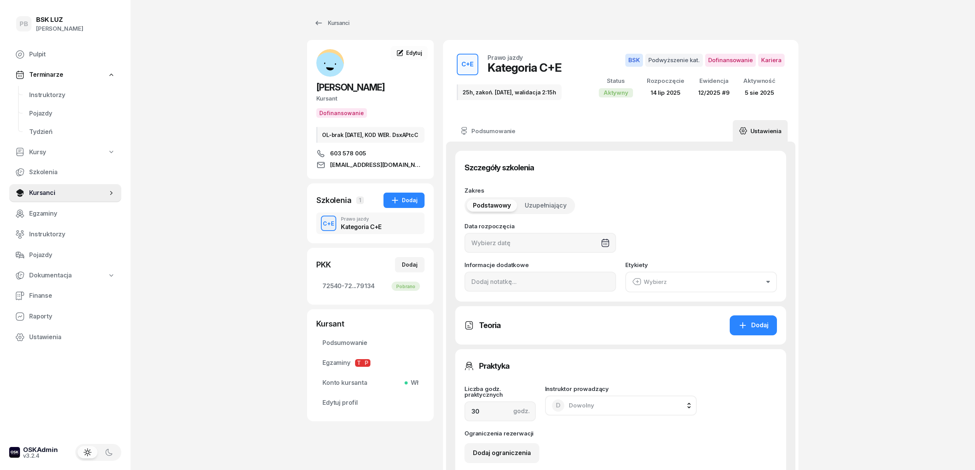
type input "79134"
type input "12/2025"
type input "9"
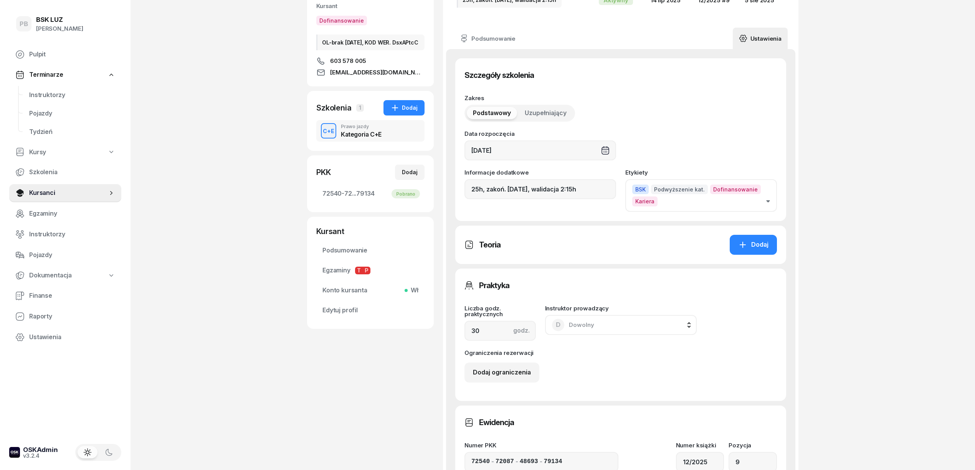
scroll to position [205, 0]
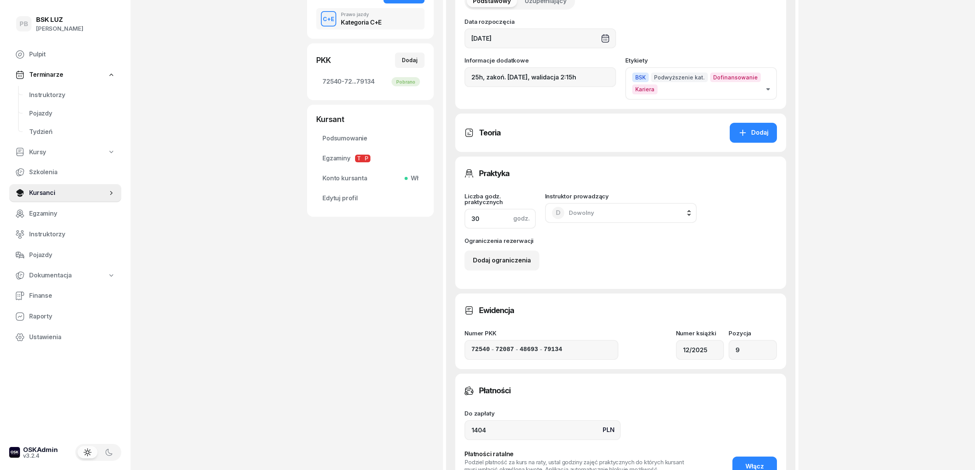
drag, startPoint x: 480, startPoint y: 219, endPoint x: 464, endPoint y: 226, distance: 17.5
click at [465, 226] on div "godz. 30" at bounding box center [500, 219] width 71 height 20
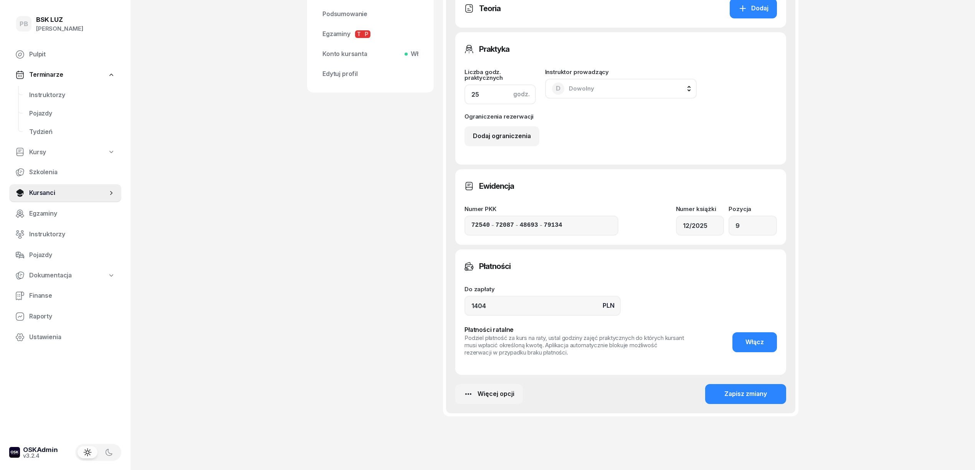
scroll to position [349, 0]
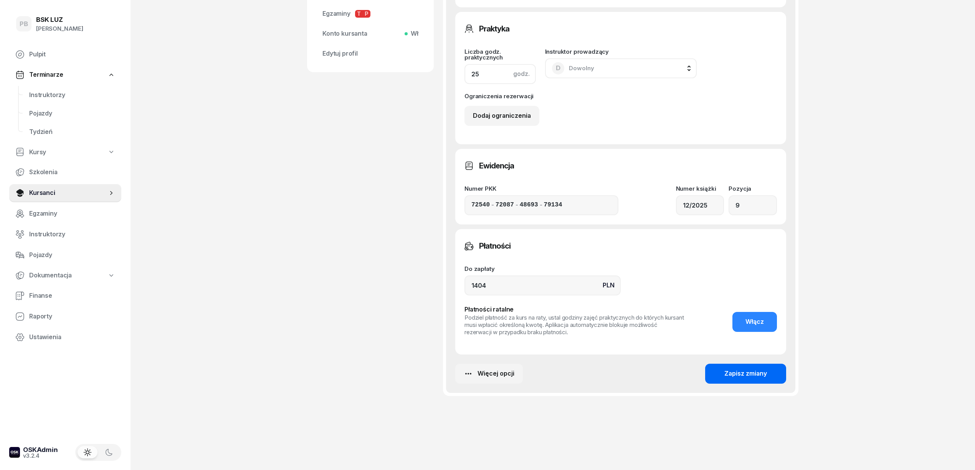
type input "25"
click at [735, 369] on div "Zapisz zmiany" at bounding box center [746, 374] width 43 height 10
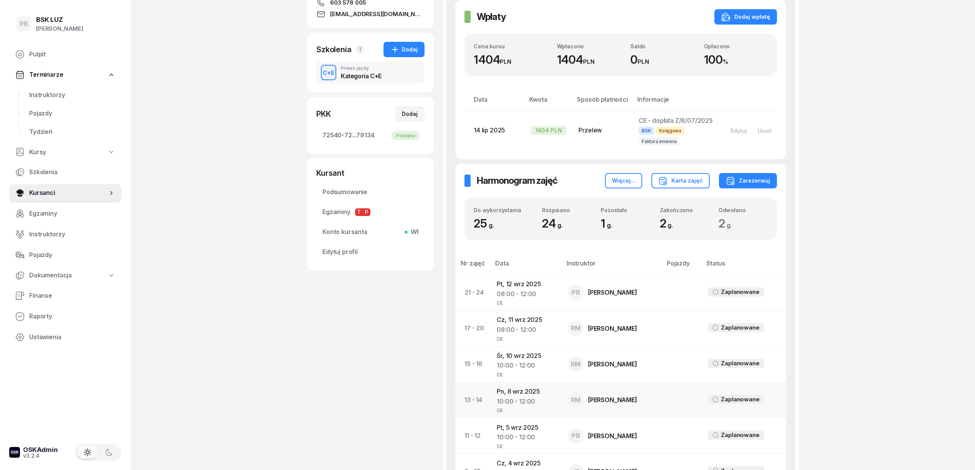
scroll to position [154, 0]
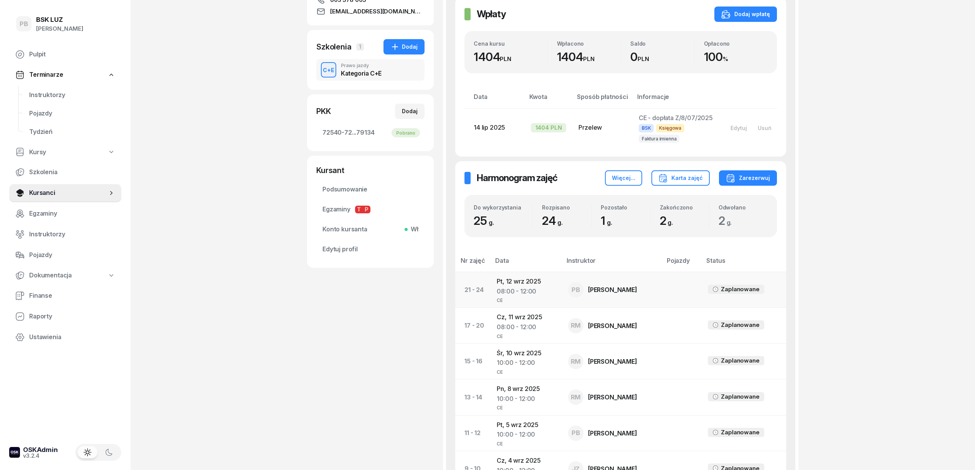
click at [532, 289] on div "08:00 - 12:00" at bounding box center [526, 292] width 59 height 10
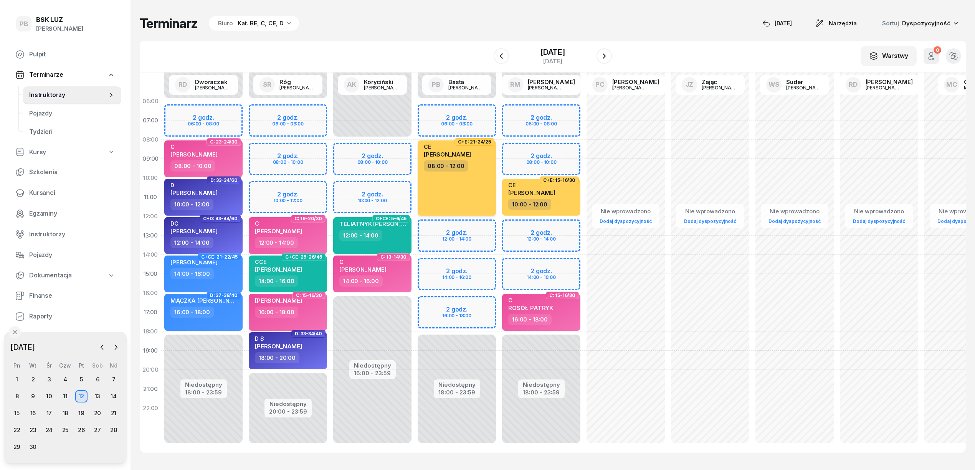
click at [466, 200] on div "CE [PERSON_NAME] 08:00 - 12:00" at bounding box center [457, 178] width 78 height 75
select select "08"
select select "12"
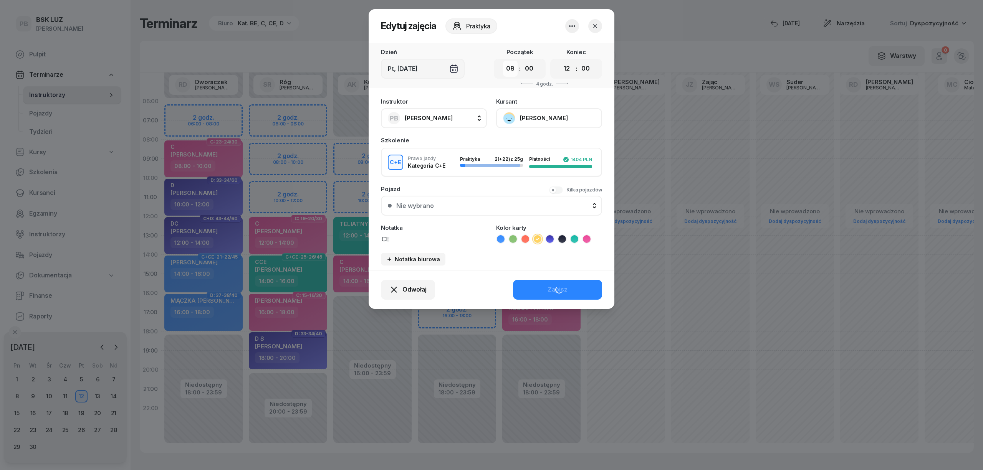
click at [511, 71] on select "00 01 02 03 04 05 06 07 08 09 10 11 12 13 14 15 16 17 18 19 20 21 22 23" at bounding box center [510, 69] width 15 height 16
select select "09"
click at [503, 61] on select "00 01 02 03 04 05 06 07 08 09 10 11 12 13 14 15 16 17 18 19 20 21 22 23" at bounding box center [510, 69] width 15 height 16
click at [525, 292] on div "Odwołaj Zapisz" at bounding box center [492, 289] width 246 height 39
click at [526, 290] on button "Zapisz" at bounding box center [557, 290] width 89 height 20
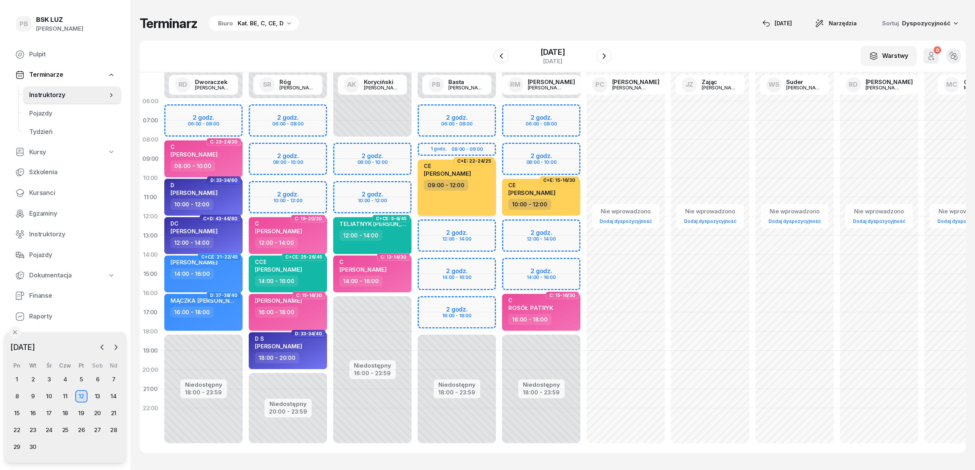
click at [491, 202] on div "CE [PERSON_NAME] 09:00 - 12:00" at bounding box center [457, 188] width 78 height 56
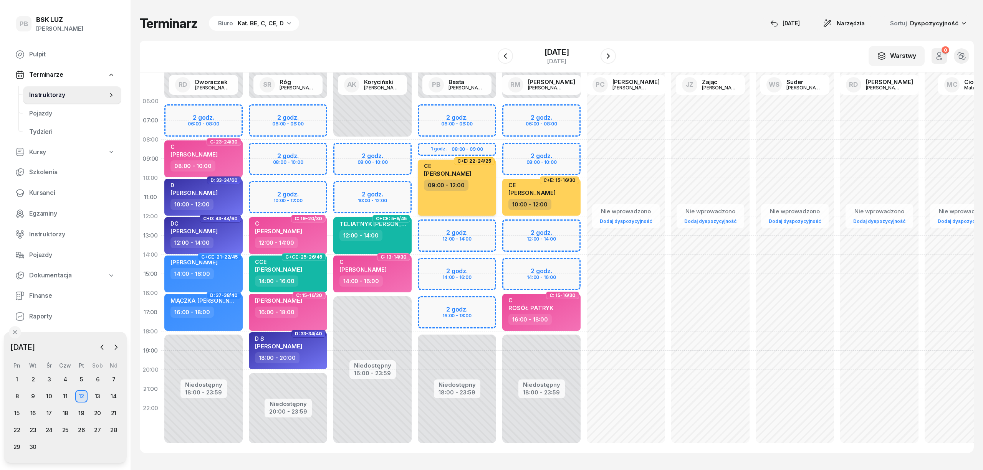
select select "09"
select select "12"
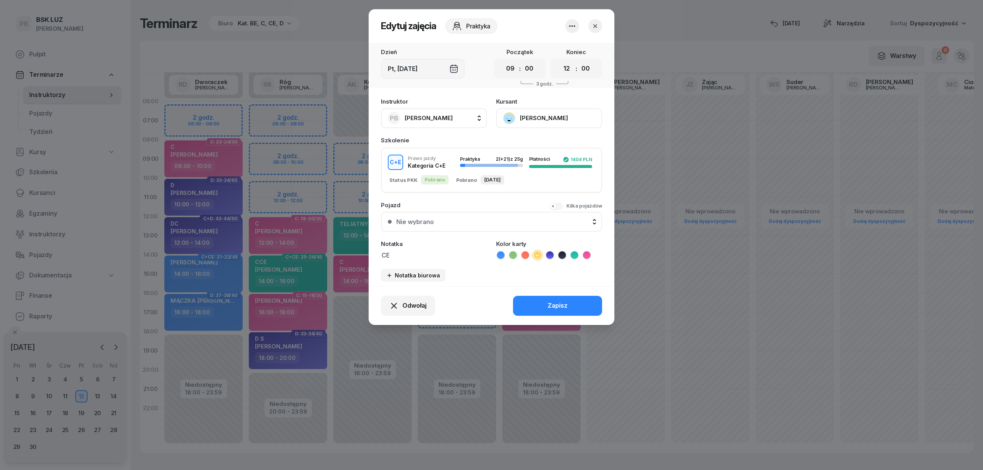
click at [558, 116] on button "[PERSON_NAME]" at bounding box center [549, 118] width 106 height 20
click at [543, 144] on link "Otwórz profil" at bounding box center [548, 144] width 101 height 19
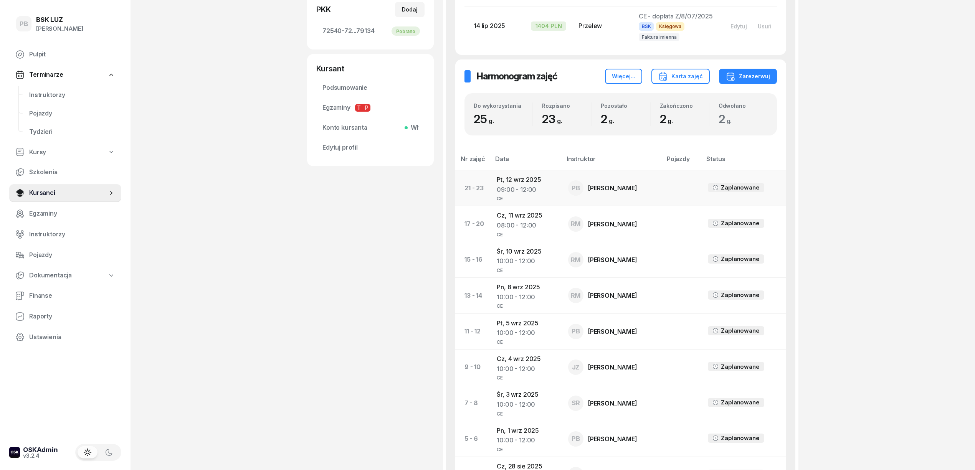
scroll to position [256, 0]
click at [531, 179] on td "Pt, [DATE] 09:00 - 12:00 CE" at bounding box center [526, 188] width 71 height 36
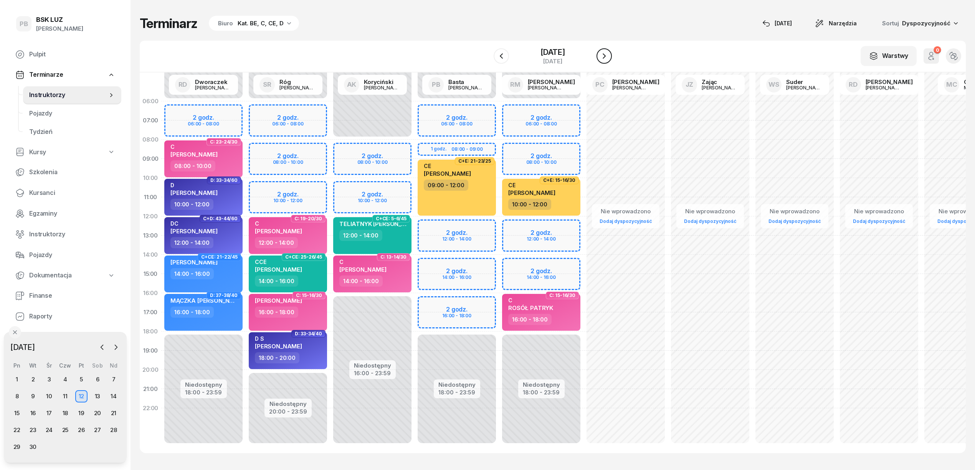
click at [607, 57] on icon "button" at bounding box center [604, 55] width 9 height 9
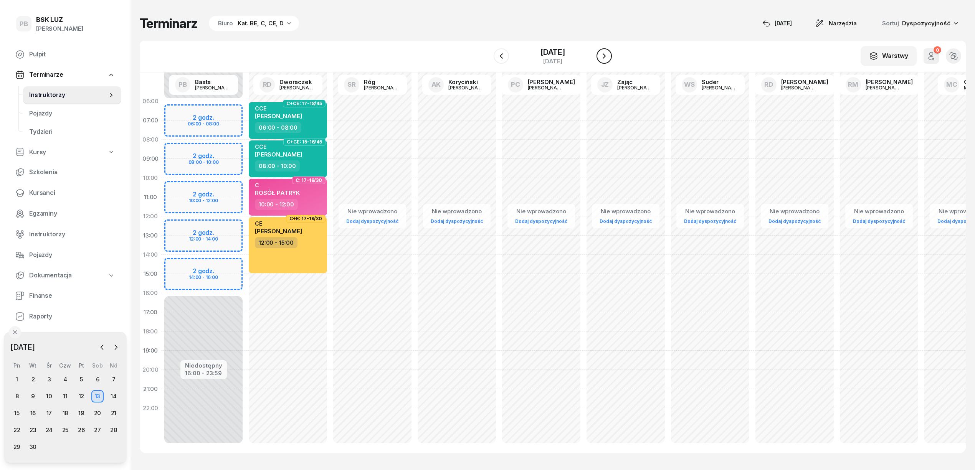
click at [607, 57] on icon "button" at bounding box center [604, 55] width 9 height 9
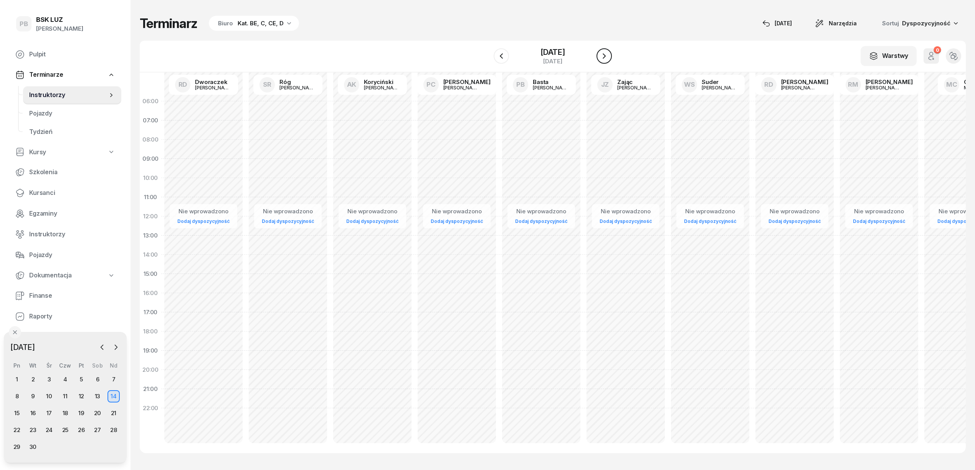
click at [607, 57] on icon "button" at bounding box center [604, 55] width 9 height 9
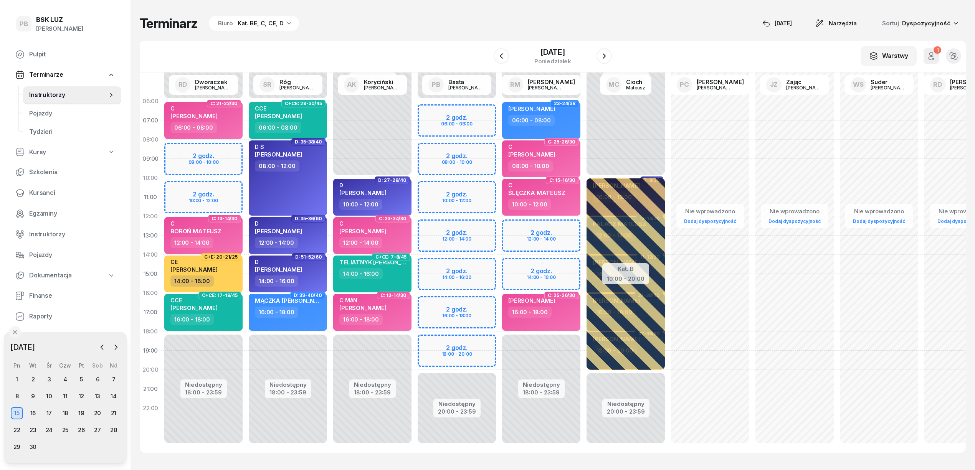
click at [499, 183] on div "Niedostępny 00:00 - 06:00 Niedostępny 20:00 - 23:59 2 godz. 06:00 - 08:00 2 god…" at bounding box center [541, 274] width 84 height 365
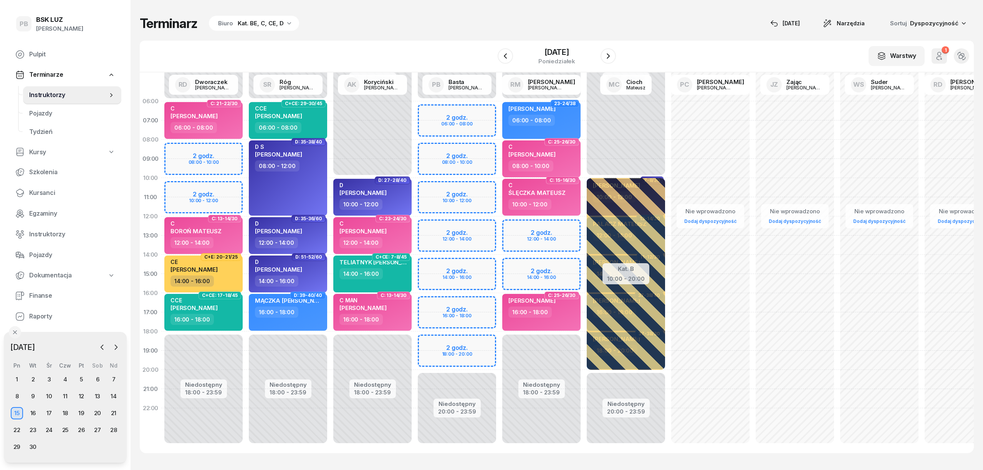
select select "10"
select select "12"
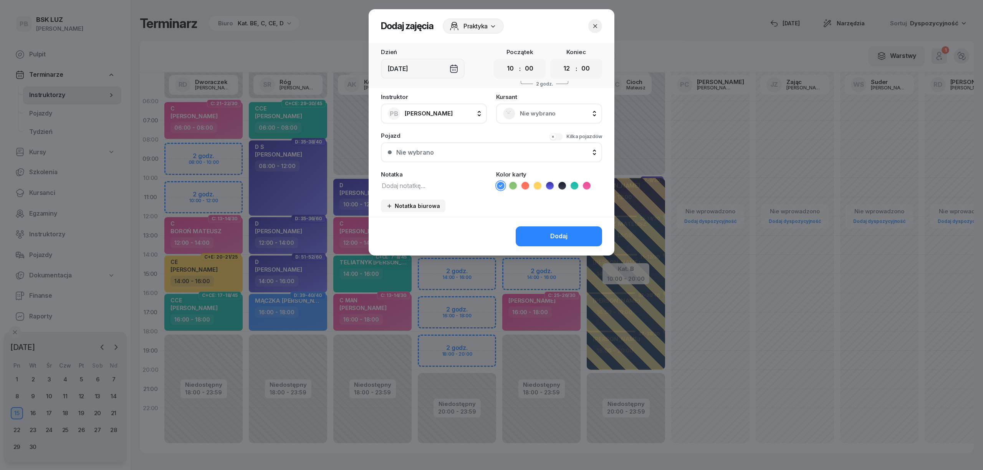
click at [524, 117] on span "Nie wybrano" at bounding box center [557, 114] width 75 height 10
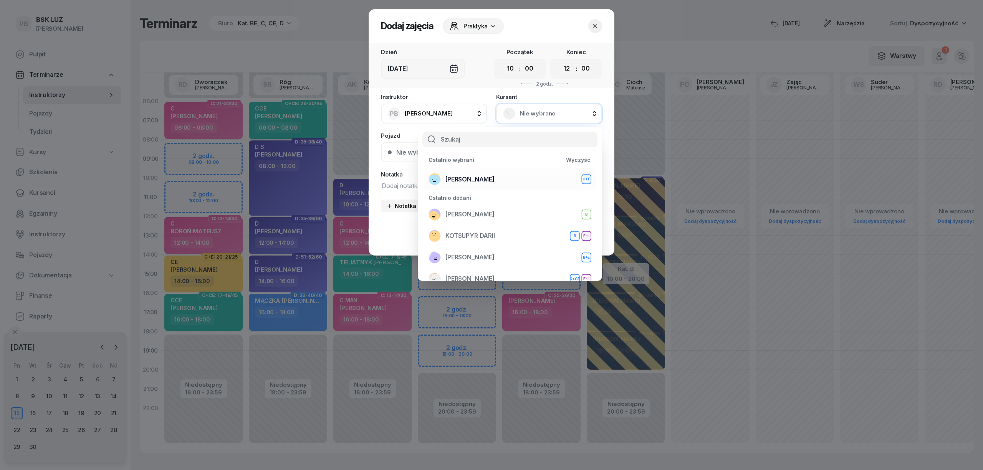
click at [505, 182] on div "[PERSON_NAME]+E" at bounding box center [509, 179] width 163 height 12
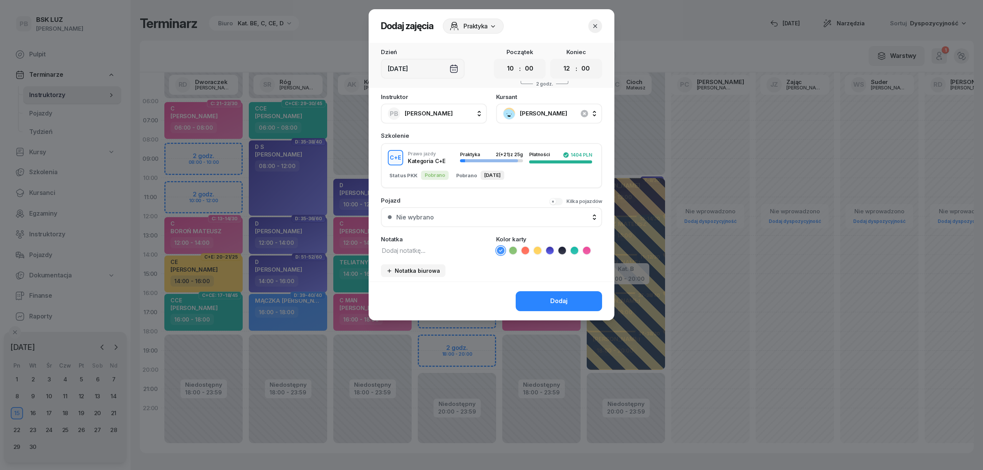
click at [462, 251] on textarea at bounding box center [434, 250] width 106 height 10
type textarea "CE"
click at [534, 250] on icon at bounding box center [538, 251] width 8 height 8
click at [533, 295] on button "Dodaj" at bounding box center [559, 301] width 86 height 20
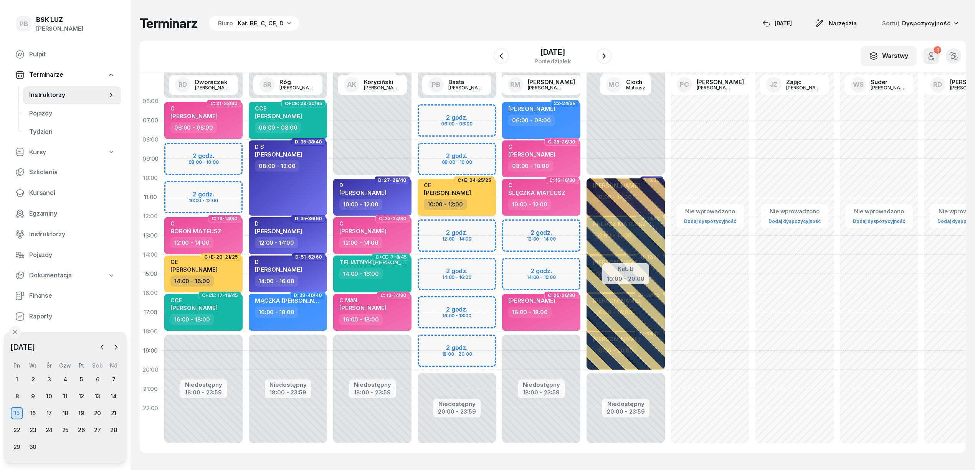
click at [461, 189] on span "[PERSON_NAME]" at bounding box center [447, 192] width 47 height 7
select select "10"
select select "12"
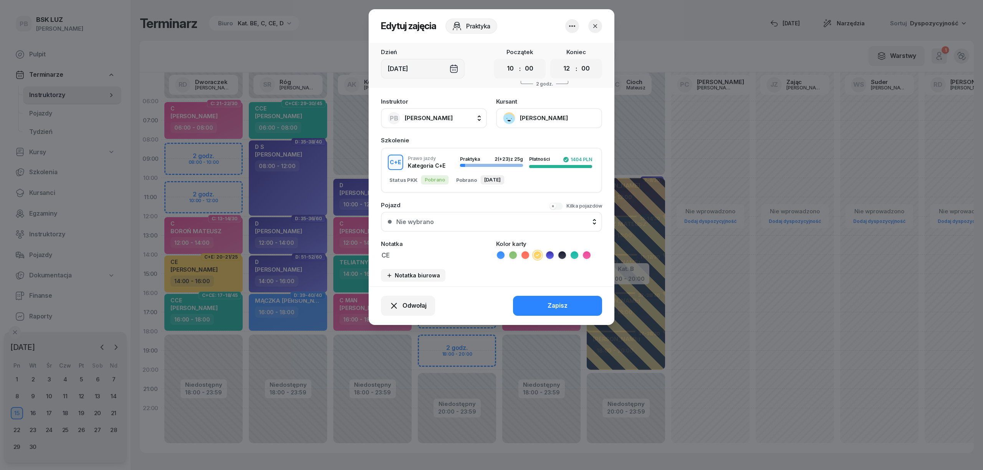
click at [539, 111] on button "[PERSON_NAME]" at bounding box center [549, 118] width 106 height 20
click at [536, 142] on div "Otwórz profil" at bounding box center [520, 144] width 37 height 10
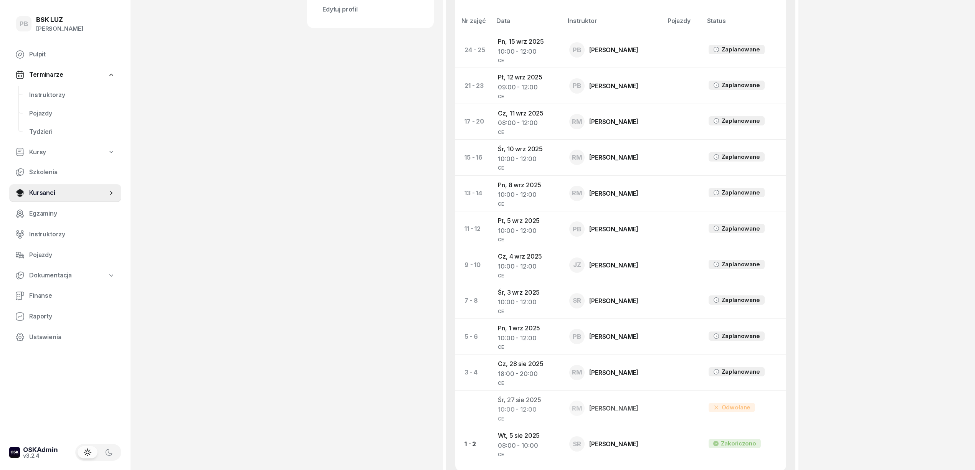
scroll to position [409, 0]
